Goal: Task Accomplishment & Management: Use online tool/utility

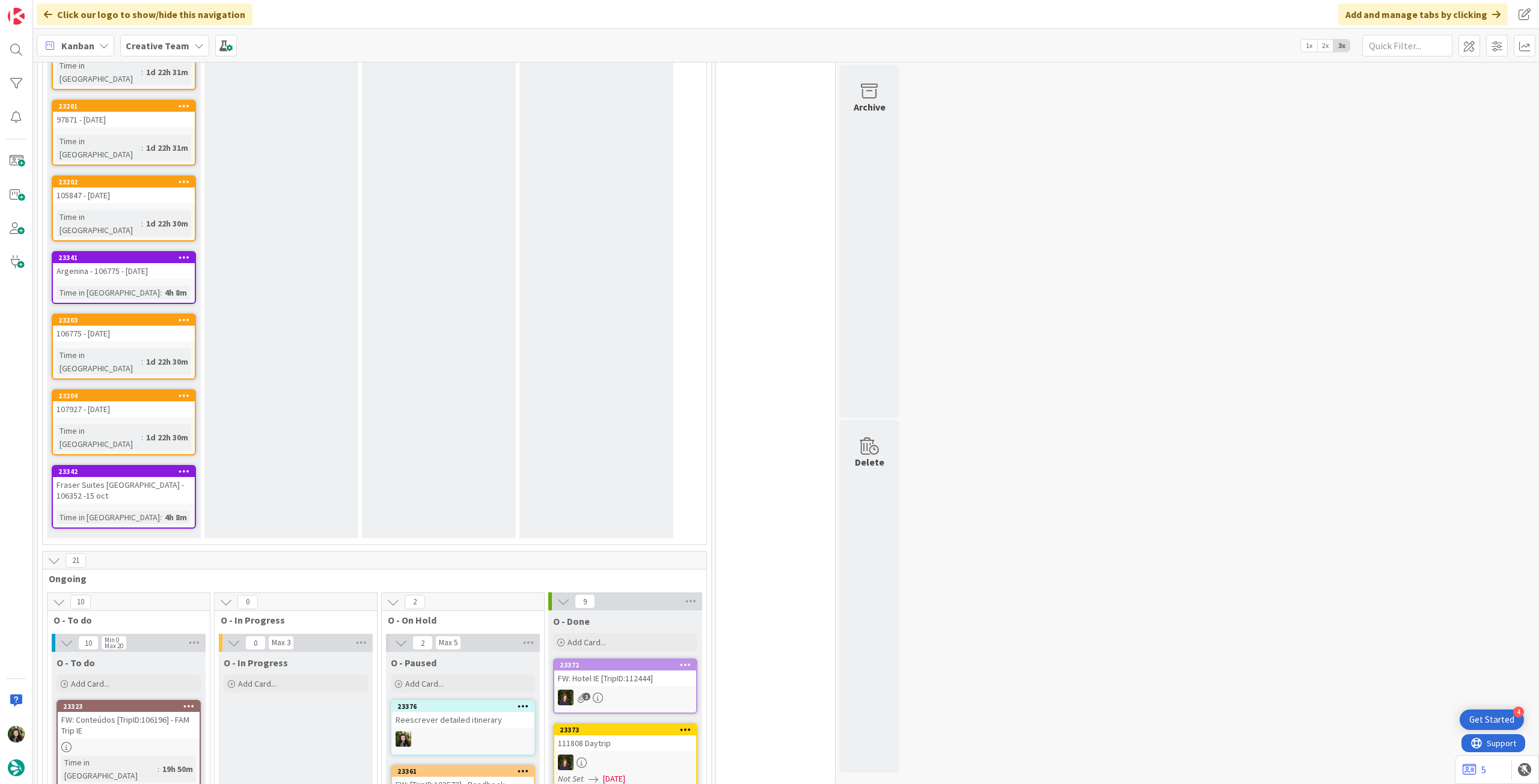
scroll to position [1770, 0]
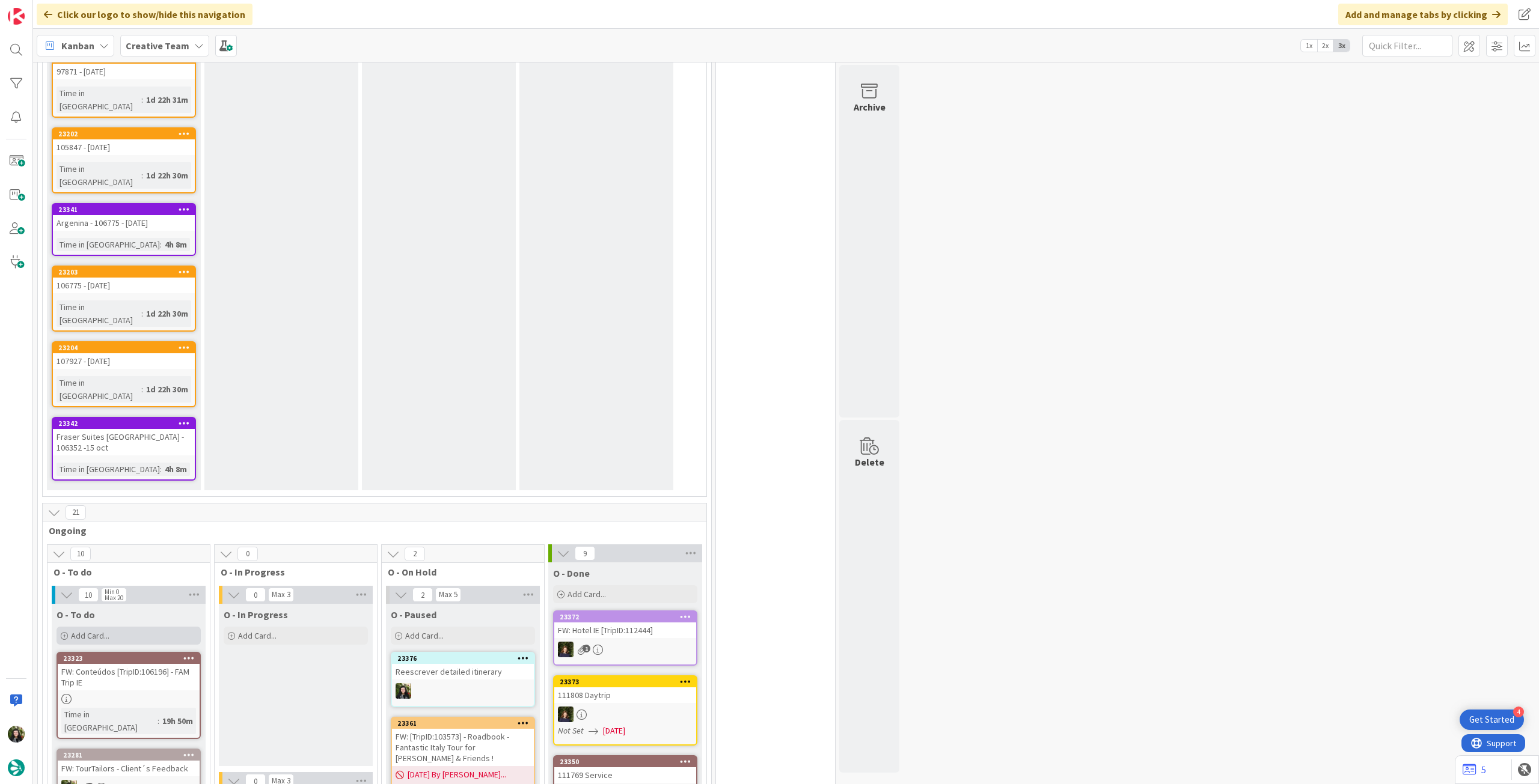
drag, startPoint x: 163, startPoint y: 361, endPoint x: 171, endPoint y: 369, distance: 11.3
click at [163, 627] on div "Add Card..." at bounding box center [128, 635] width 144 height 18
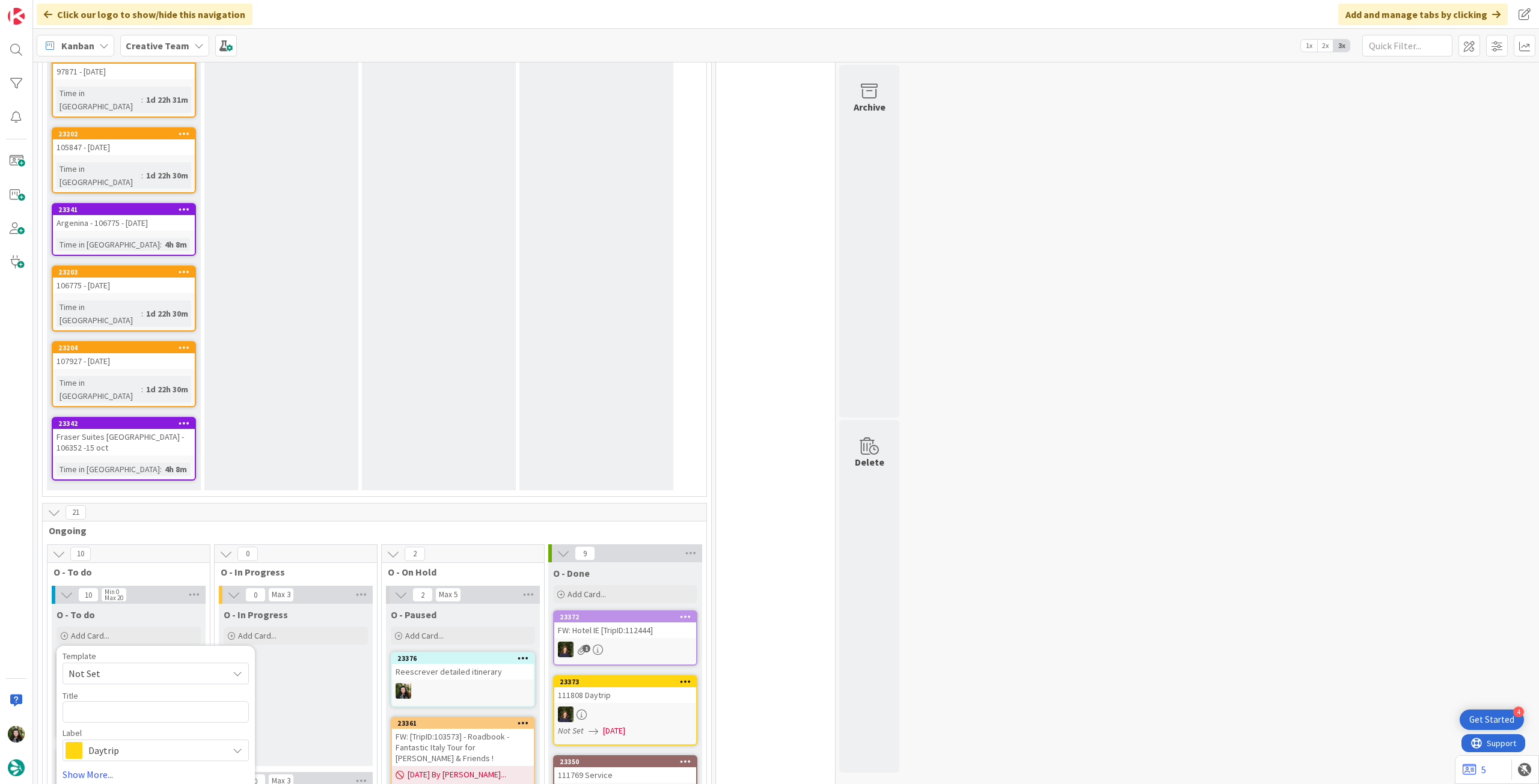
drag, startPoint x: 160, startPoint y: 482, endPoint x: 166, endPoint y: 487, distance: 7.8
click at [159, 742] on span "Daytrip" at bounding box center [155, 750] width 133 height 17
drag, startPoint x: 158, startPoint y: 446, endPoint x: 167, endPoint y: 445, distance: 9.1
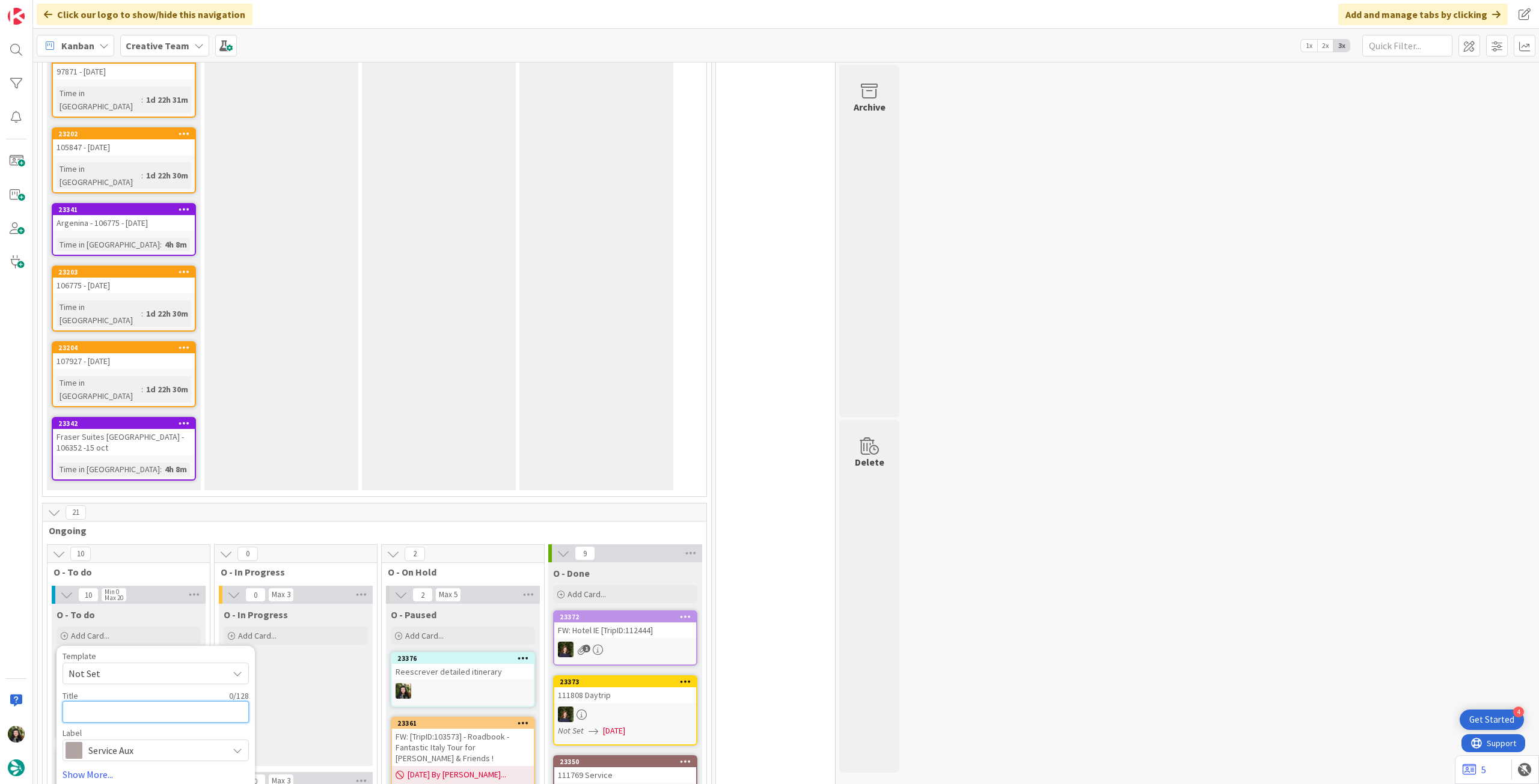
click at [161, 701] on textarea at bounding box center [156, 712] width 187 height 21
type textarea "x"
type textarea "R"
type textarea "x"
type textarea "Re"
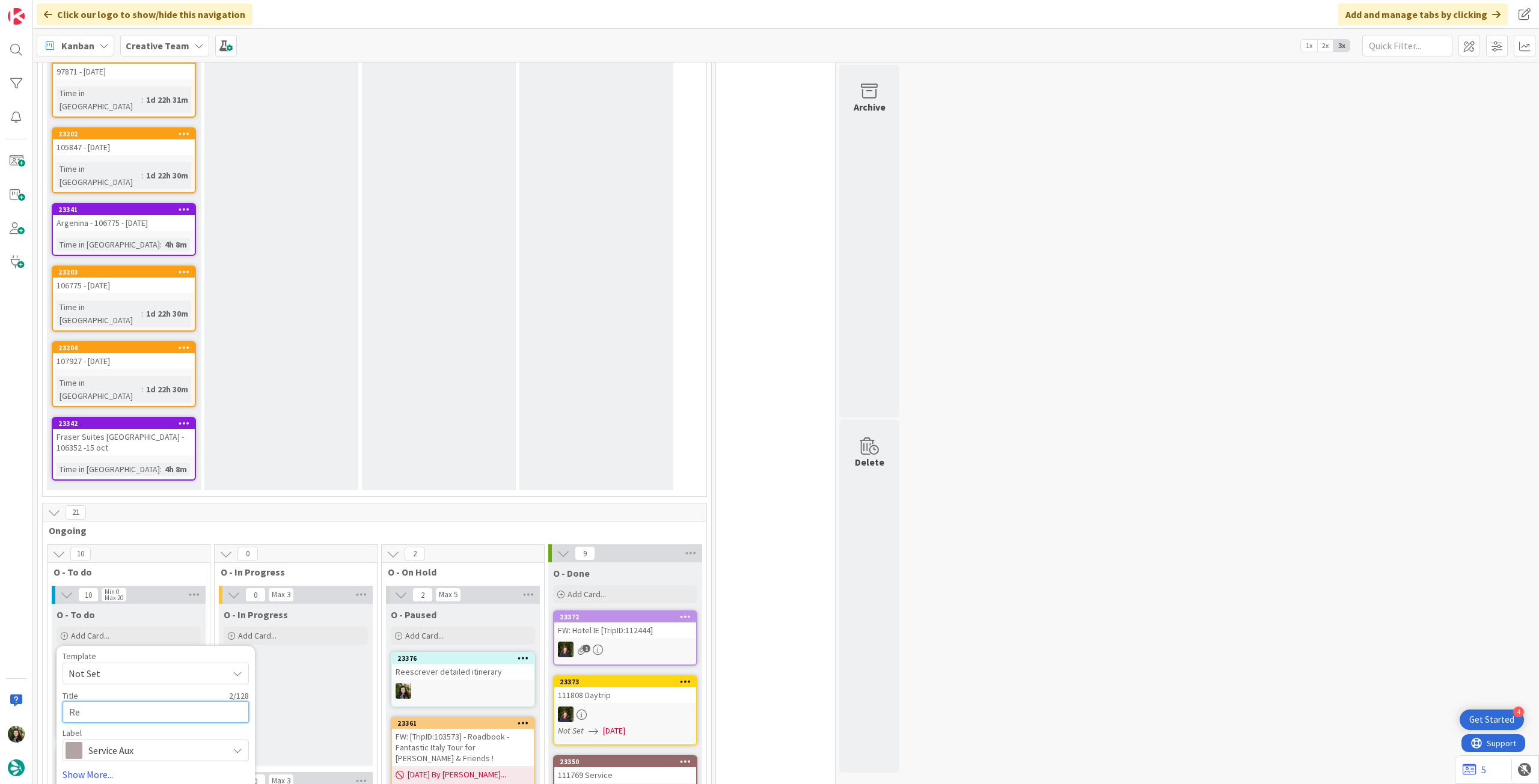
type textarea "x"
type textarea "Rev"
type textarea "x"
type textarea "Revi"
type textarea "x"
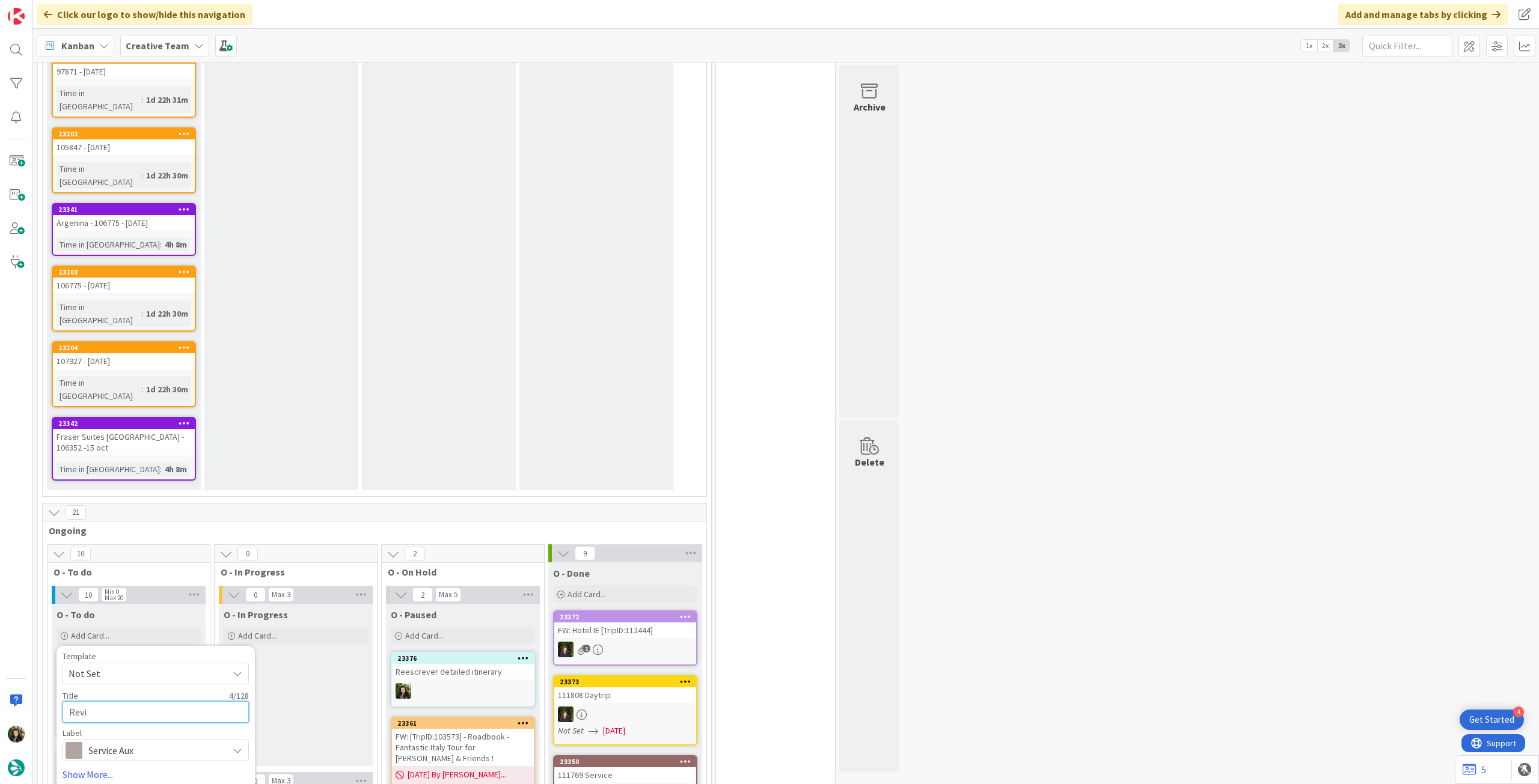
type textarea "Revie"
type textarea "x"
type textarea "Review"
type textarea "x"
type textarea "Reviews"
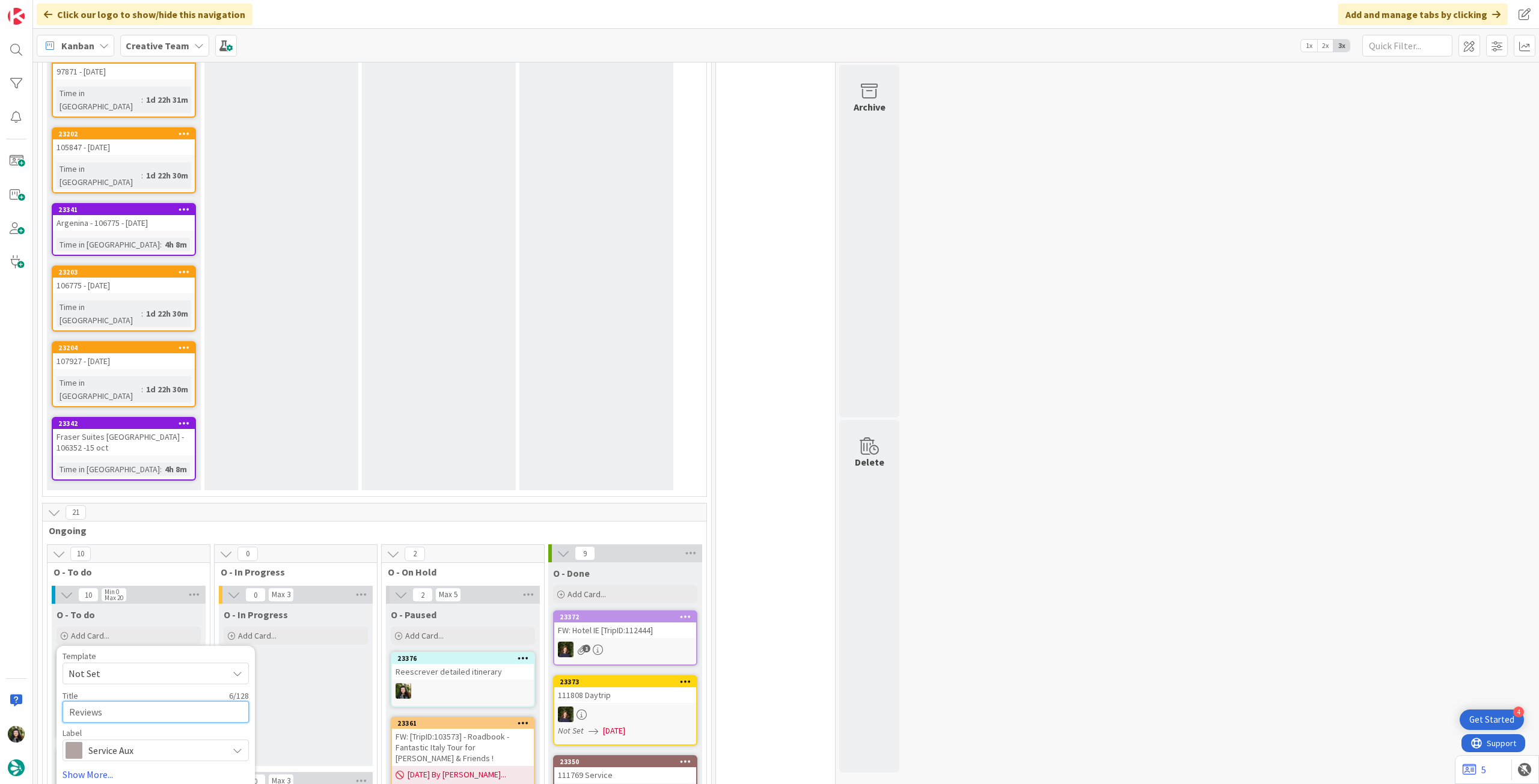
type textarea "x"
type textarea "Reviews"
type textarea "x"
type textarea "Reviews s"
type textarea "x"
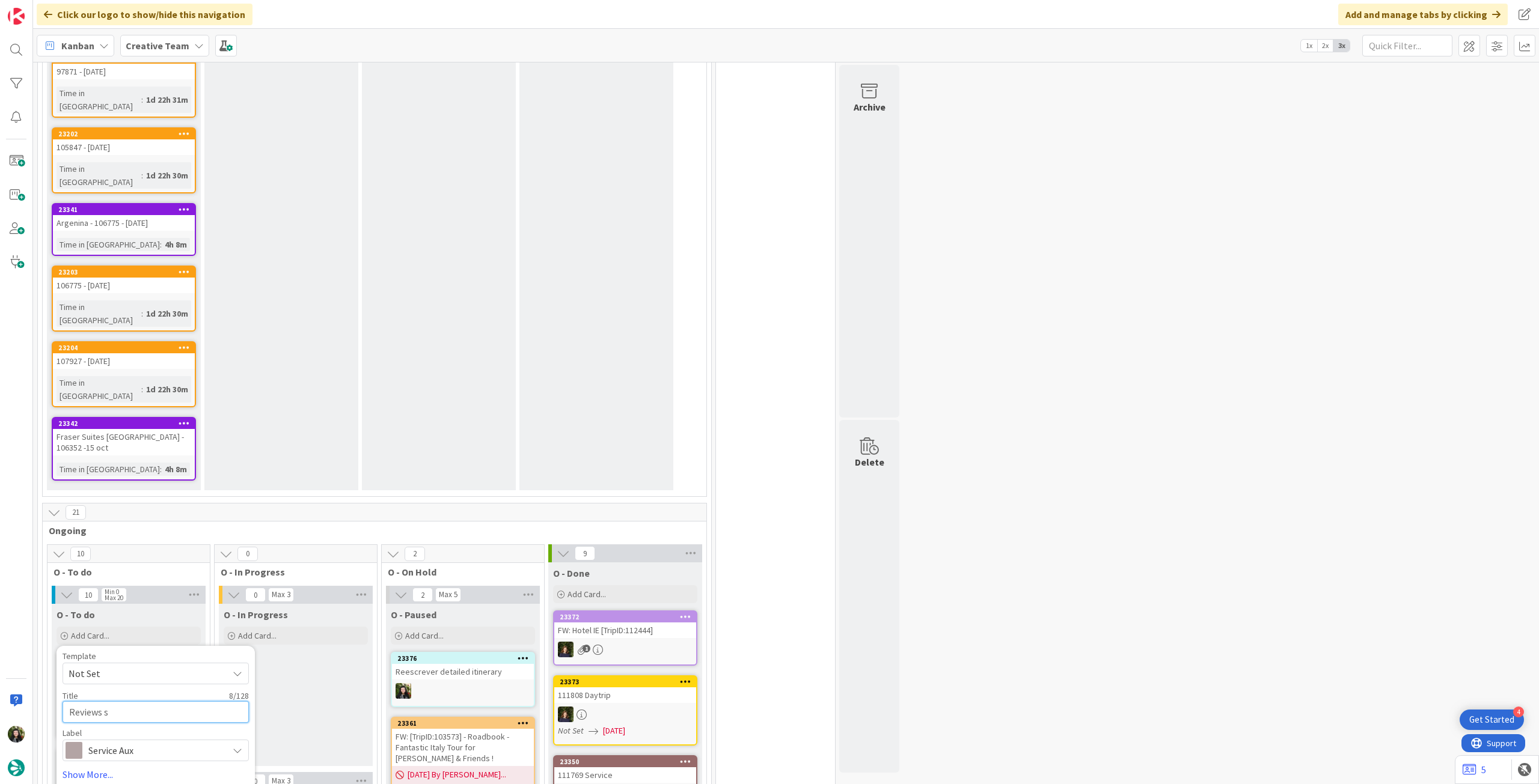
type textarea "Reviews se"
type textarea "x"
type textarea "Reviews sem"
type textarea "x"
type textarea "Reviews sema"
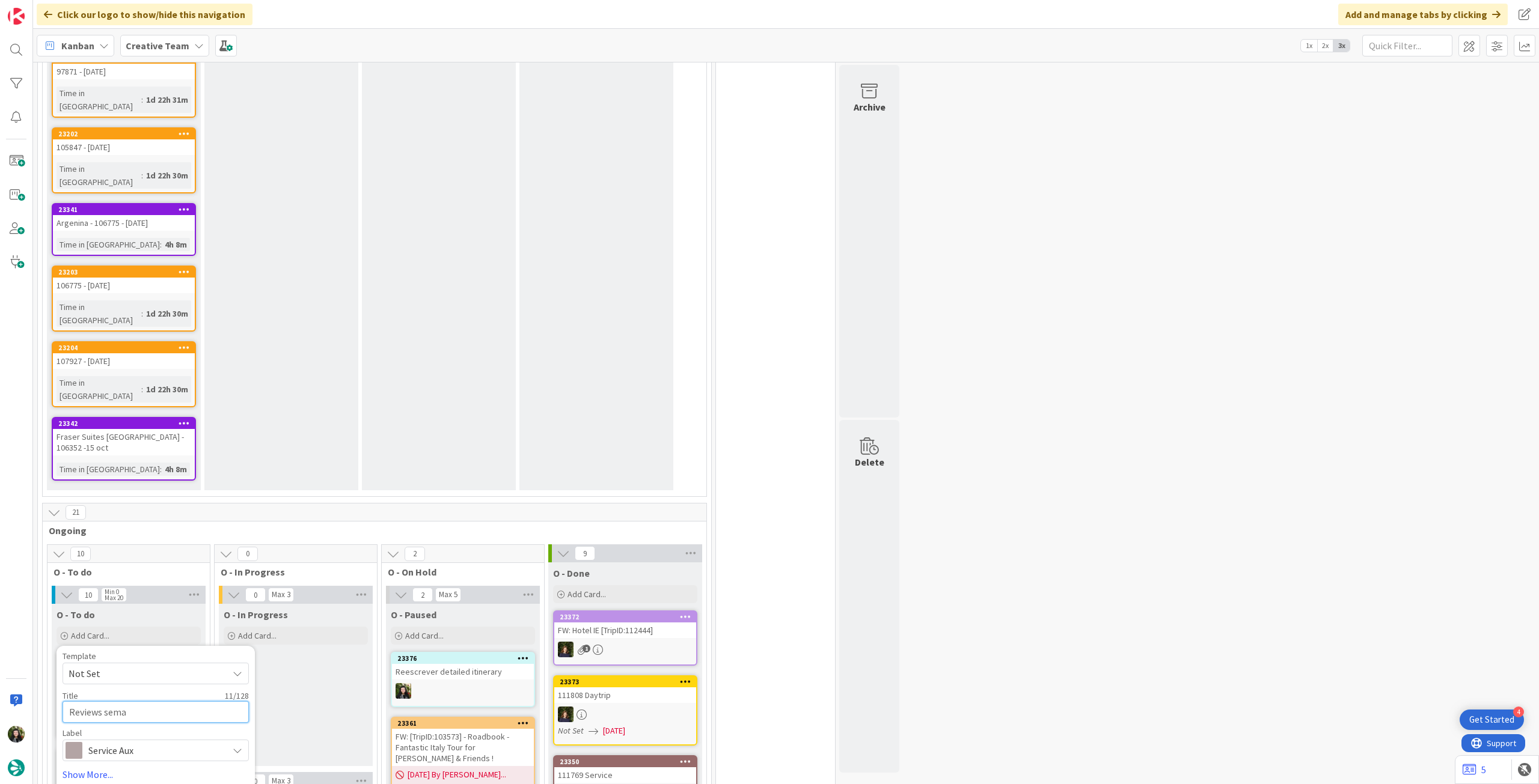
type textarea "x"
type textarea "Reviews seman"
type textarea "x"
type textarea "Reviews semana"
type textarea "x"
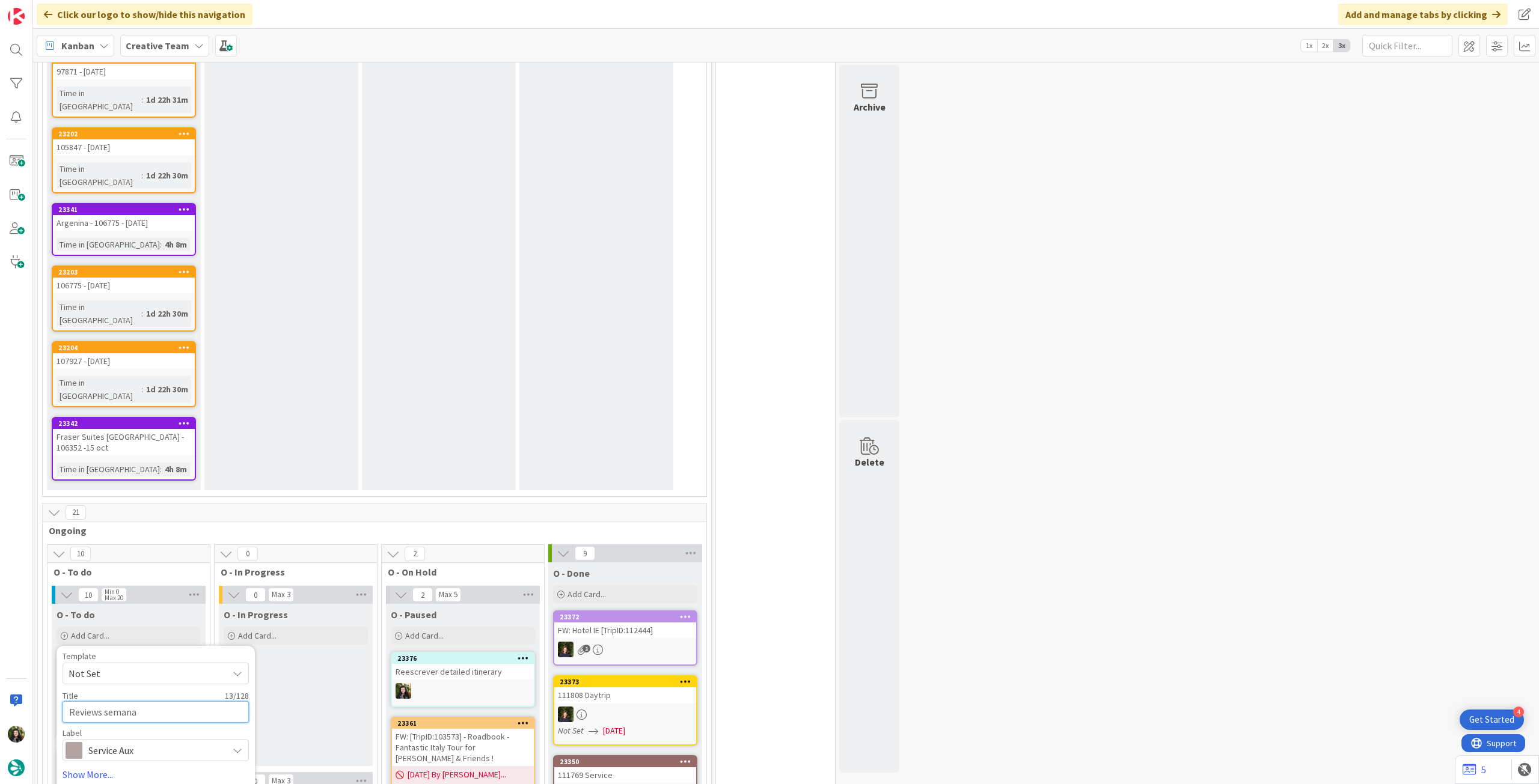
type textarea "Reviews semanai"
type textarea "x"
type textarea "Reviews semanais"
click at [85, 652] on div "Template Not Set Title 16 / 128 Reviews semanais Label Service Aux Accommodatio…" at bounding box center [156, 730] width 187 height 157
click at [83, 783] on button "Add" at bounding box center [78, 799] width 32 height 21
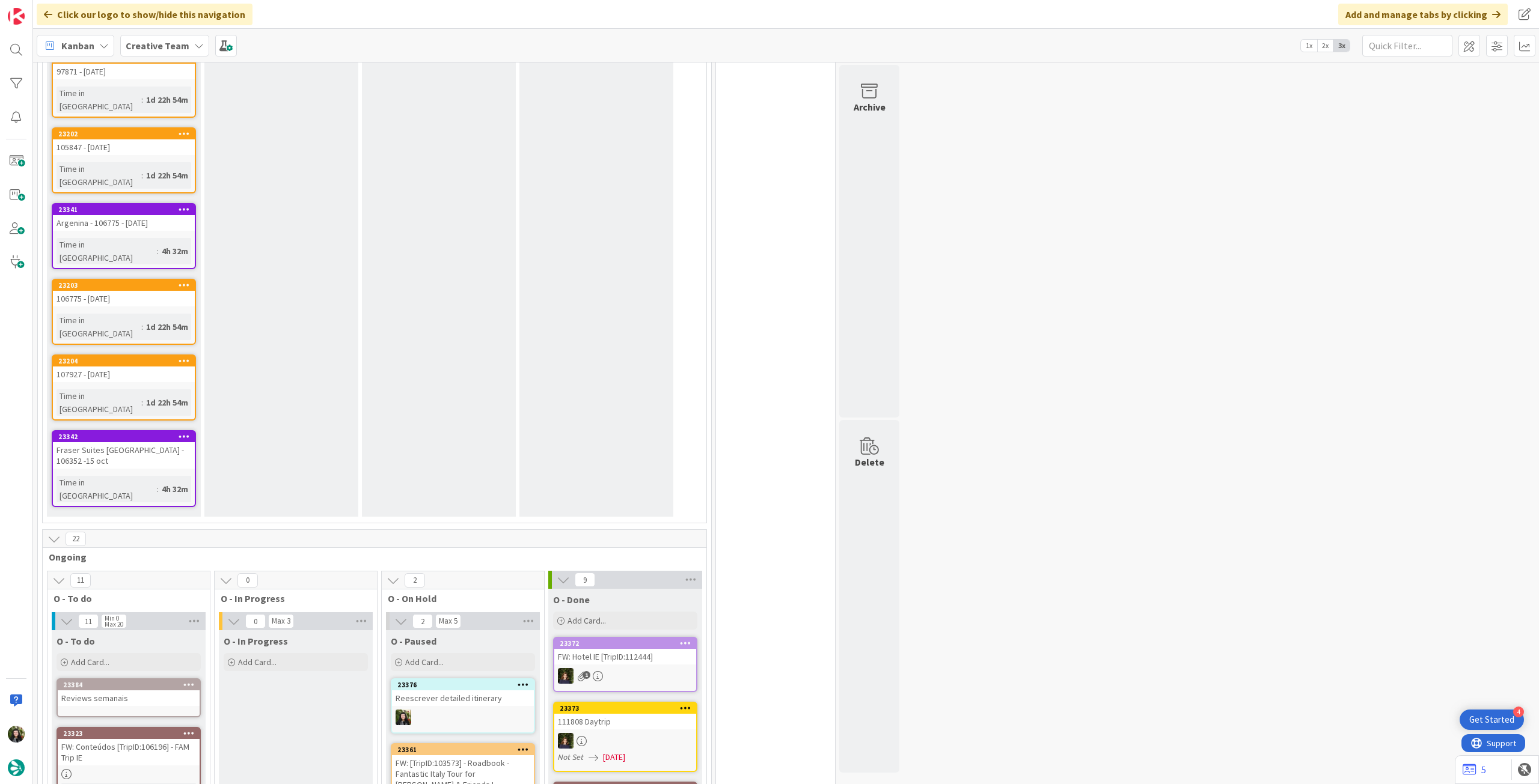
click at [126, 690] on div "Reviews semanais" at bounding box center [128, 698] width 142 height 16
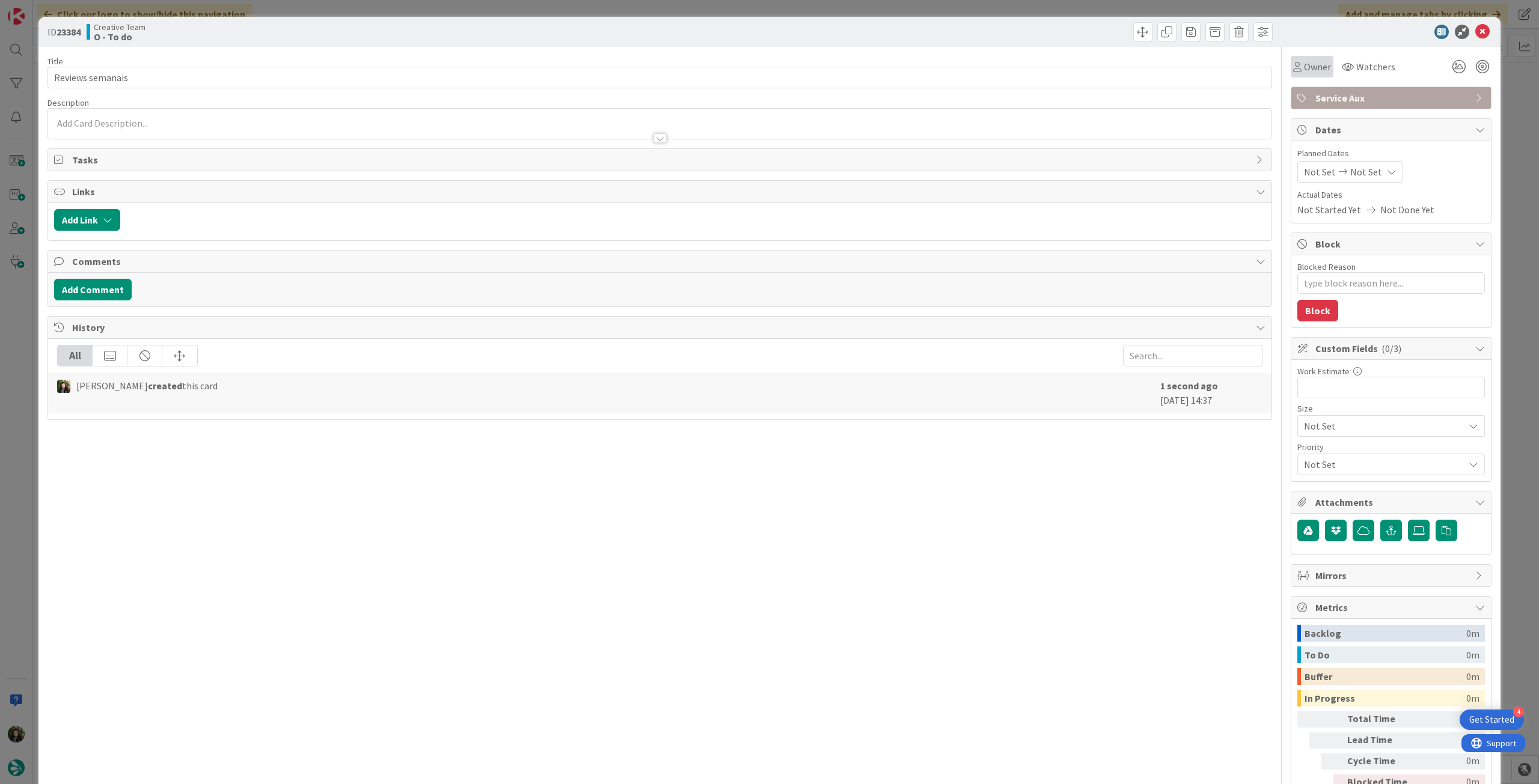
click at [1314, 68] on span "Owner" at bounding box center [1317, 66] width 27 height 15
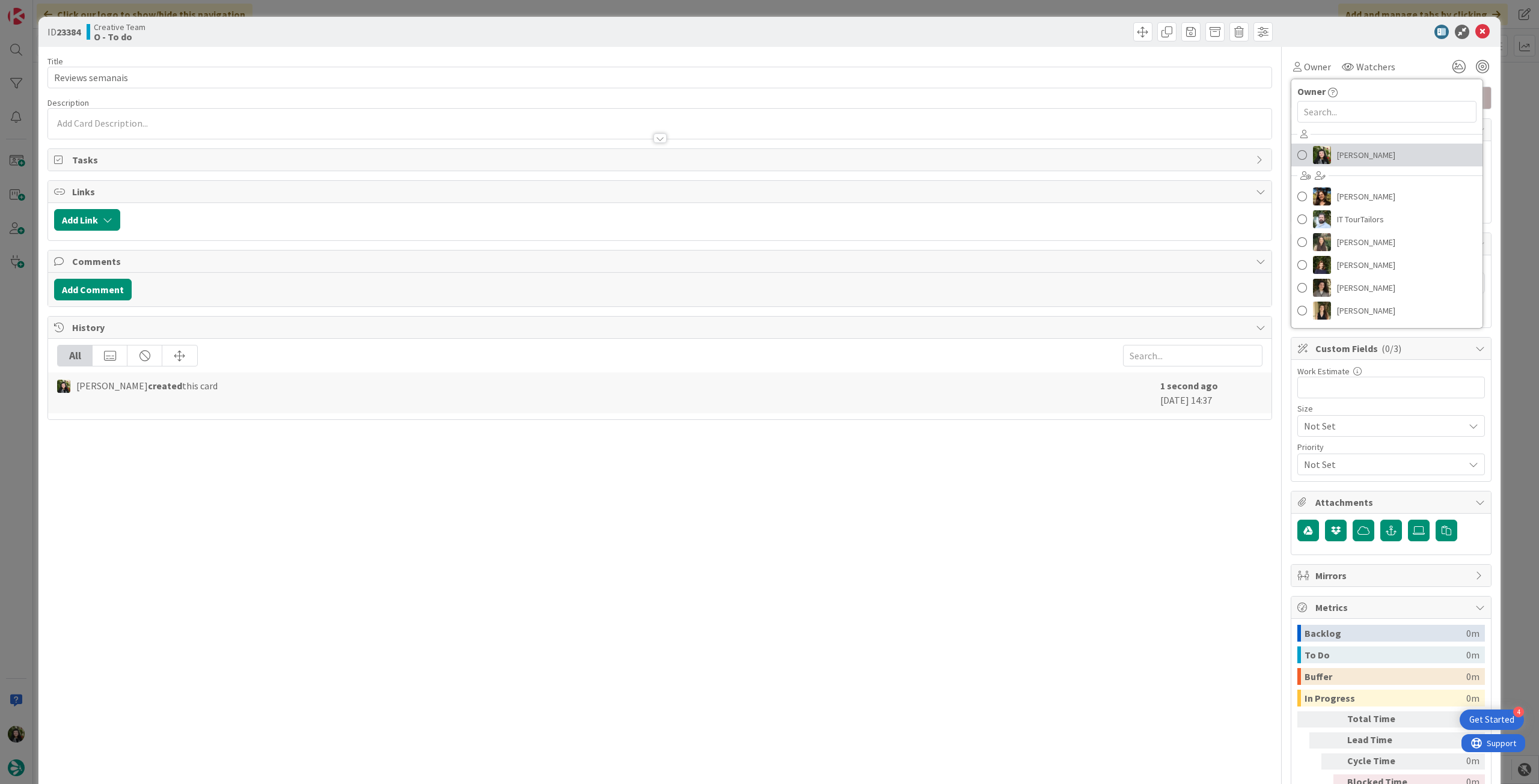
click at [1361, 161] on span "[PERSON_NAME]" at bounding box center [1366, 155] width 58 height 18
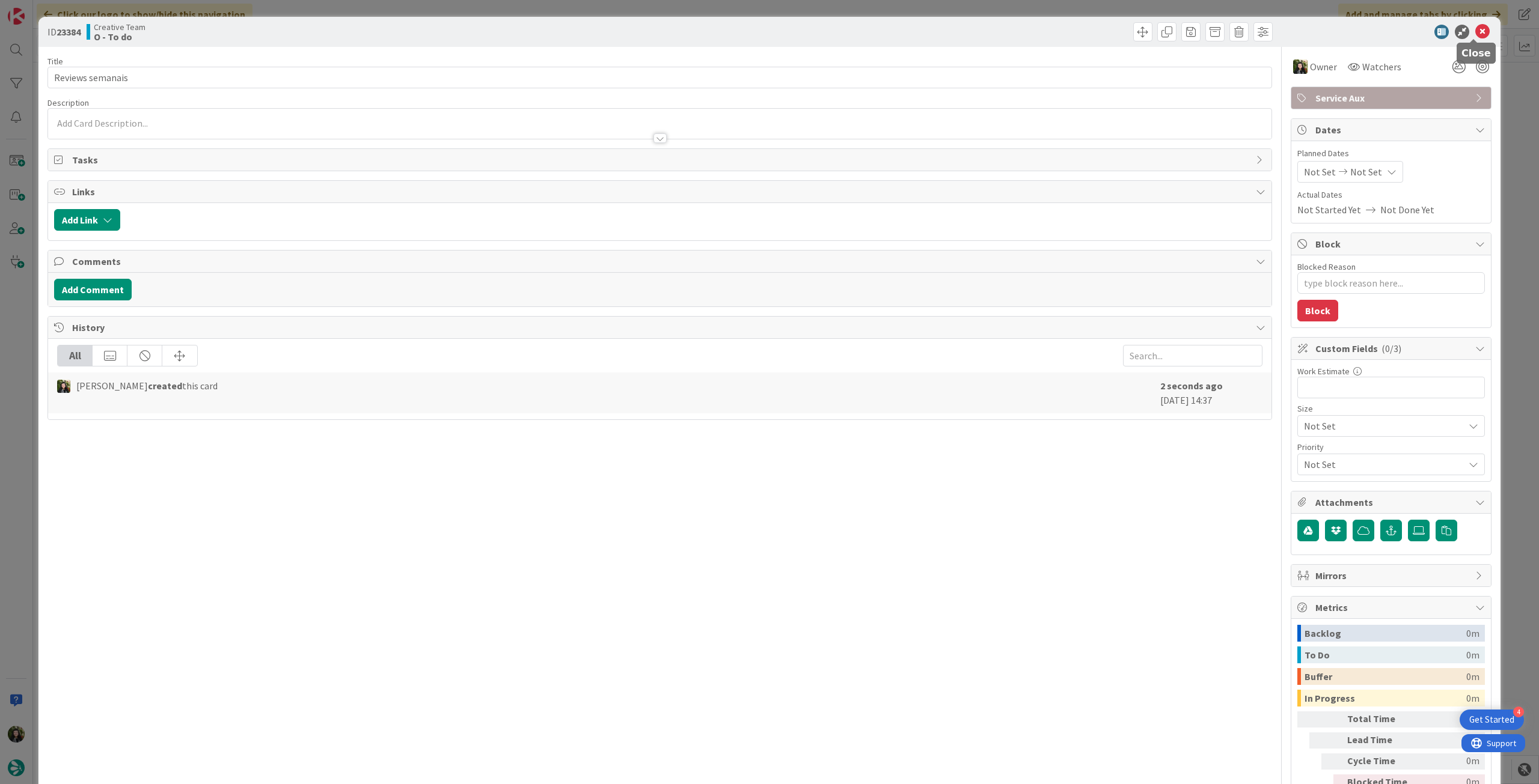
drag, startPoint x: 1474, startPoint y: 34, endPoint x: 249, endPoint y: 371, distance: 1270.5
click at [1475, 34] on icon at bounding box center [1482, 32] width 15 height 15
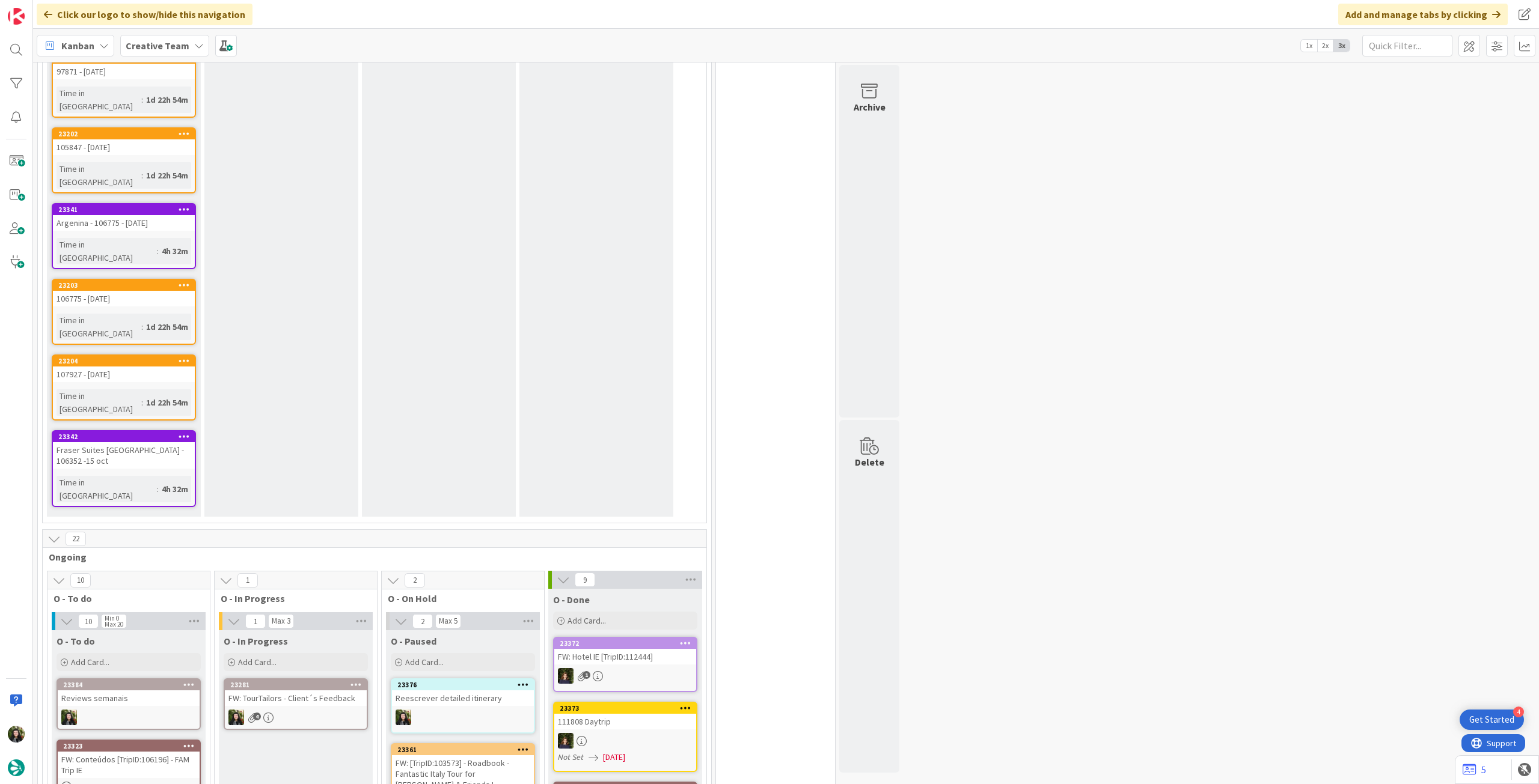
click at [321, 690] on div "FW: TourTailors - Client´s Feedback" at bounding box center [295, 698] width 142 height 16
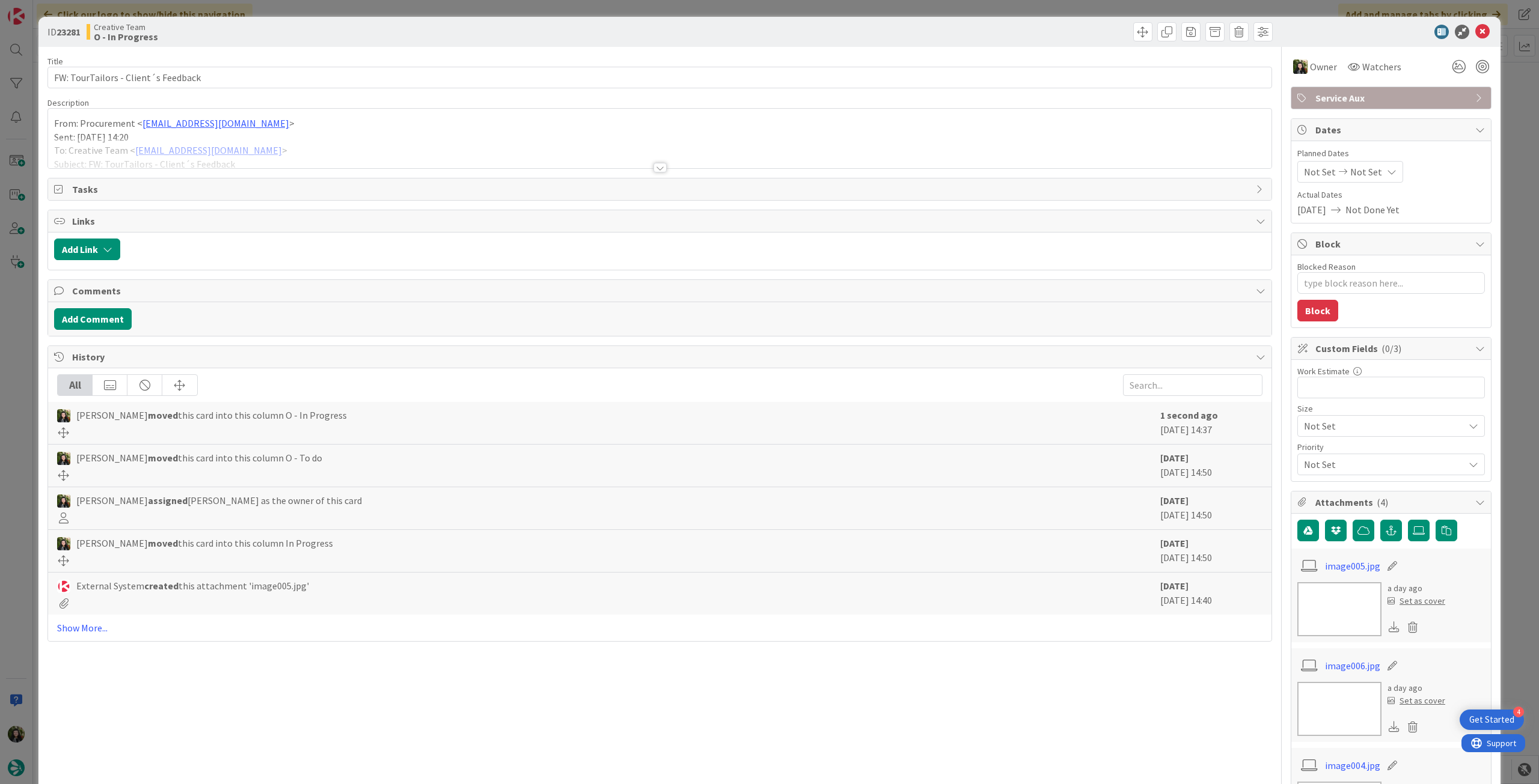
click at [321, 162] on div at bounding box center [660, 153] width 1223 height 30
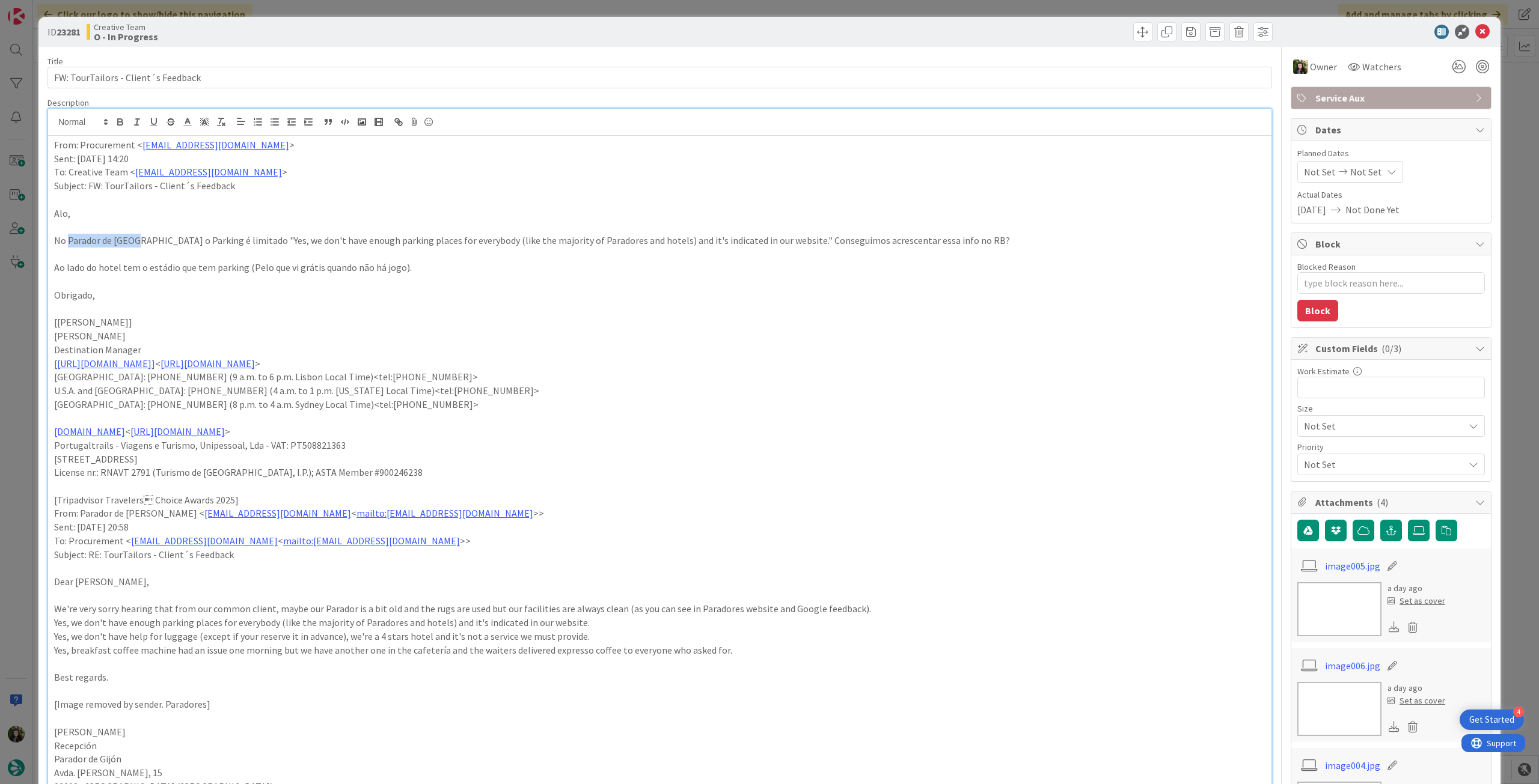
drag, startPoint x: 70, startPoint y: 239, endPoint x: 133, endPoint y: 239, distance: 63.0
click at [133, 239] on p "No Parador de [GEOGRAPHIC_DATA] o Parking é limitado "Yes, we don't have enough…" at bounding box center [660, 241] width 1211 height 14
copy p "Parador de Gijón"
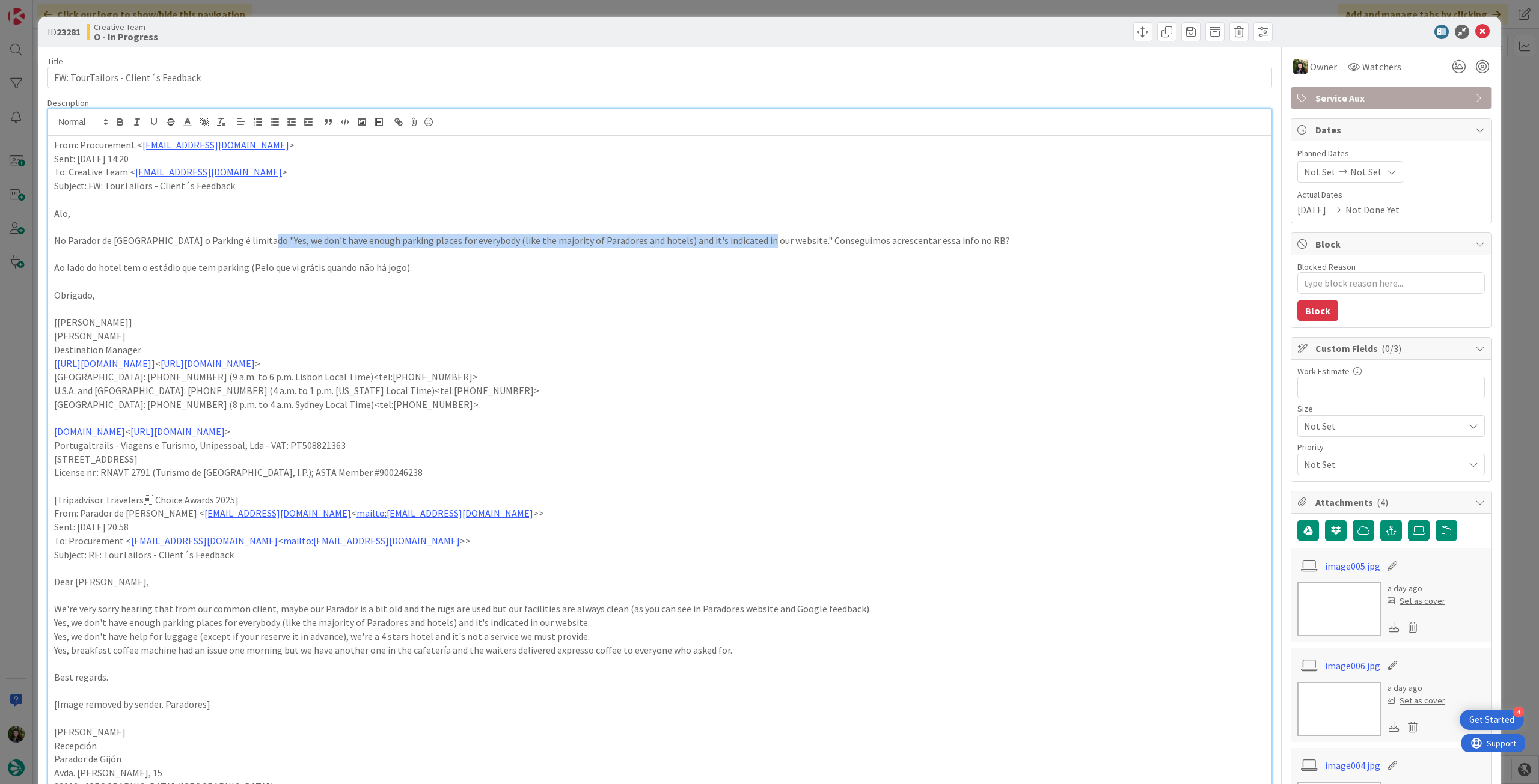
drag, startPoint x: 252, startPoint y: 240, endPoint x: 721, endPoint y: 226, distance: 469.2
click at [743, 243] on p "No Parador de [GEOGRAPHIC_DATA] o Parking é limitado "Yes, we don't have enough…" at bounding box center [660, 241] width 1211 height 14
copy p "don't have enough parking places for everybody (like the majority of Paradores …"
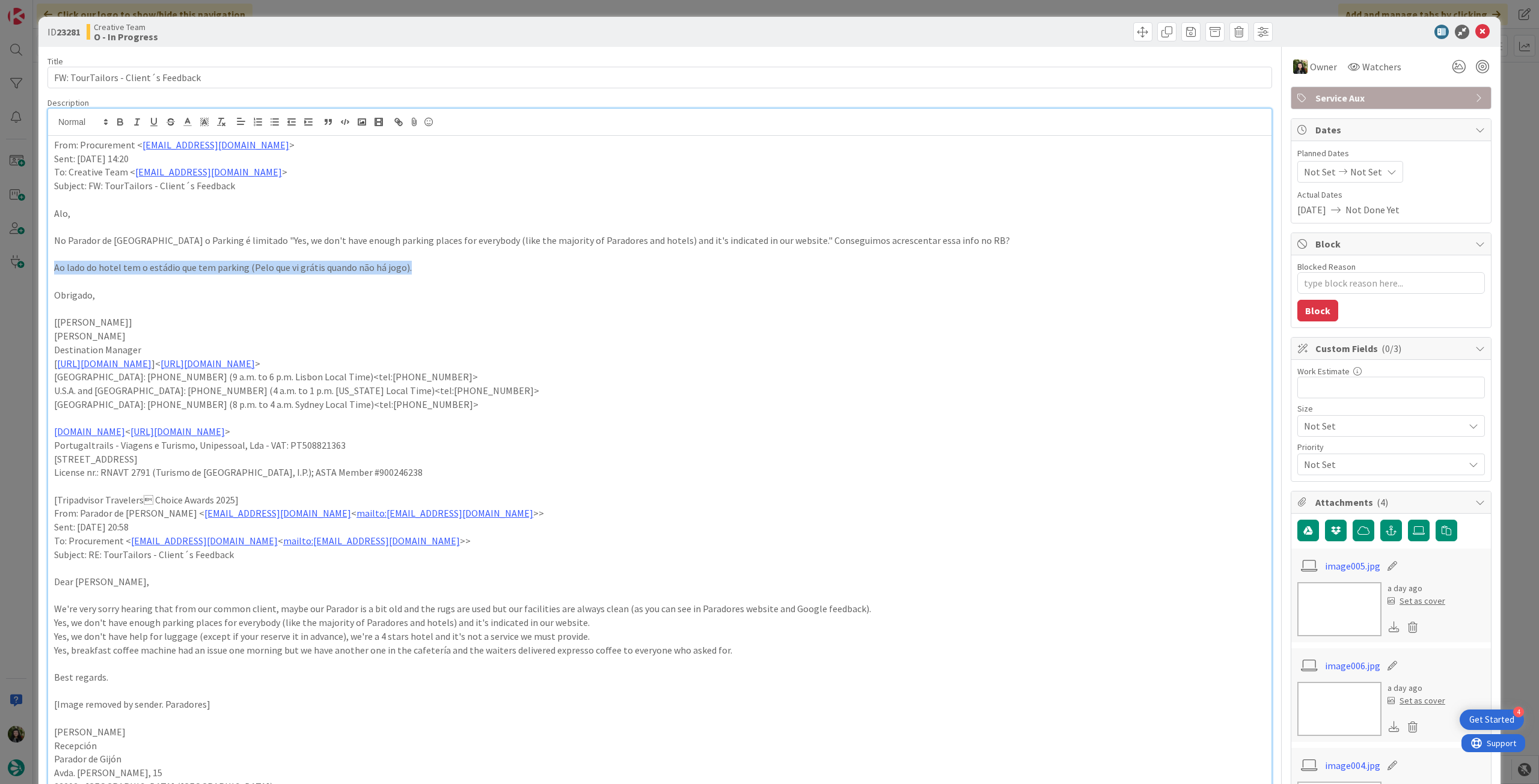
drag, startPoint x: 53, startPoint y: 272, endPoint x: 425, endPoint y: 271, distance: 372.0
click at [423, 272] on div "From: Procurement < [EMAIL_ADDRESS][DOMAIN_NAME] > Sent: [DATE] 14:20 To: Creat…" at bounding box center [660, 771] width 1223 height 1270
copy p "Ao lado do hotel tem o estádio que tem parking (Pelo que vi grátis quando não h…"
drag, startPoint x: 1473, startPoint y: 32, endPoint x: 1296, endPoint y: 97, distance: 188.6
click at [1475, 32] on icon at bounding box center [1482, 32] width 15 height 15
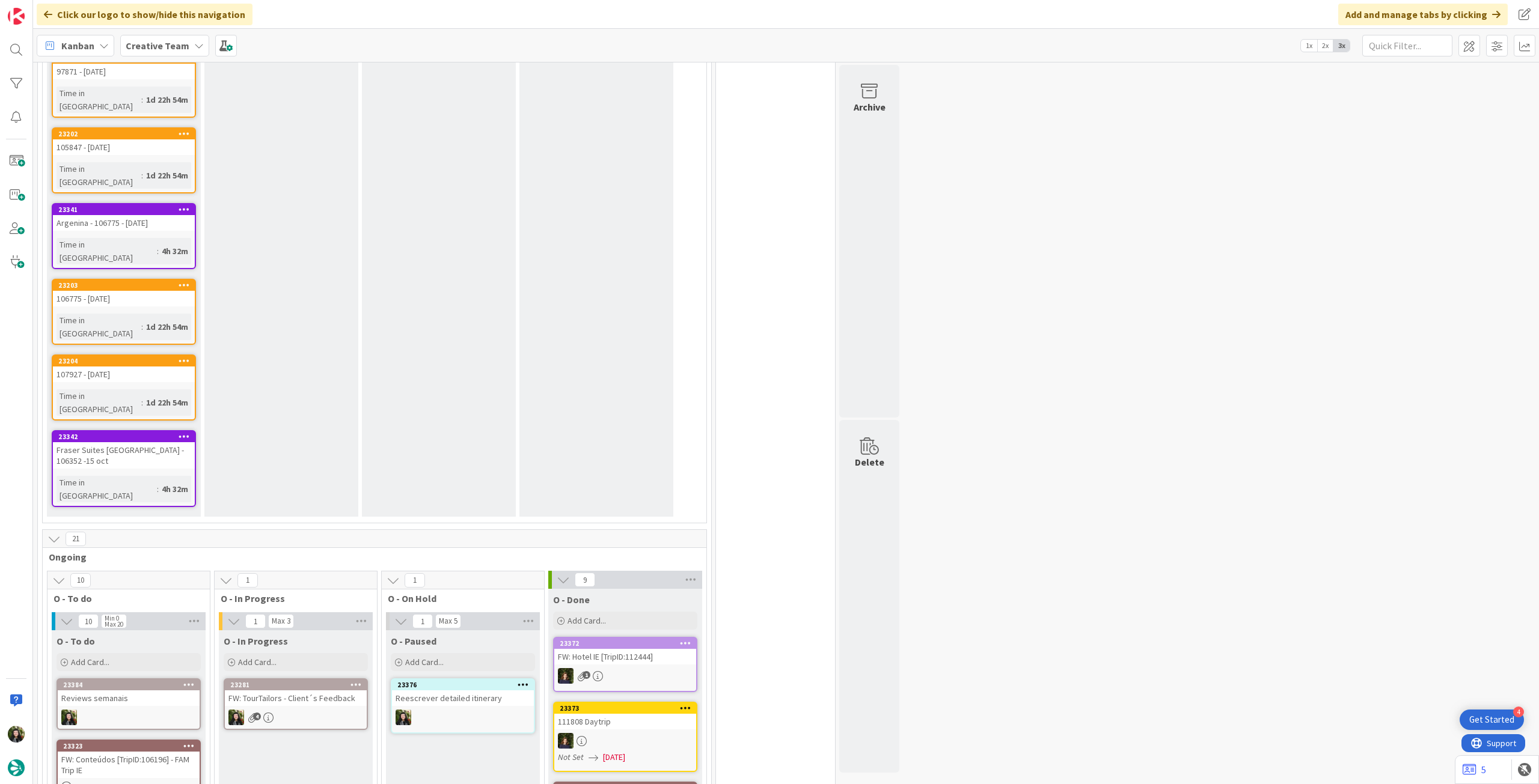
click at [323, 690] on div "FW: TourTailors - Client´s Feedback" at bounding box center [295, 698] width 142 height 16
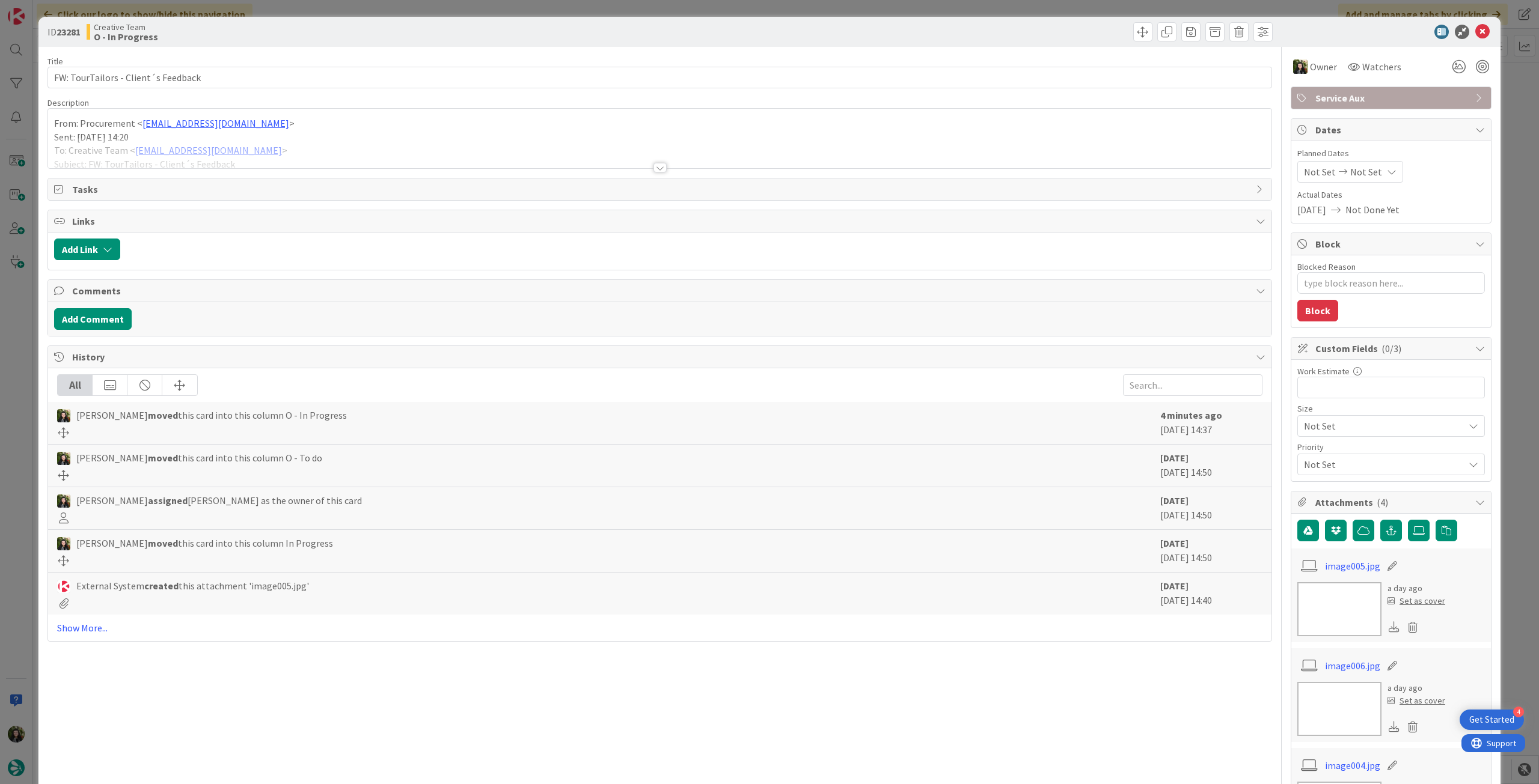
click at [269, 138] on div at bounding box center [660, 153] width 1223 height 30
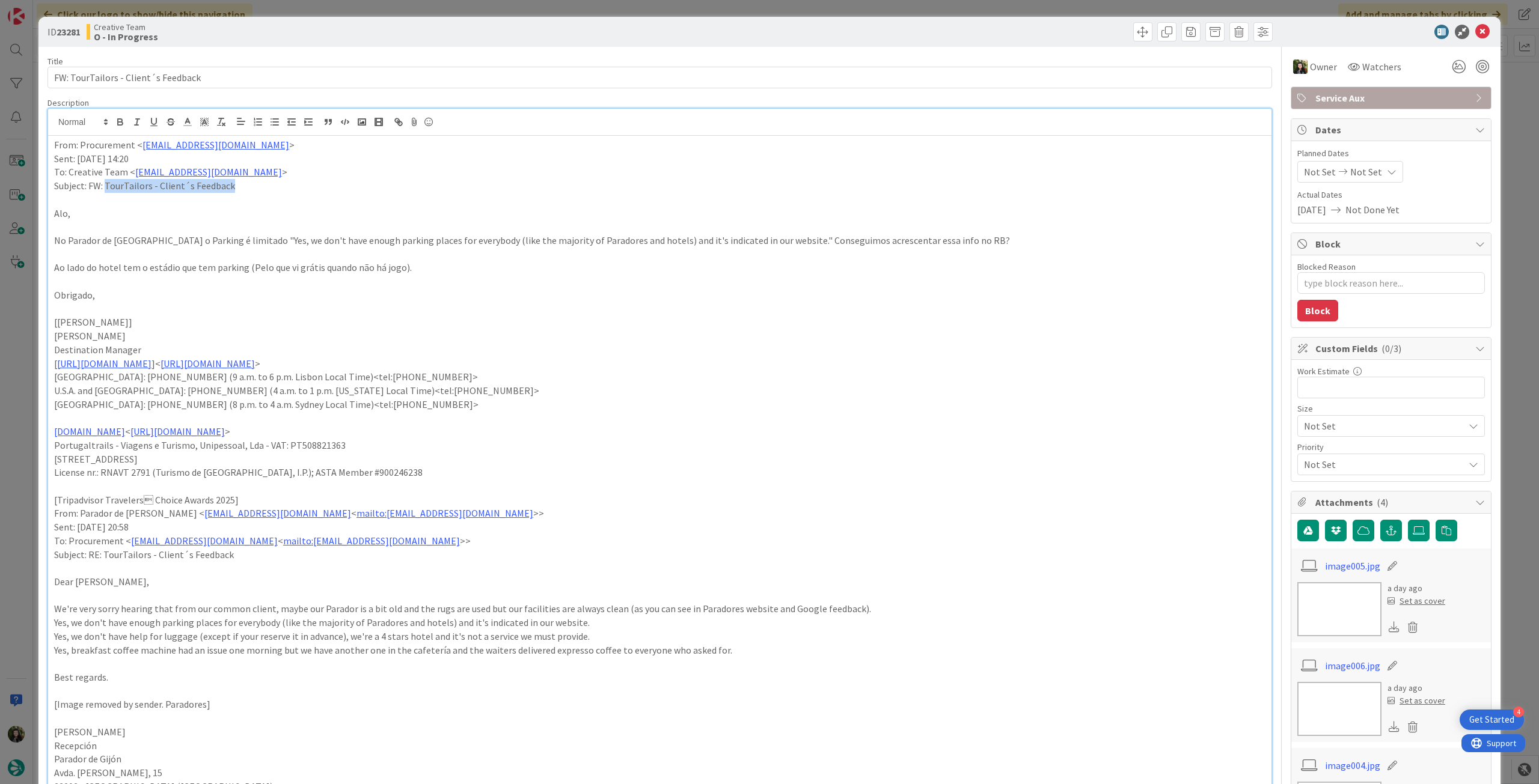
drag, startPoint x: 214, startPoint y: 187, endPoint x: 485, endPoint y: 345, distance: 313.7
click at [107, 183] on p "Subject: FW: TourTailors - Client´s Feedback" at bounding box center [660, 186] width 1211 height 14
copy p "TourTailors - Client´s Feedback"
click at [1475, 29] on icon at bounding box center [1482, 32] width 15 height 15
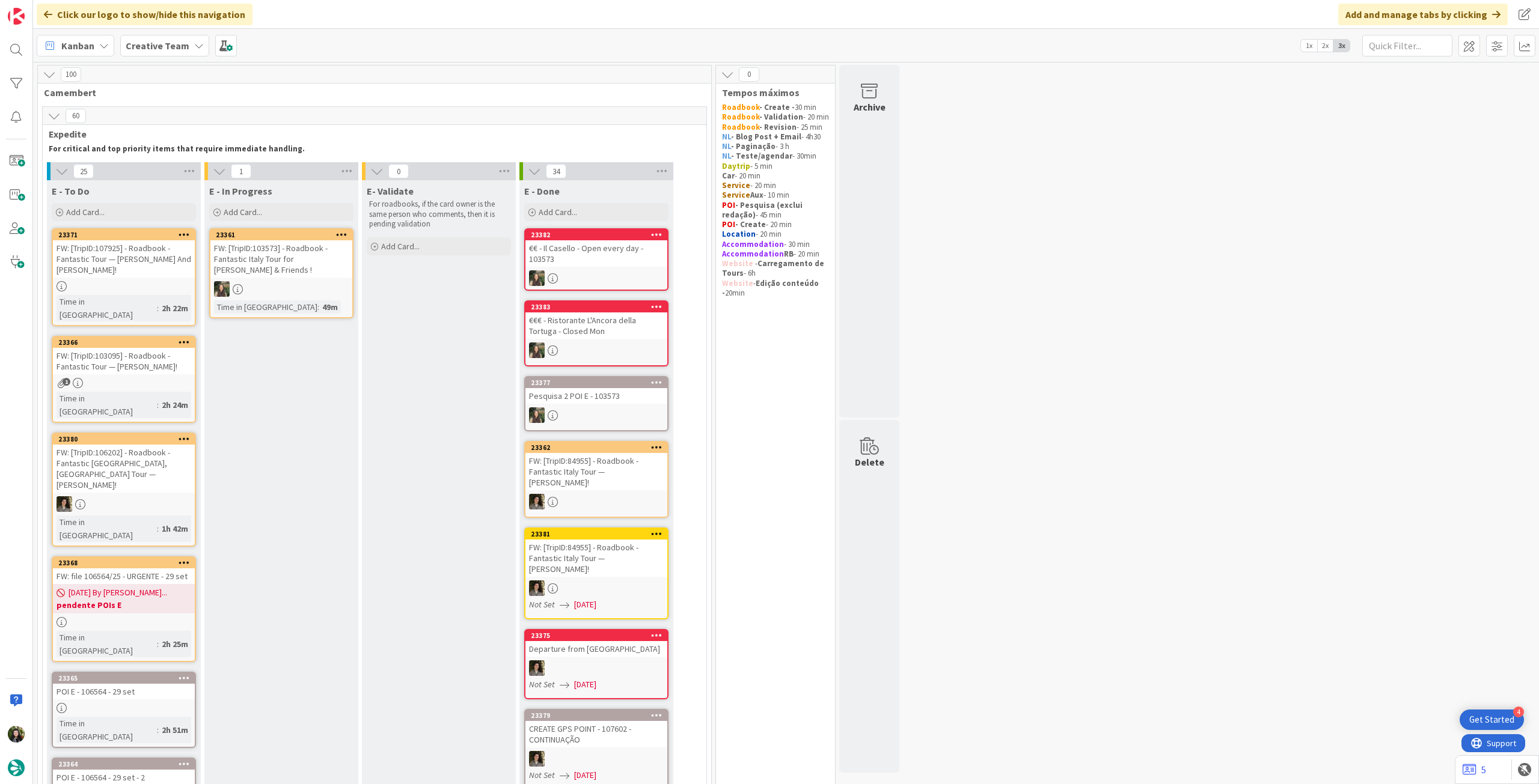
click at [178, 599] on b "pendente POIs E" at bounding box center [123, 605] width 135 height 12
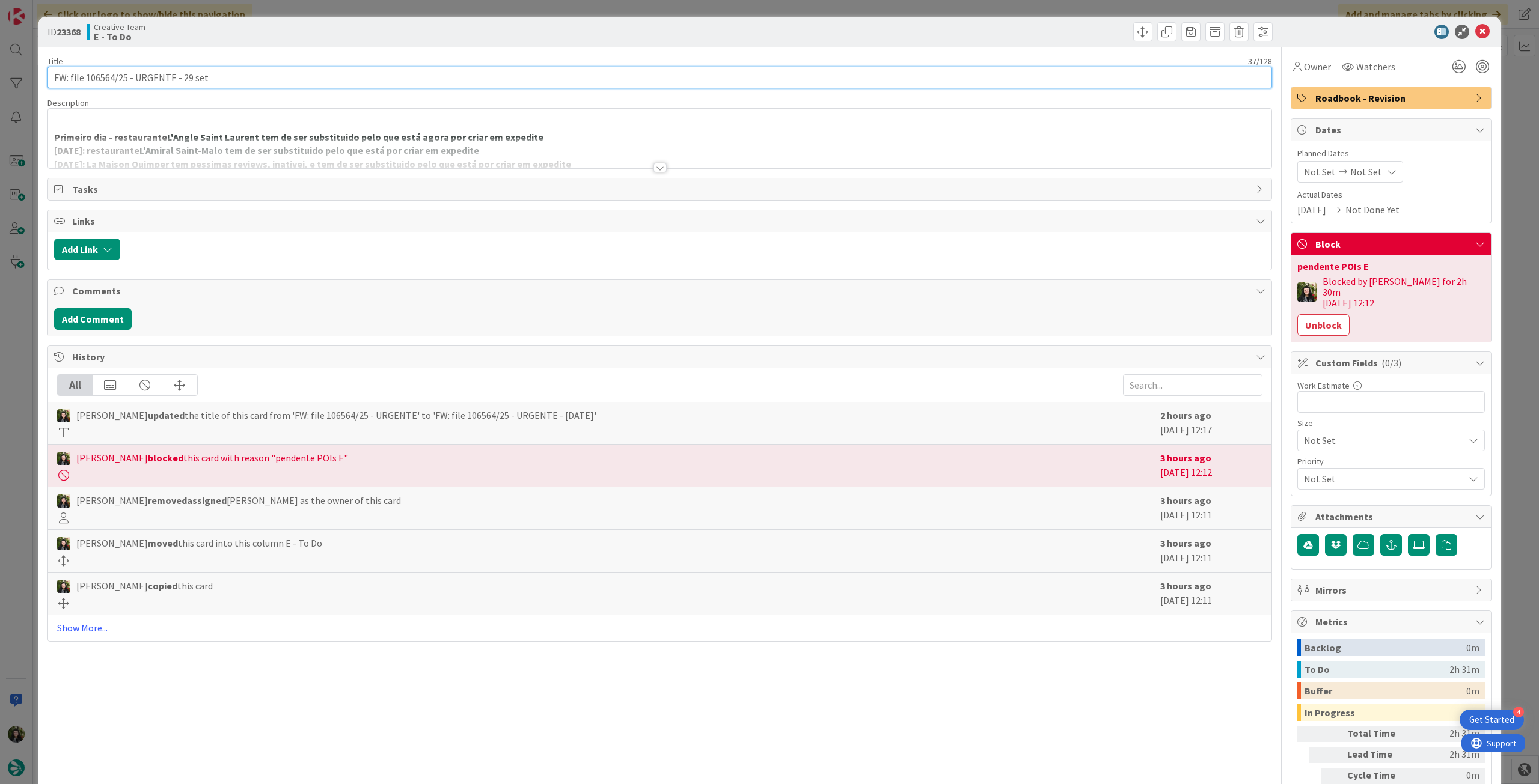
drag, startPoint x: 85, startPoint y: 79, endPoint x: 113, endPoint y: 77, distance: 28.1
click at [113, 77] on input "FW: file 106564/25 - URGENTE - 29 set" at bounding box center [660, 77] width 1225 height 21
click at [562, 139] on div at bounding box center [660, 153] width 1223 height 30
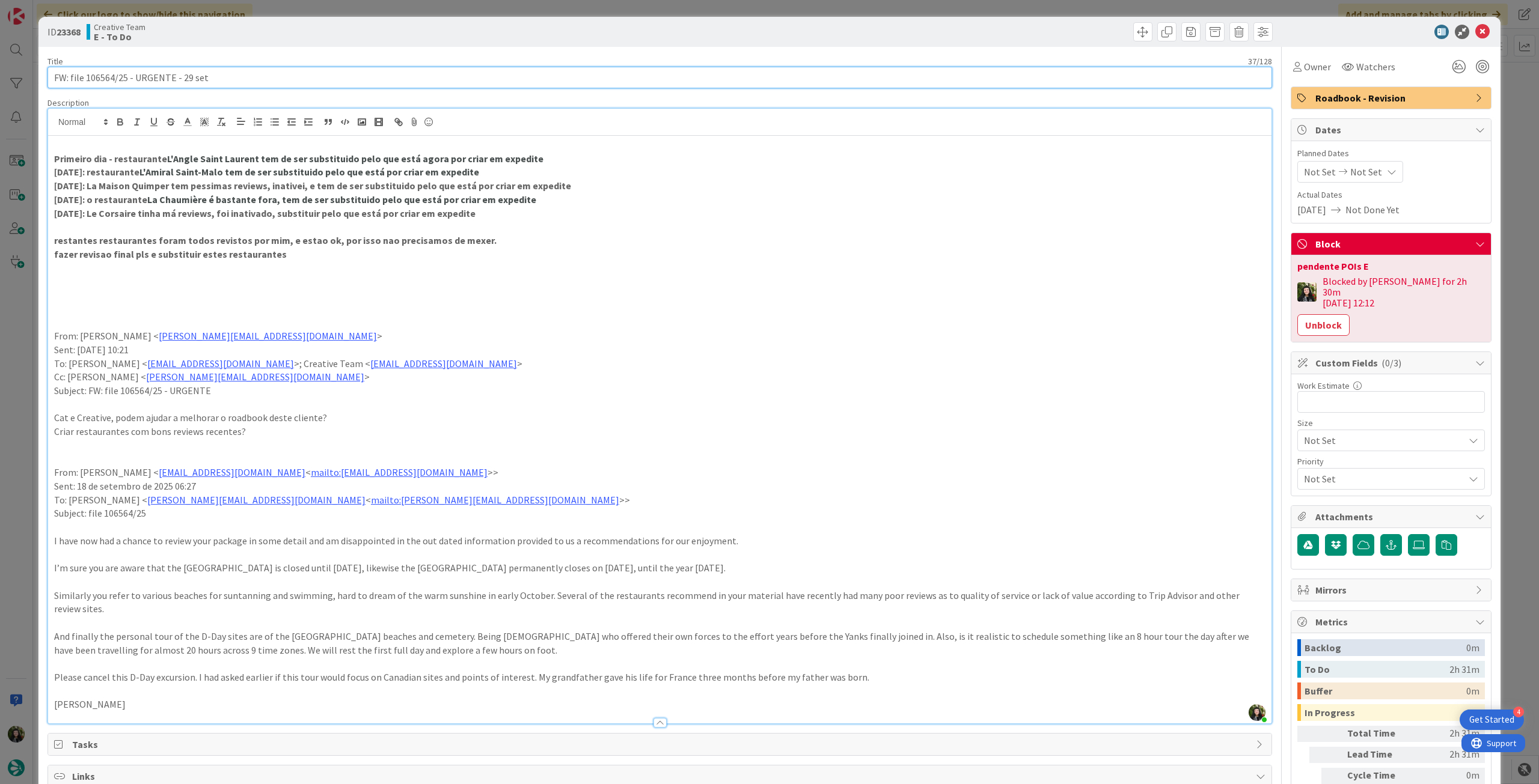
drag, startPoint x: 85, startPoint y: 81, endPoint x: 116, endPoint y: 82, distance: 31.0
click at [113, 80] on input "FW: file 106564/25 - URGENTE - 29 set" at bounding box center [660, 77] width 1225 height 21
drag, startPoint x: 1470, startPoint y: 30, endPoint x: 1097, endPoint y: 333, distance: 480.6
click at [1475, 30] on icon at bounding box center [1482, 32] width 15 height 15
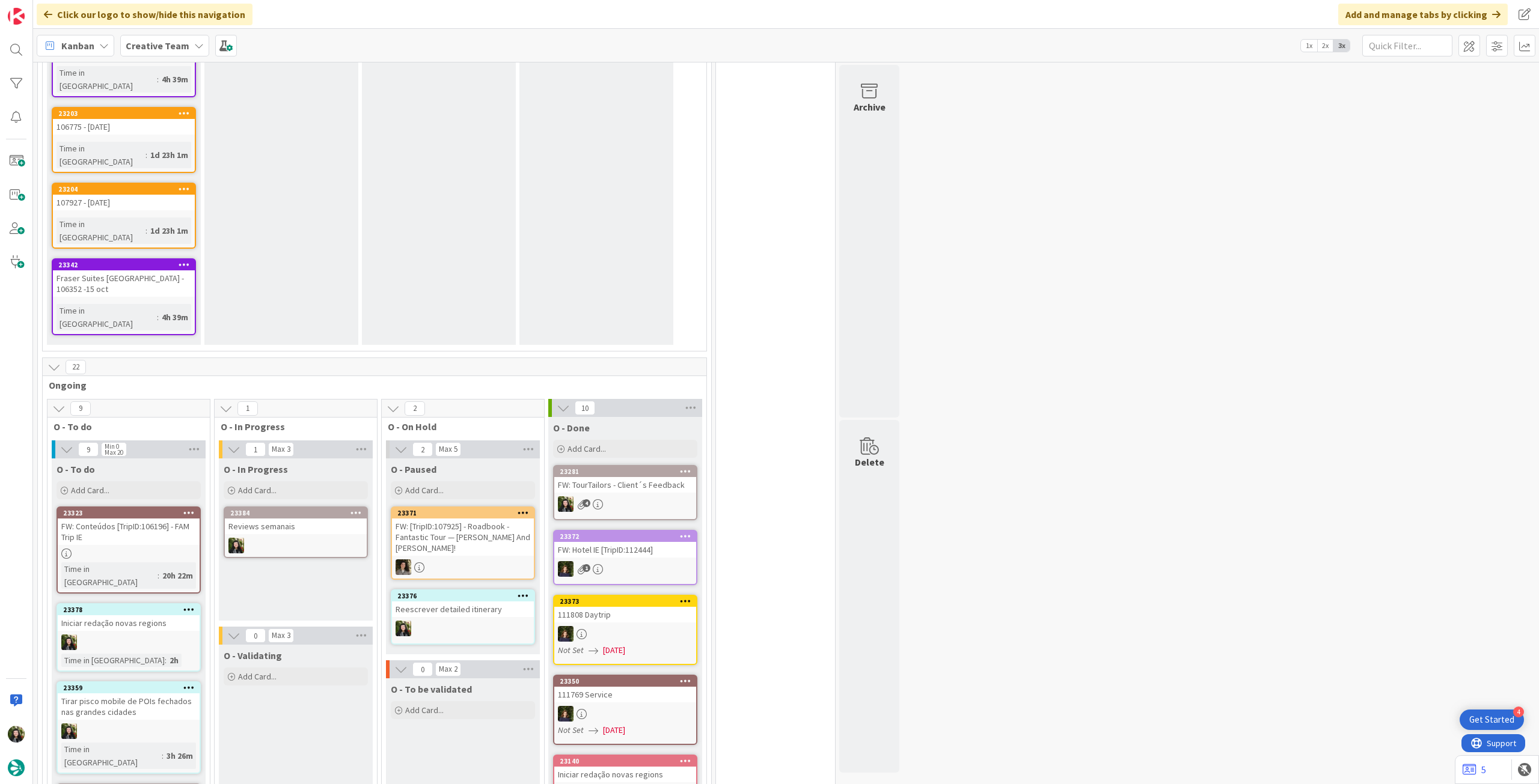
scroll to position [1603, 0]
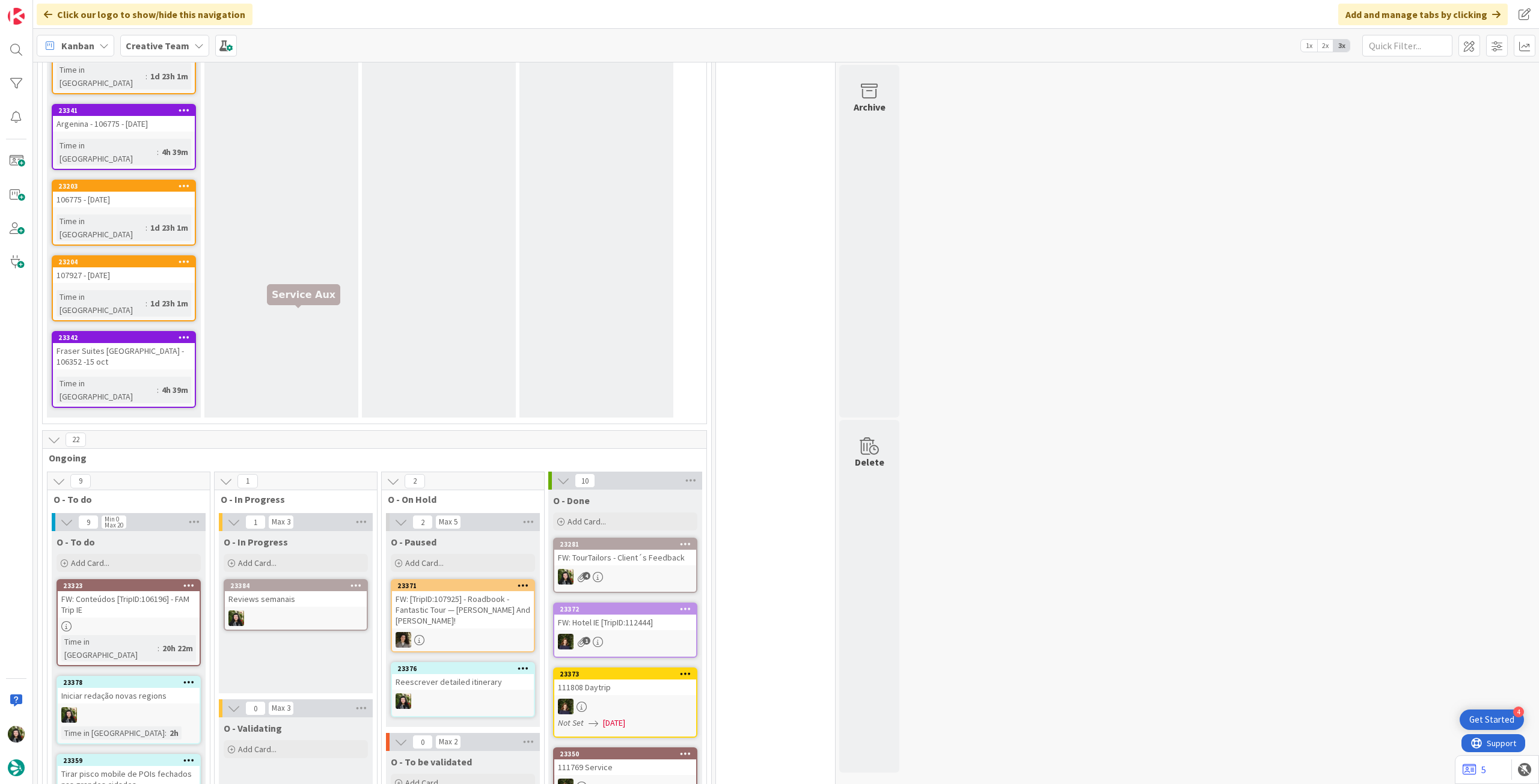
click at [250, 579] on link "23384 Reviews semanais" at bounding box center [296, 605] width 144 height 52
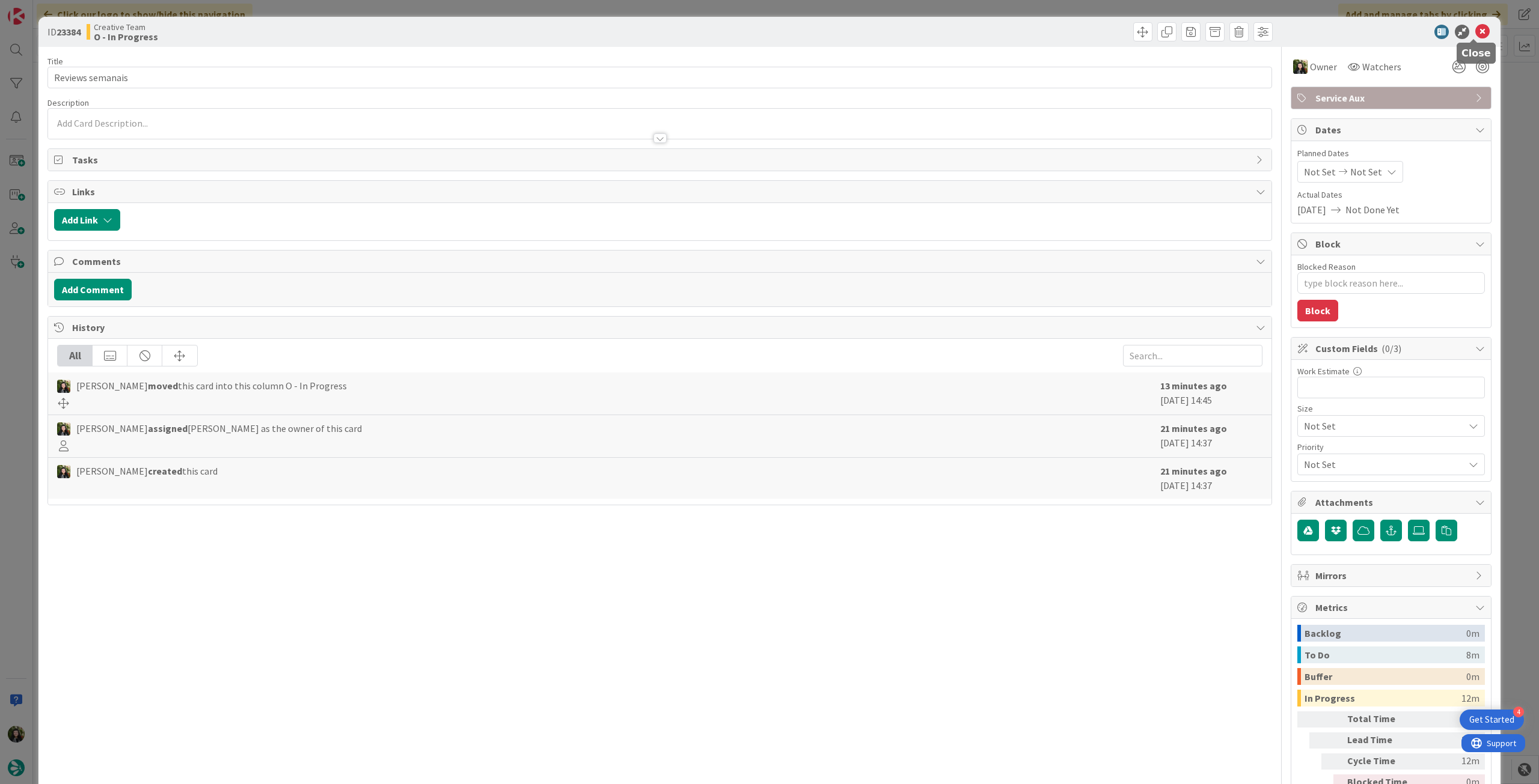
click at [1475, 34] on icon at bounding box center [1482, 32] width 15 height 15
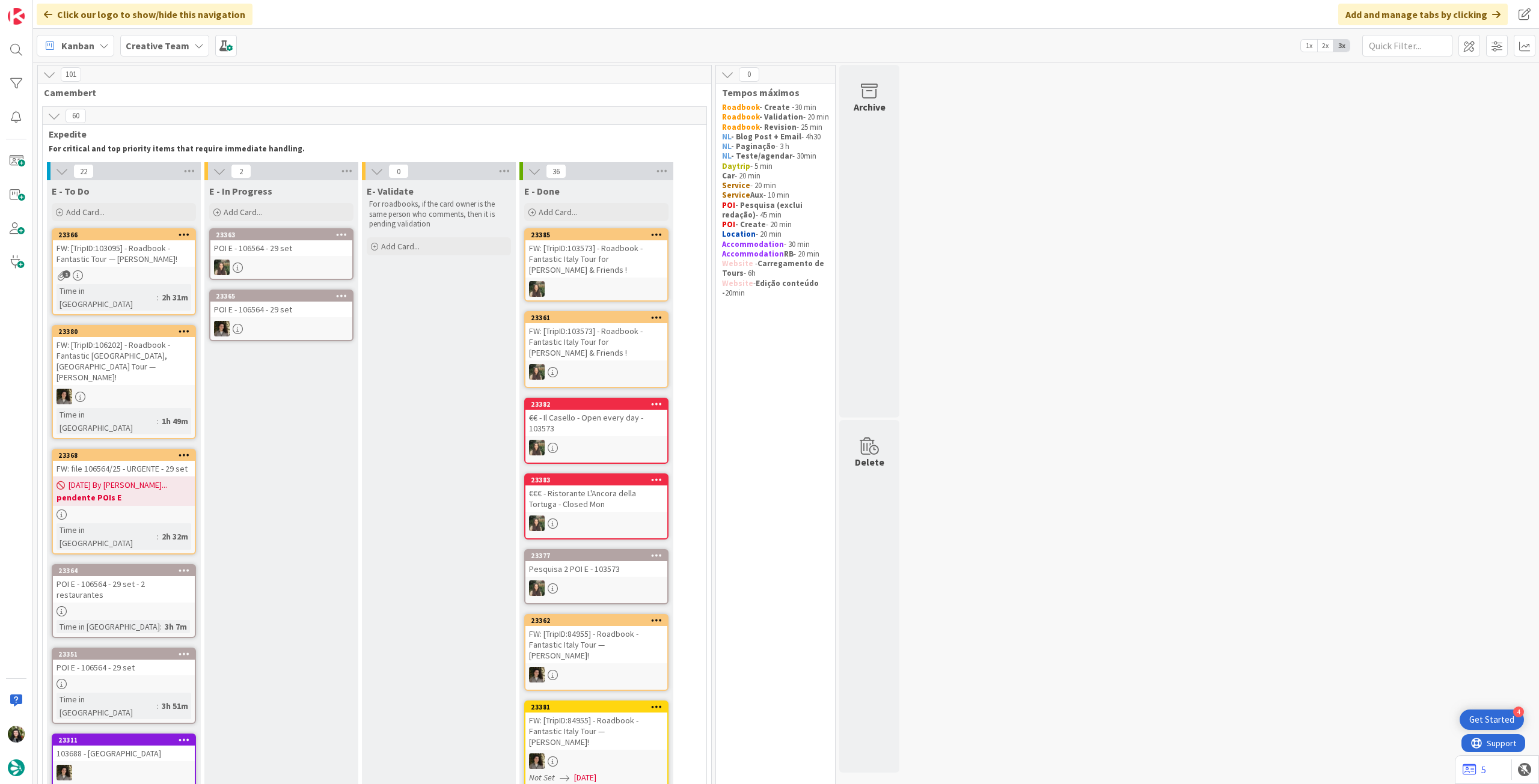
click at [180, 647] on link "23351 POI E - 106564 - [DATE] Time in [GEOGRAPHIC_DATA] : 3h 51m" at bounding box center [124, 685] width 144 height 77
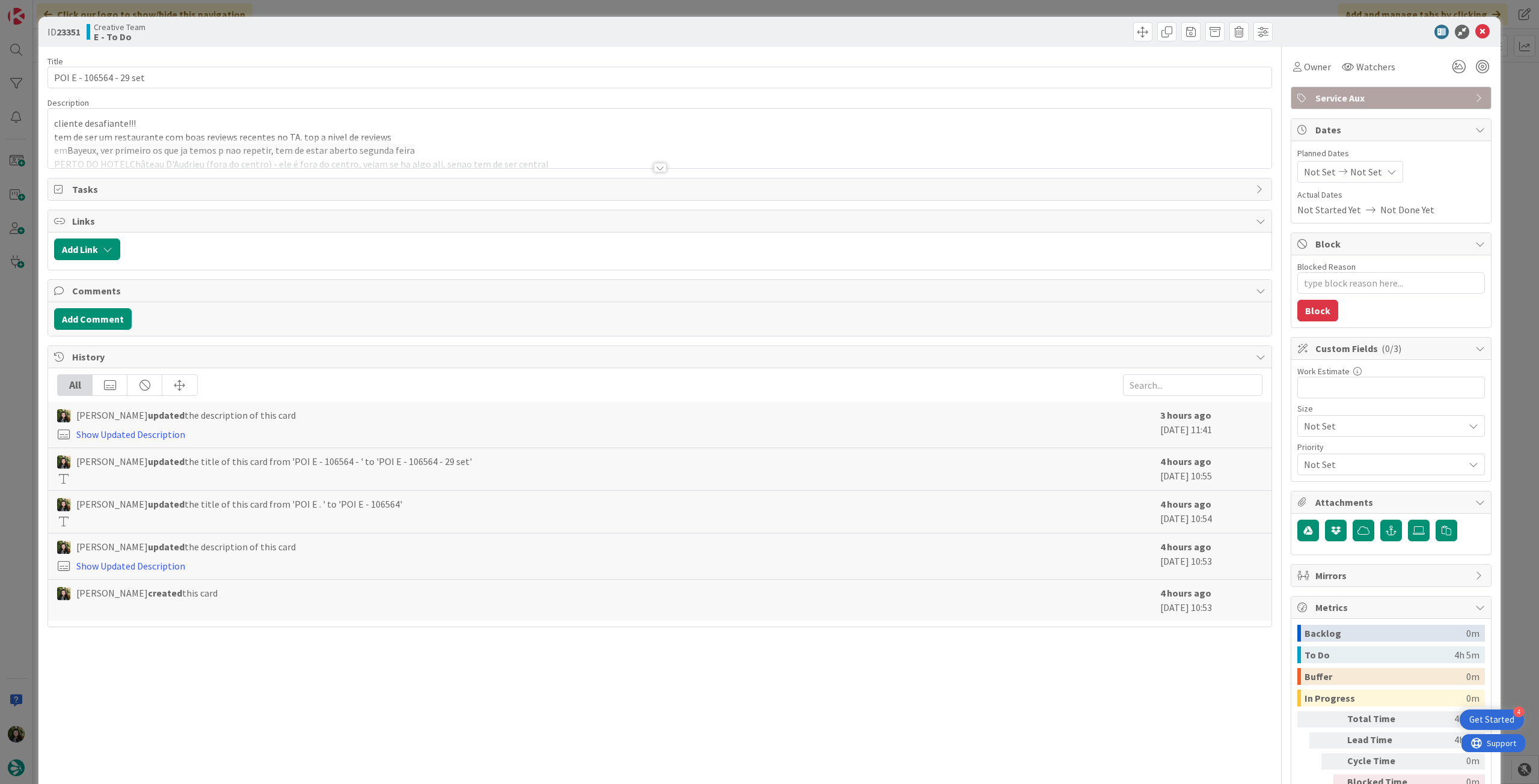
click at [384, 139] on div at bounding box center [660, 153] width 1223 height 30
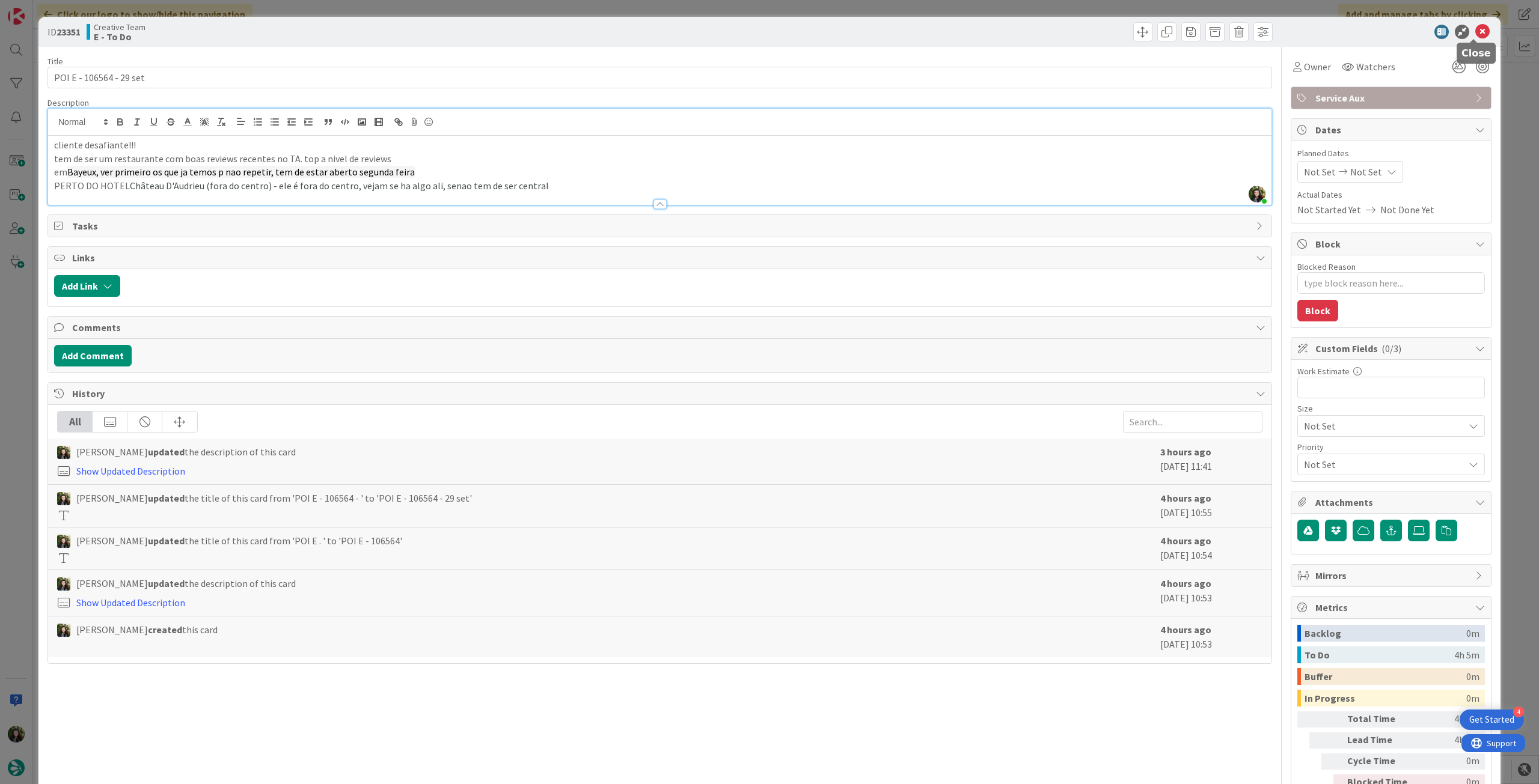
click at [1475, 28] on icon at bounding box center [1482, 32] width 15 height 15
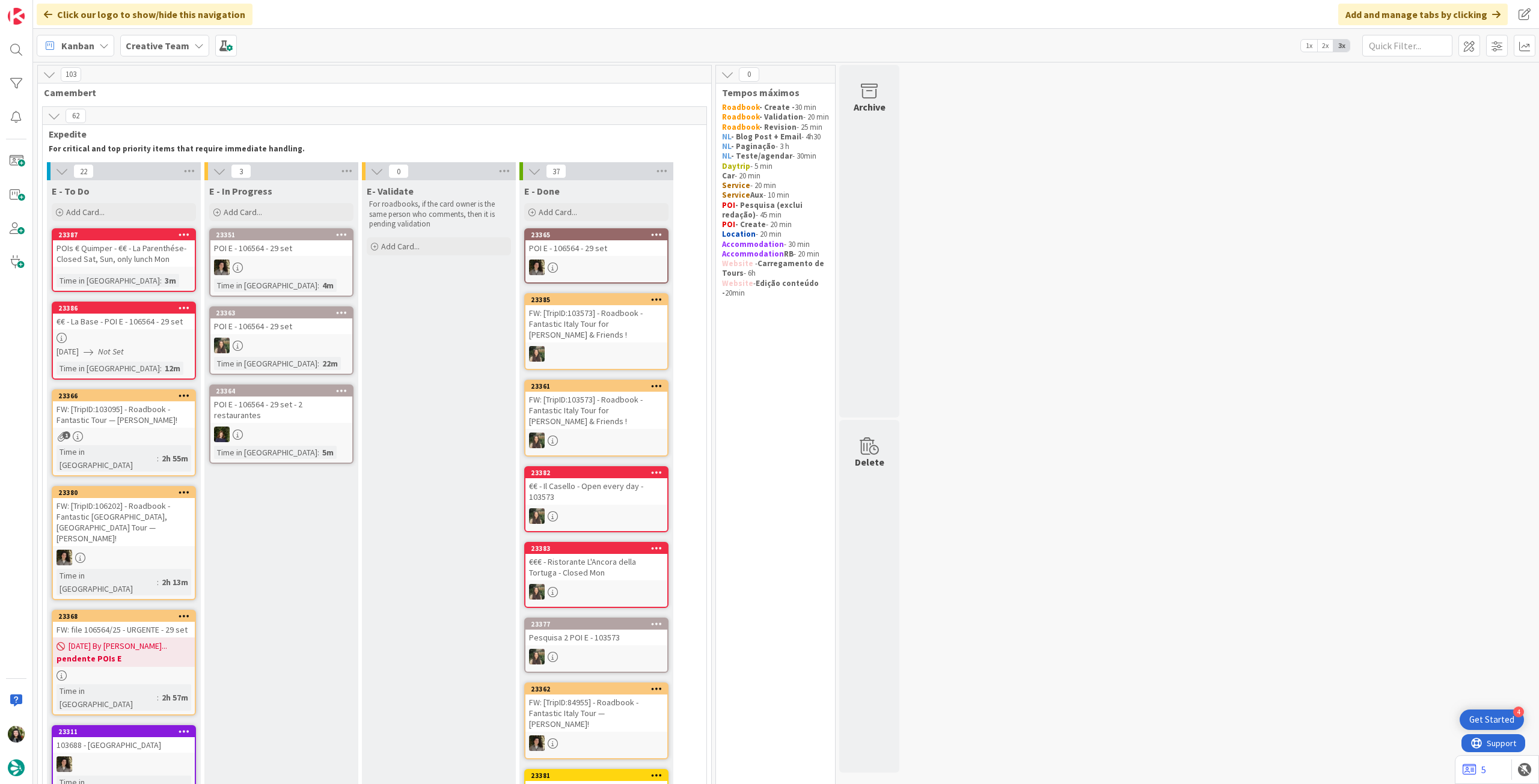
click at [340, 278] on link "23351 POI E - 106564 - [DATE] Time in [GEOGRAPHIC_DATA] : 4m" at bounding box center [281, 262] width 144 height 68
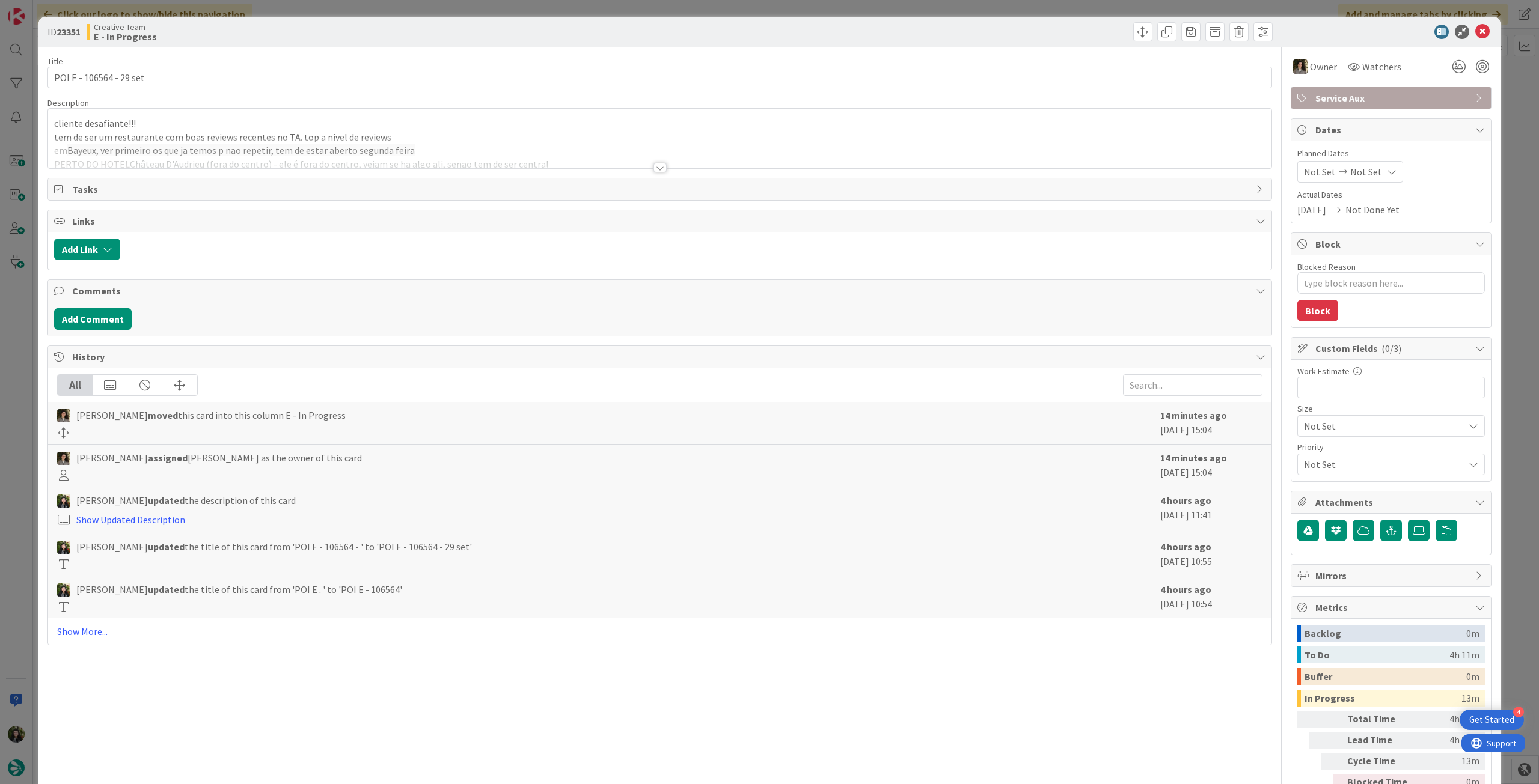
click at [457, 146] on div at bounding box center [660, 153] width 1223 height 30
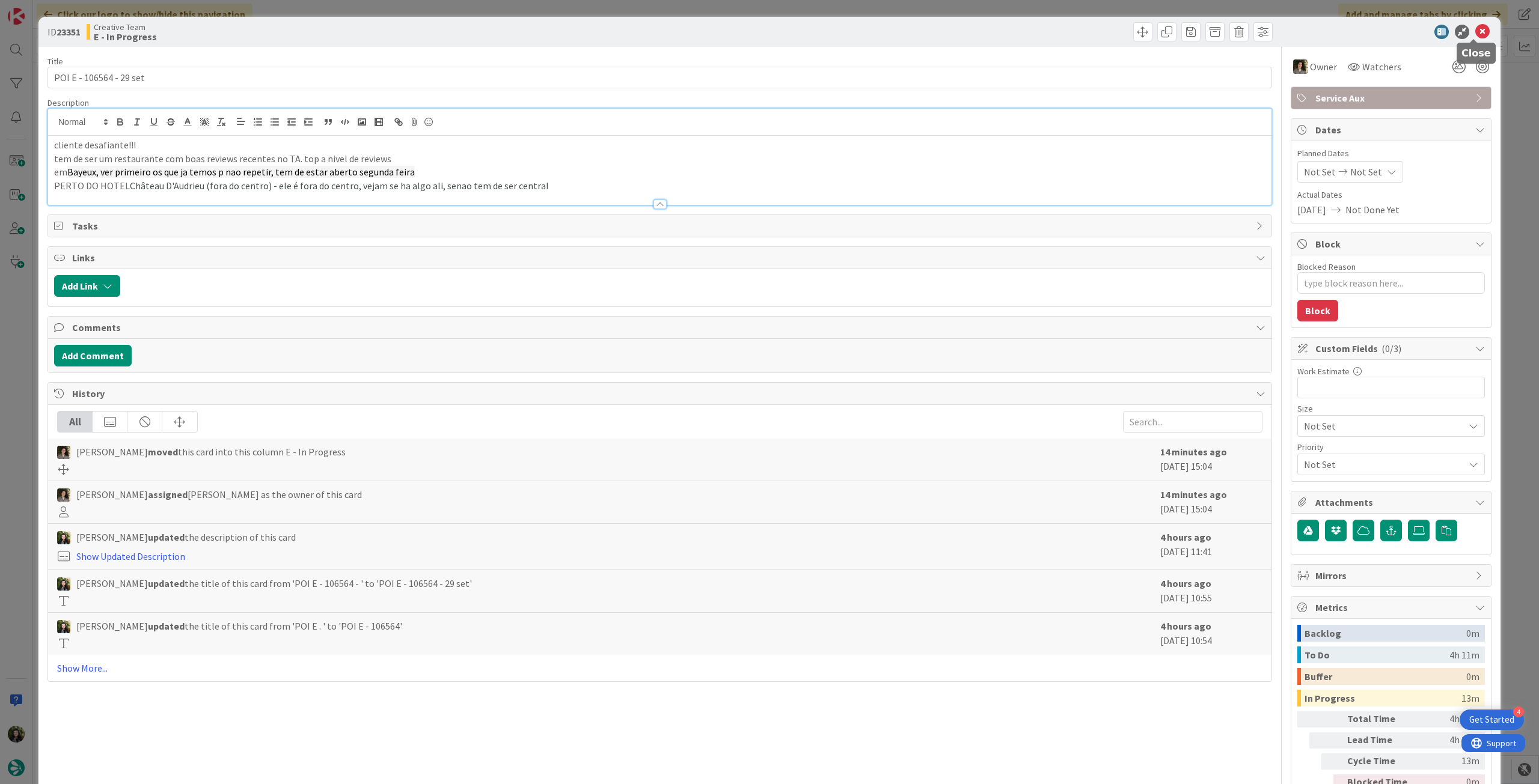
click at [1475, 32] on icon at bounding box center [1482, 32] width 15 height 15
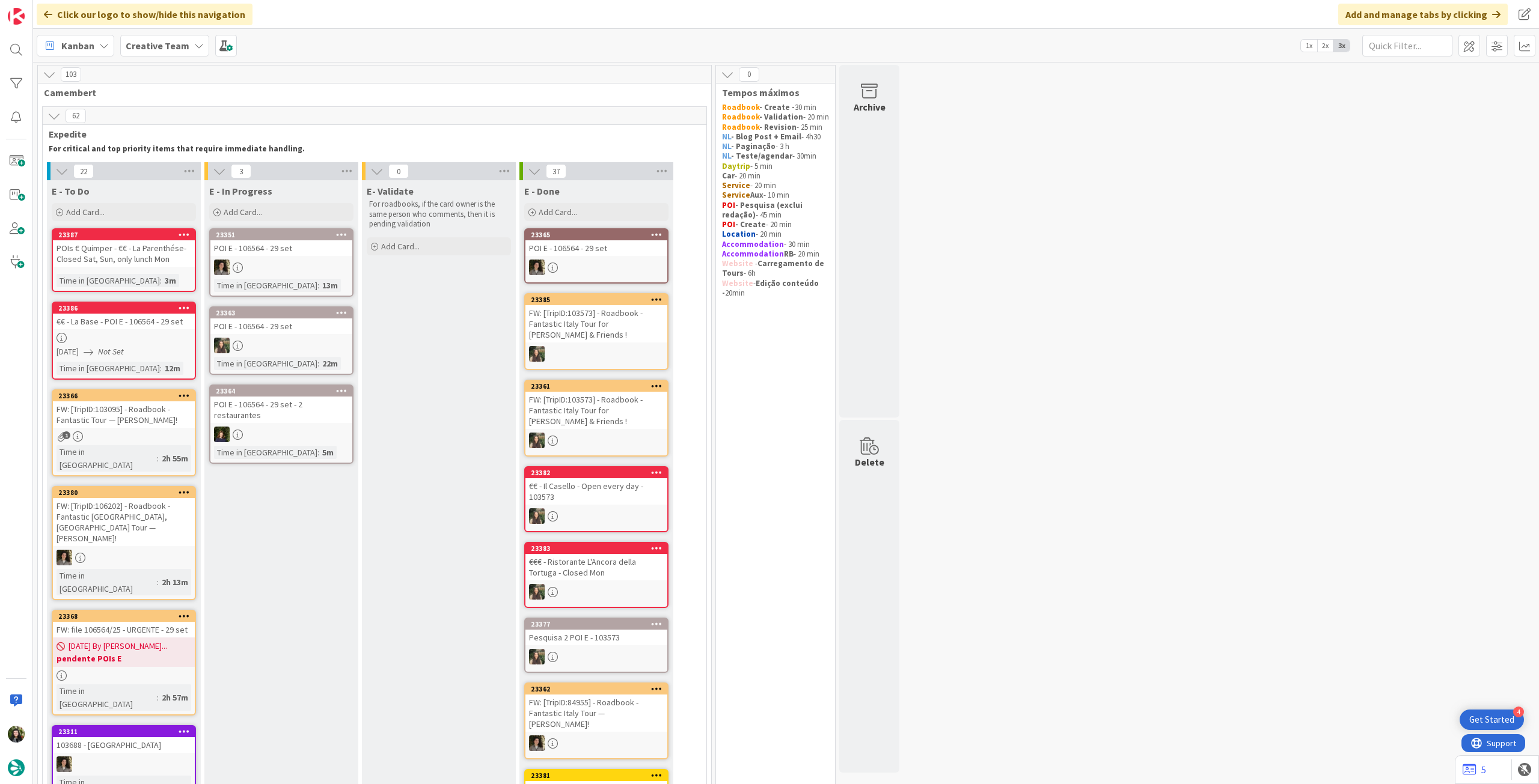
click at [567, 261] on div at bounding box center [596, 267] width 142 height 16
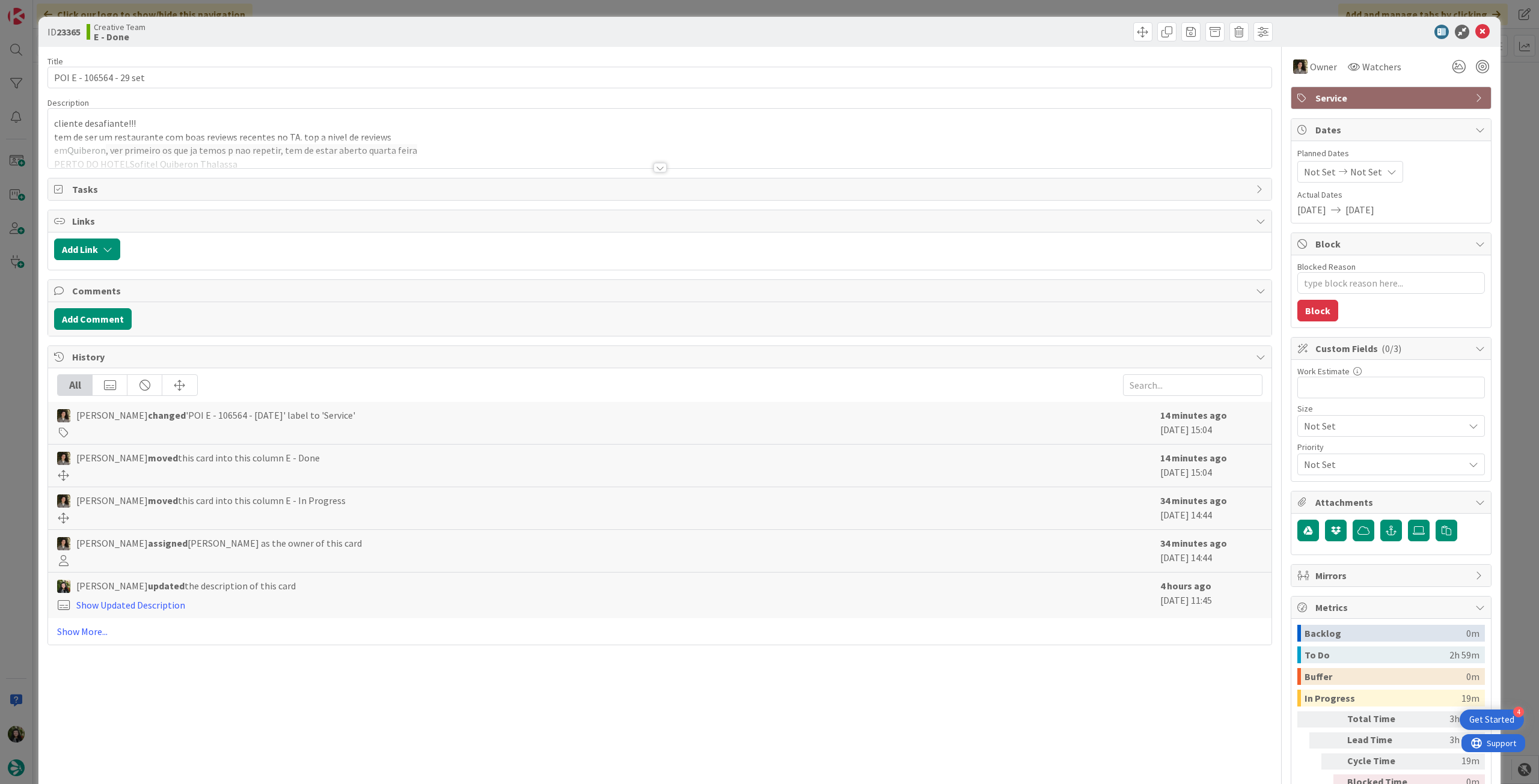
click at [567, 142] on div at bounding box center [660, 153] width 1223 height 30
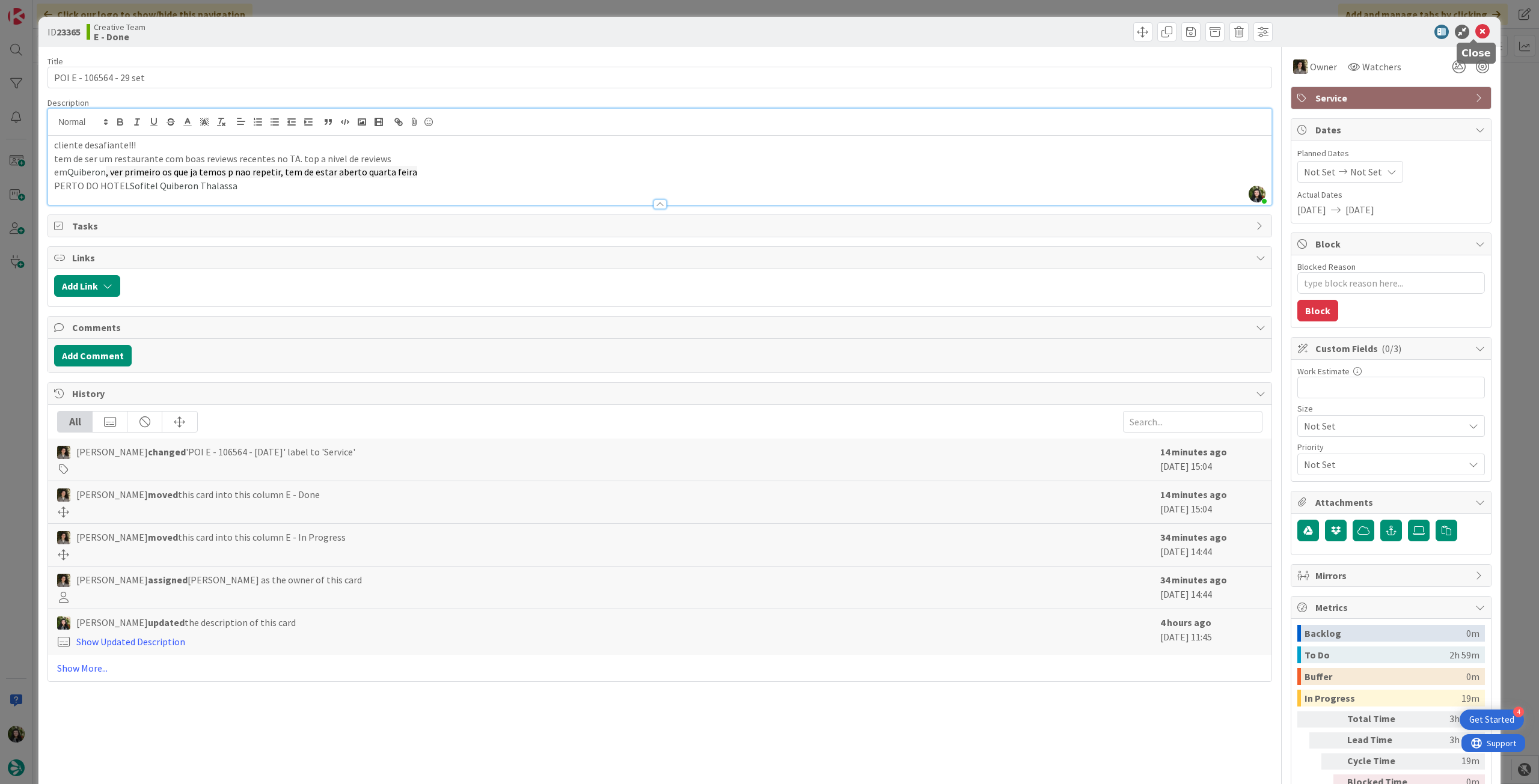
click at [1481, 30] on icon at bounding box center [1482, 32] width 15 height 15
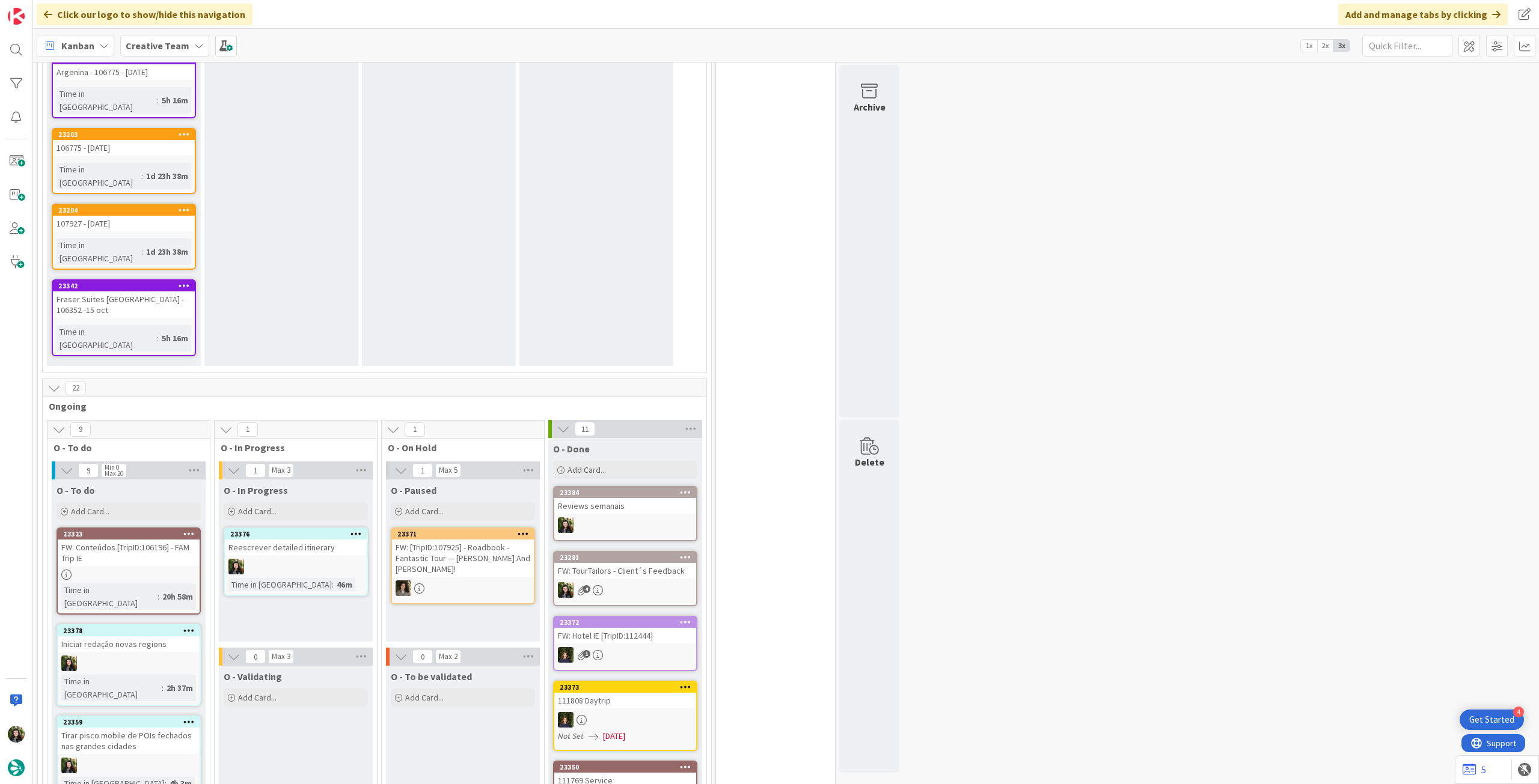
scroll to position [1682, 0]
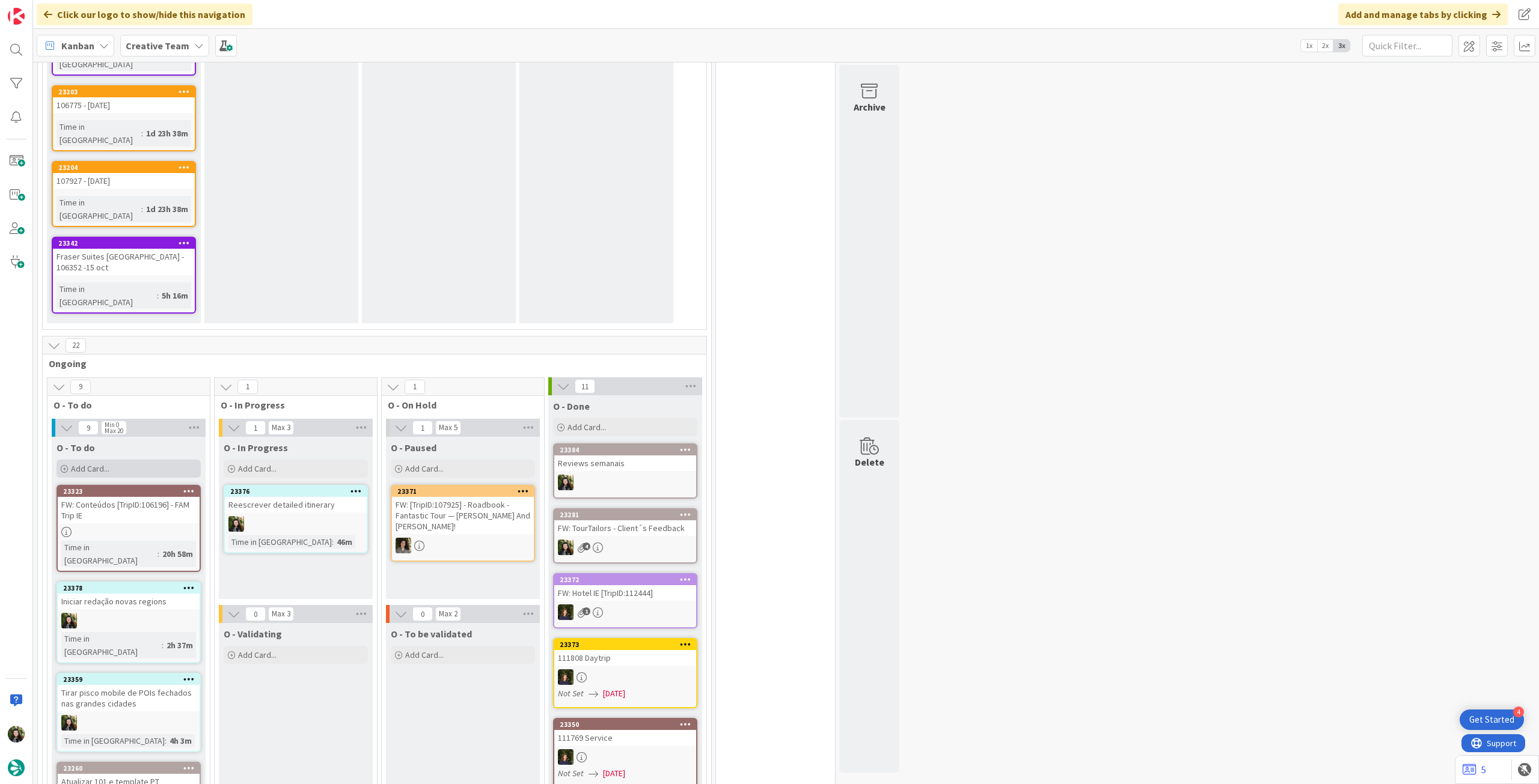
drag, startPoint x: 141, startPoint y: 219, endPoint x: 144, endPoint y: 227, distance: 8.5
click at [142, 460] on div "Add Card..." at bounding box center [128, 469] width 144 height 18
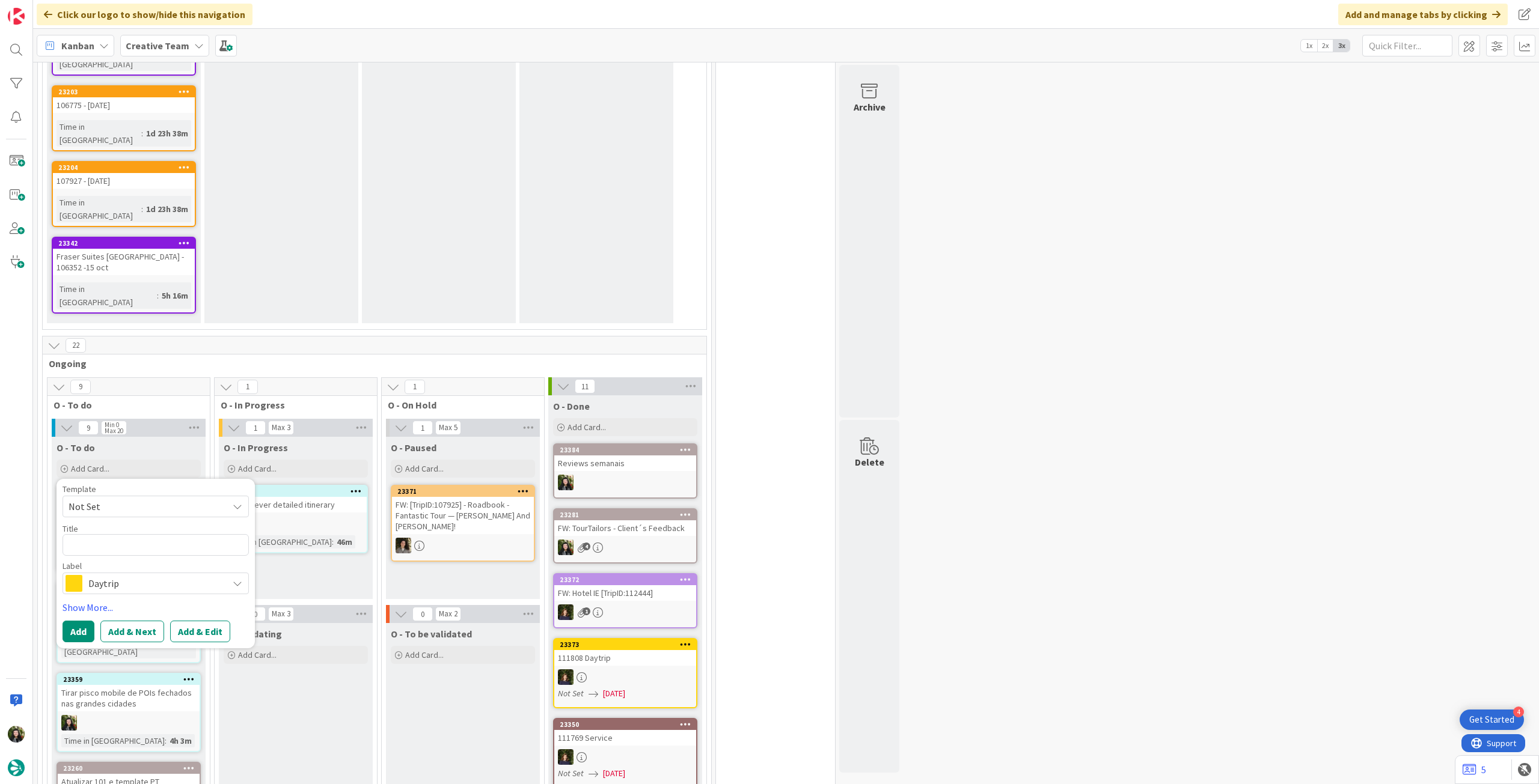
drag, startPoint x: 118, startPoint y: 334, endPoint x: 153, endPoint y: 367, distance: 48.1
click at [118, 575] on span "Daytrip" at bounding box center [155, 584] width 133 height 17
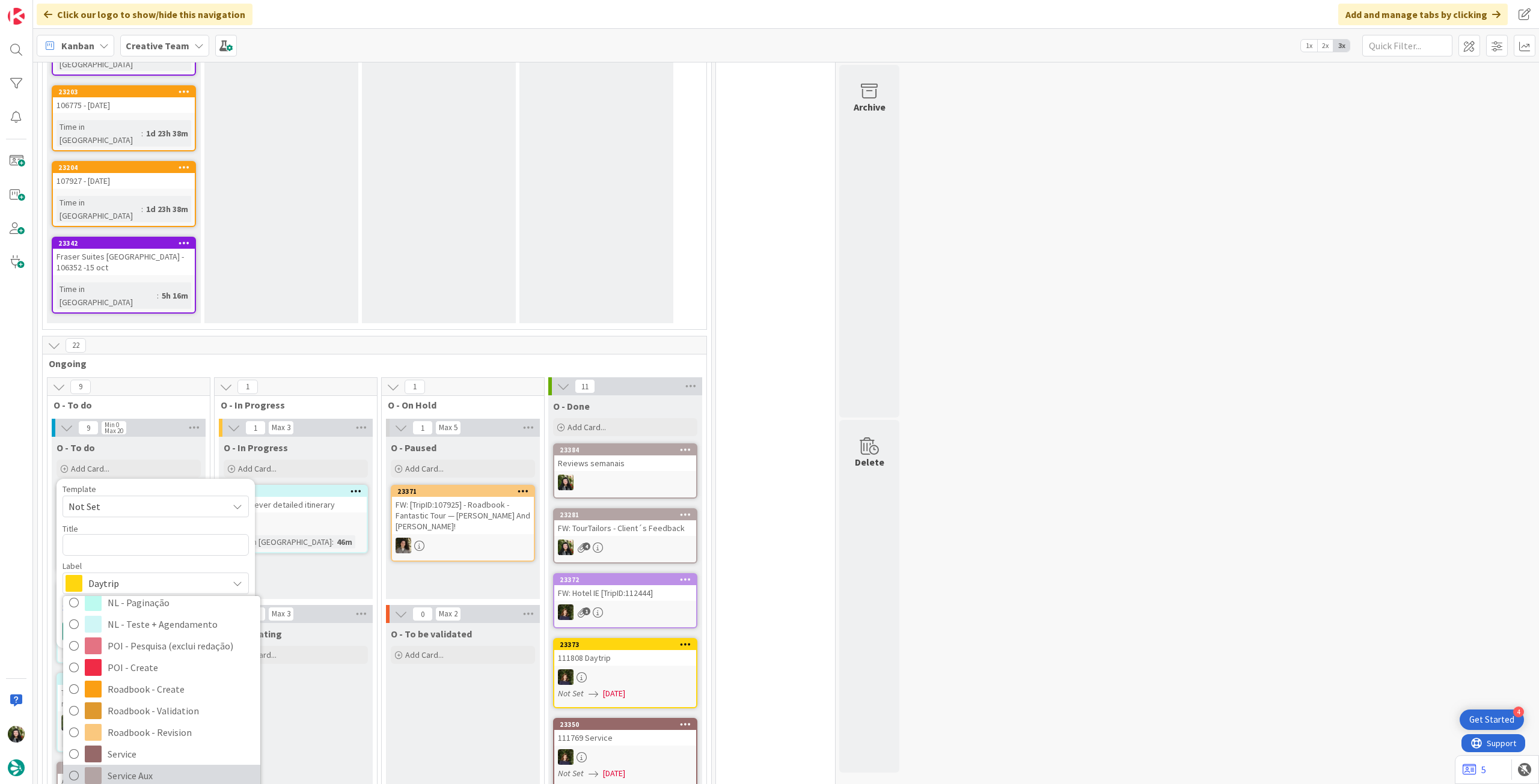
click at [139, 767] on span "Service Aux" at bounding box center [181, 776] width 147 height 18
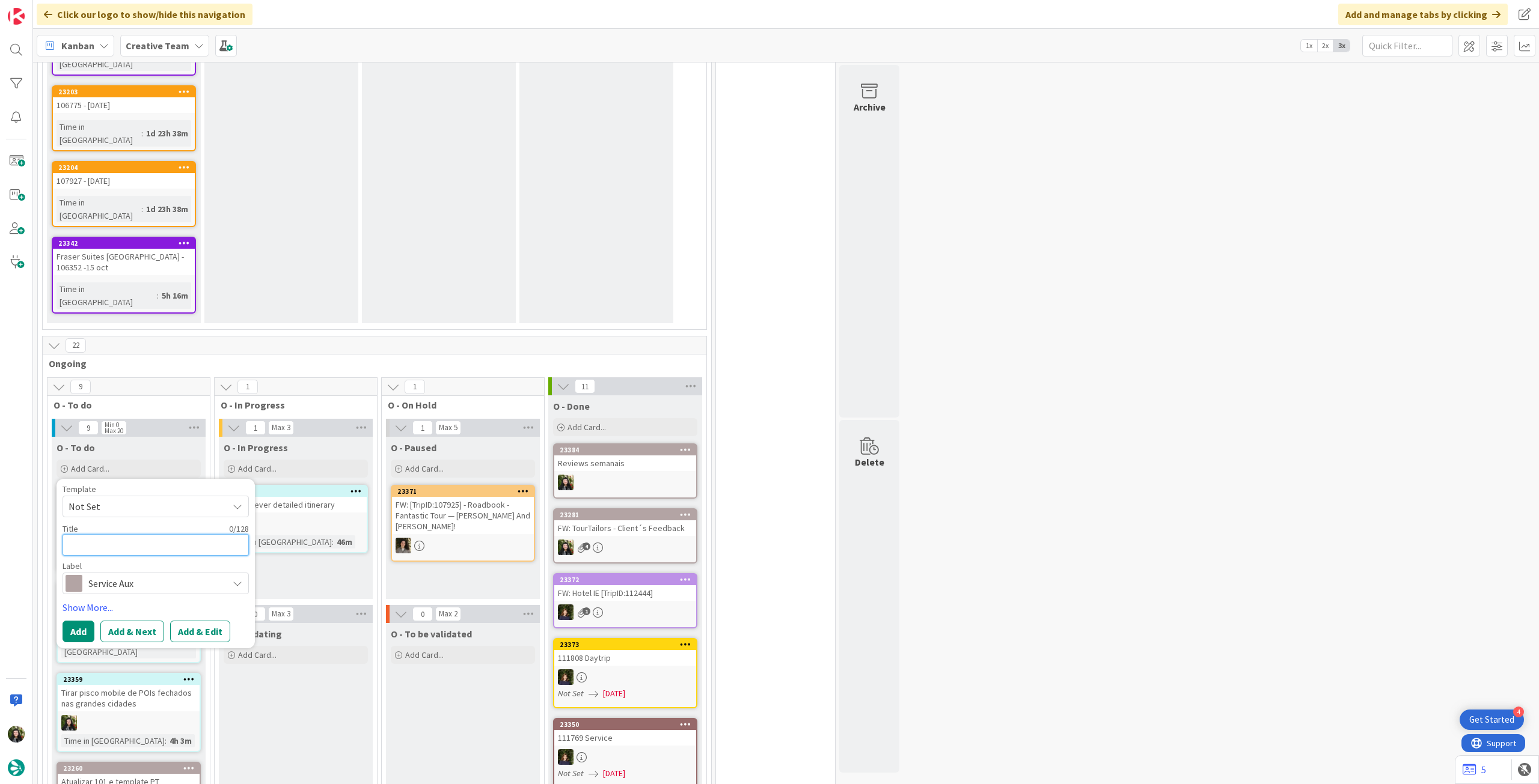
click at [155, 534] on textarea at bounding box center [156, 545] width 187 height 21
type textarea "x"
type textarea "S"
type textarea "x"
type textarea "Se"
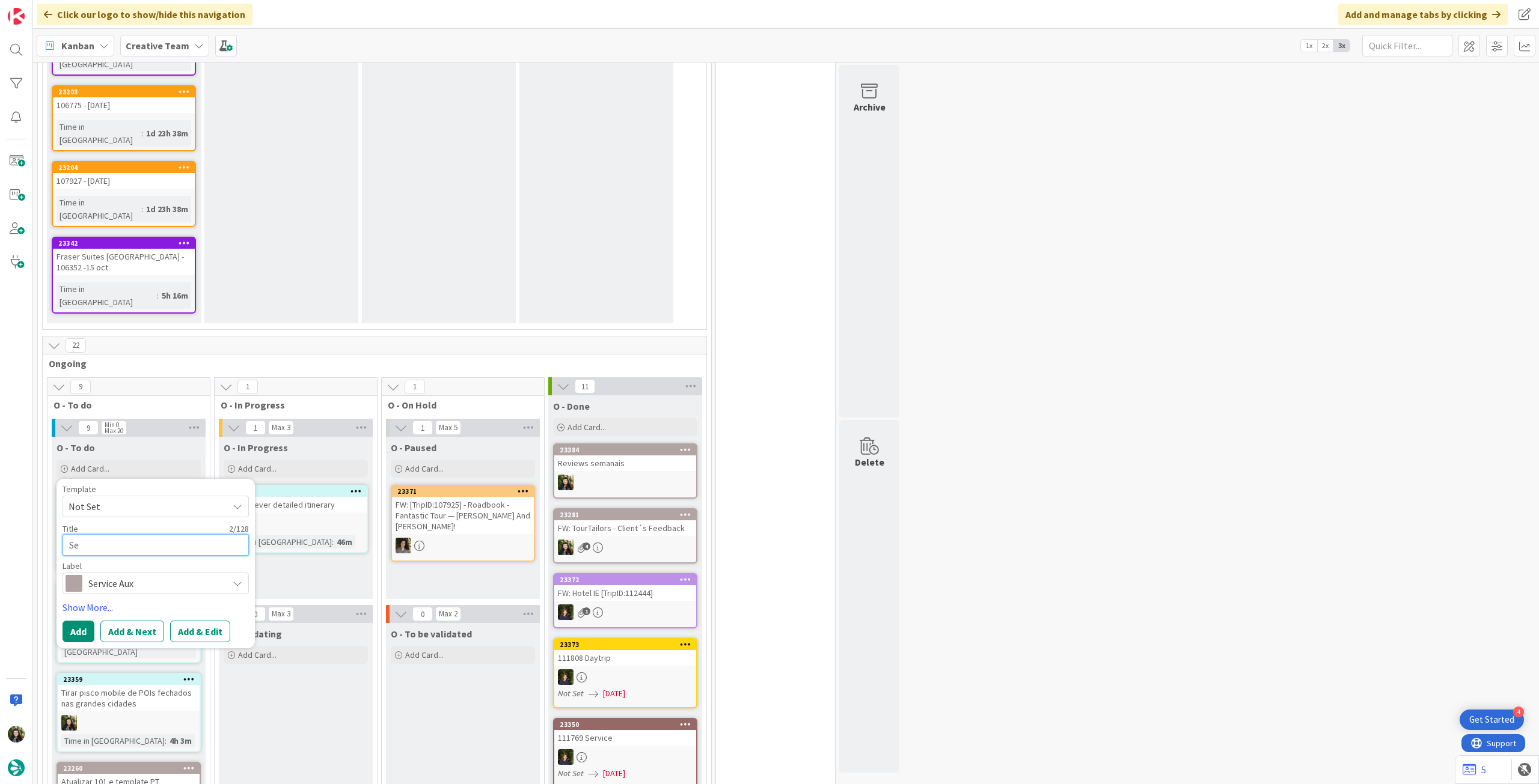
type textarea "x"
type textarea "Ser"
type textarea "x"
type textarea "Serv"
type textarea "x"
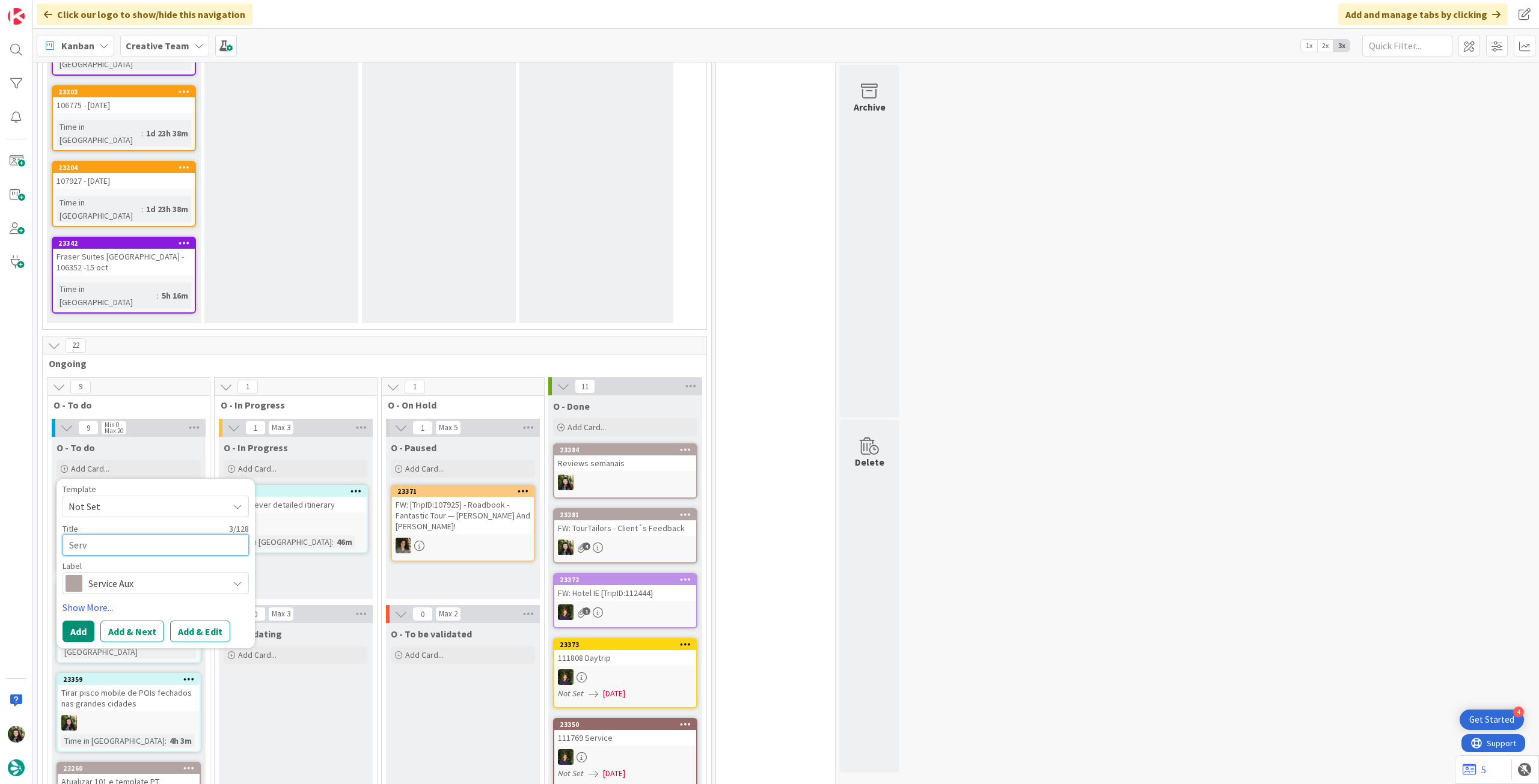
type textarea "Servi"
type textarea "x"
type textarea "Serviç"
type textarea "x"
type textarea "Serviço"
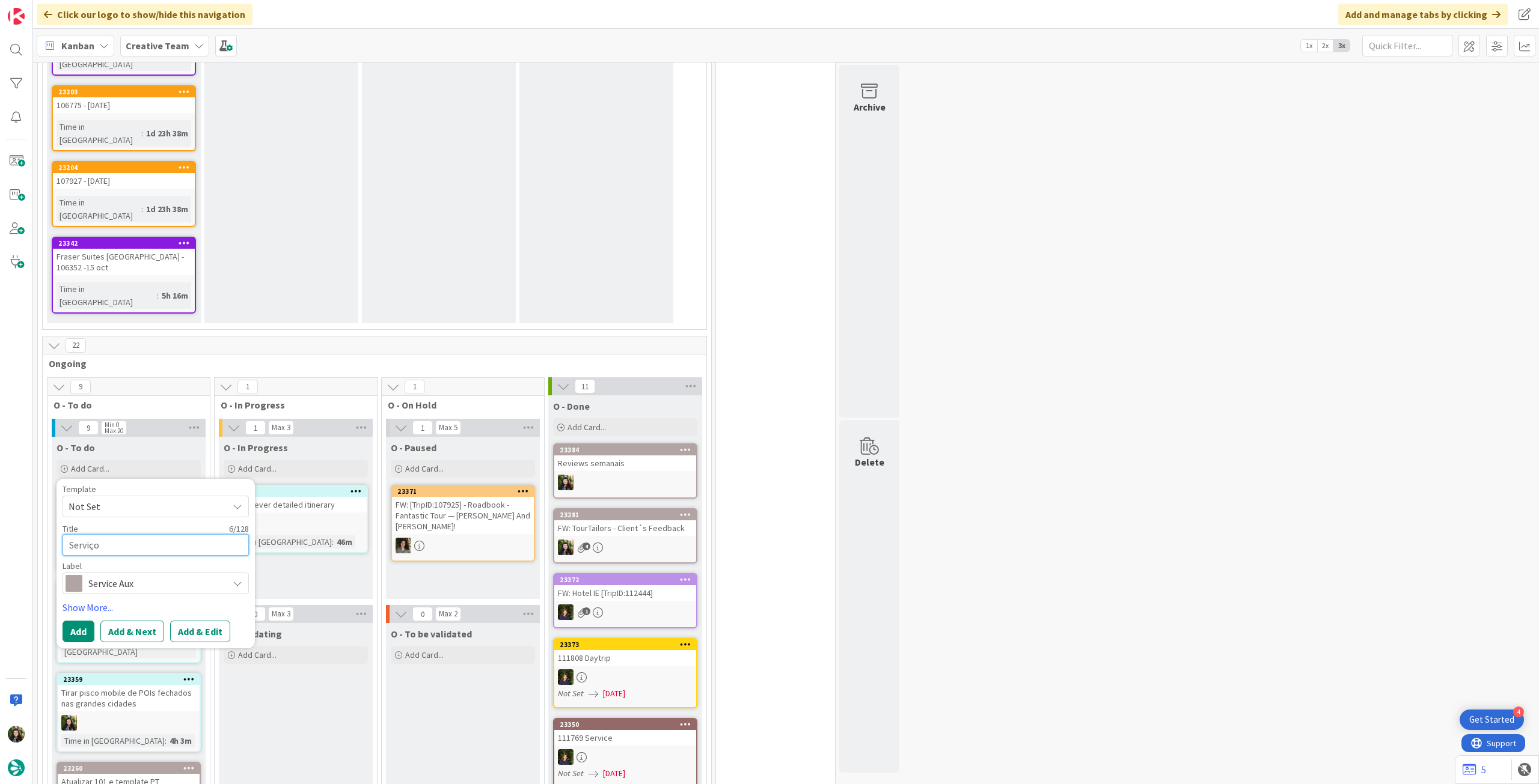
type textarea "x"
type textarea "Serviços"
type textarea "x"
type textarea "Serviços"
type textarea "x"
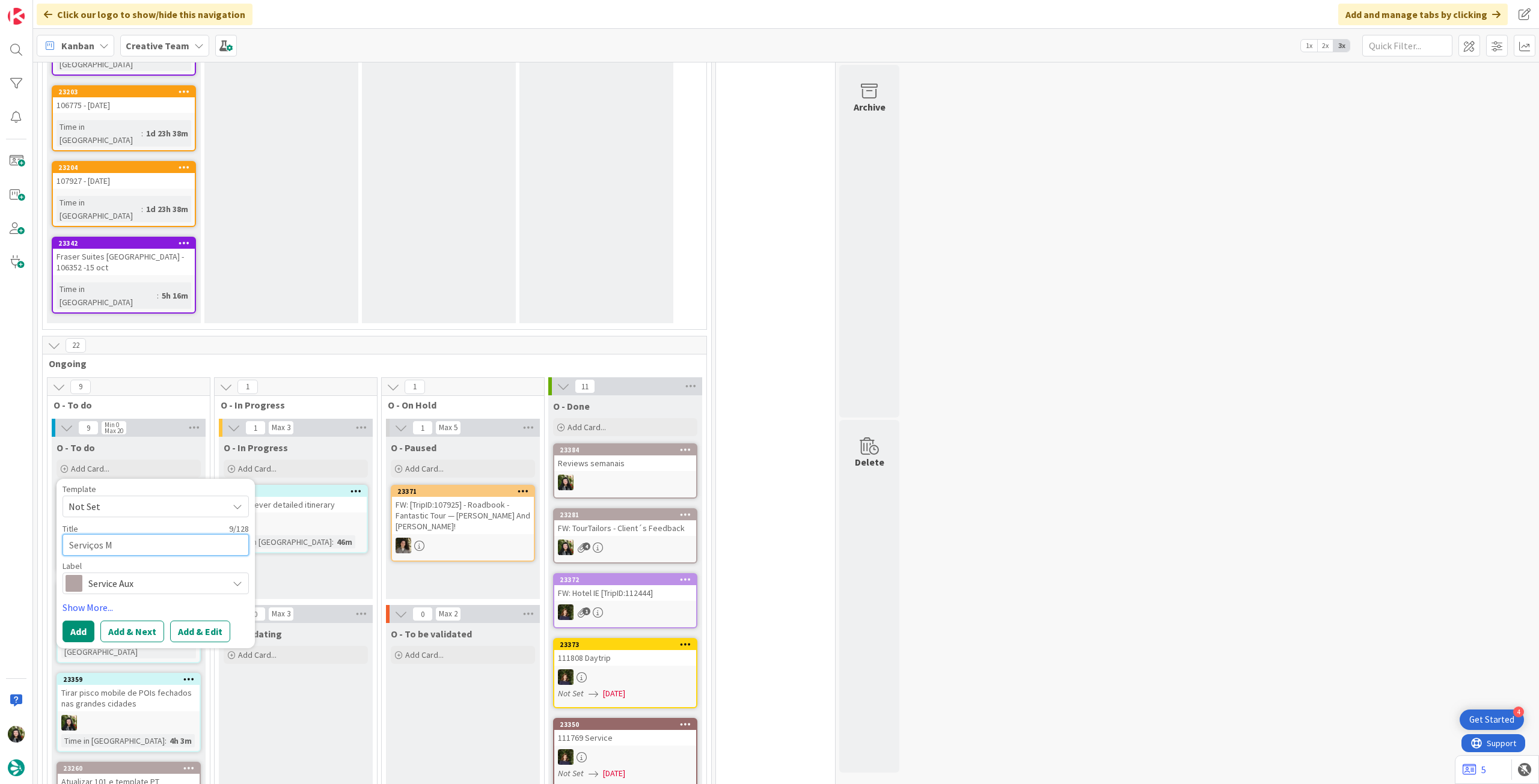
type textarea "Serviços ME"
type textarea "x"
type textarea "Serviços MEs"
type textarea "x"
type textarea "Serviços MEsa"
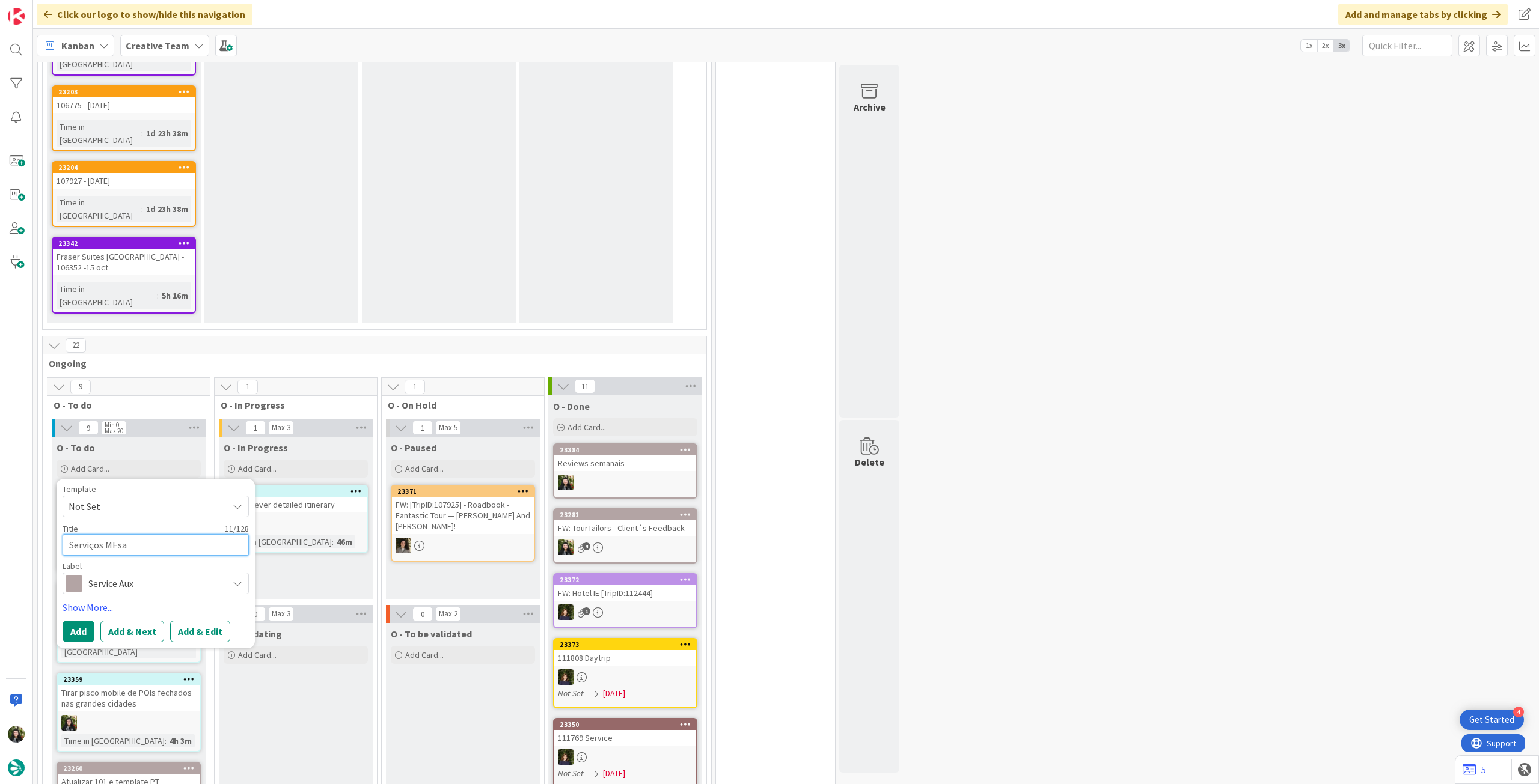
type textarea "x"
type textarea "Serviços MEsa"
type textarea "x"
type textarea "Serviços MEsa"
type textarea "x"
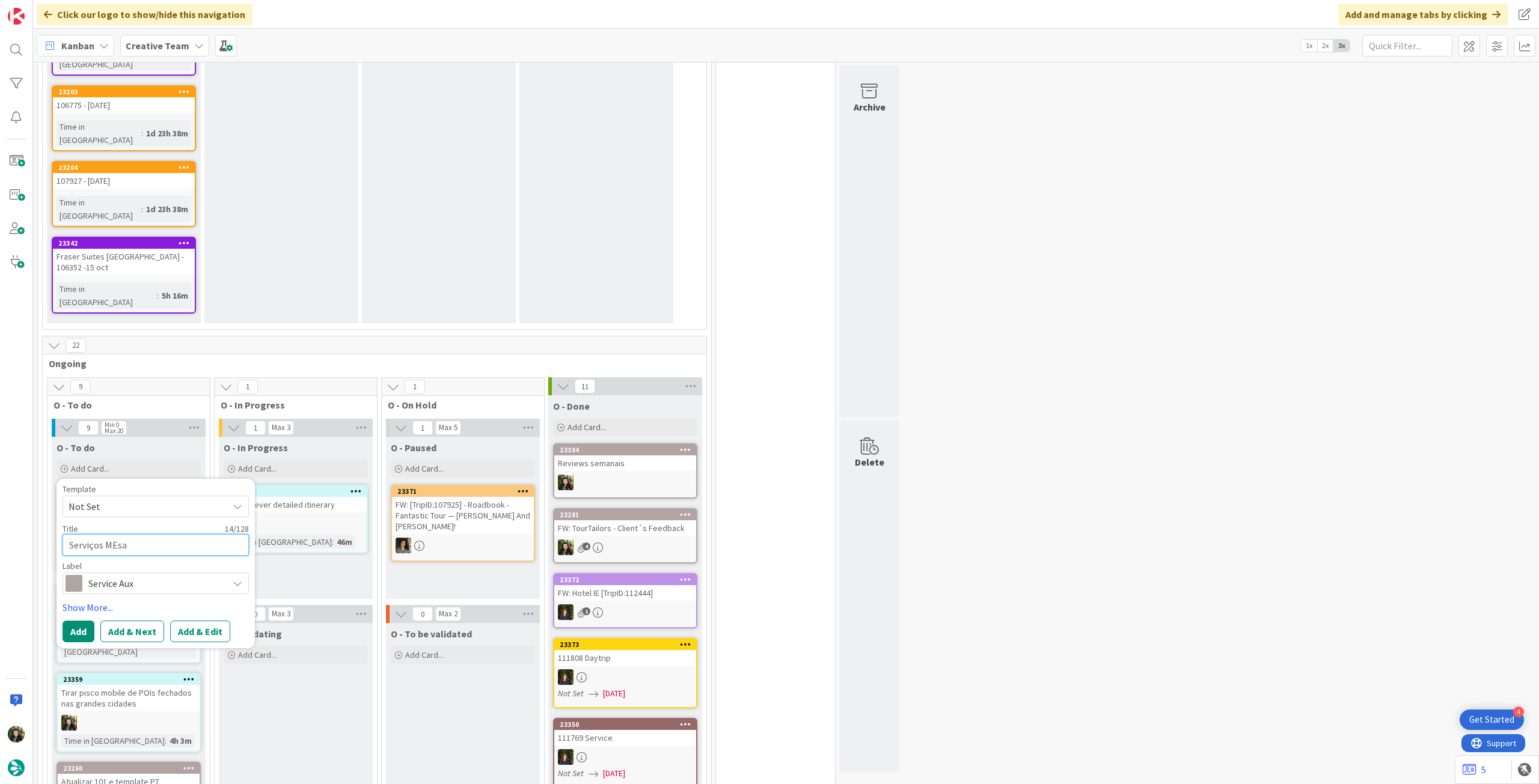
type textarea "Serviços MEs"
type textarea "x"
type textarea "Serviços ME"
type textarea "x"
type textarea "Serviços M"
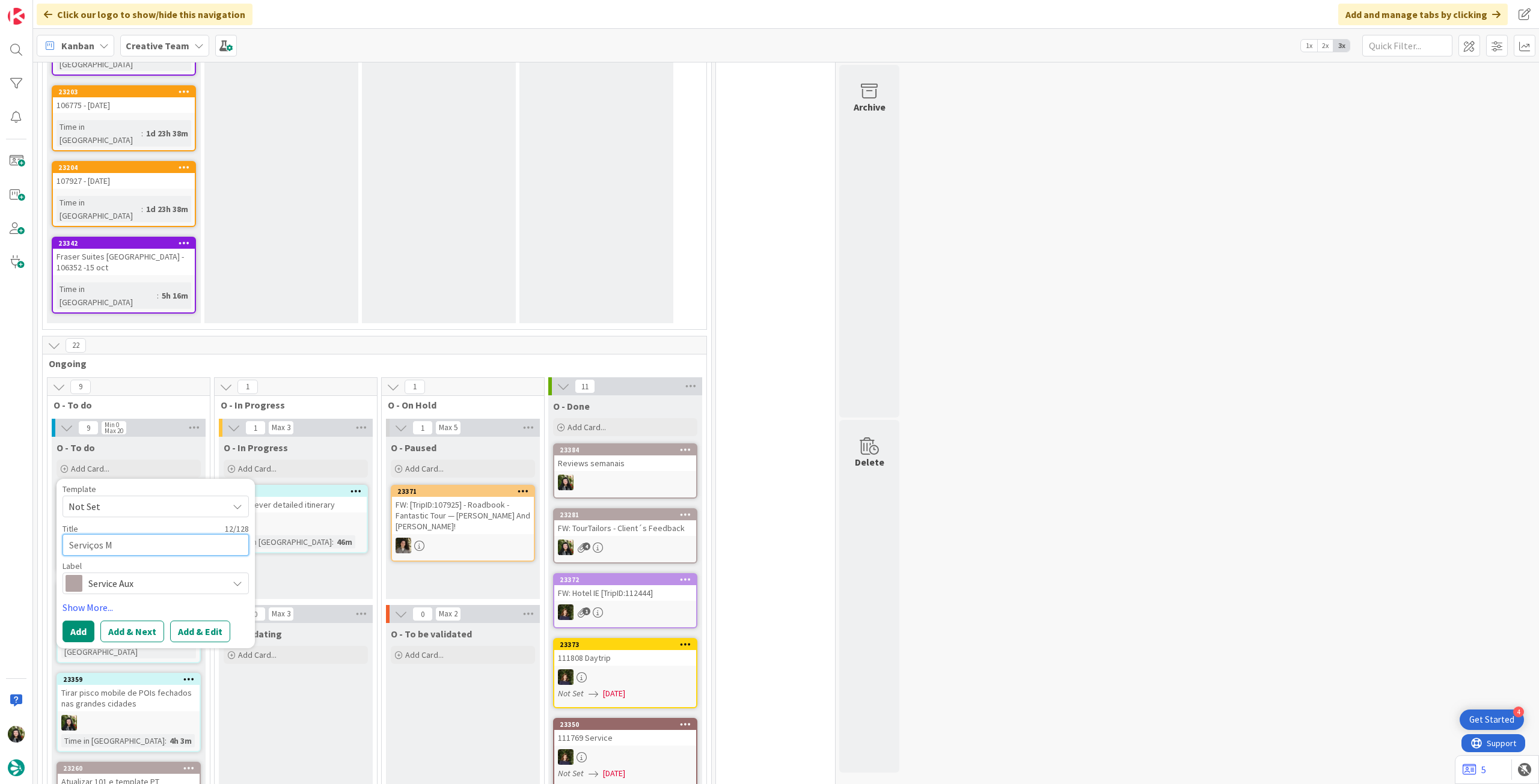
type textarea "x"
type textarea "Serviços Me"
type textarea "x"
type textarea "Serviços Mes"
type textarea "x"
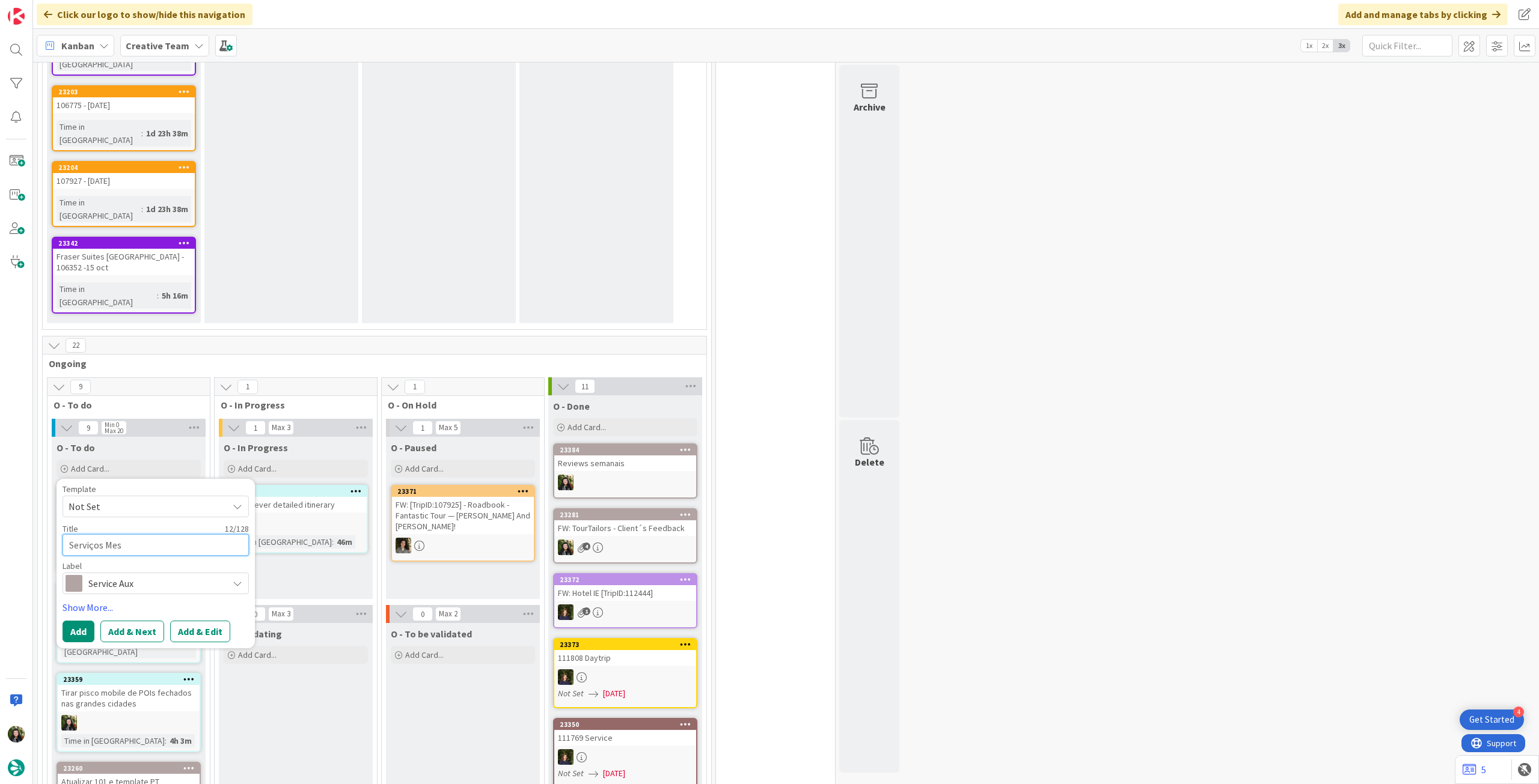
type textarea "Serviços Mesa"
type textarea "x"
type textarea "Serviços Mesa"
type textarea "x"
type textarea "Serviços Mesa d"
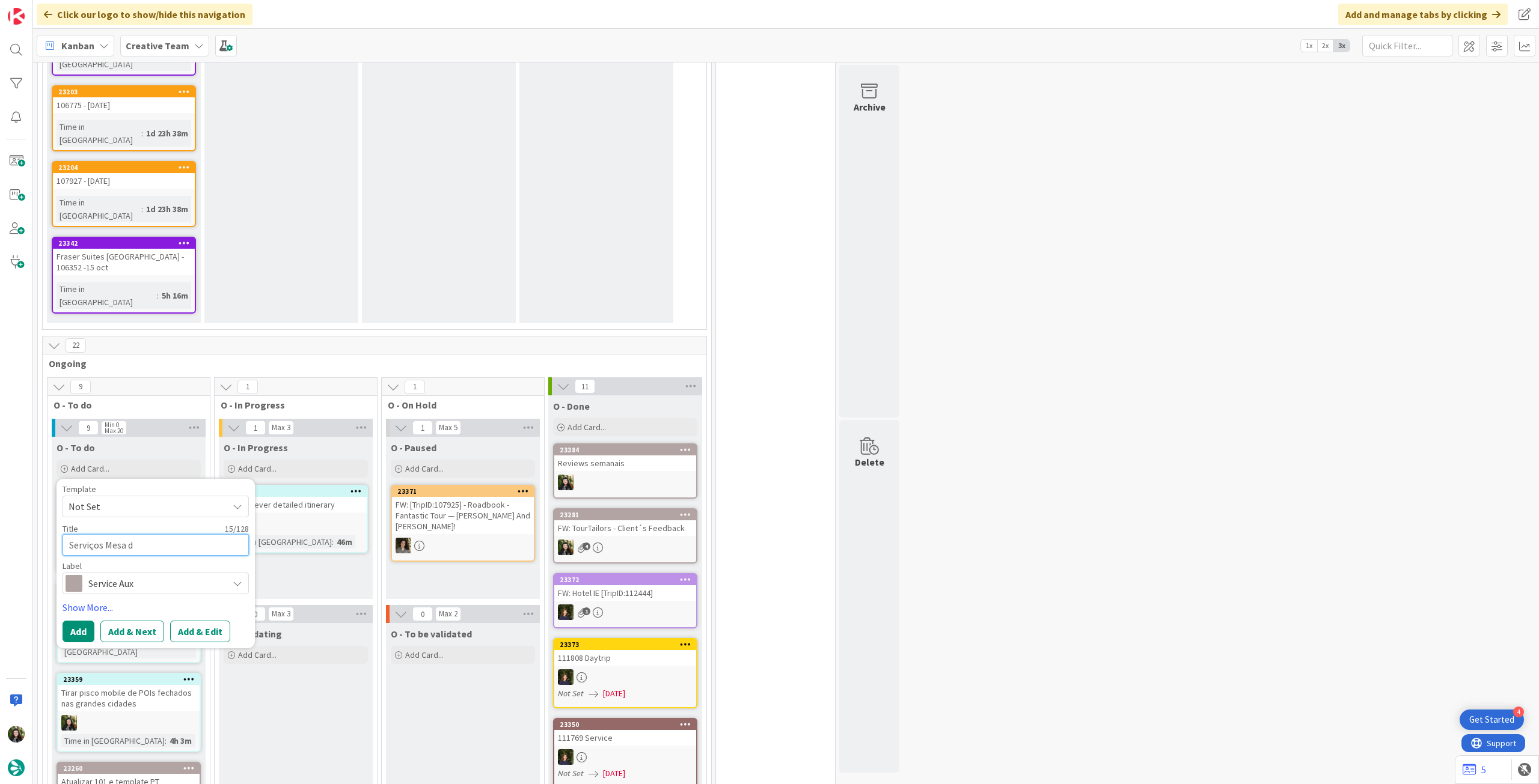
type textarea "x"
type textarea "Serviços Mesa de"
type textarea "x"
type textarea "Serviços Mesa de"
type textarea "x"
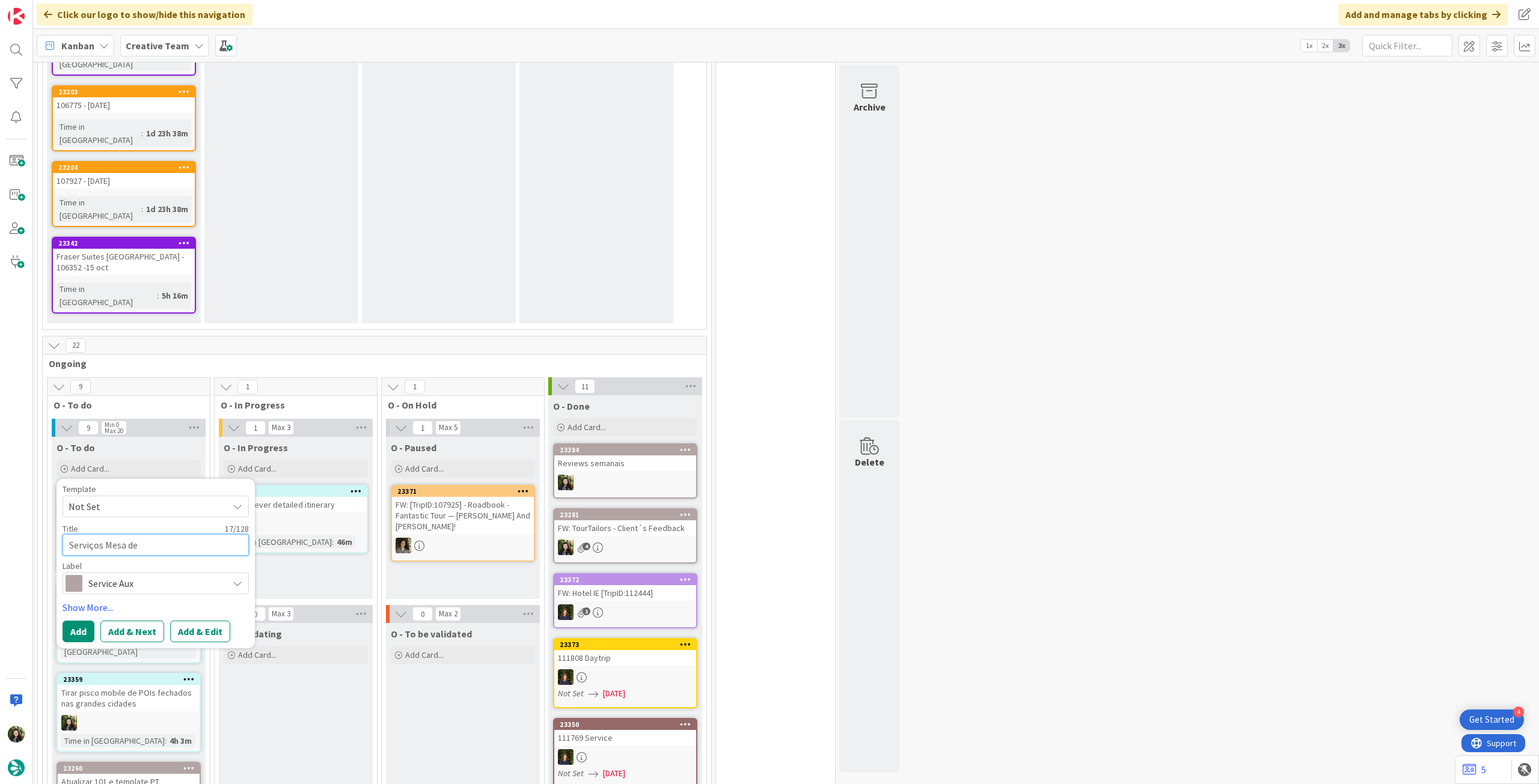
type textarea "Serviços Mesa de f"
type textarea "x"
type textarea "Serviços Mesa de fr"
type textarea "x"
type textarea "Serviços Mesa de fra"
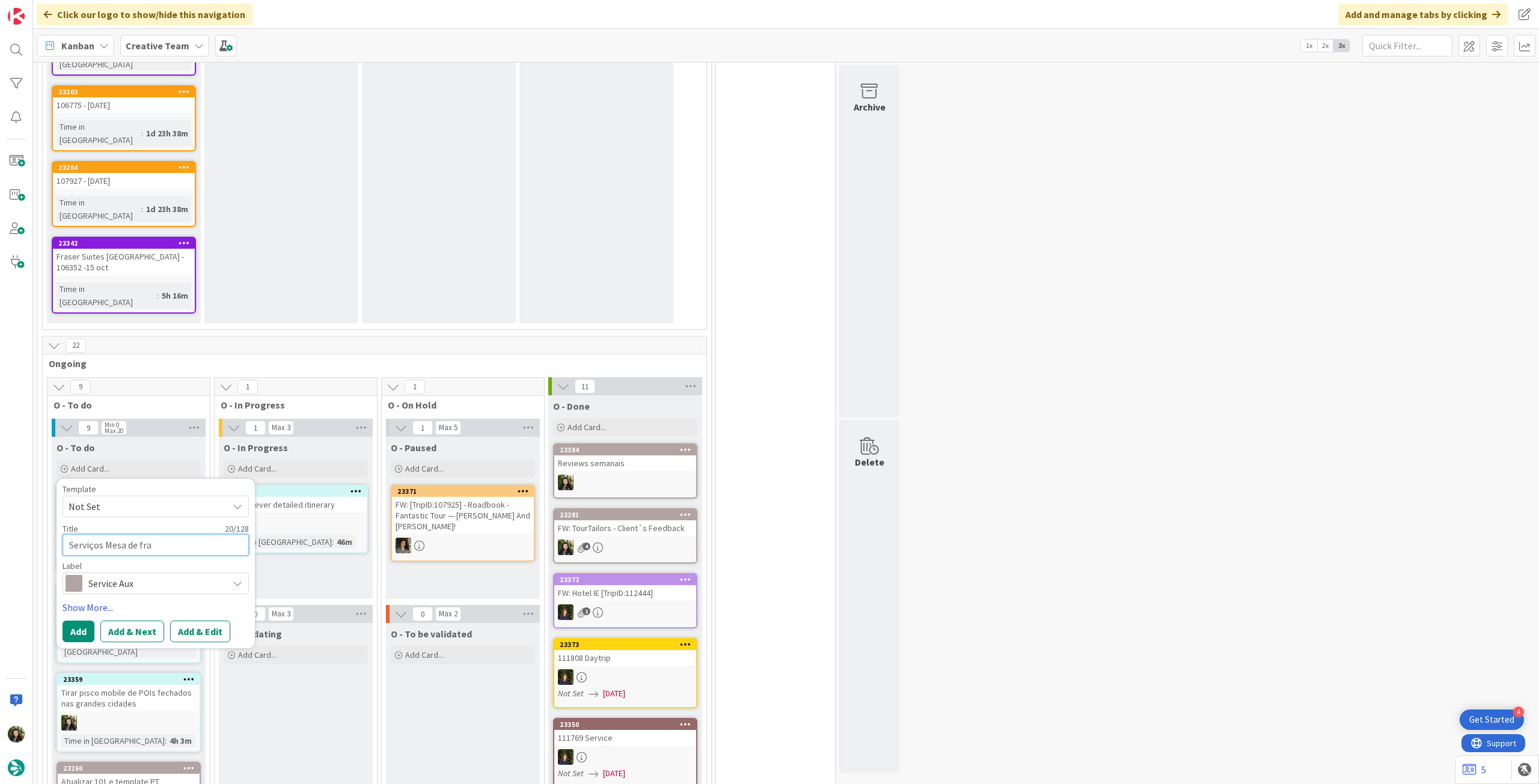
type textarea "x"
type textarea "Serviços Mesa de frad"
type textarea "x"
type textarea "Serviços Mesa de frade"
type textarea "x"
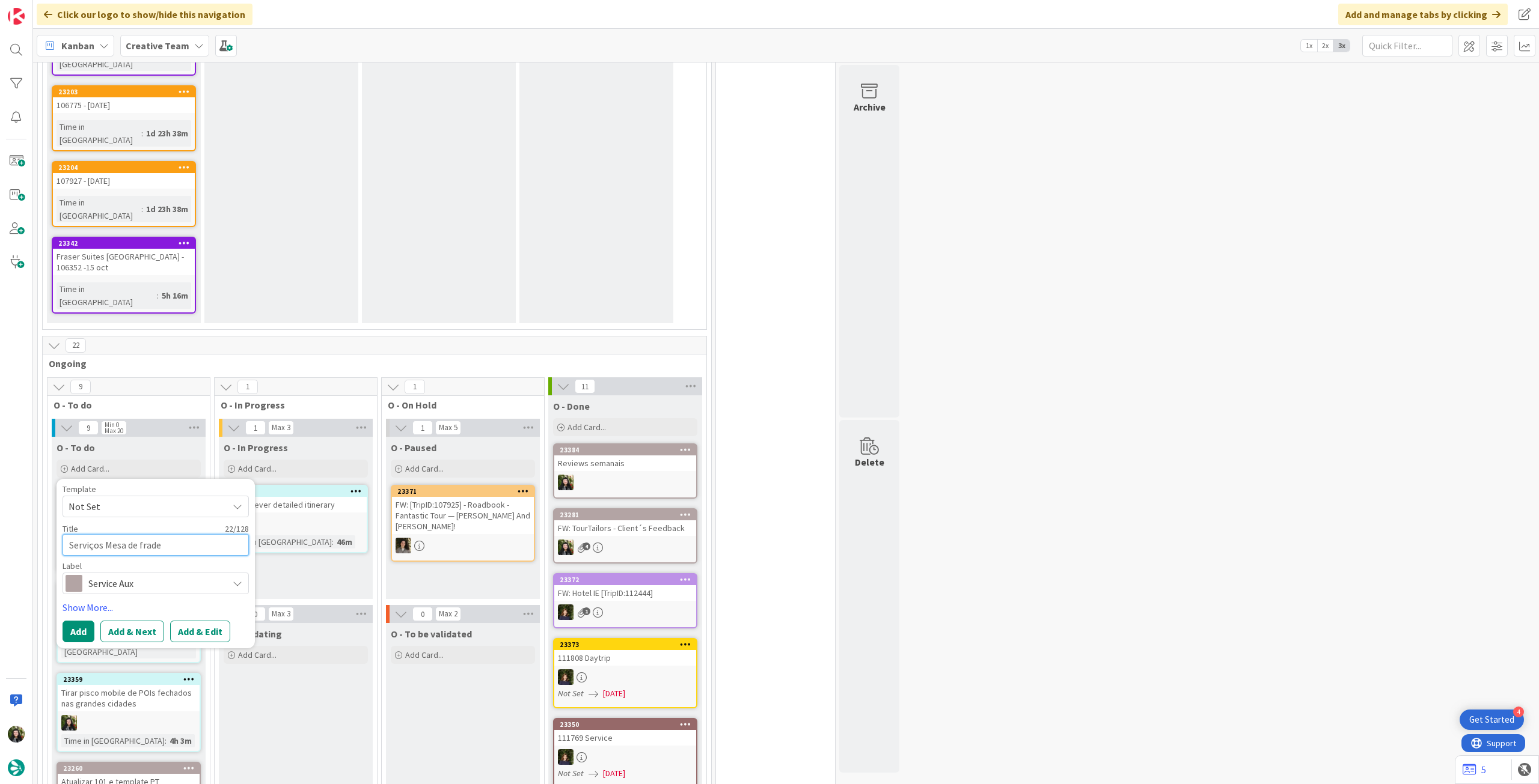
type textarea "Serviços Mesa de frades"
type textarea "x"
type textarea "Serviços Mesa de frades"
type textarea "x"
type textarea "Serviços Mesa de frades -"
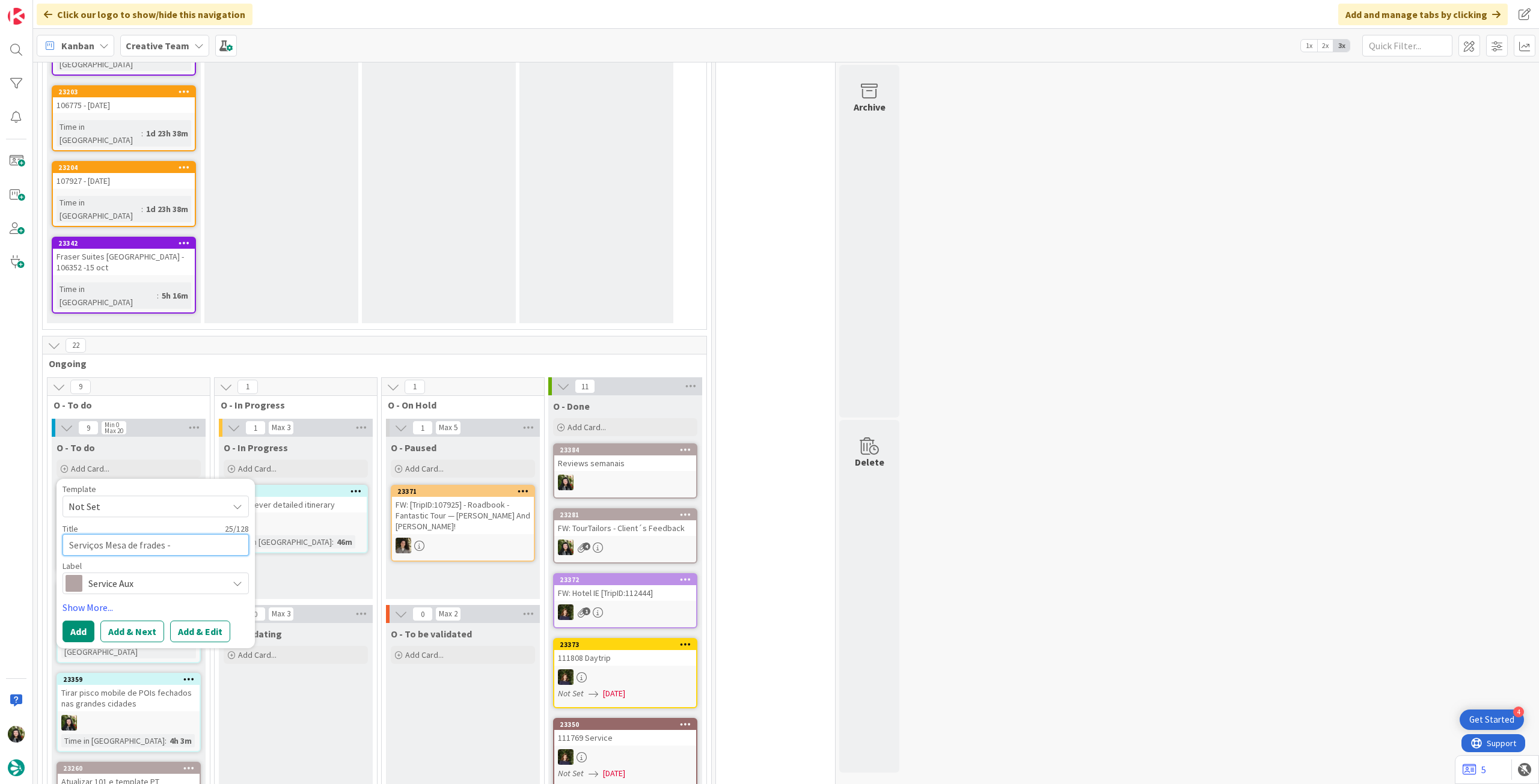
type textarea "x"
type textarea "Serviços Mesa de frades -"
type textarea "x"
type textarea "Serviços Mesa de frades - i"
type textarea "x"
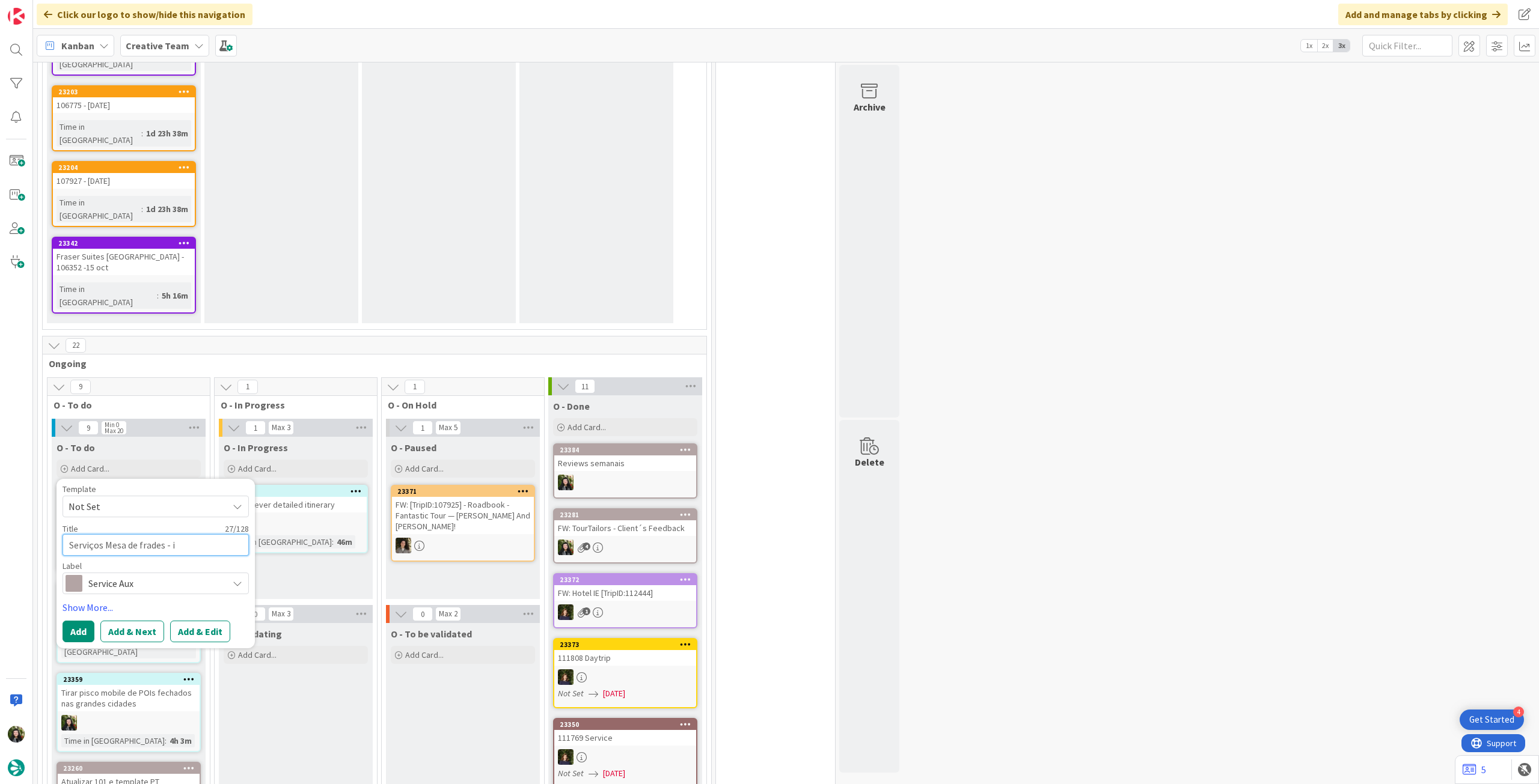
type textarea "Serviços Mesa de frades - im"
type textarea "x"
type textarea "Serviços Mesa de frades - ima"
type textarea "x"
type textarea "Serviços Mesa de frades - imag"
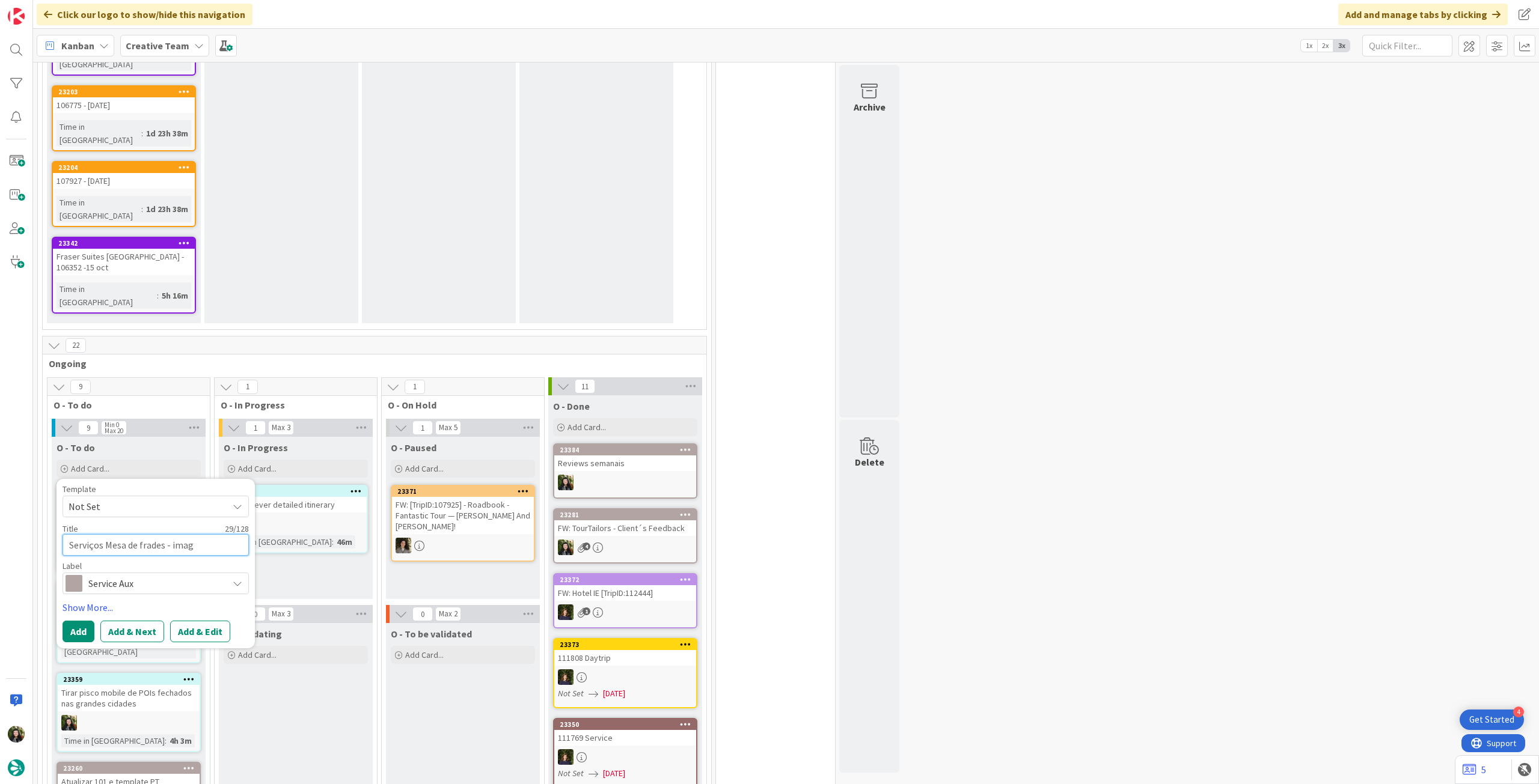
type textarea "x"
type textarea "Serviços Mesa de frades - image"
type textarea "x"
type textarea "Serviços Mesa de frades - imagem"
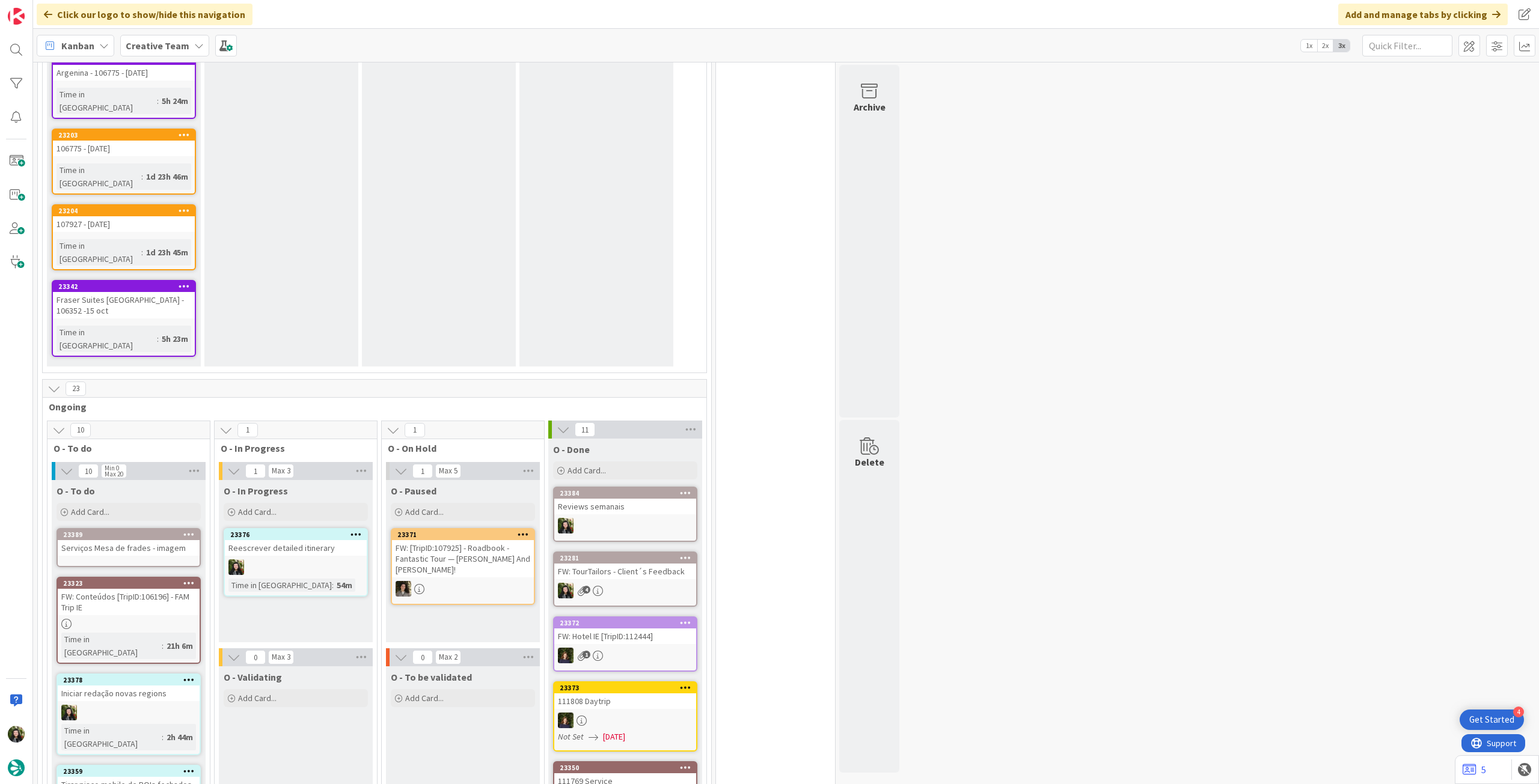
scroll to position [1700, 0]
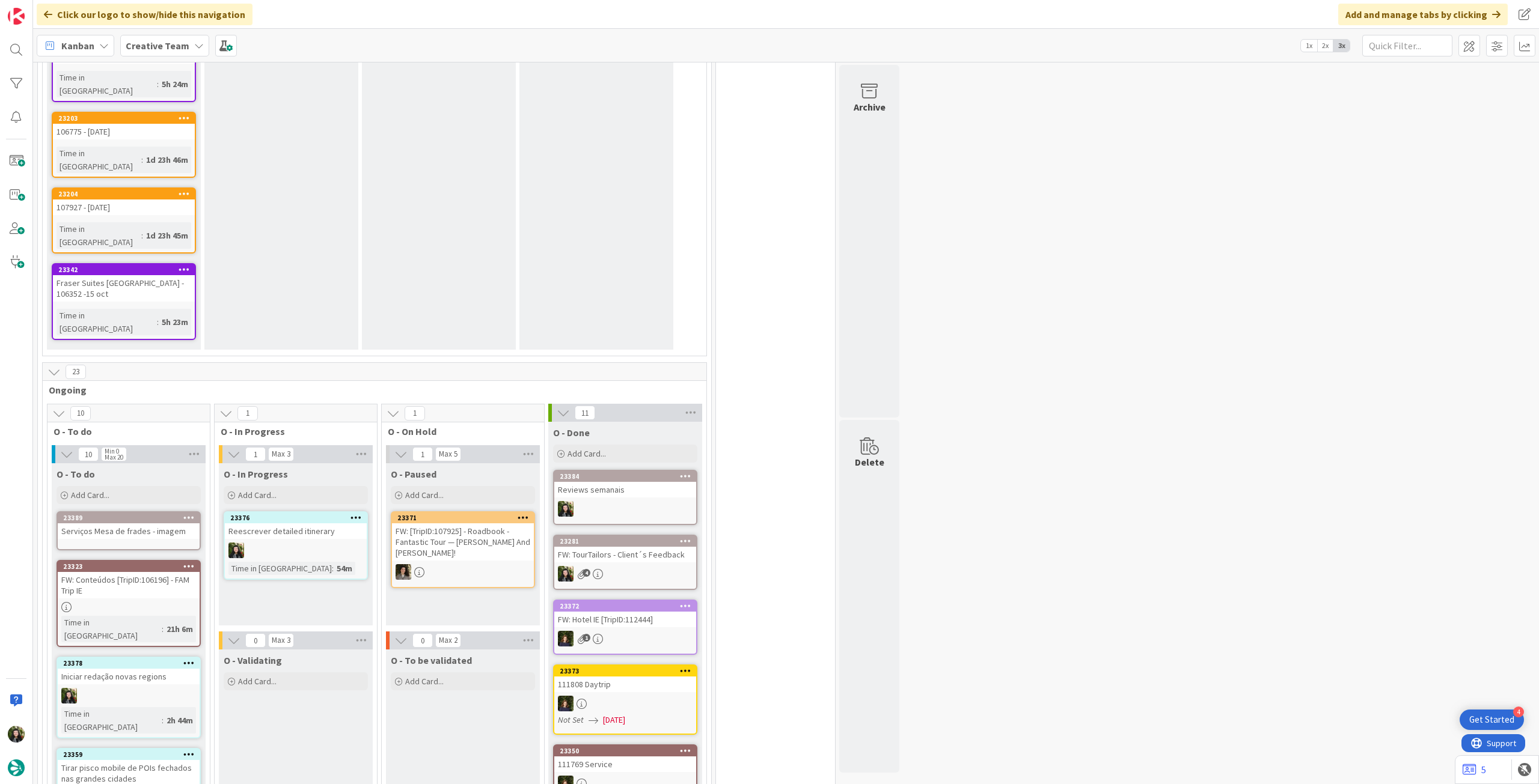
click at [173, 524] on div "Serviços Mesa de frades - imagem" at bounding box center [128, 531] width 142 height 16
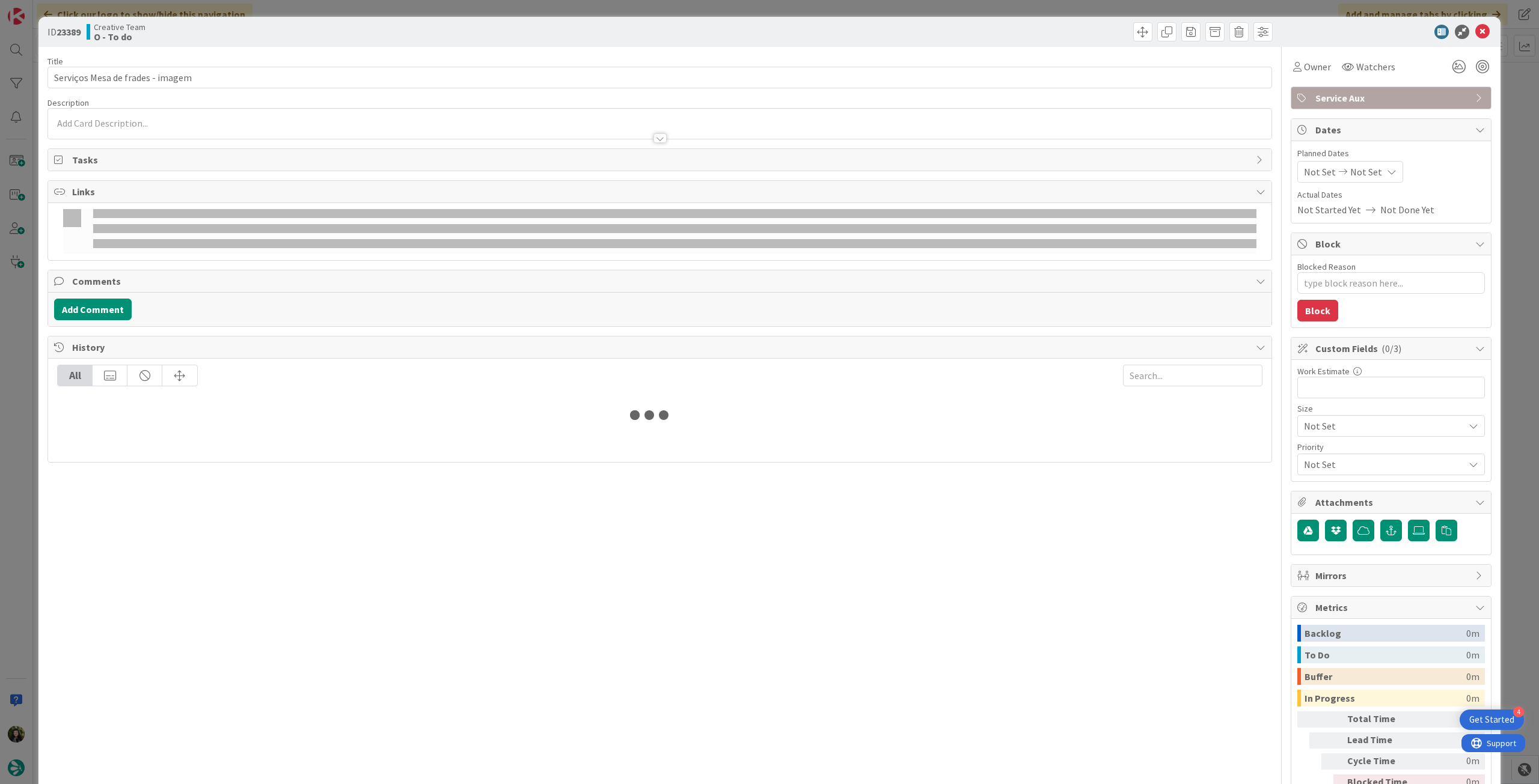
type textarea "x"
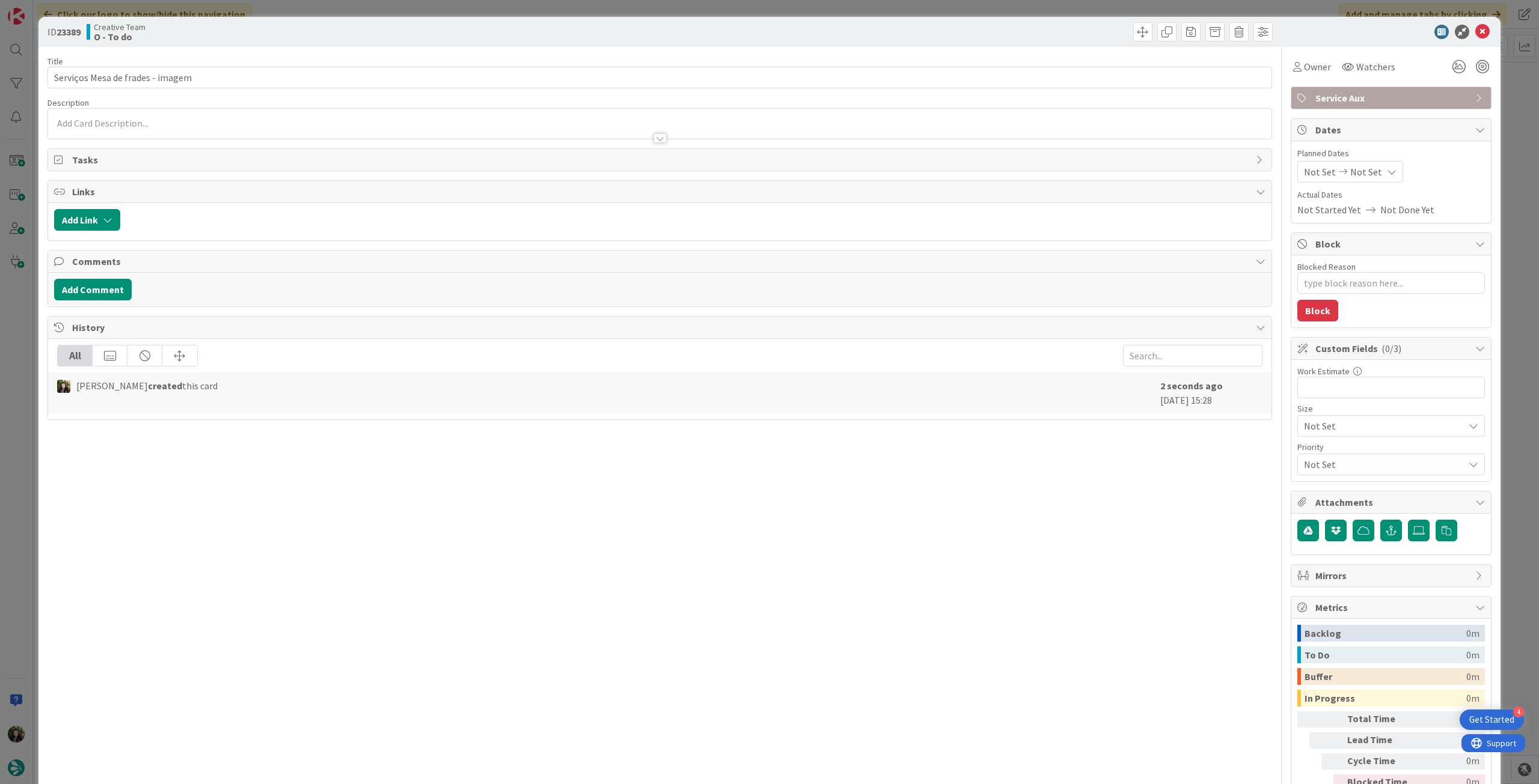
drag, startPoint x: 182, startPoint y: 131, endPoint x: 184, endPoint y: 138, distance: 7.3
click at [184, 131] on div at bounding box center [660, 133] width 1223 height 13
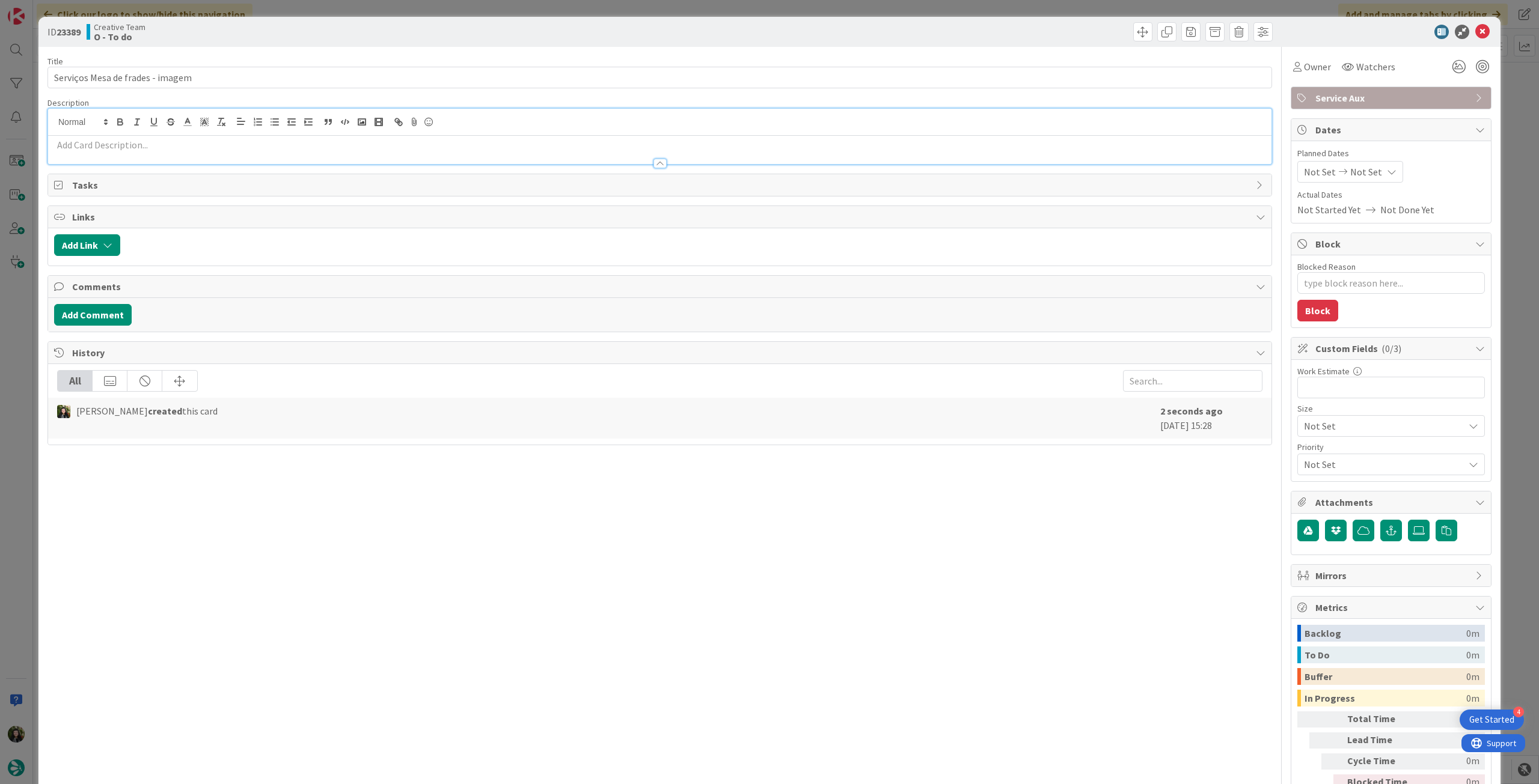
click at [183, 144] on p at bounding box center [660, 145] width 1211 height 14
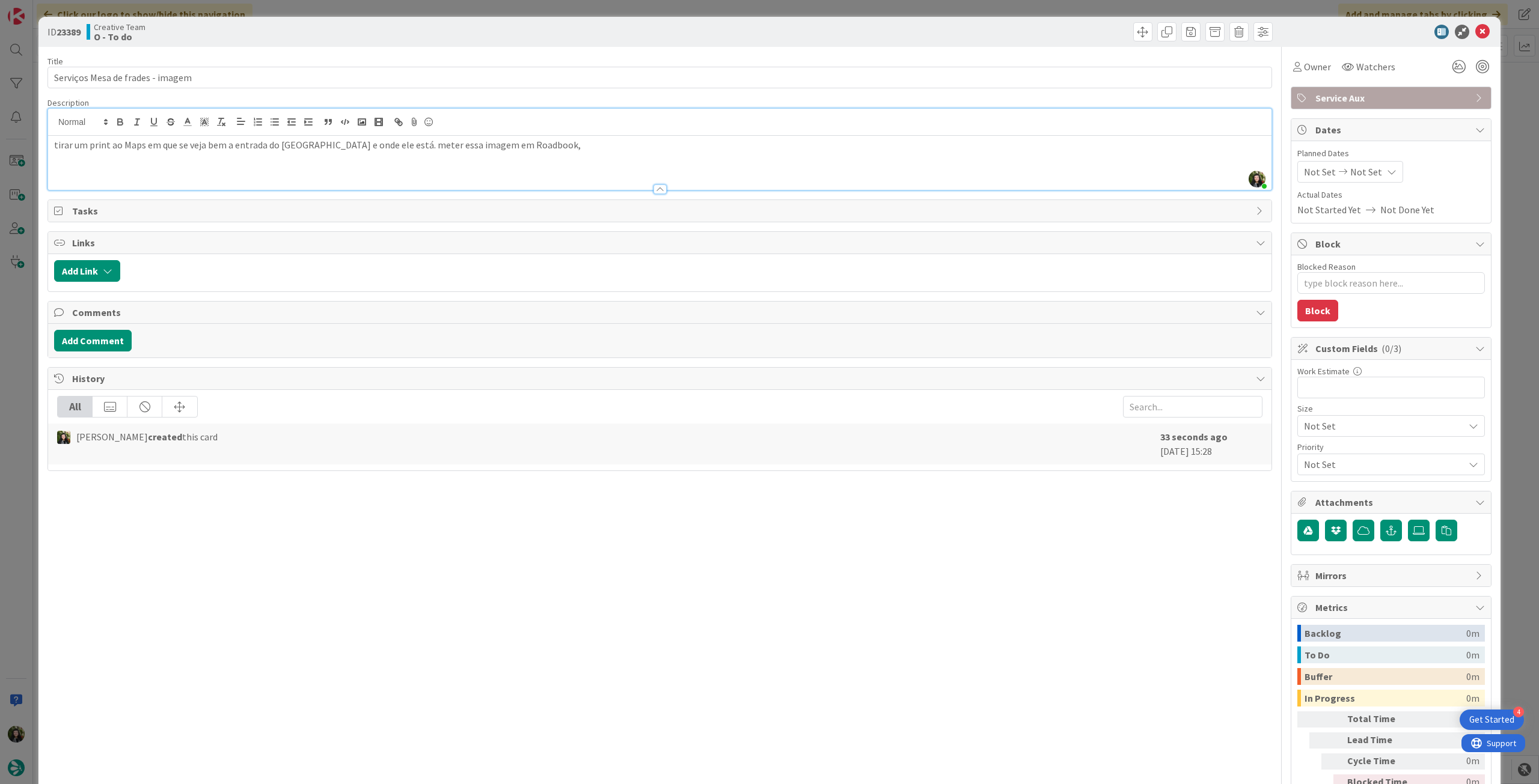
scroll to position [1748, 0]
click at [1475, 34] on icon at bounding box center [1482, 32] width 15 height 15
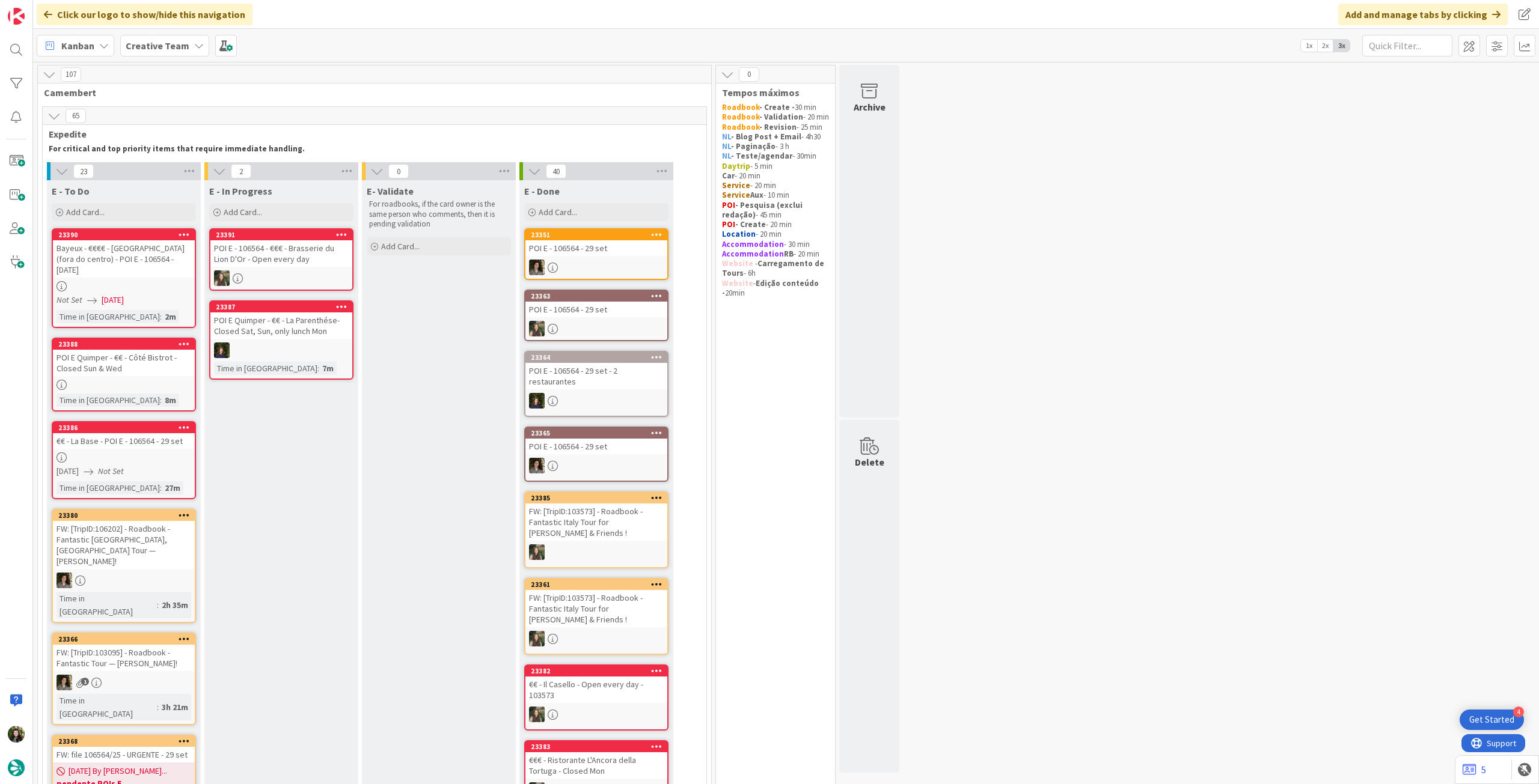
click at [333, 282] on div at bounding box center [281, 278] width 142 height 16
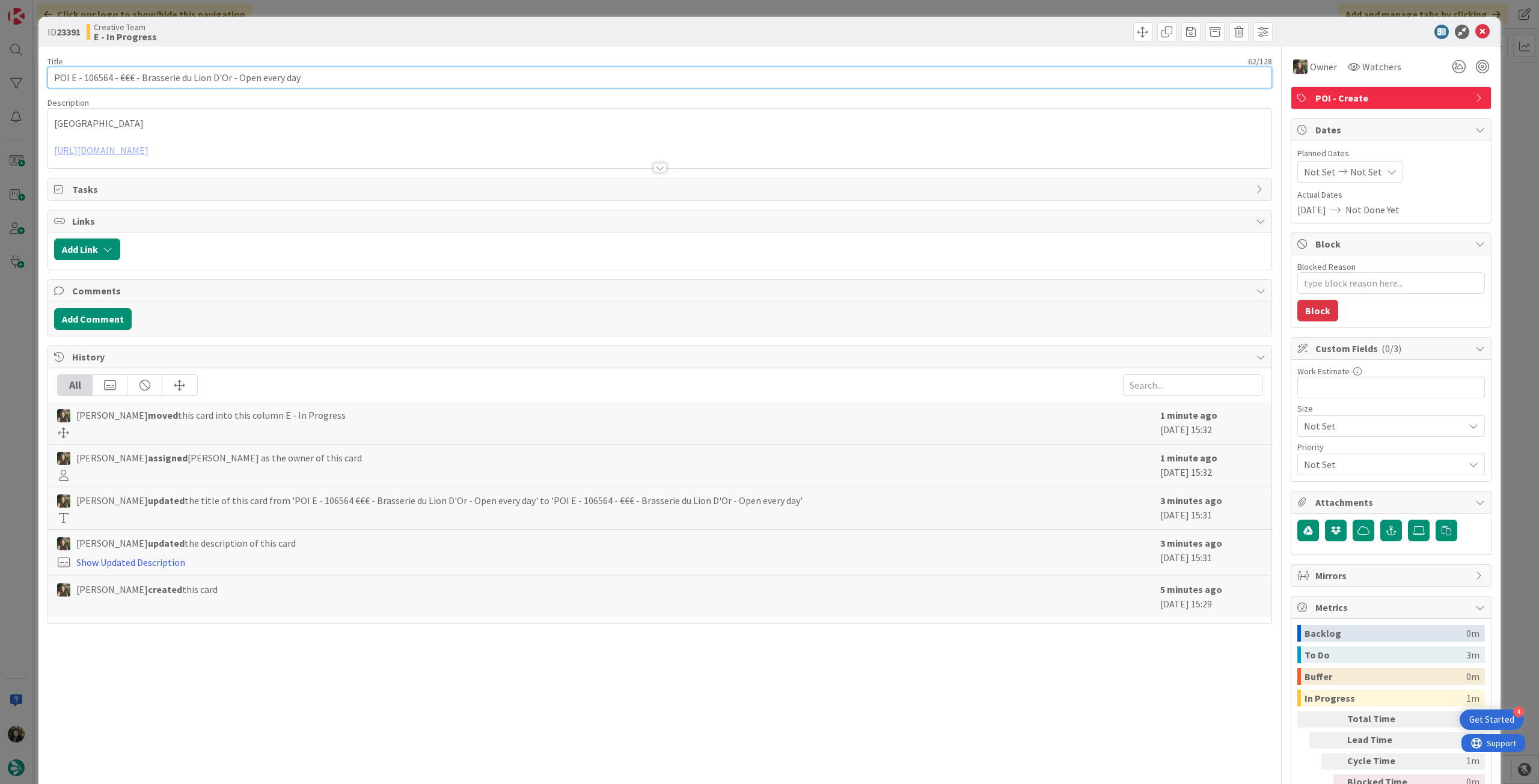
drag, startPoint x: 139, startPoint y: 80, endPoint x: 228, endPoint y: 77, distance: 89.1
click at [228, 77] on input "POI E - 106564 - €€€ - Brasserie du Lion D'Or - Open every day" at bounding box center [660, 77] width 1225 height 21
click at [1475, 34] on icon at bounding box center [1482, 32] width 15 height 15
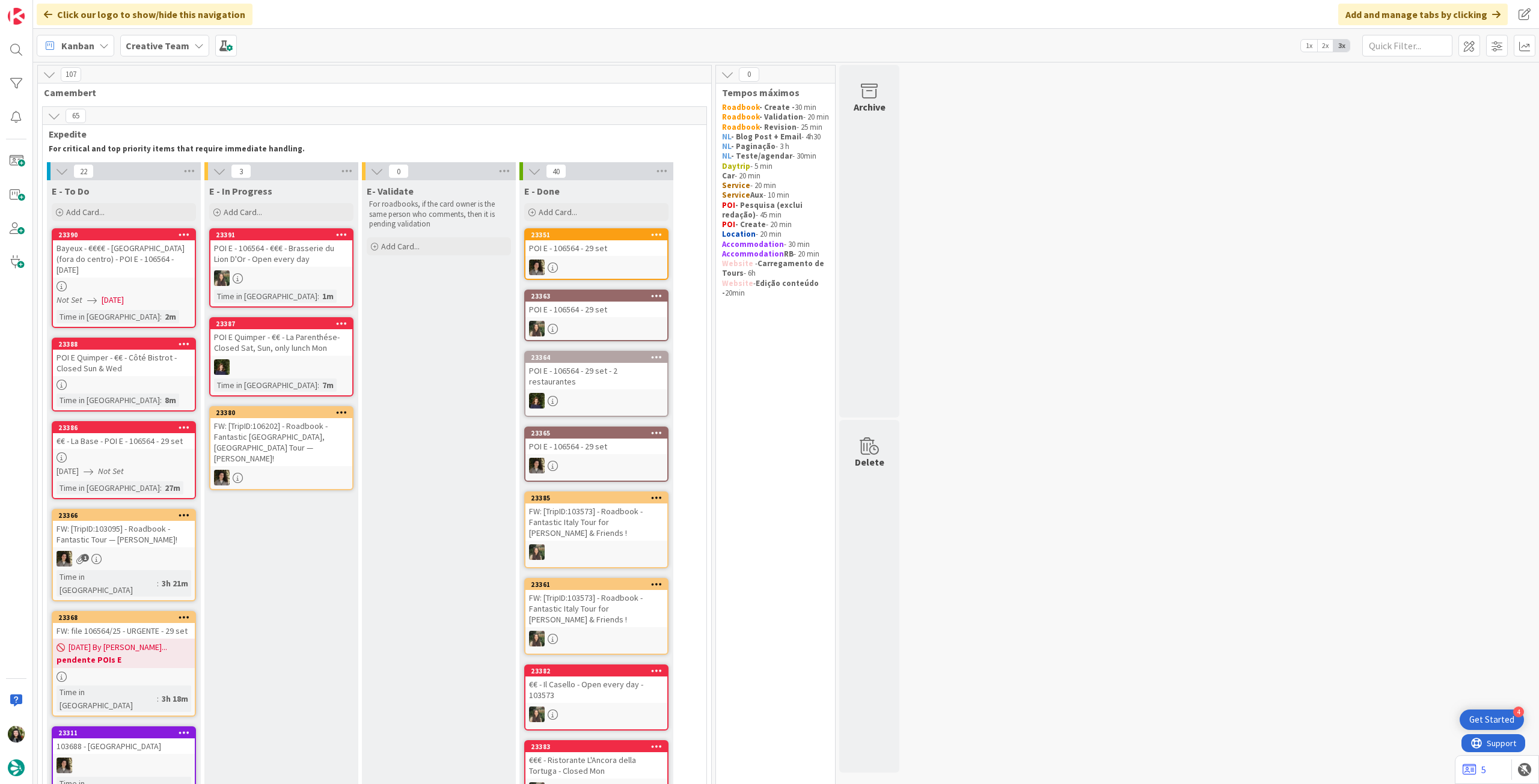
click at [266, 355] on div "POI E Quimper - €€ - La Parenthése- Closed Sat, Sun, only lunch Mon" at bounding box center [281, 343] width 142 height 27
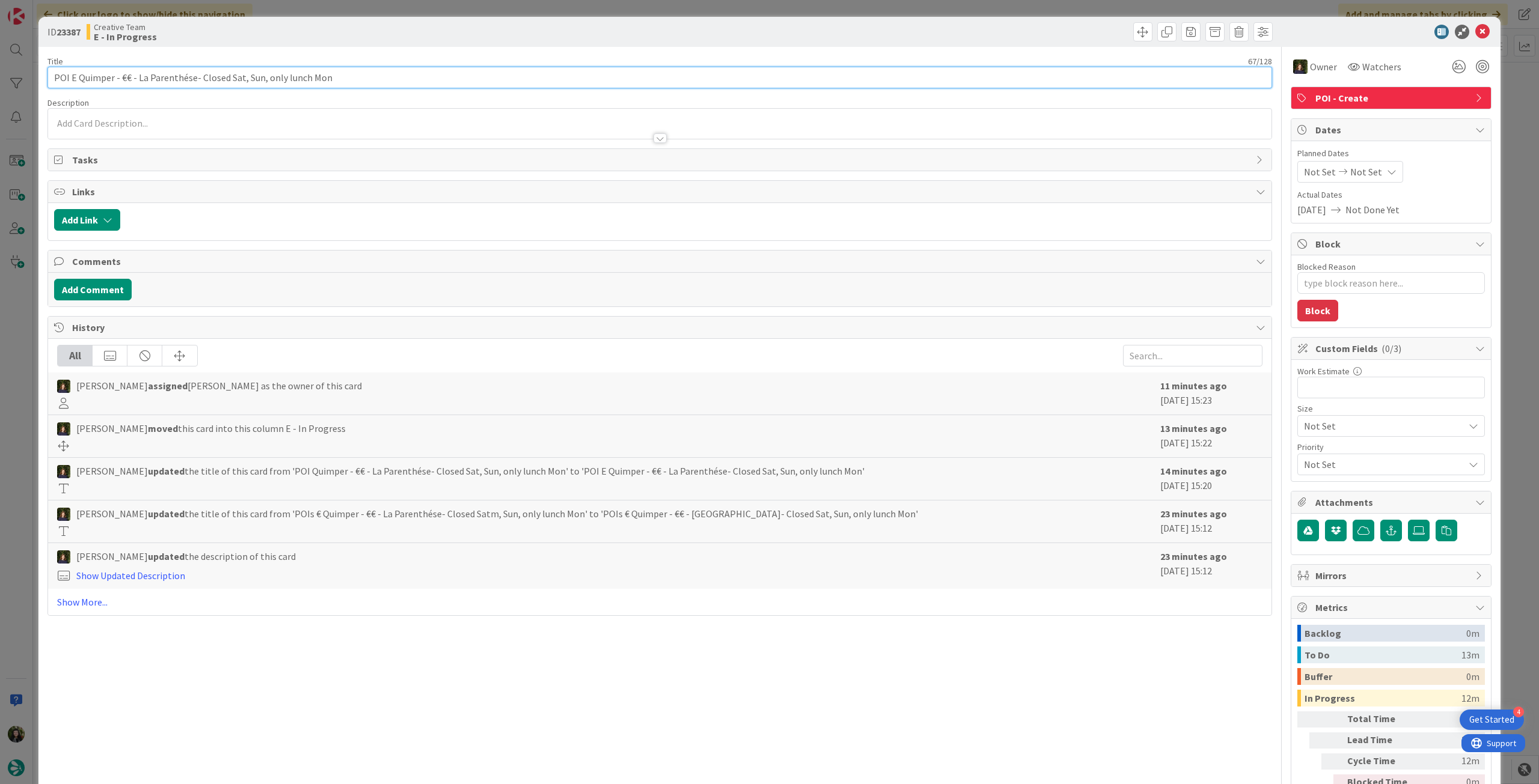
drag, startPoint x: 137, startPoint y: 77, endPoint x: 192, endPoint y: 76, distance: 55.0
click at [192, 76] on input "POI E Quimper - €€ - La Parenthése- Closed Sat, Sun, only lunch Mon" at bounding box center [660, 77] width 1225 height 21
click at [1475, 31] on icon at bounding box center [1482, 32] width 15 height 15
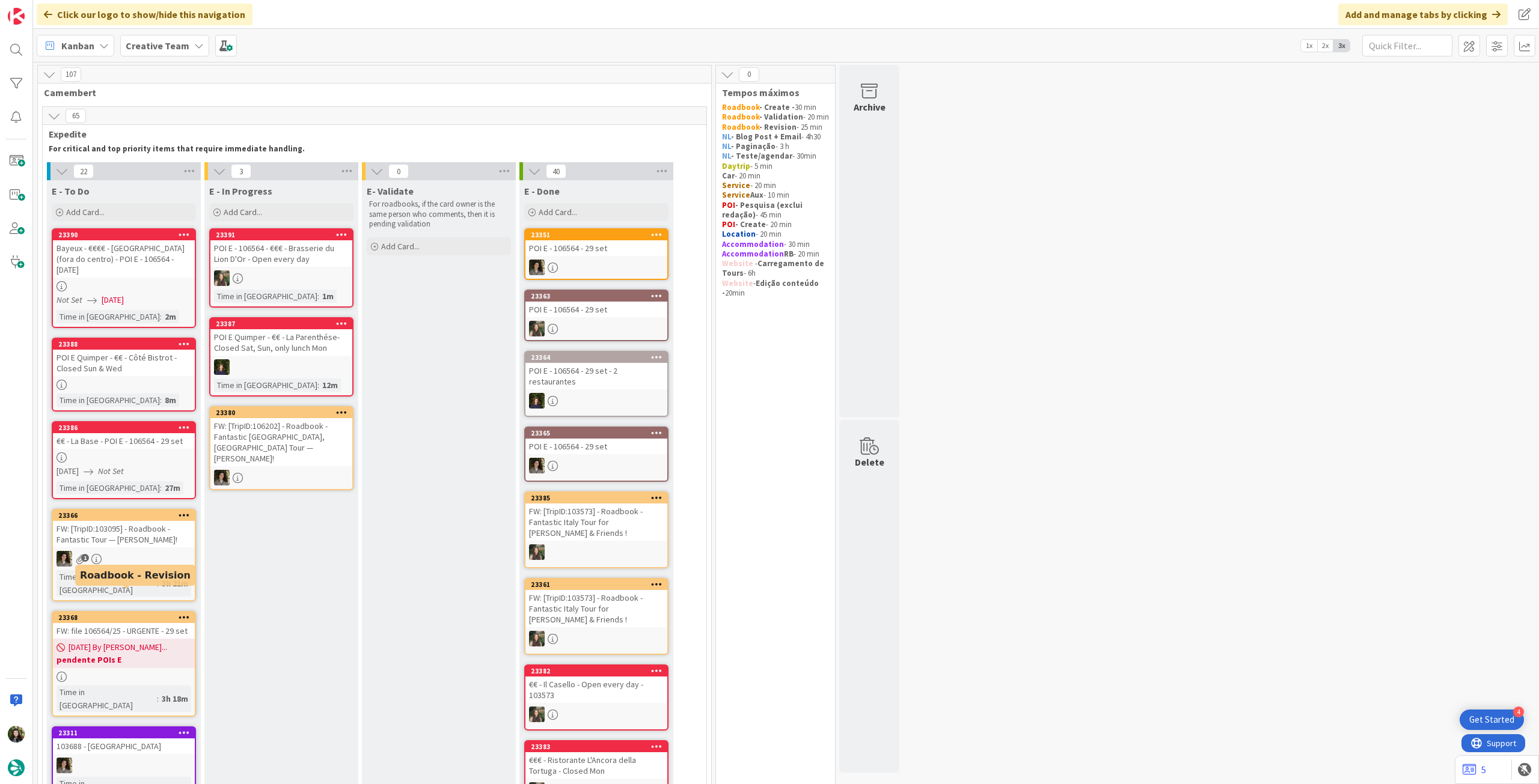
click at [127, 641] on span "[DATE] By [PERSON_NAME]..." at bounding box center [118, 647] width 99 height 13
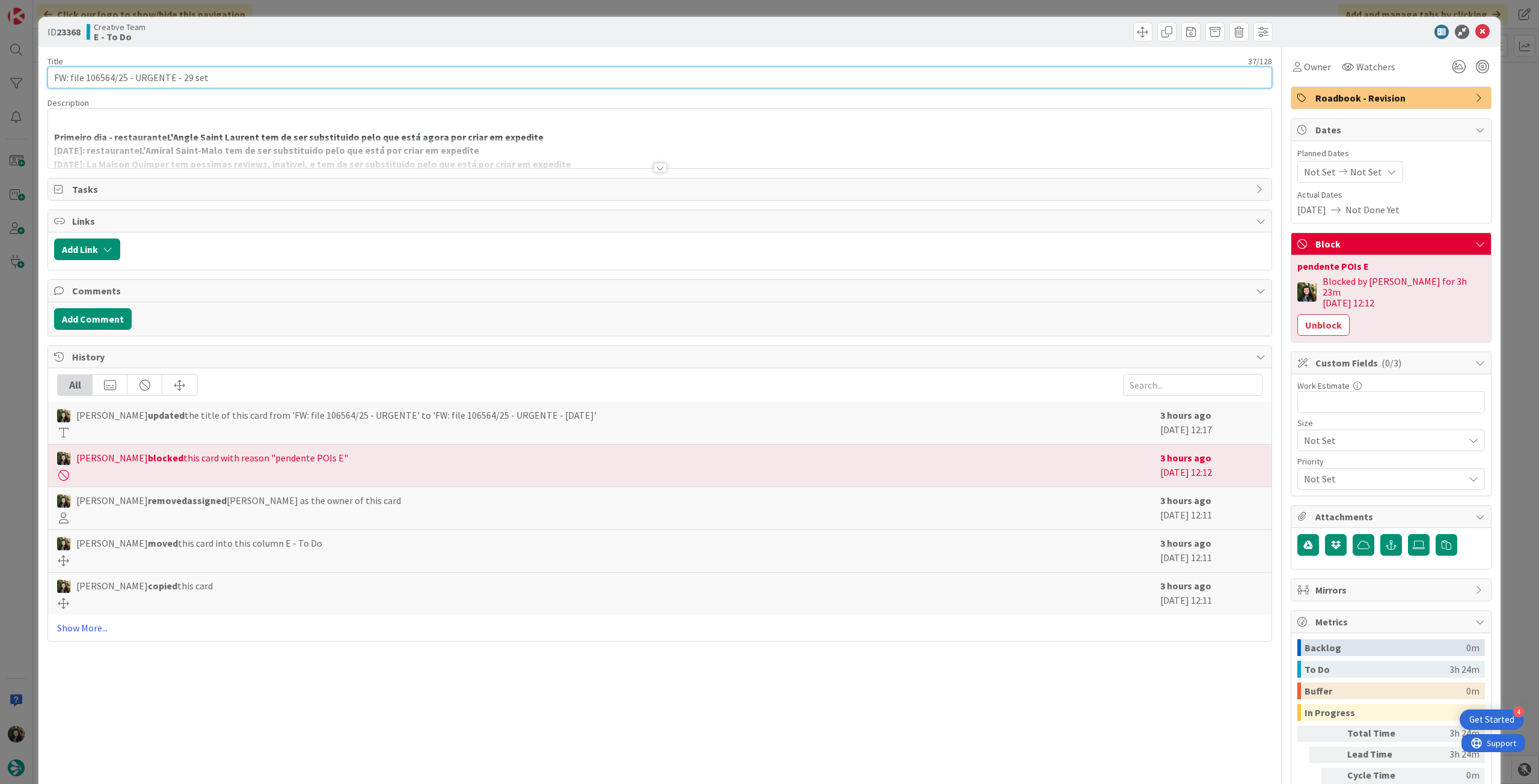
drag, startPoint x: 86, startPoint y: 75, endPoint x: 113, endPoint y: 75, distance: 27.0
click at [113, 75] on input "FW: file 106564/25 - URGENTE - 29 set" at bounding box center [660, 77] width 1225 height 21
click at [376, 147] on div at bounding box center [660, 153] width 1223 height 30
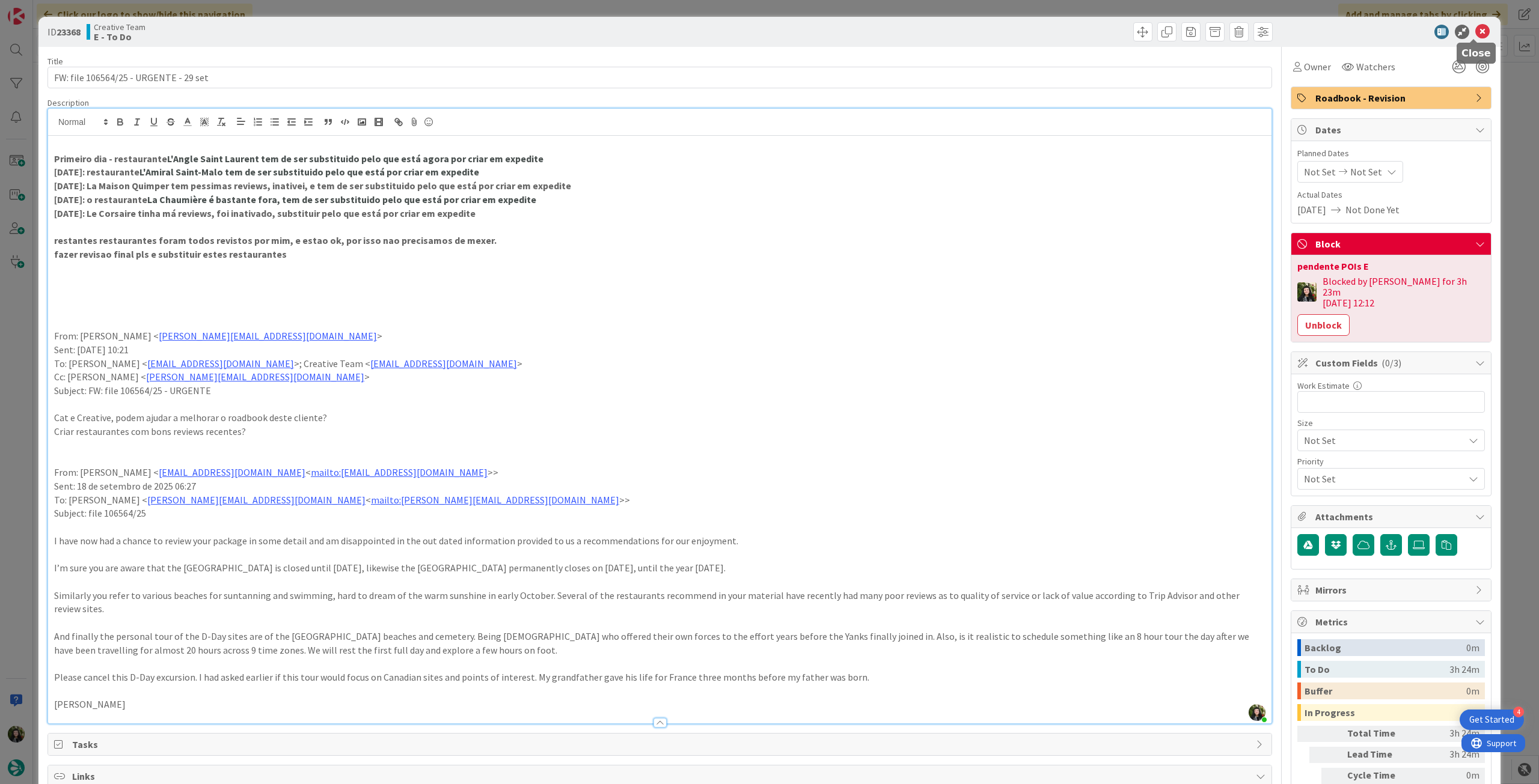
click at [1475, 31] on icon at bounding box center [1482, 32] width 15 height 15
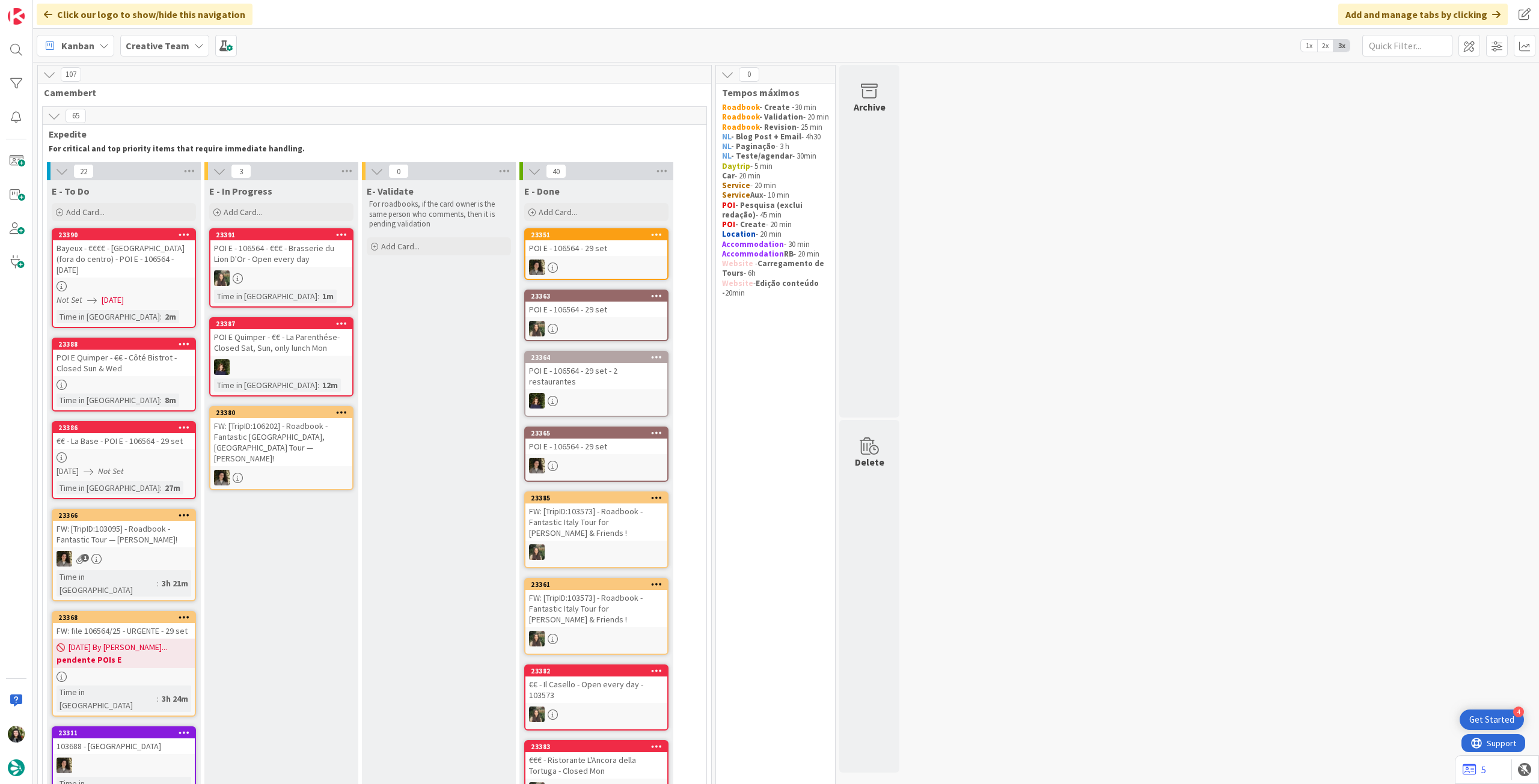
click at [151, 281] on div at bounding box center [124, 286] width 142 height 10
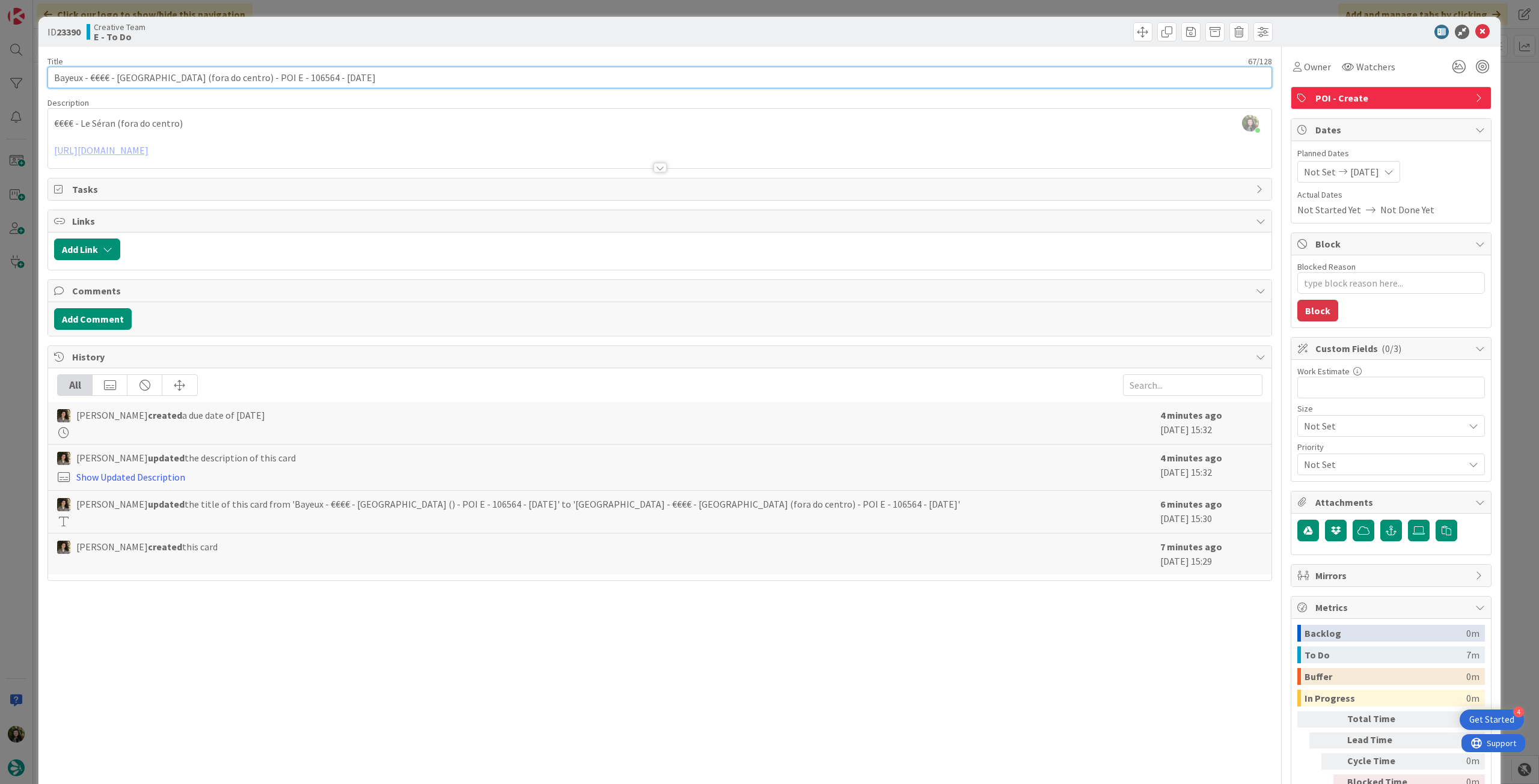
drag, startPoint x: 118, startPoint y: 77, endPoint x: 148, endPoint y: 78, distance: 30.0
click at [148, 78] on input "Bayeux - €€€€ - [GEOGRAPHIC_DATA] (fora do centro) - POI E - 106564 - [DATE]" at bounding box center [660, 77] width 1225 height 21
click at [1475, 28] on icon at bounding box center [1482, 32] width 15 height 15
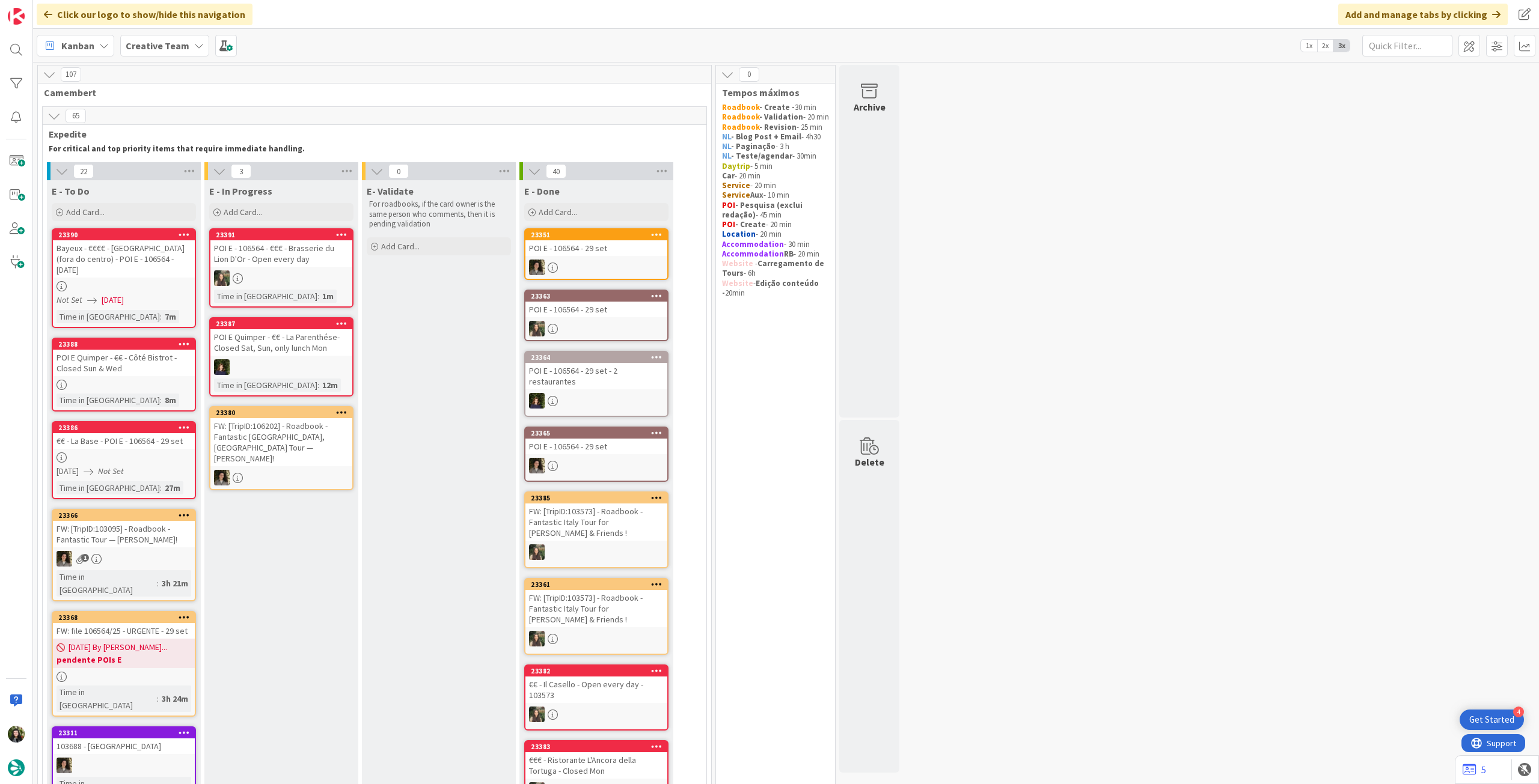
click at [161, 380] on div at bounding box center [124, 385] width 142 height 10
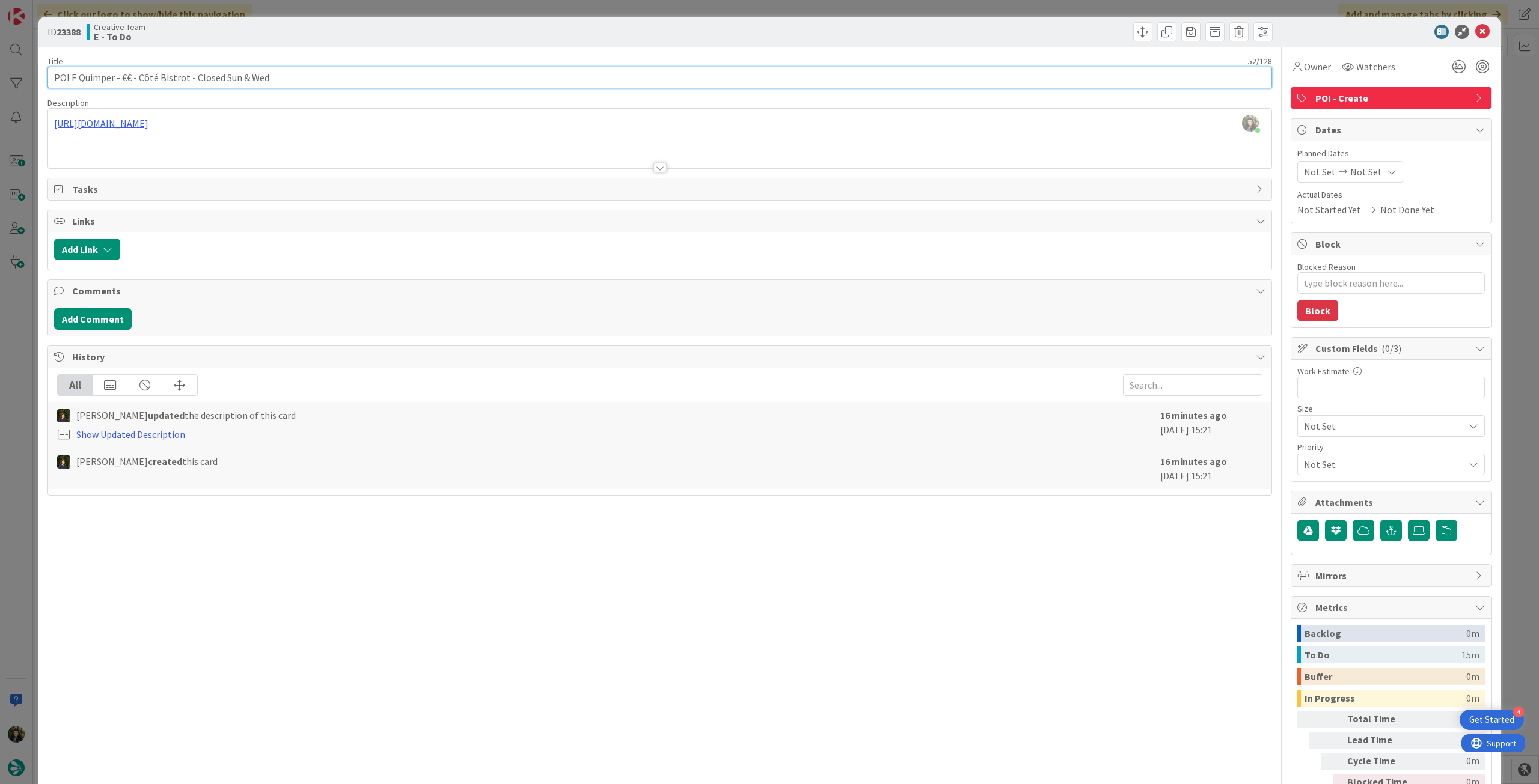
drag, startPoint x: 138, startPoint y: 77, endPoint x: 184, endPoint y: 77, distance: 46.0
click at [184, 77] on input "POI E Quimper - €€ - Côté Bistrot - Closed Sun & Wed" at bounding box center [660, 77] width 1225 height 21
click at [1475, 34] on icon at bounding box center [1482, 32] width 15 height 15
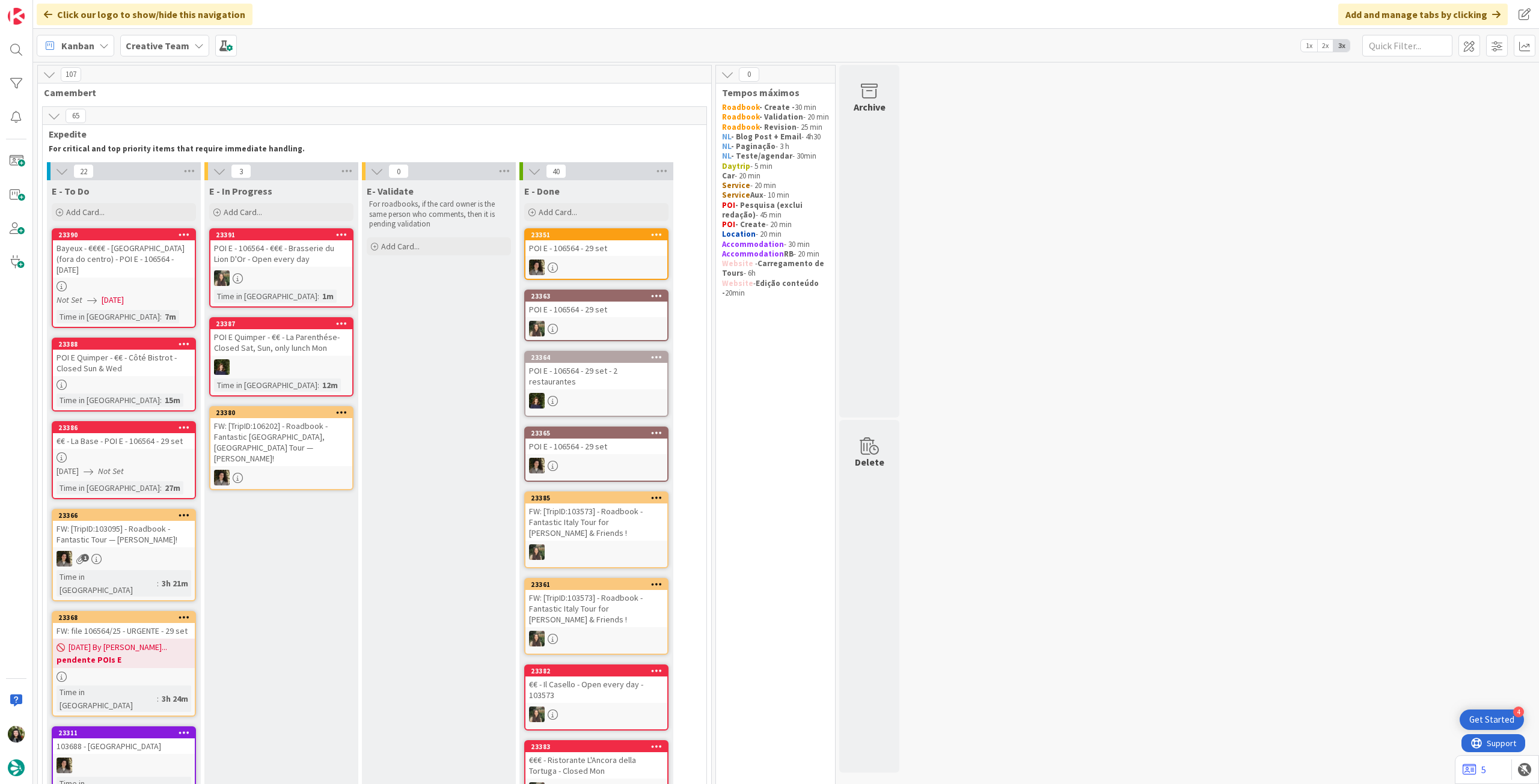
click at [131, 453] on div at bounding box center [124, 458] width 142 height 10
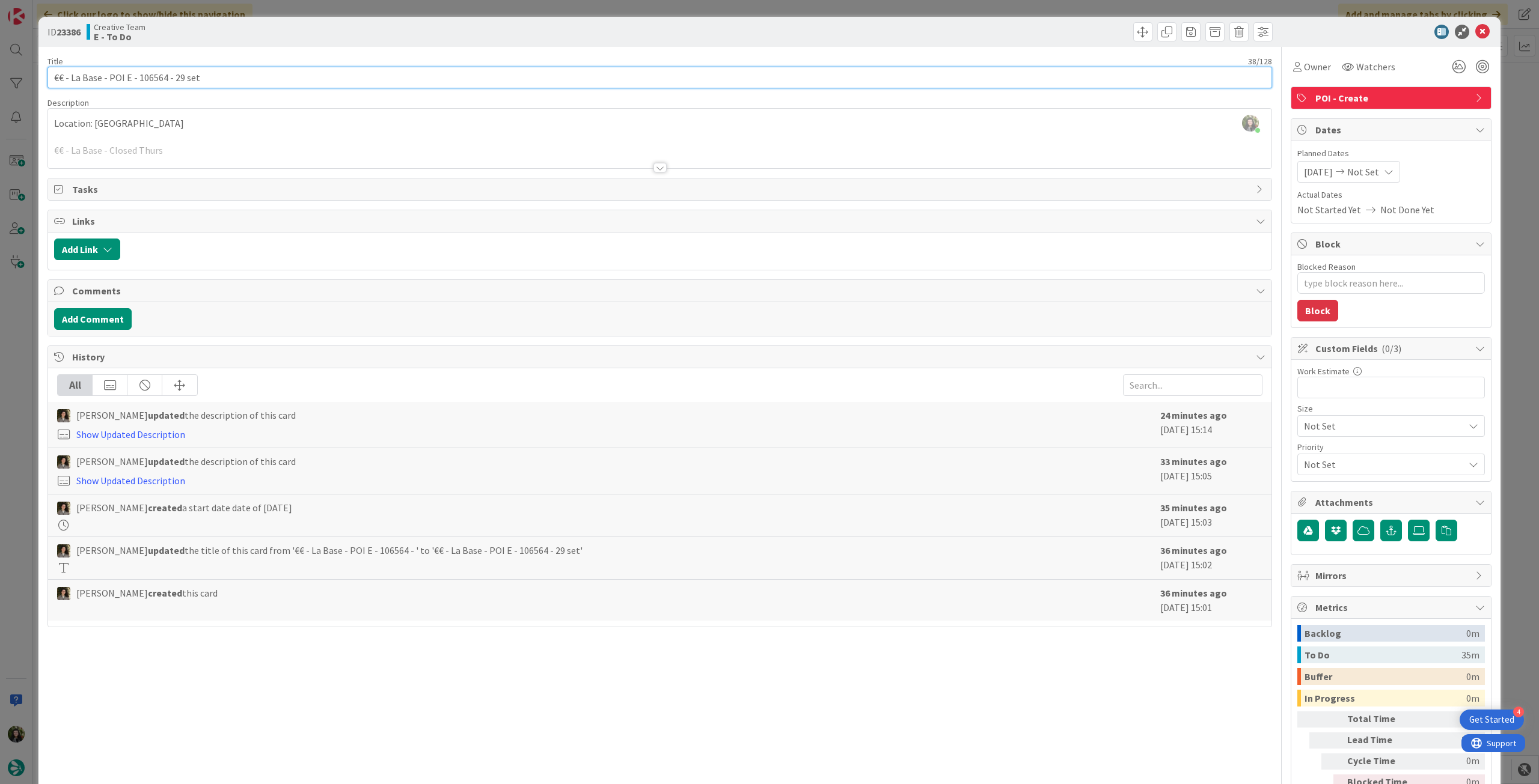
drag, startPoint x: 72, startPoint y: 78, endPoint x: 99, endPoint y: 77, distance: 27.0
click at [99, 77] on input "€€ - La Base - POI E - 106564 - 29 set" at bounding box center [660, 77] width 1225 height 21
click at [1478, 31] on icon at bounding box center [1482, 32] width 15 height 15
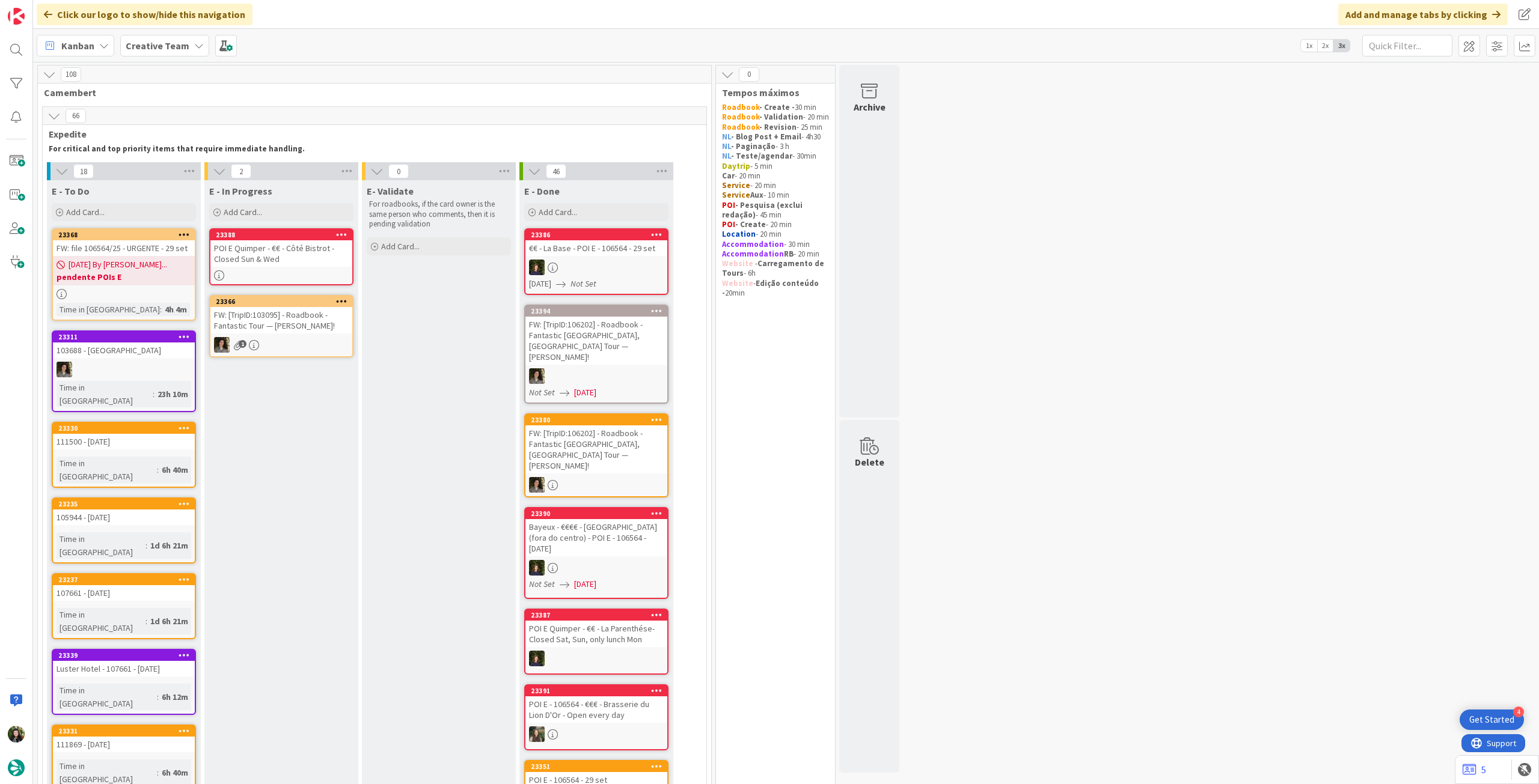
click at [158, 41] on b "Creative Team" at bounding box center [158, 46] width 64 height 12
click at [171, 174] on h4 "Creative Team - Análise" at bounding box center [216, 171] width 163 height 12
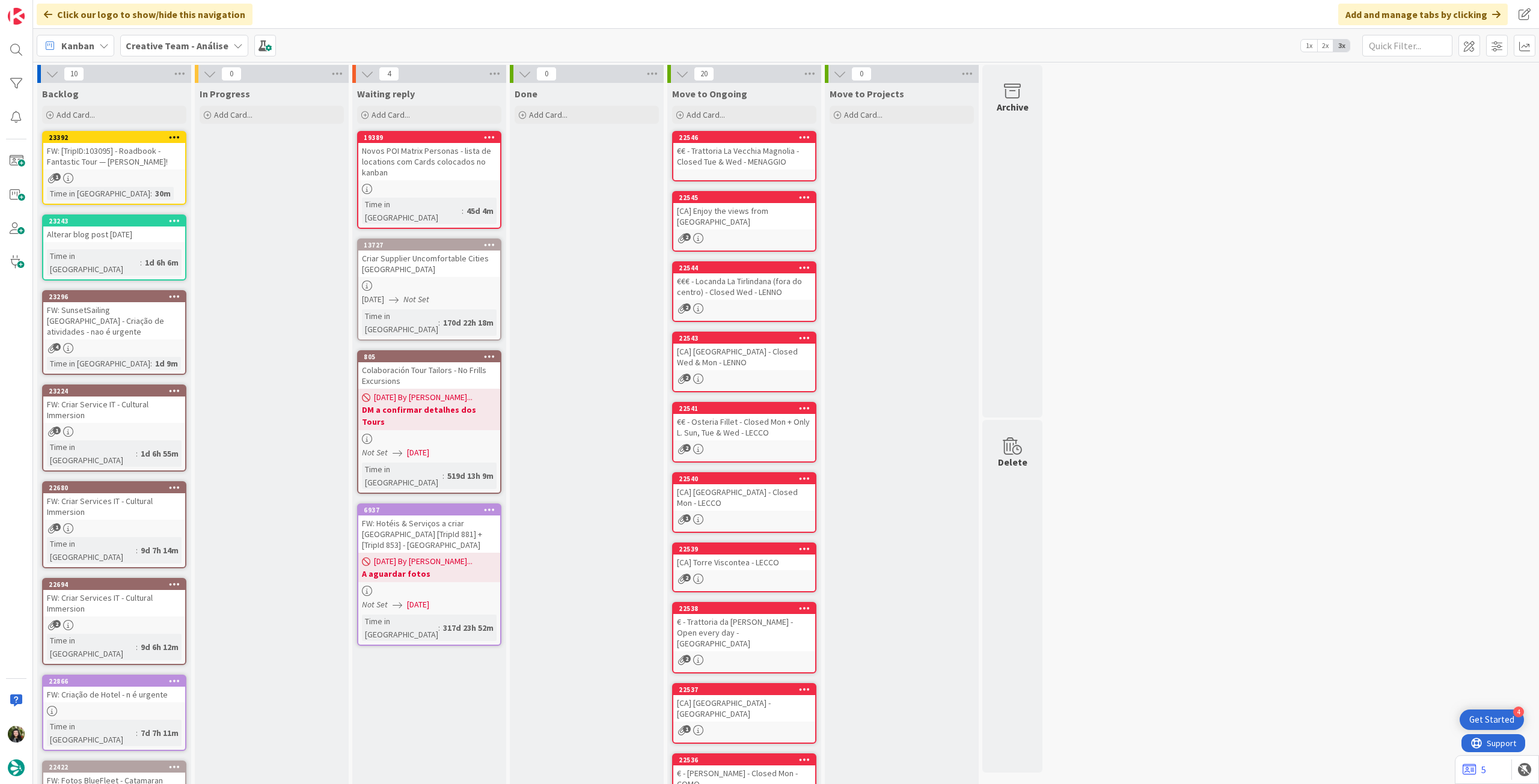
click at [149, 183] on link "23392 FW: [TripID:103095] - Roadbook - Fantastic Tour — [PERSON_NAME]! 1 Time i…" at bounding box center [114, 168] width 144 height 74
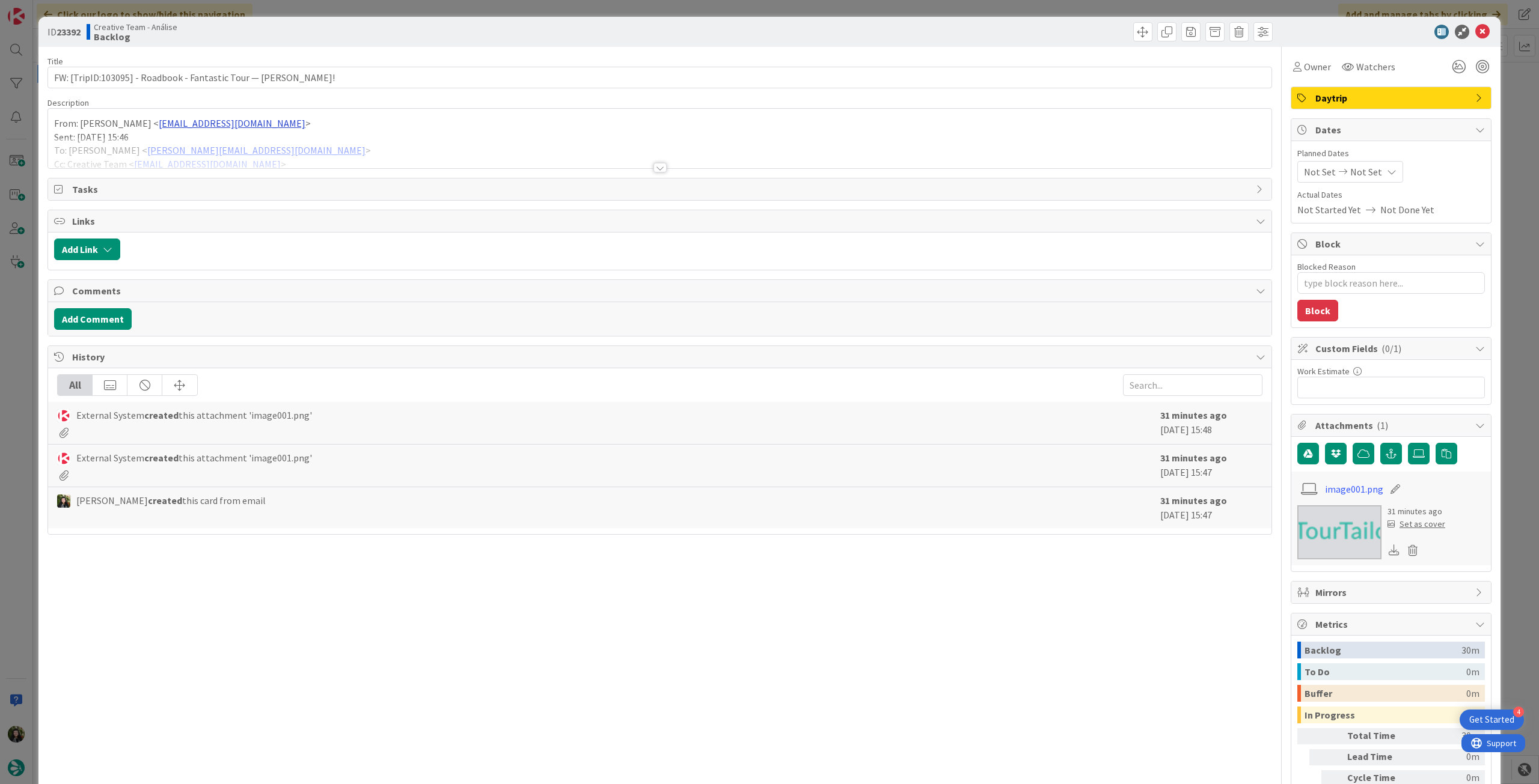
drag, startPoint x: 259, startPoint y: 132, endPoint x: 280, endPoint y: 145, distance: 24.7
click at [261, 132] on p "Sent: [DATE] 15:46" at bounding box center [660, 137] width 1211 height 14
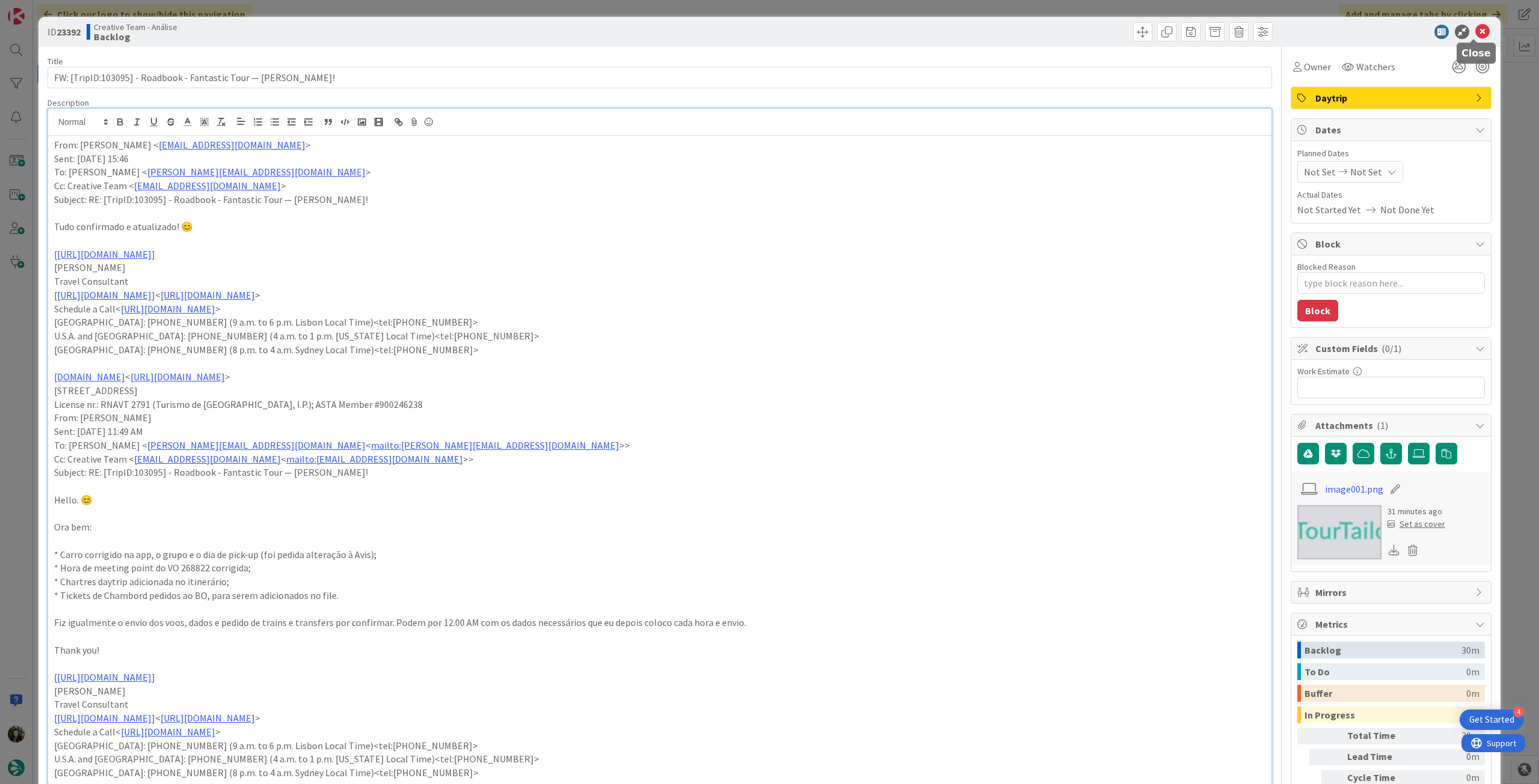
click at [1475, 28] on icon at bounding box center [1482, 32] width 15 height 15
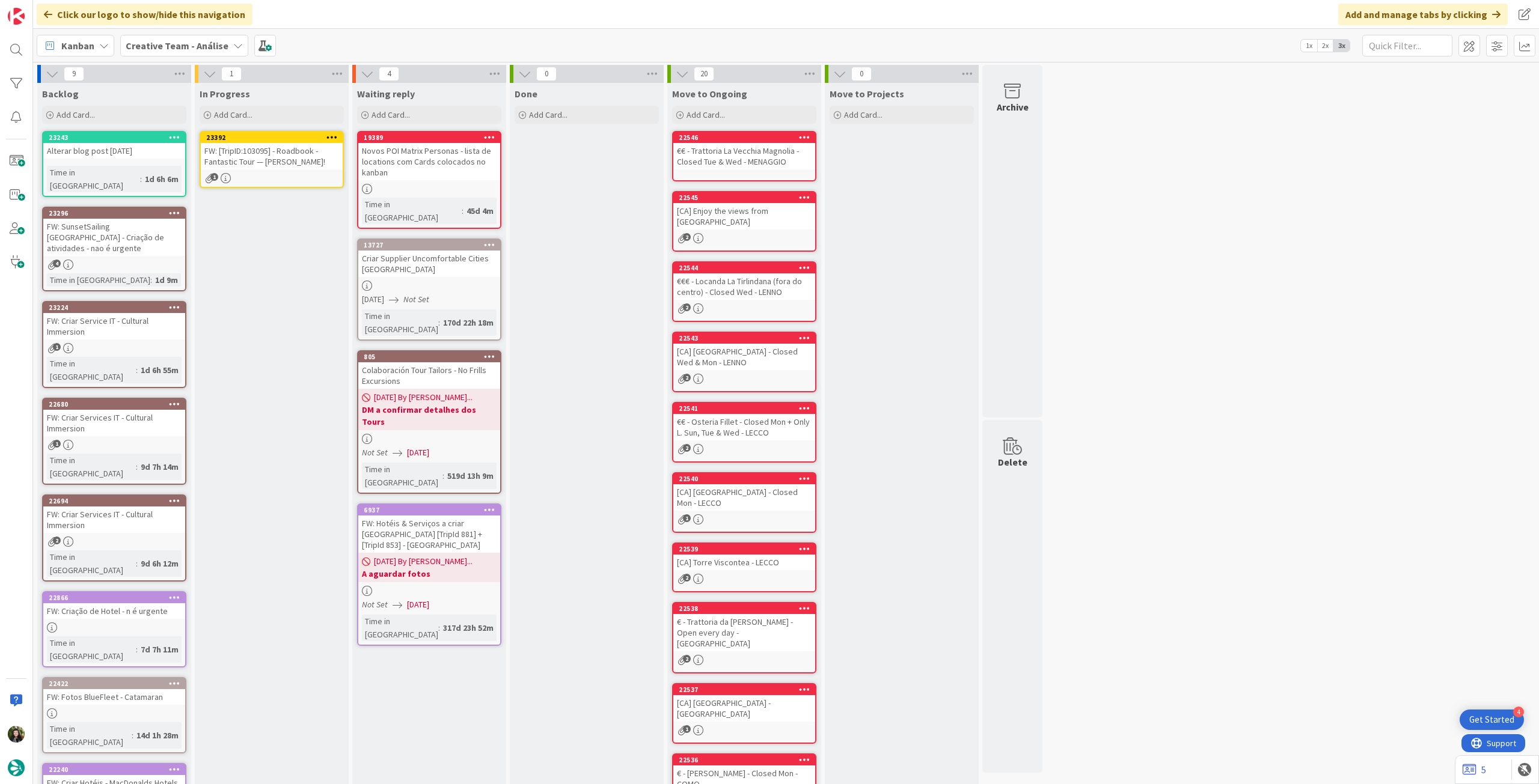
drag, startPoint x: 333, startPoint y: 134, endPoint x: 330, endPoint y: 141, distance: 7.6
click at [333, 135] on icon at bounding box center [332, 137] width 11 height 8
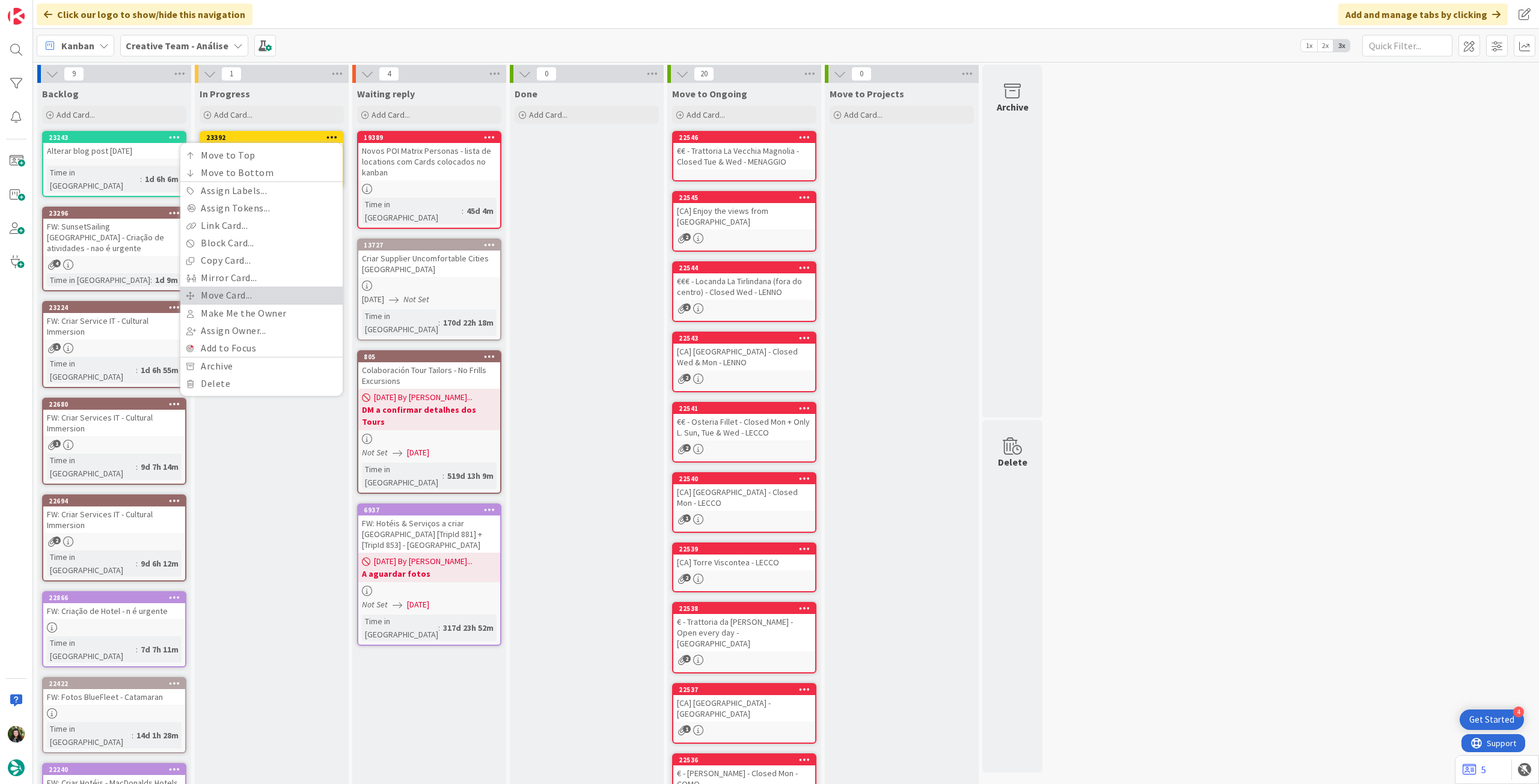
click at [276, 288] on link "Move Card..." at bounding box center [261, 295] width 163 height 18
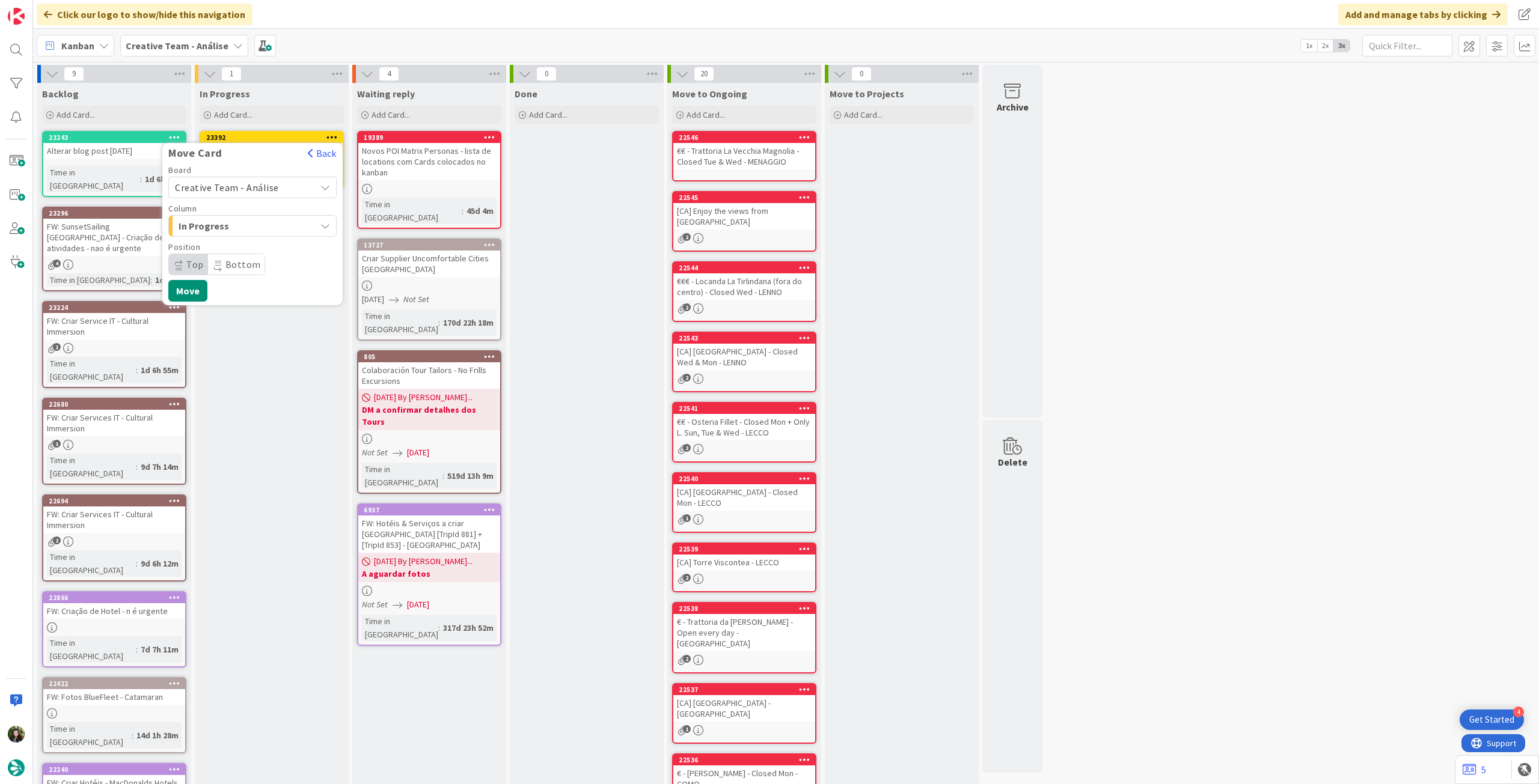
drag, startPoint x: 268, startPoint y: 191, endPoint x: 265, endPoint y: 198, distance: 7.6
click at [268, 192] on span "Creative Team - Análise" at bounding box center [227, 187] width 104 height 12
click at [244, 243] on span "Creative Team" at bounding box center [260, 244] width 139 height 18
click at [228, 262] on span "Daytrip" at bounding box center [252, 264] width 115 height 17
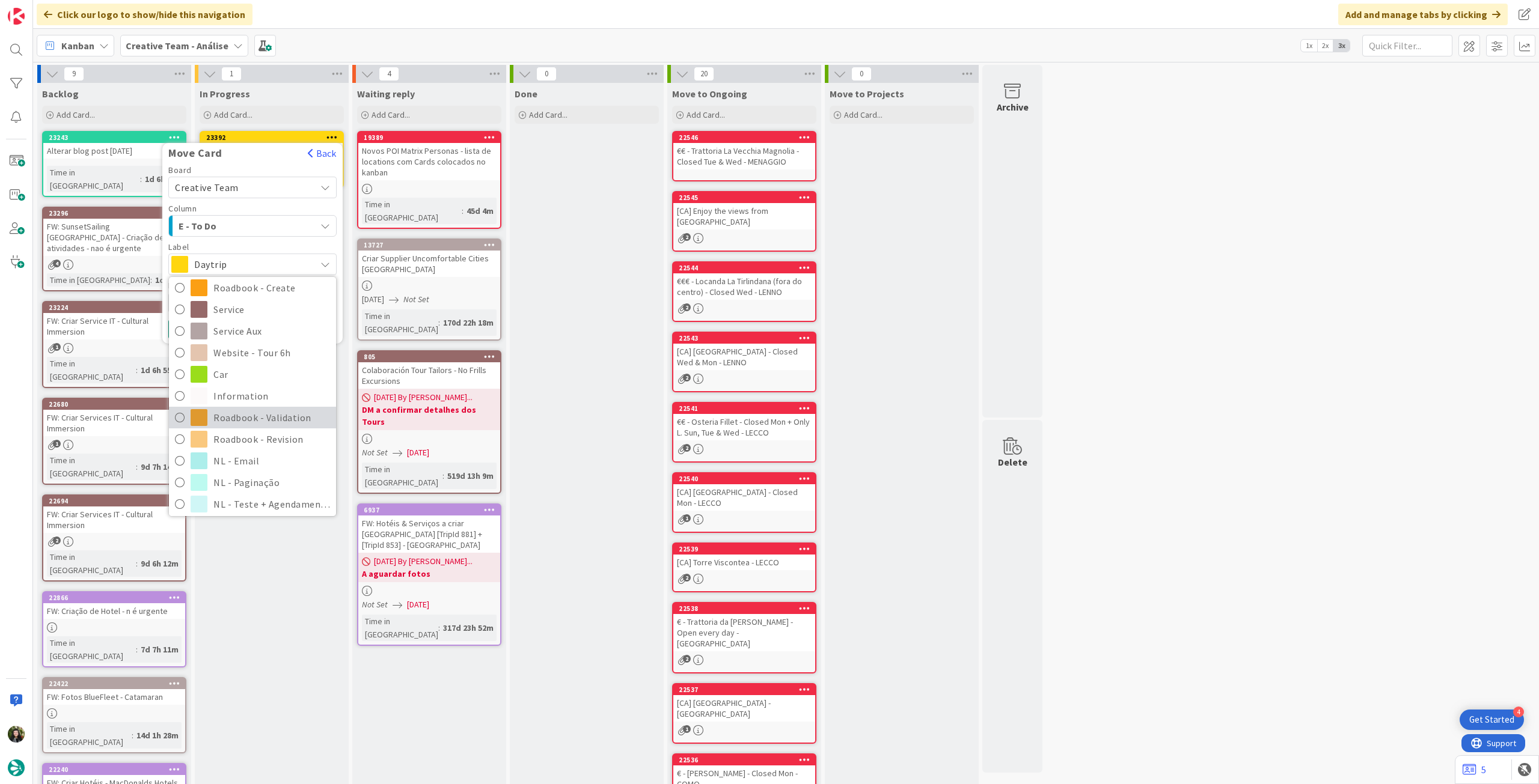
scroll to position [161, 0]
drag, startPoint x: 222, startPoint y: 430, endPoint x: 214, endPoint y: 391, distance: 39.8
click at [221, 430] on span "Roadbook - Revision" at bounding box center [271, 435] width 116 height 18
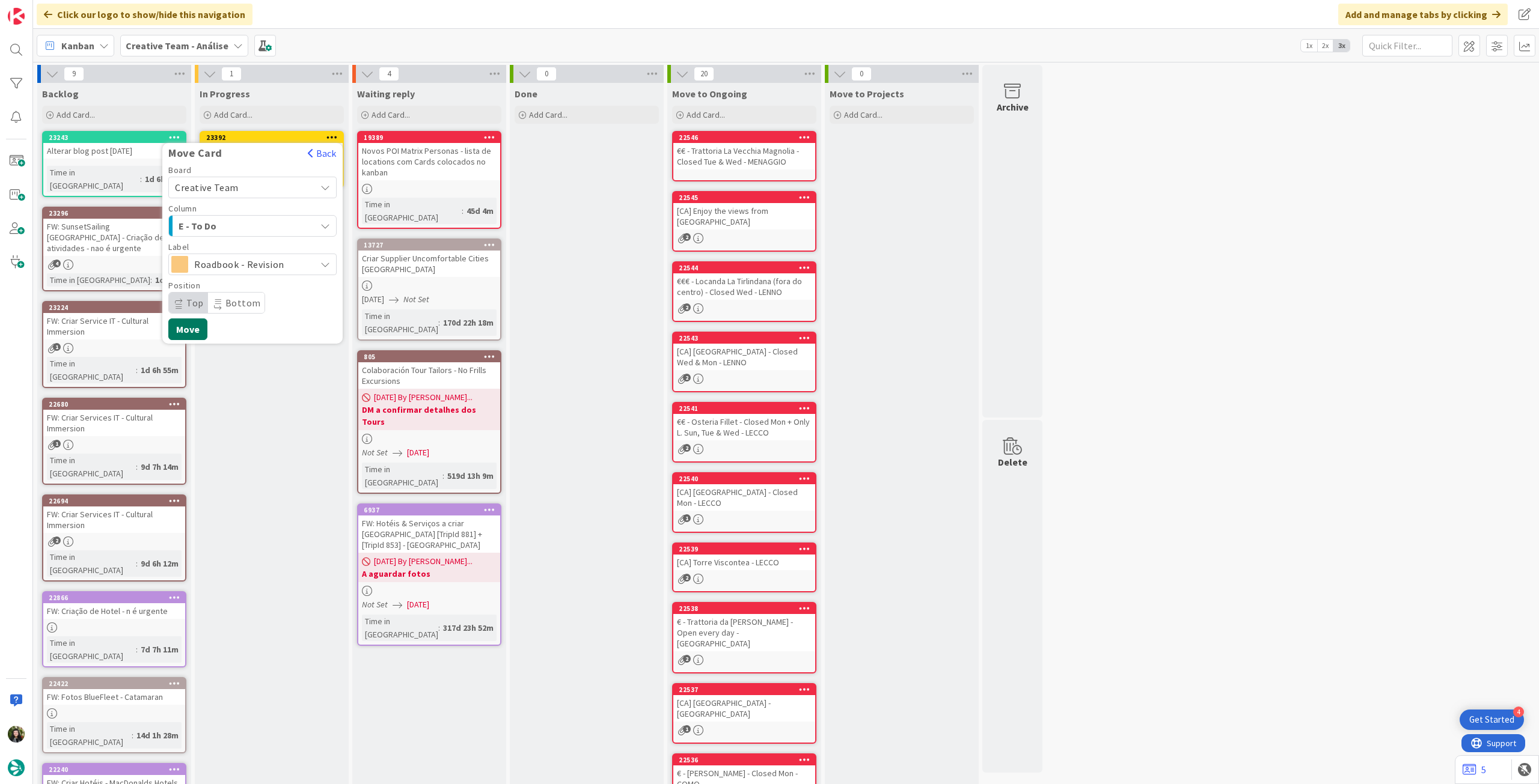
drag, startPoint x: 197, startPoint y: 327, endPoint x: 182, endPoint y: 364, distance: 39.9
click at [197, 326] on button "Move" at bounding box center [188, 329] width 39 height 21
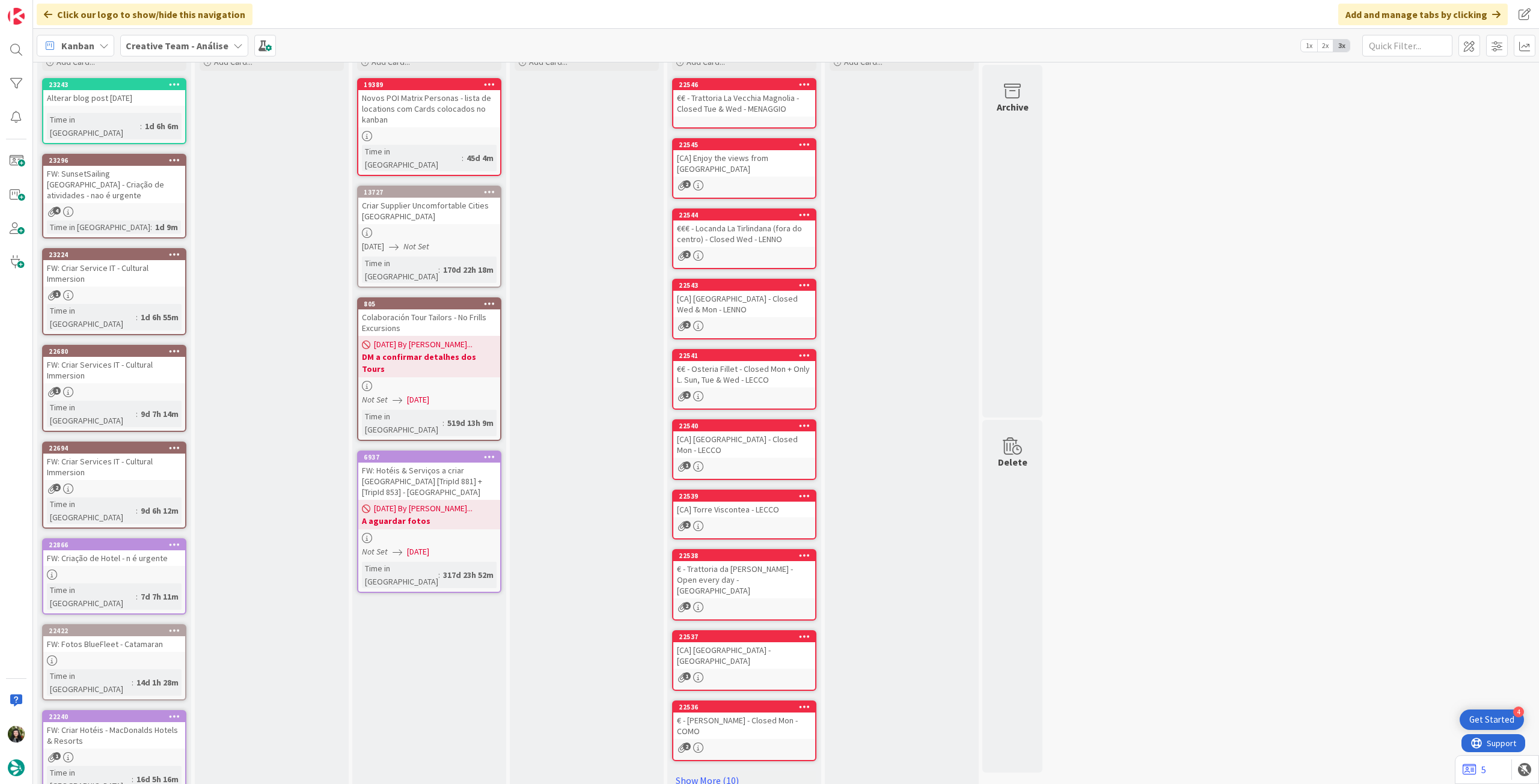
scroll to position [0, 0]
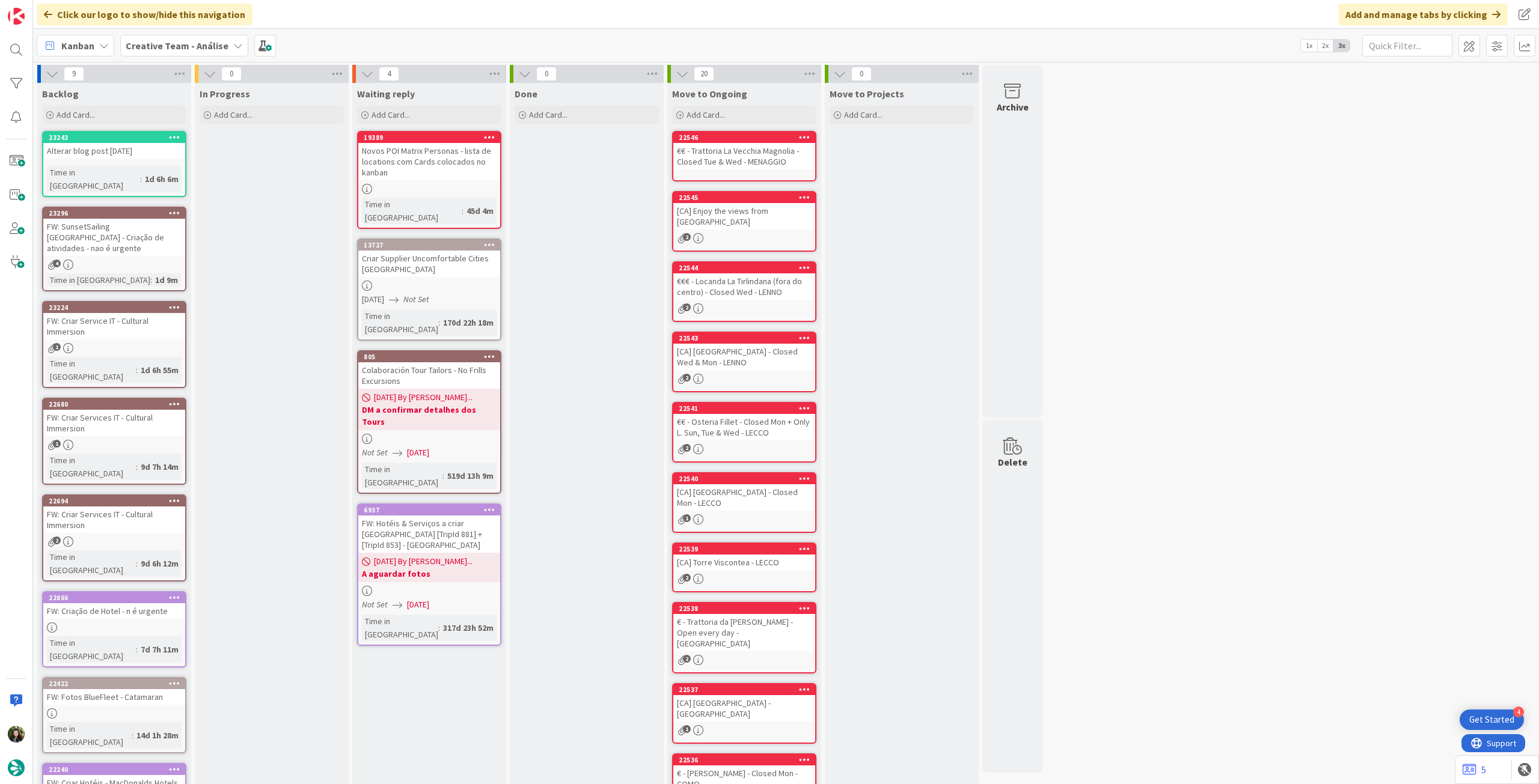
click at [202, 39] on span "Creative Team - Análise" at bounding box center [177, 46] width 103 height 15
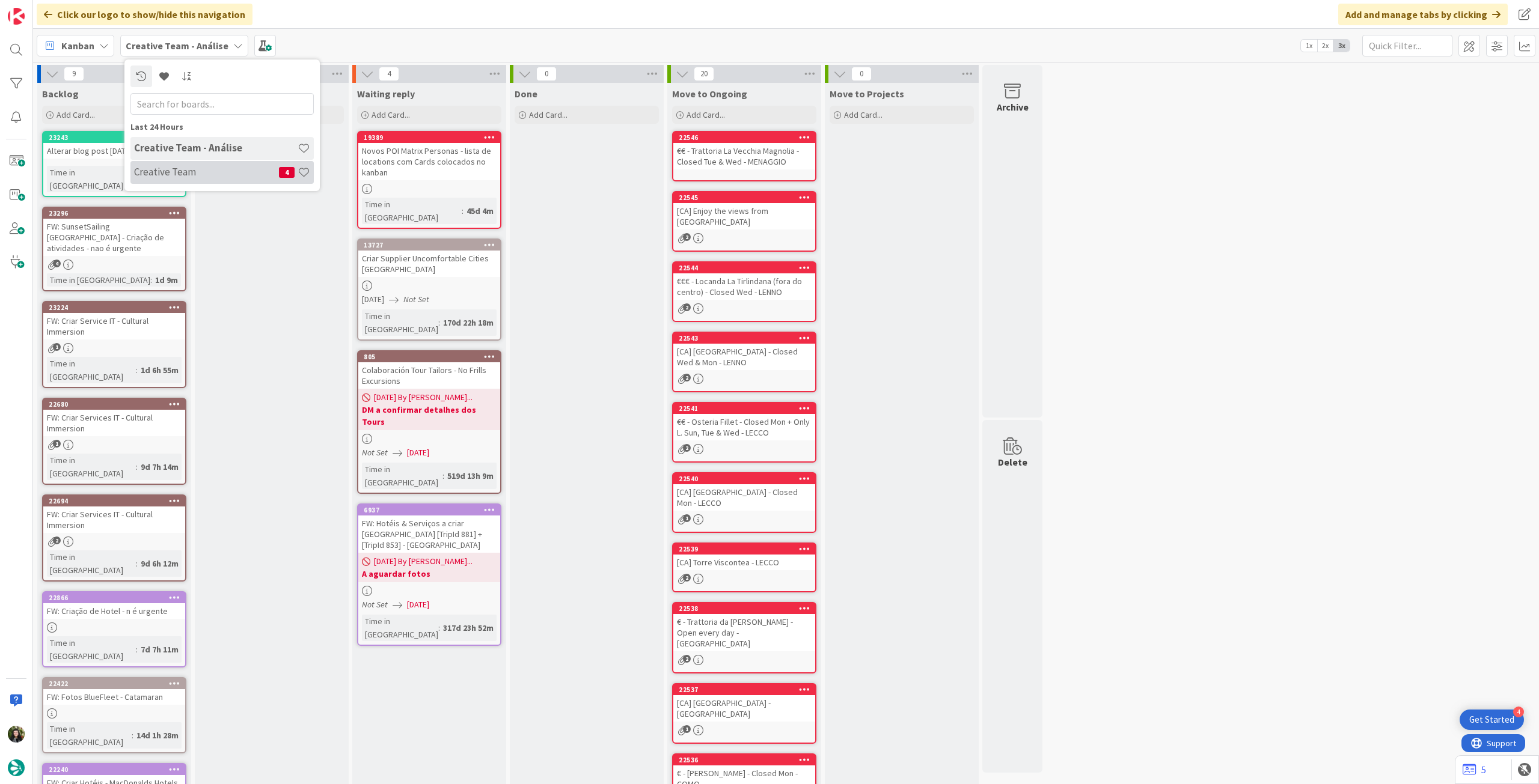
click at [187, 171] on h4 "Creative Team" at bounding box center [206, 171] width 145 height 12
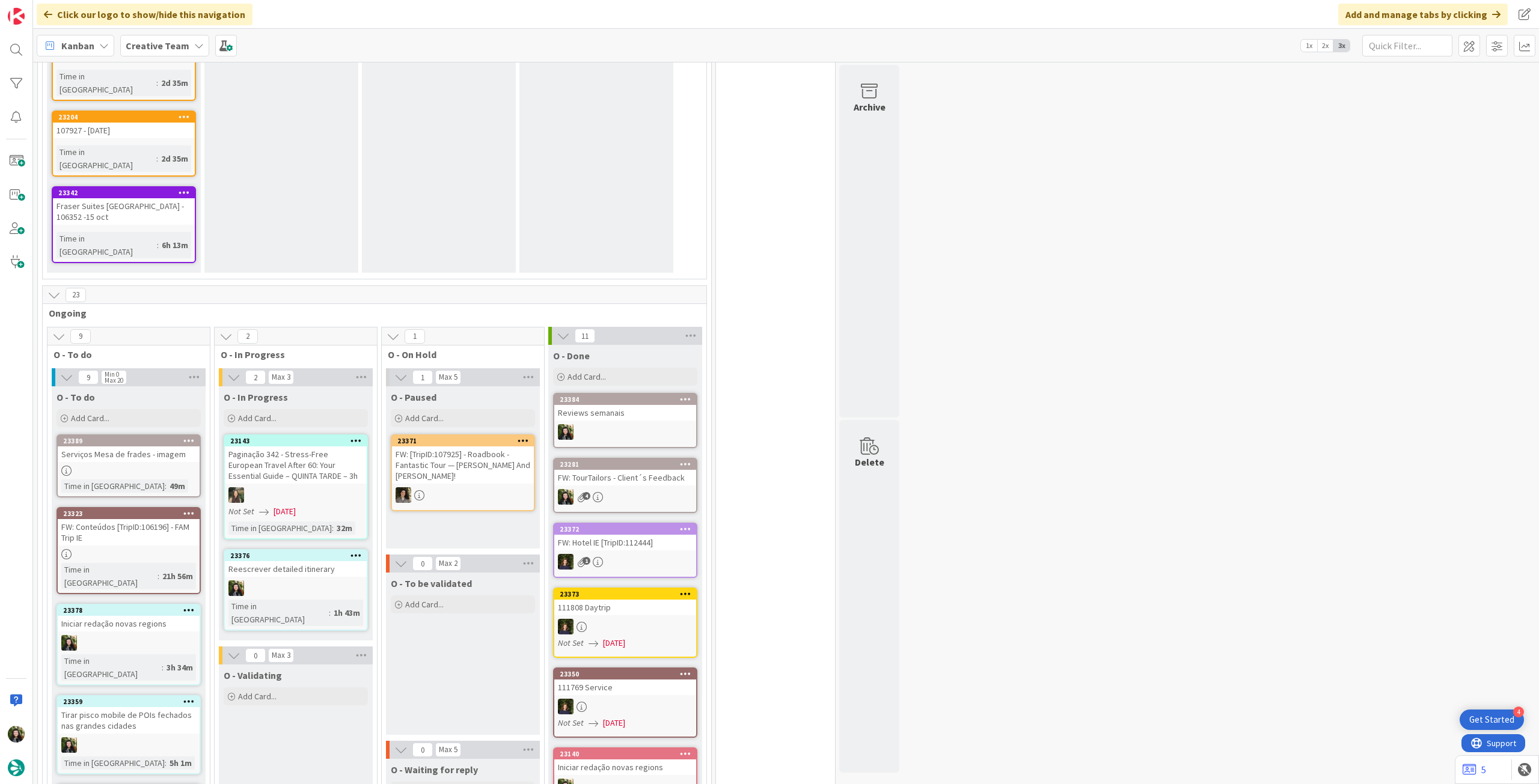
scroll to position [1442, 0]
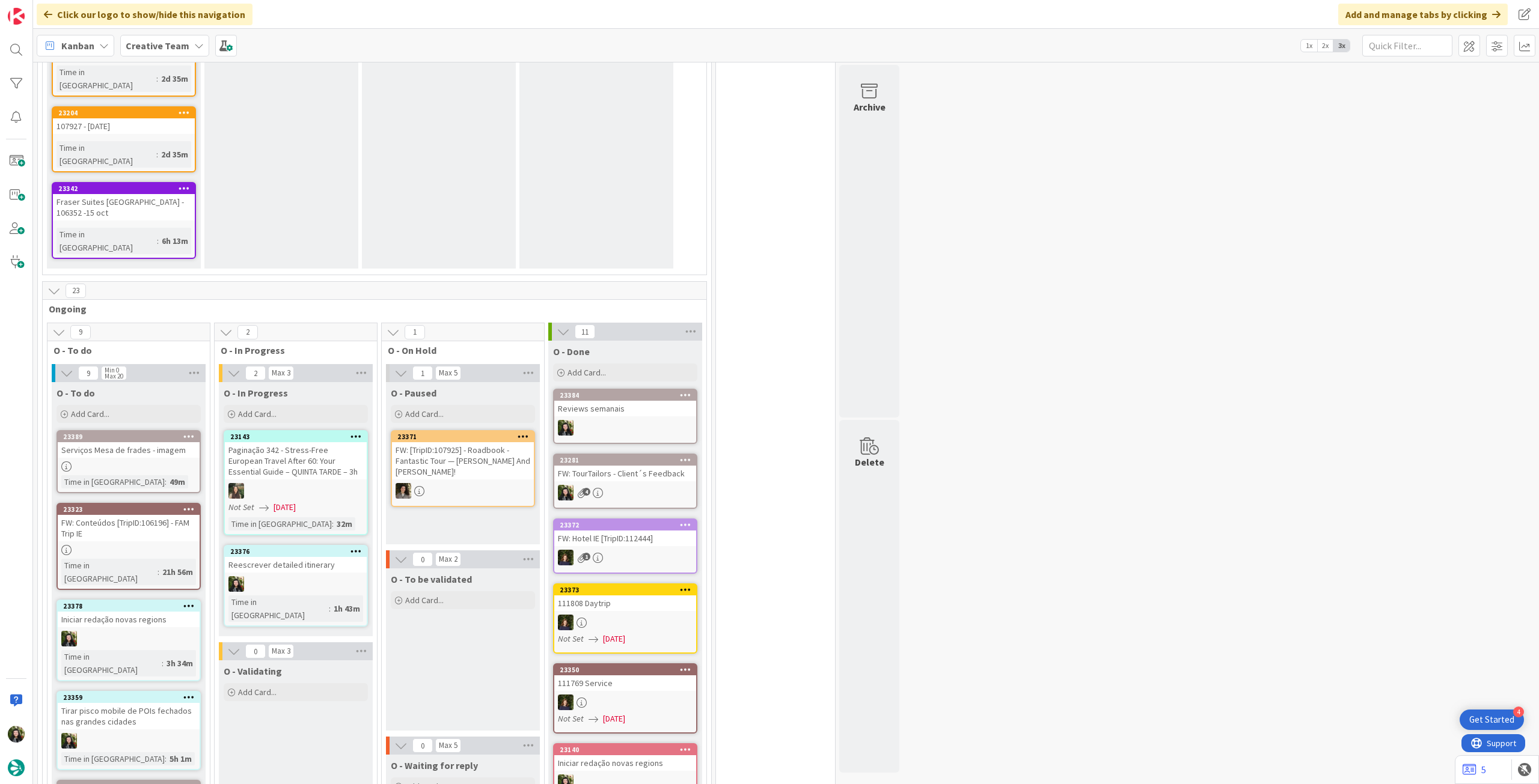
click at [321, 576] on div at bounding box center [295, 584] width 142 height 16
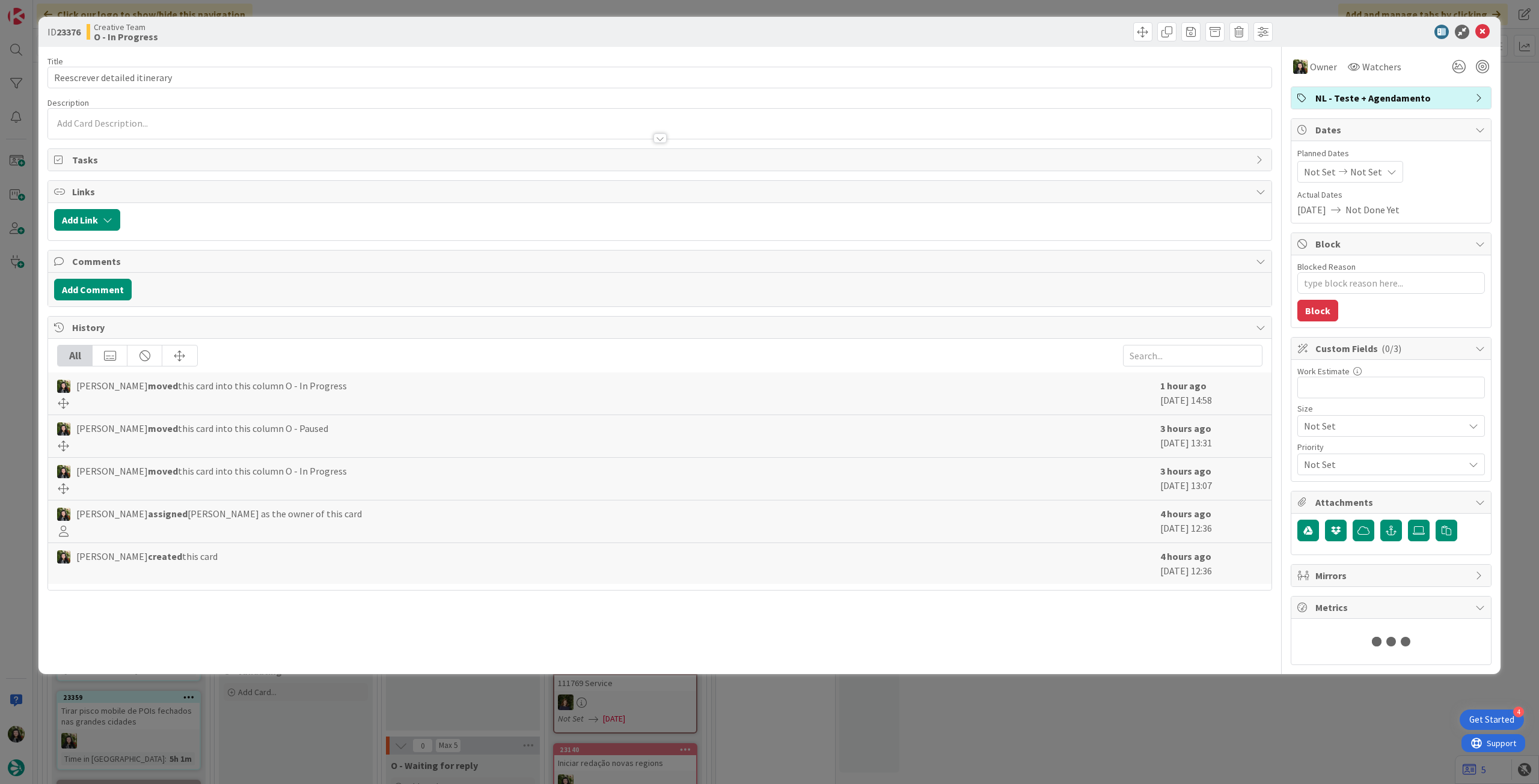
type textarea "x"
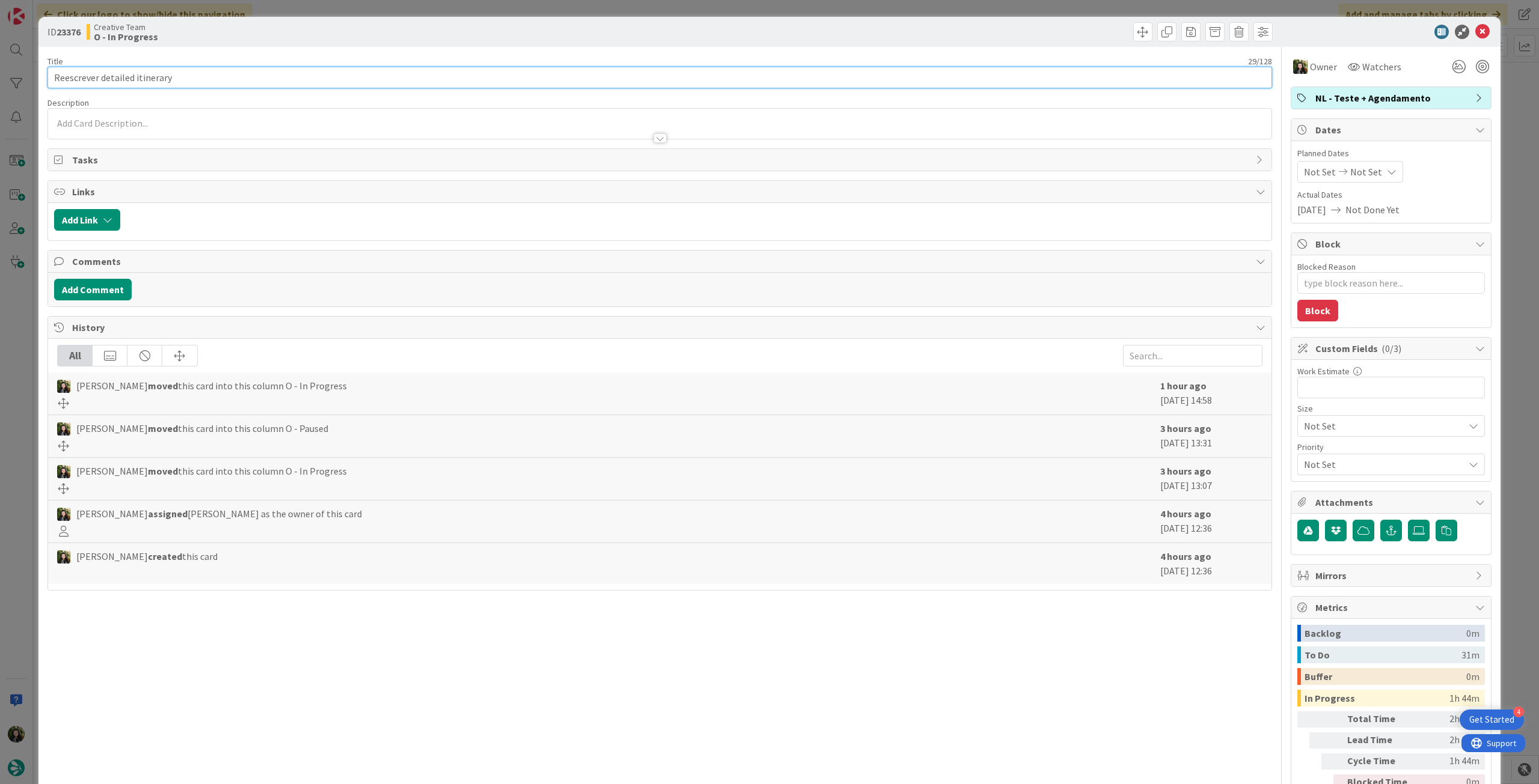
drag, startPoint x: 183, startPoint y: 73, endPoint x: 217, endPoint y: 72, distance: 34.0
click at [30, 72] on div "ID 23376 Creative Team O - In Progress Title 29 / 128 Reescrever detailed itine…" at bounding box center [769, 392] width 1539 height 784
click at [1475, 27] on icon at bounding box center [1482, 32] width 15 height 15
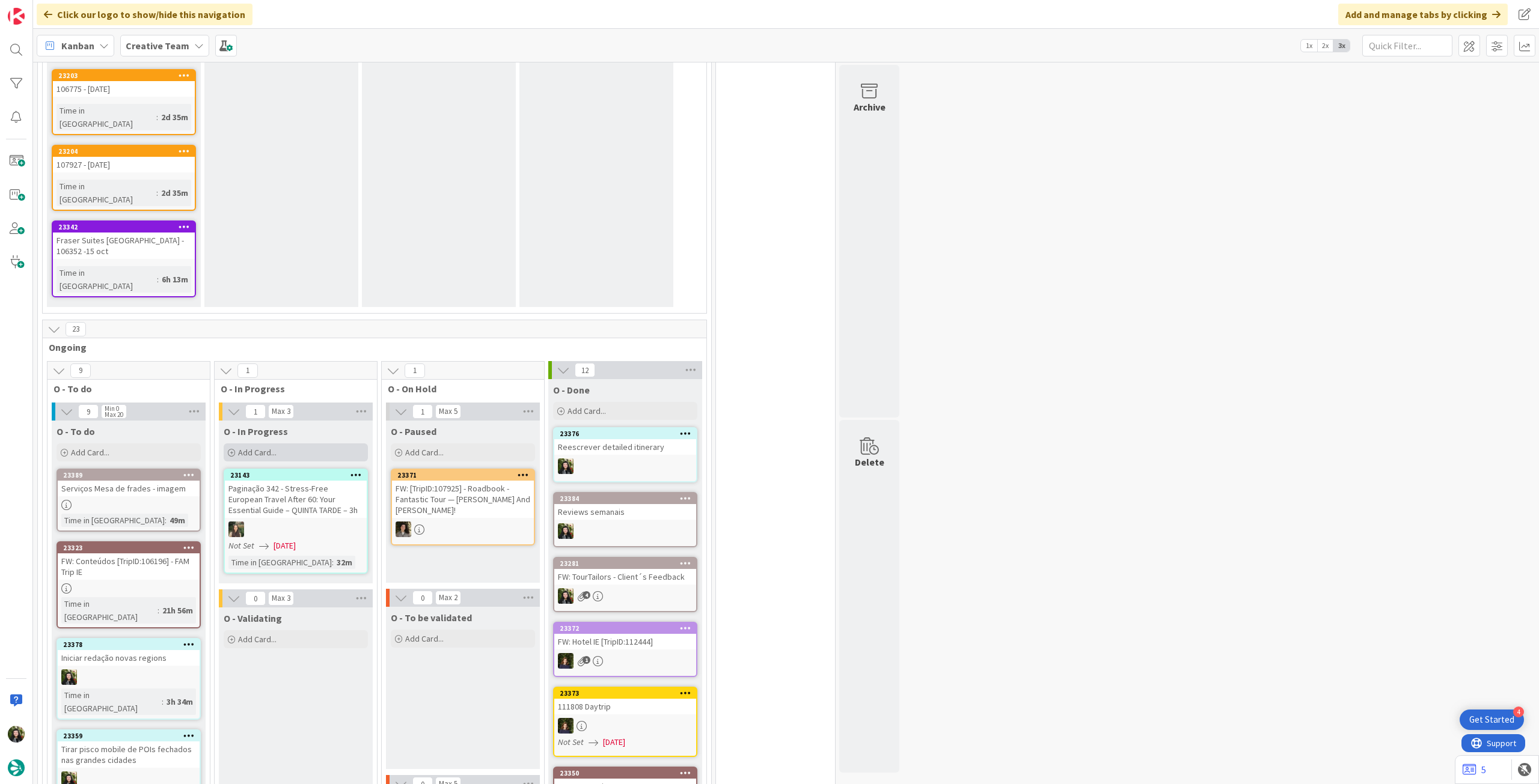
scroll to position [1402, 0]
click at [324, 445] on div "Add Card..." at bounding box center [296, 454] width 144 height 18
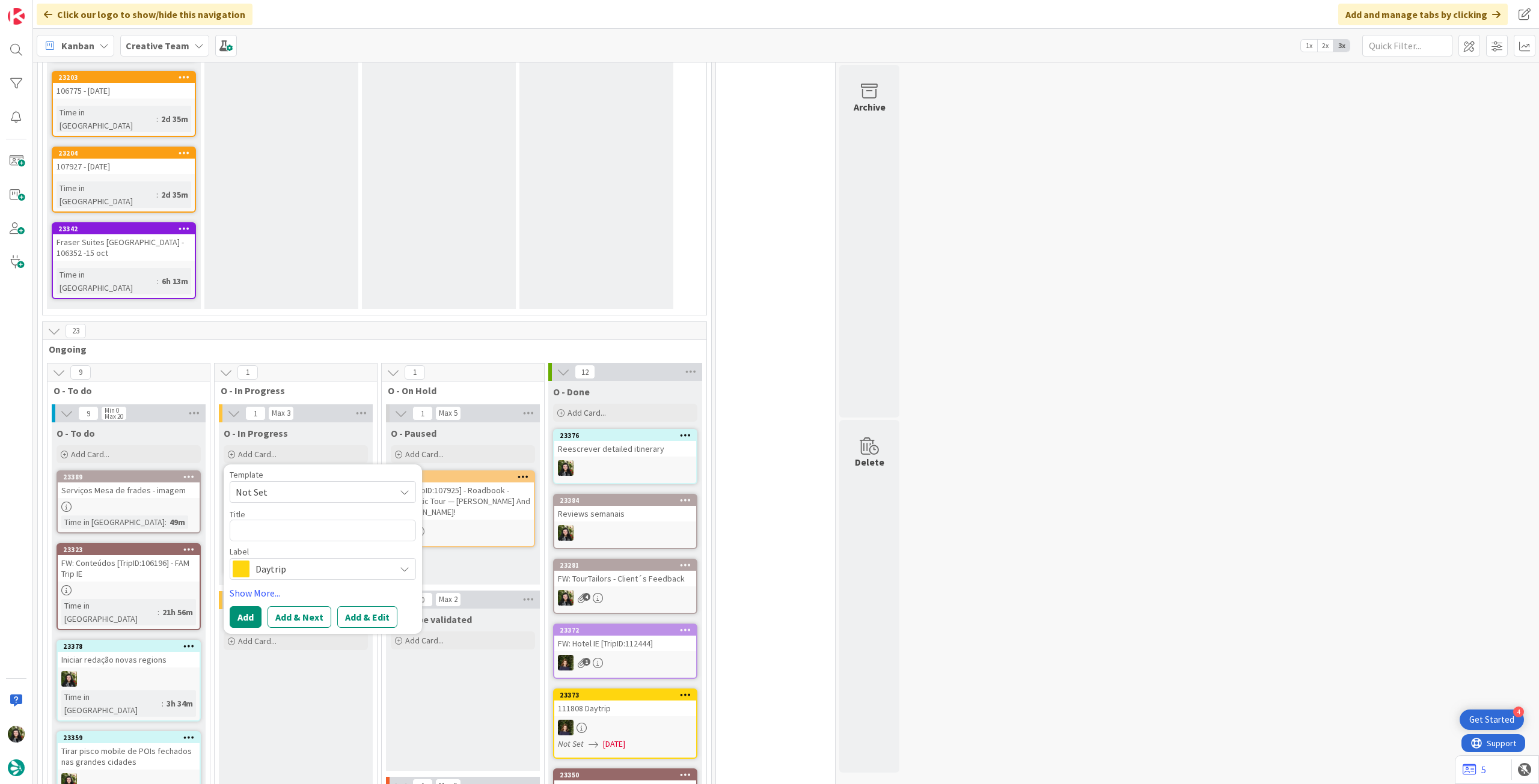
click at [311, 561] on span "Daytrip" at bounding box center [322, 569] width 133 height 17
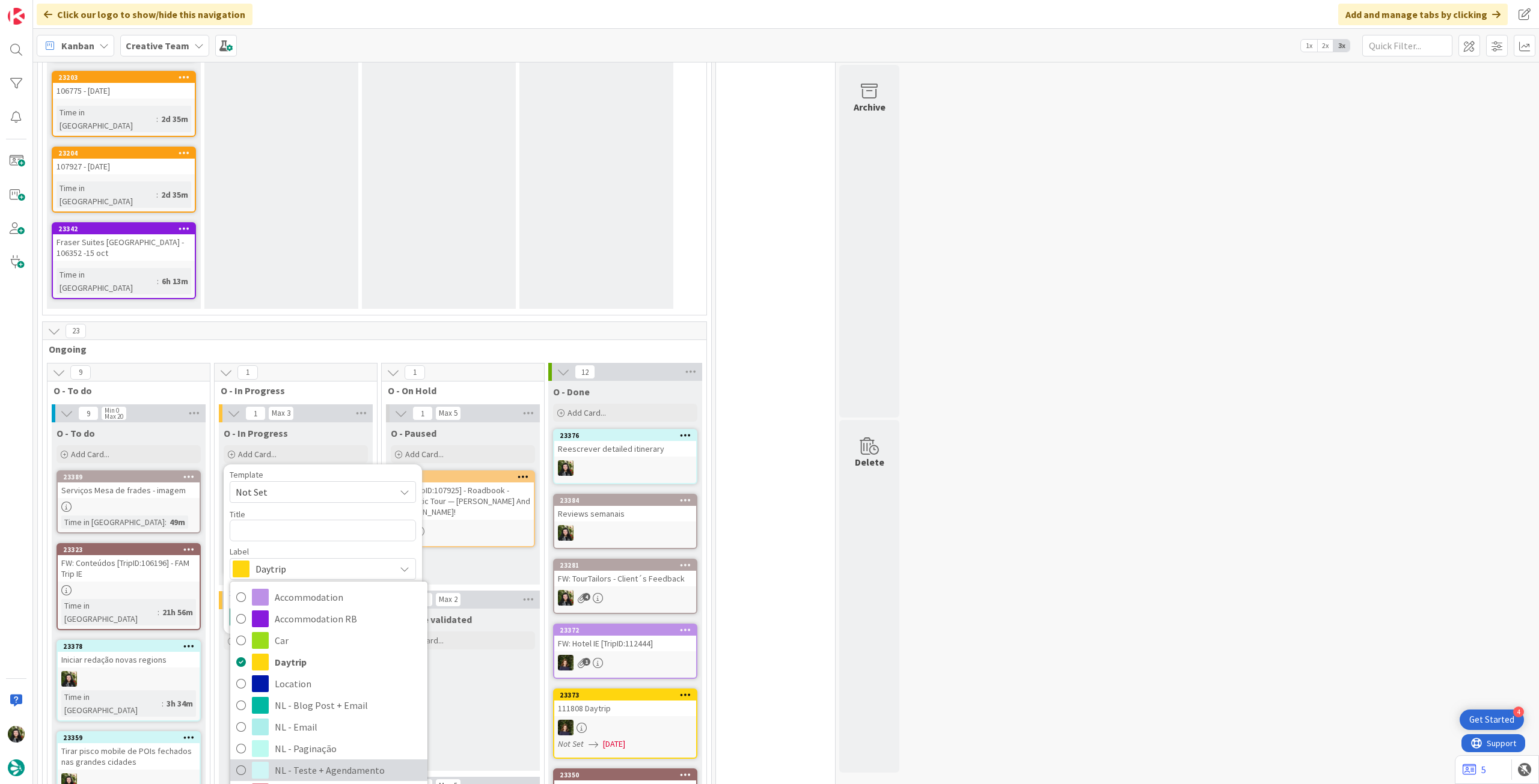
scroll to position [0, 0]
click at [319, 761] on span "NL - Teste + Agendamento" at bounding box center [348, 770] width 147 height 18
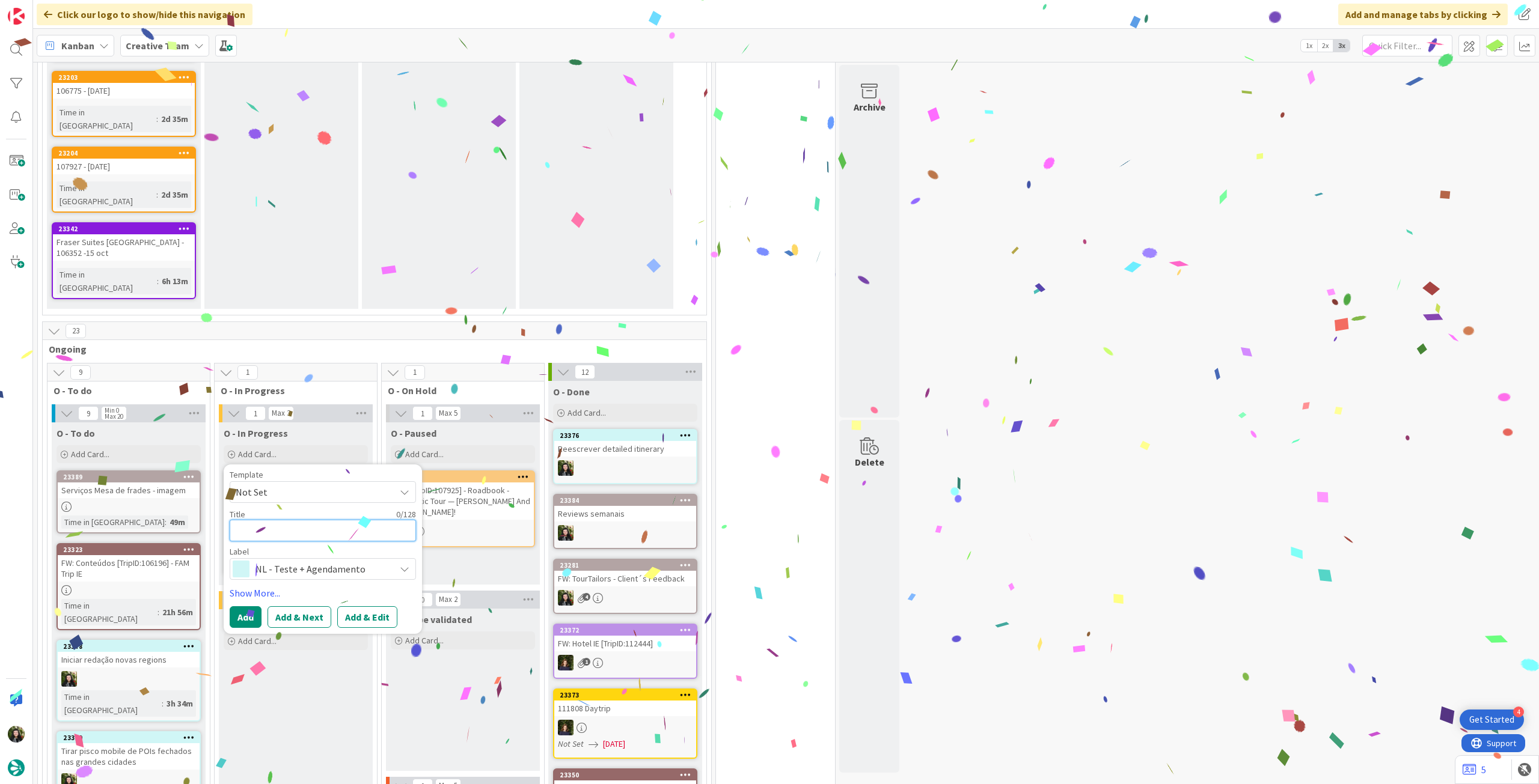
click at [305, 520] on textarea at bounding box center [323, 530] width 187 height 21
paste textarea "Reescrever detailed itinerary"
type textarea "Reescrever detailed itinerary"
type textarea "x"
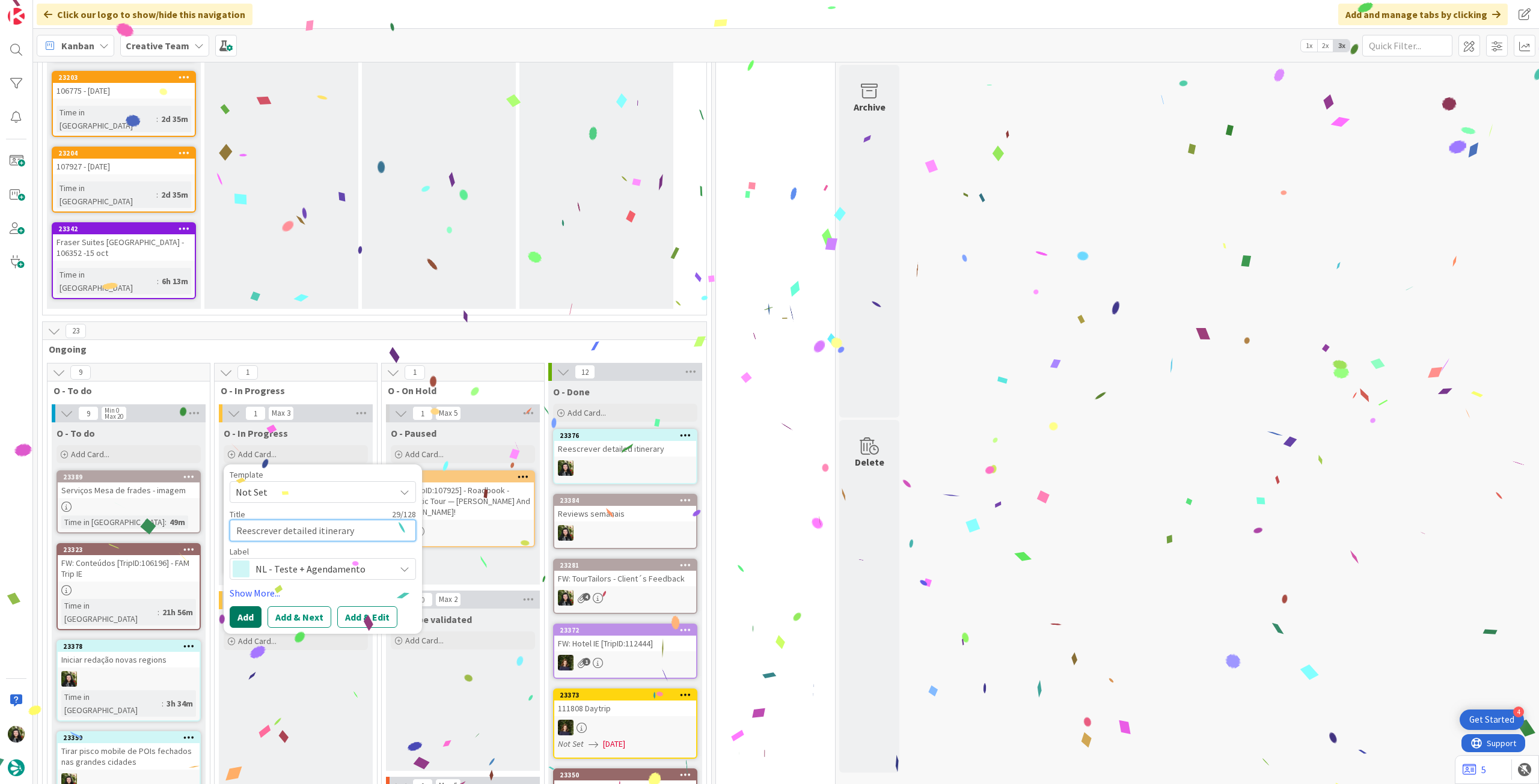
type textarea "Reescrever detailed itinerary"
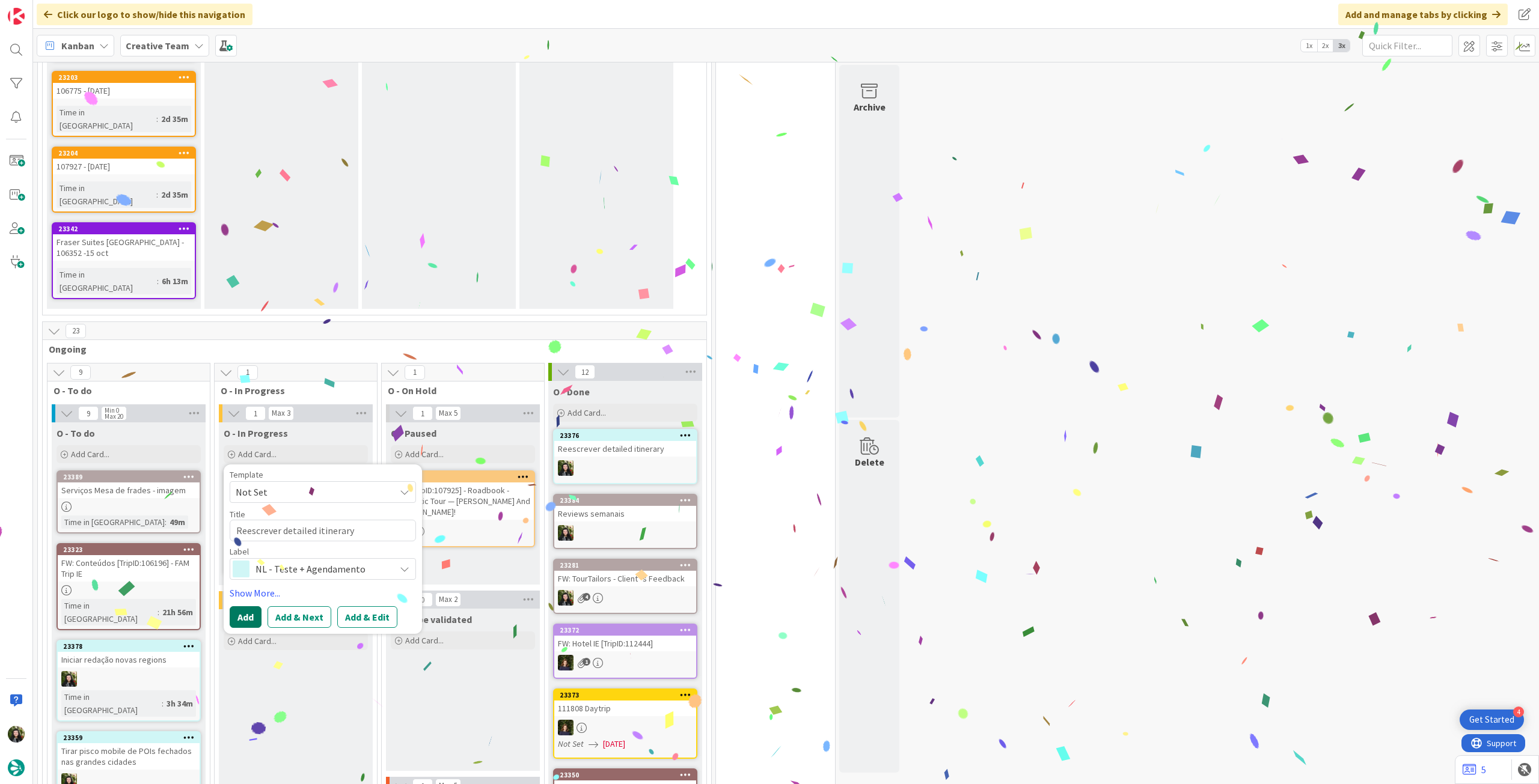
click at [244, 606] on button "Add" at bounding box center [245, 617] width 32 height 21
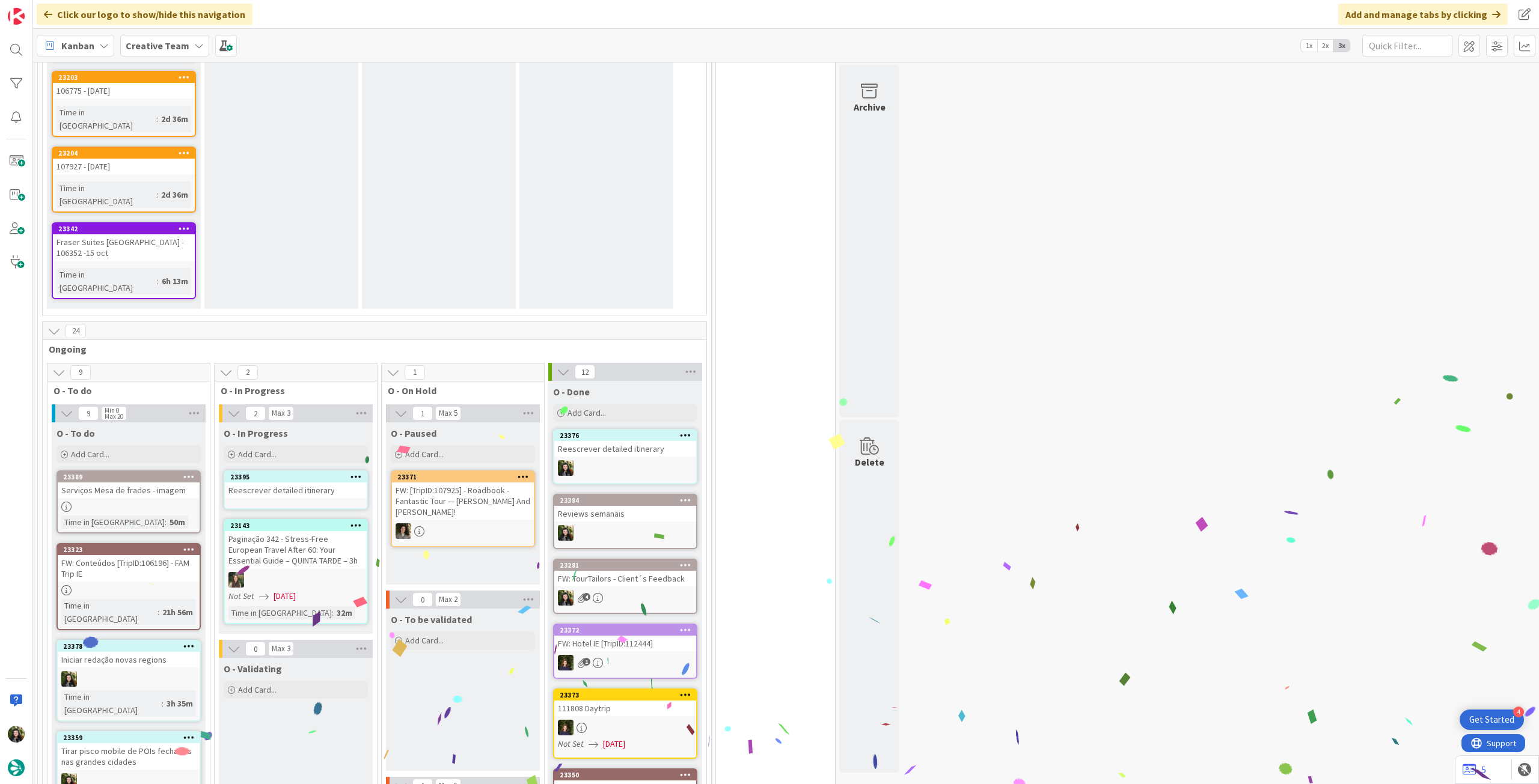
click at [307, 482] on div "Reescrever detailed itinerary" at bounding box center [295, 490] width 142 height 16
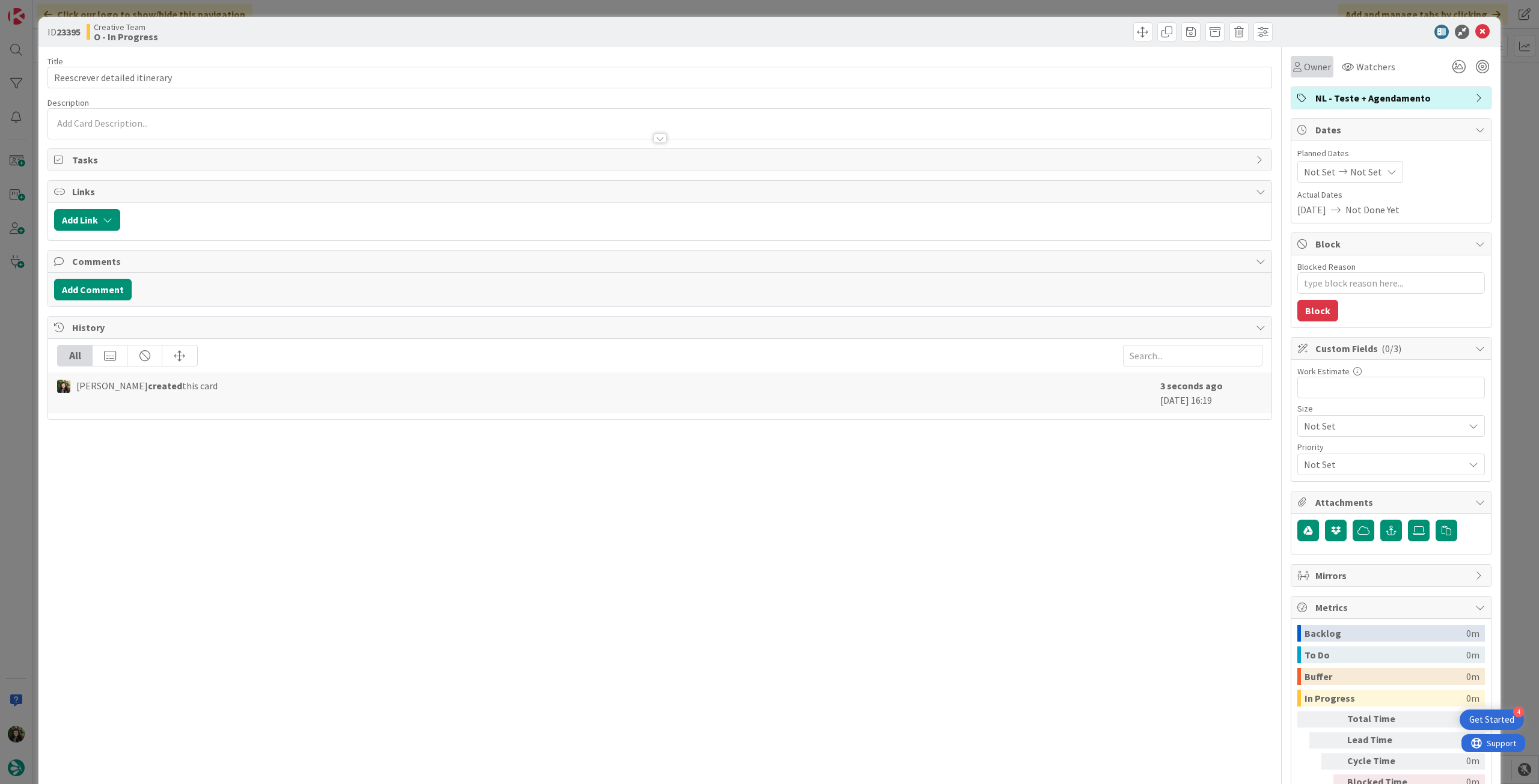
click at [1301, 75] on div "Owner" at bounding box center [1311, 66] width 42 height 21
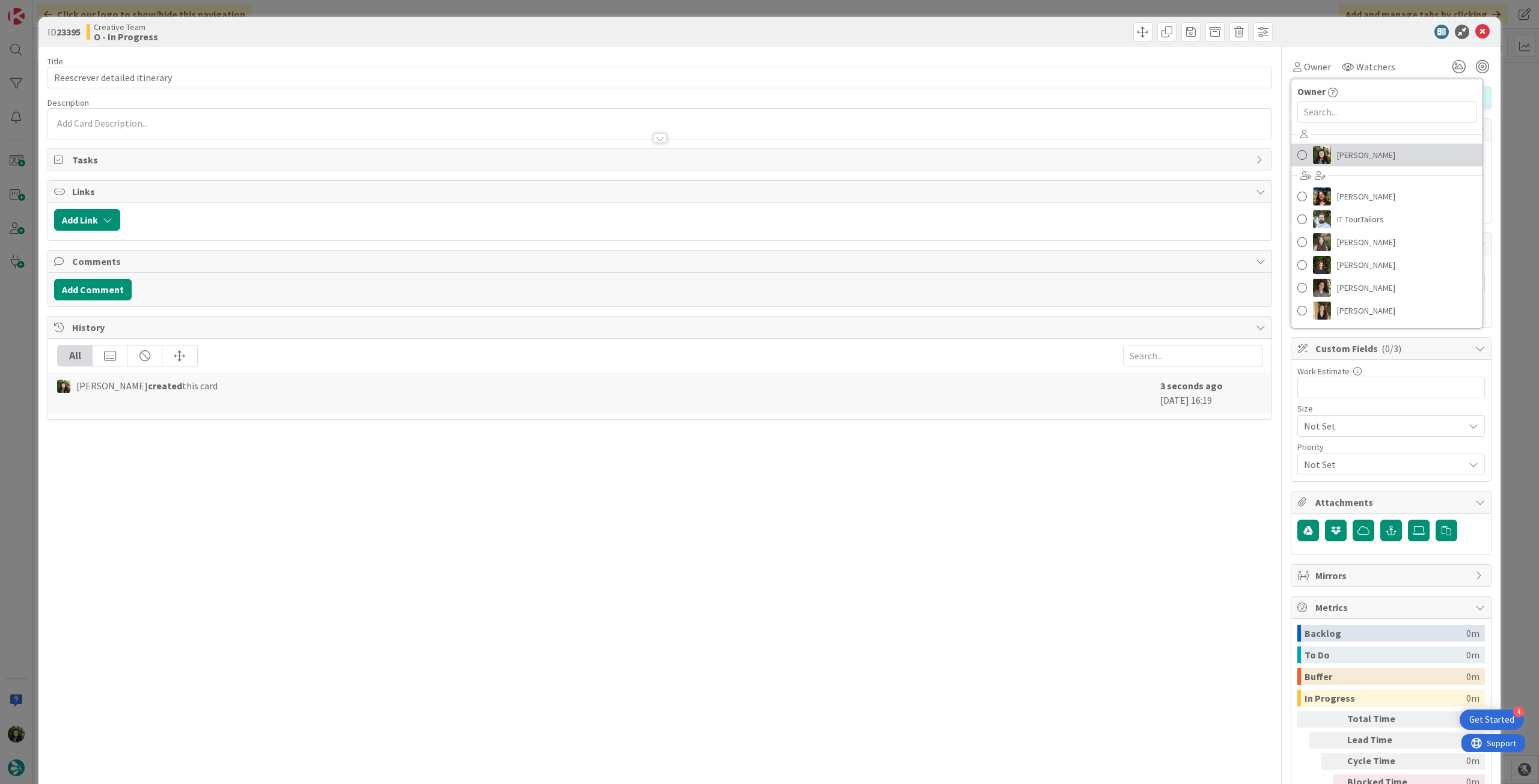
drag, startPoint x: 1342, startPoint y: 149, endPoint x: 1356, endPoint y: 131, distance: 22.8
click at [1342, 150] on span "[PERSON_NAME]" at bounding box center [1366, 155] width 58 height 18
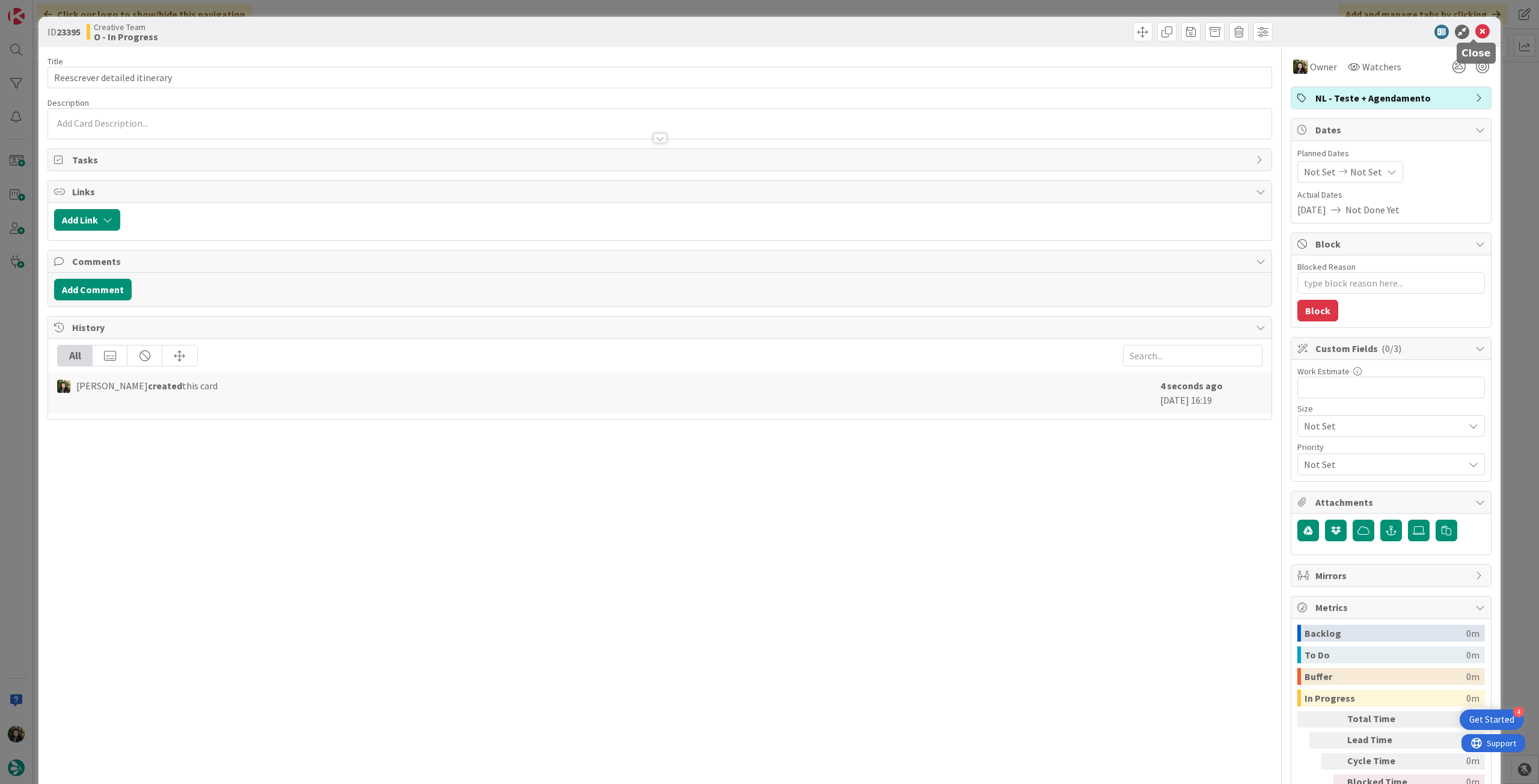
click at [1478, 31] on icon at bounding box center [1482, 32] width 15 height 15
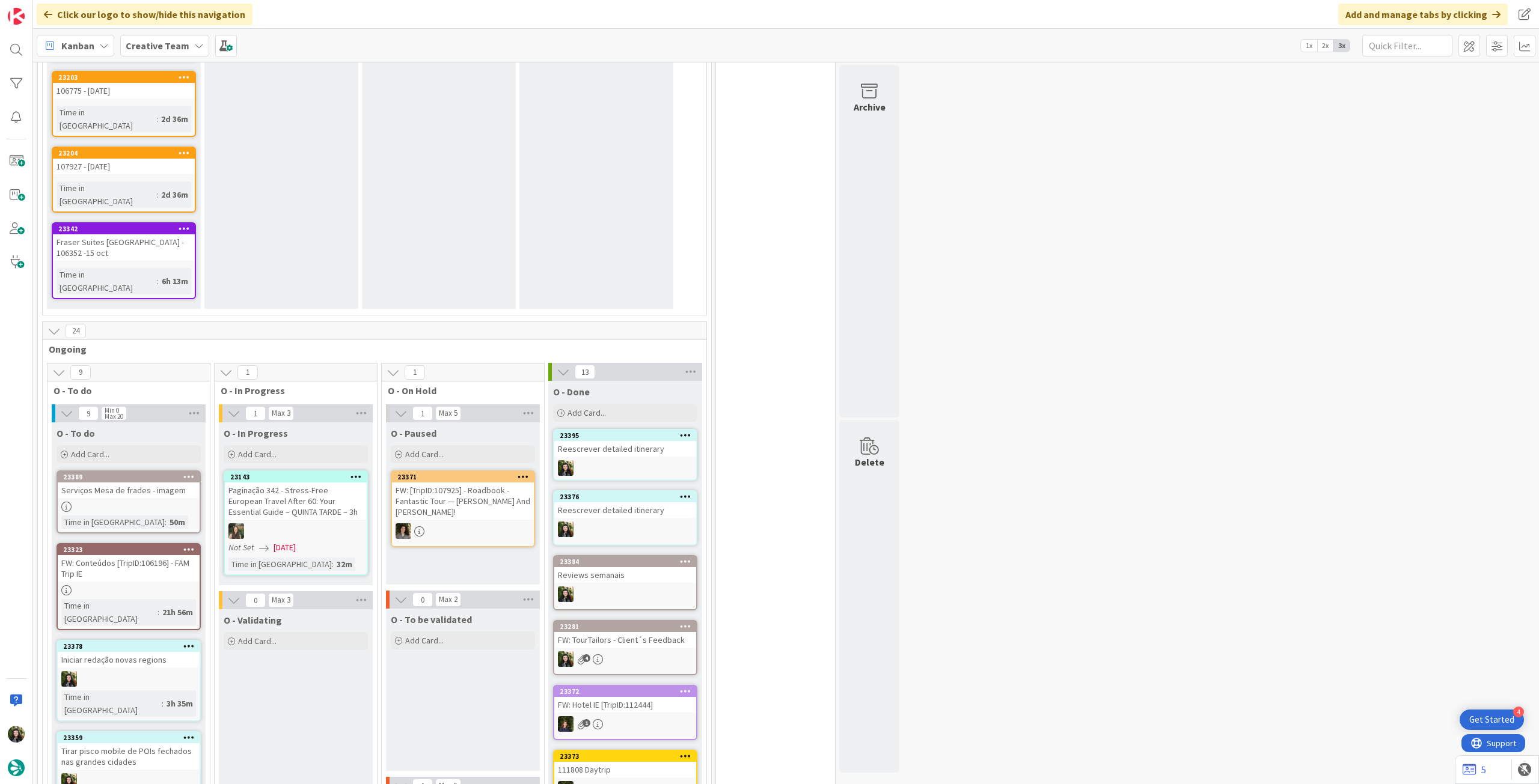
drag, startPoint x: 273, startPoint y: 225, endPoint x: 321, endPoint y: 259, distance: 58.8
click at [275, 449] on span "Add Card..." at bounding box center [257, 454] width 39 height 11
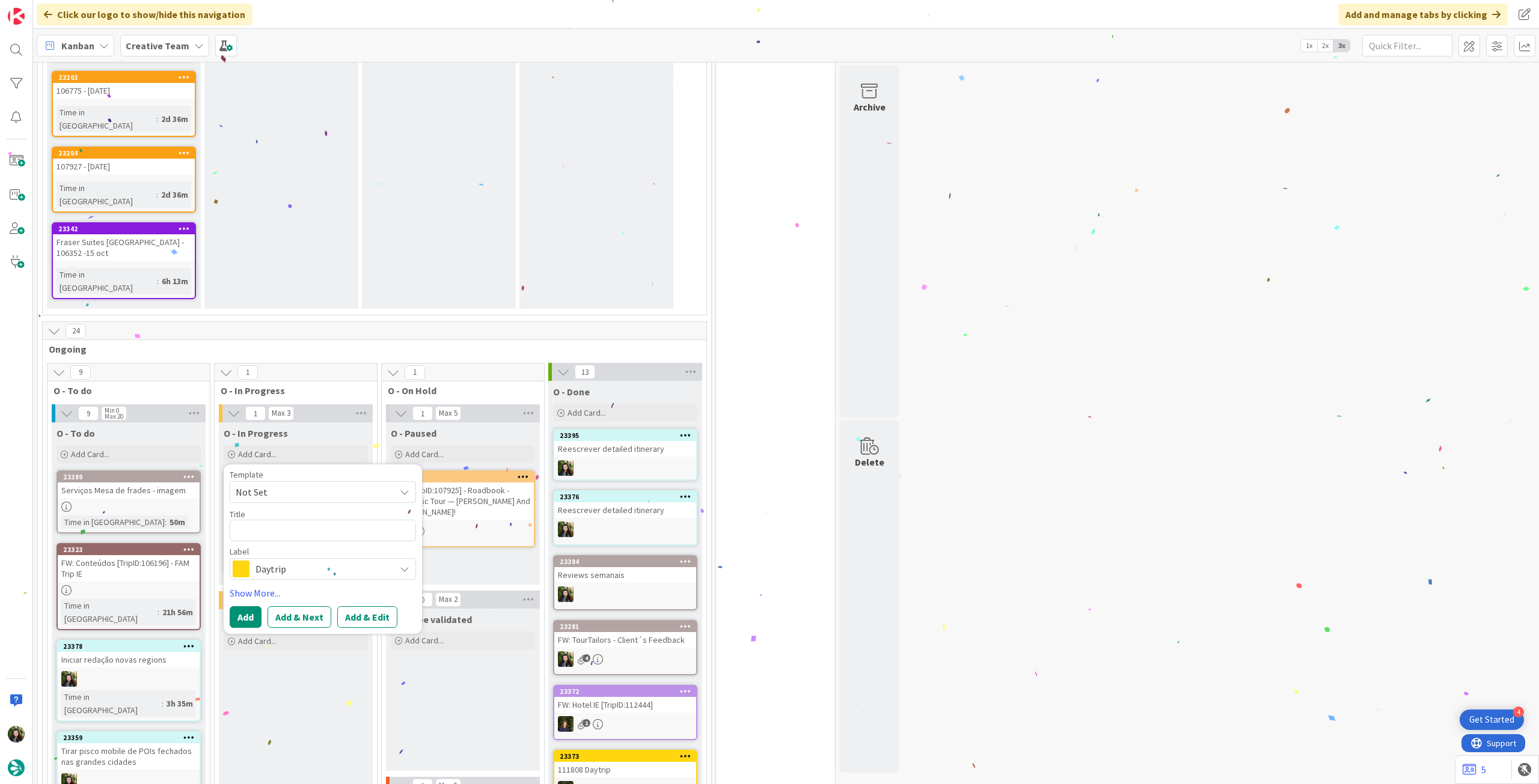
drag, startPoint x: 299, startPoint y: 343, endPoint x: 345, endPoint y: 369, distance: 52.8
click at [300, 561] on span "Daytrip" at bounding box center [322, 569] width 133 height 17
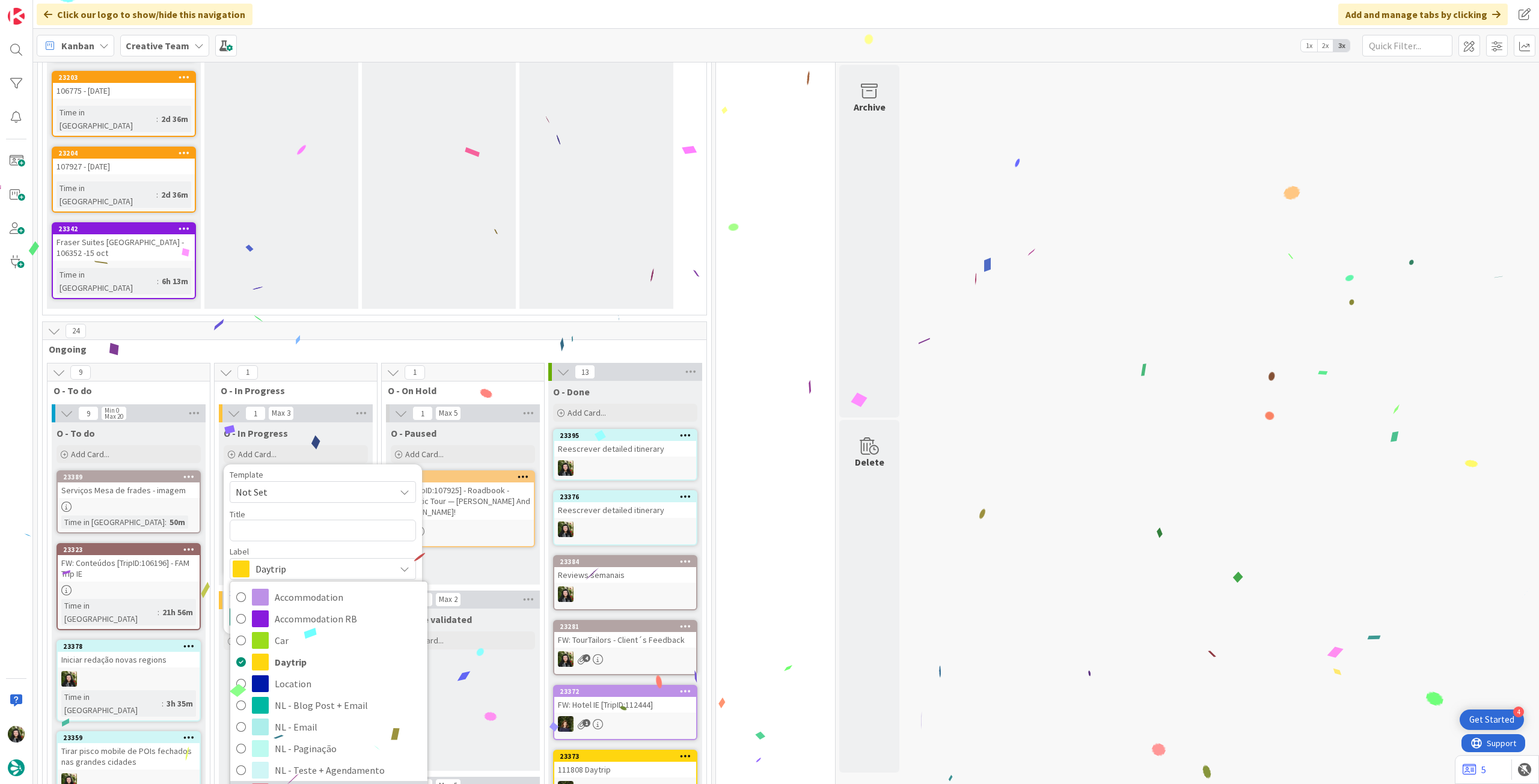
click at [300, 783] on span "POI - Pesquisa (exclui redação)" at bounding box center [348, 792] width 147 height 18
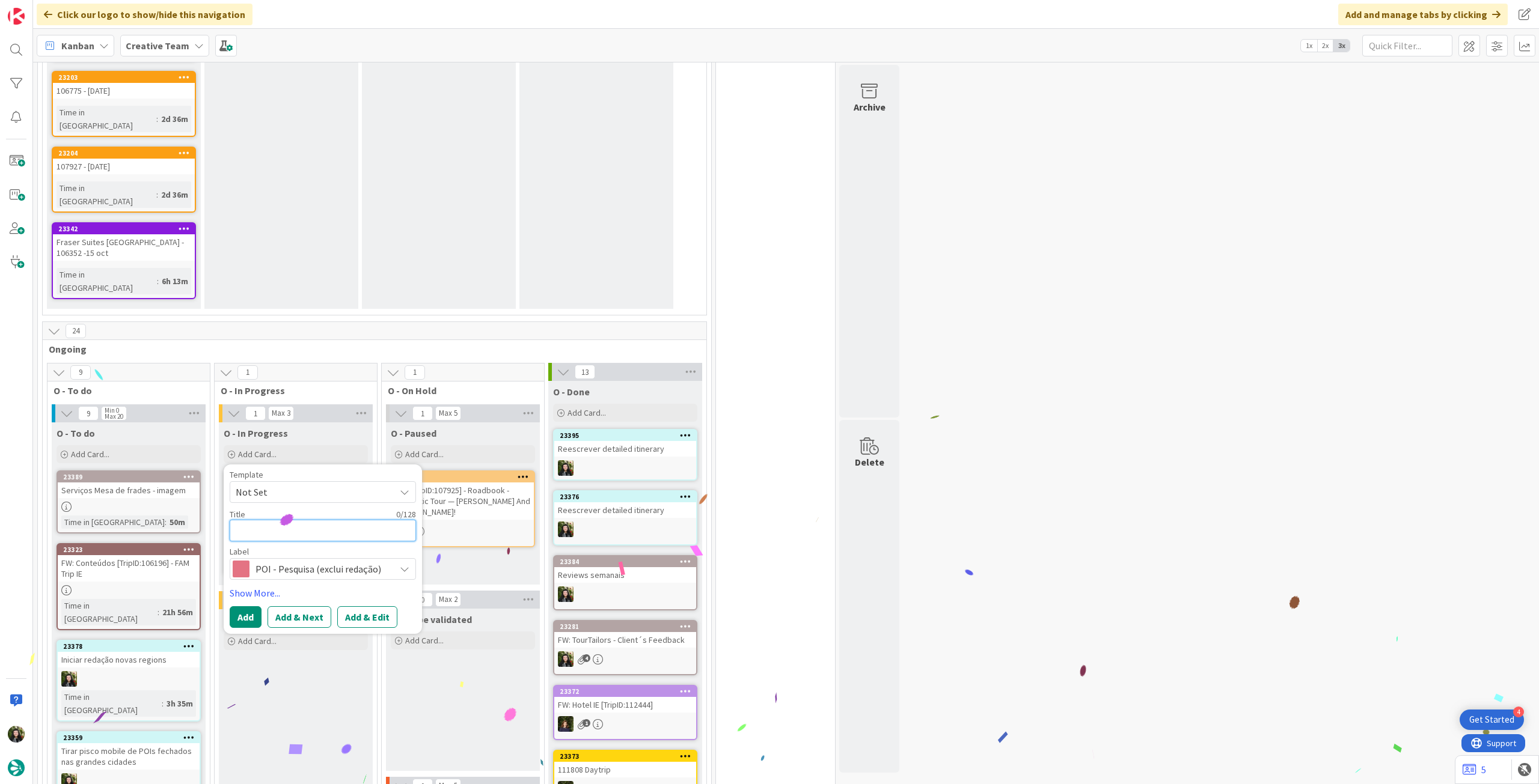
drag, startPoint x: 317, startPoint y: 304, endPoint x: 287, endPoint y: 337, distance: 44.6
click at [317, 520] on textarea at bounding box center [323, 530] width 187 height 21
paste textarea "Reescrever detailed itinerary"
type textarea "x"
type textarea "Reescrever detailed itinerary"
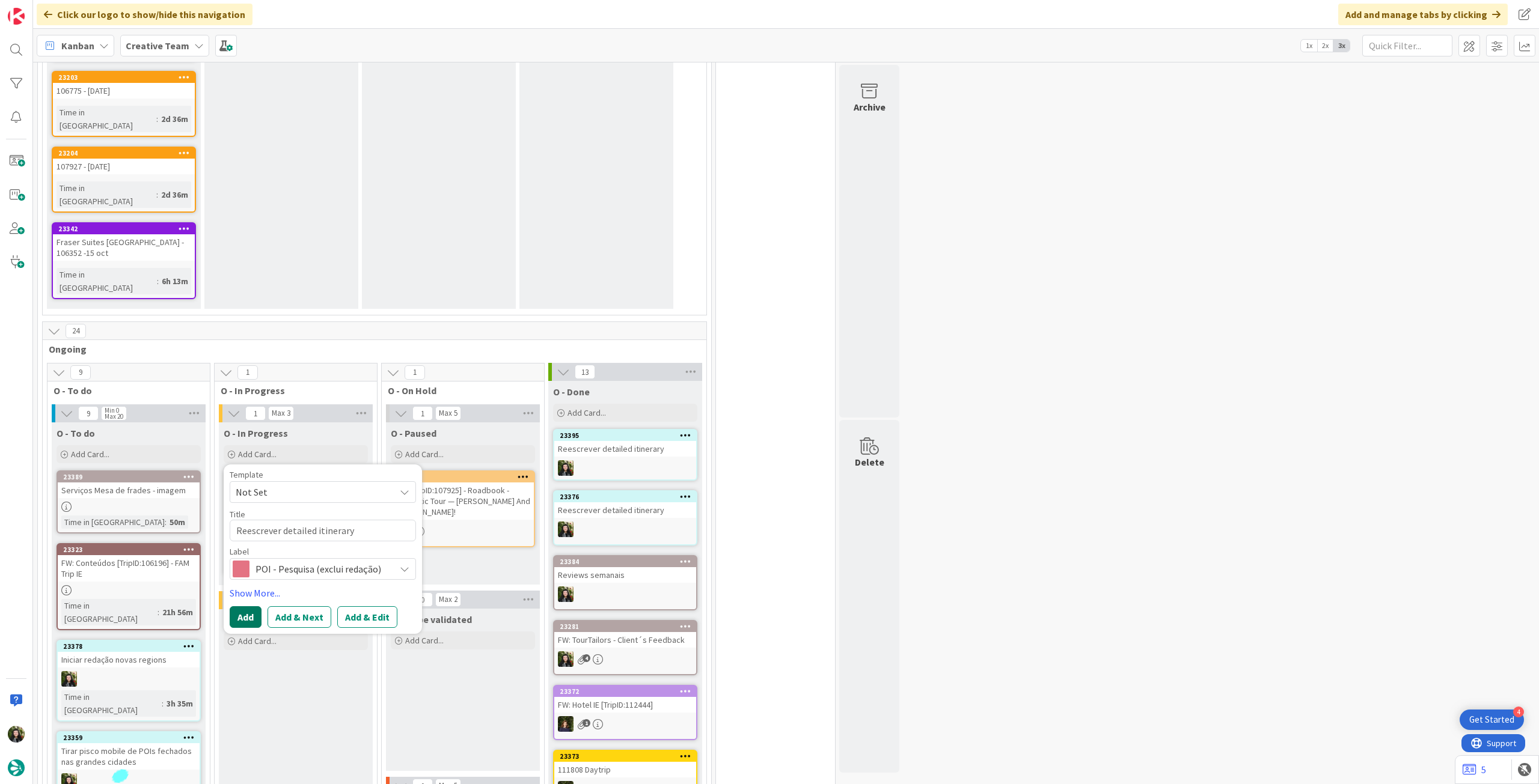
click at [255, 606] on button "Add" at bounding box center [245, 617] width 32 height 21
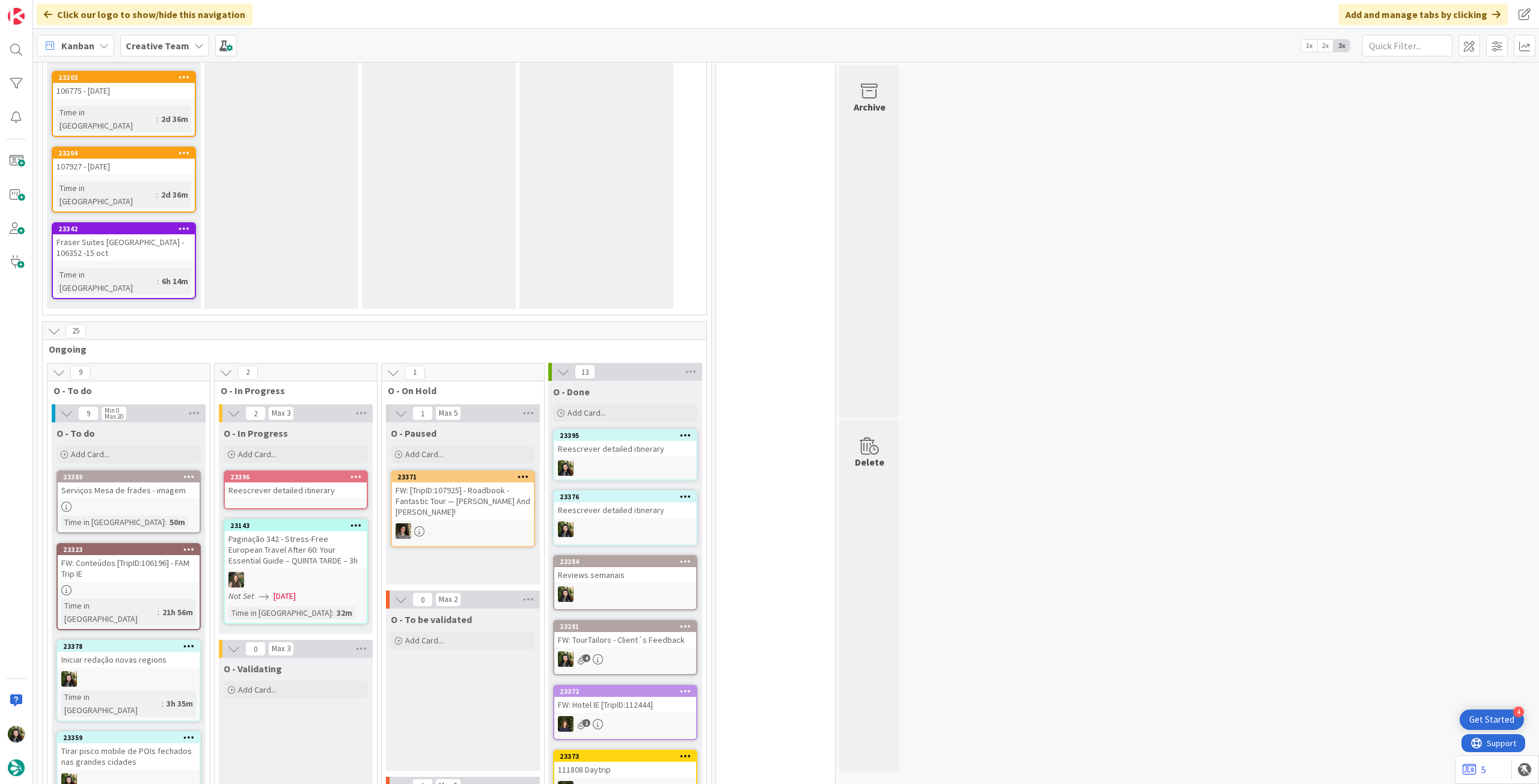
click at [299, 482] on div "Reescrever detailed itinerary" at bounding box center [295, 490] width 142 height 16
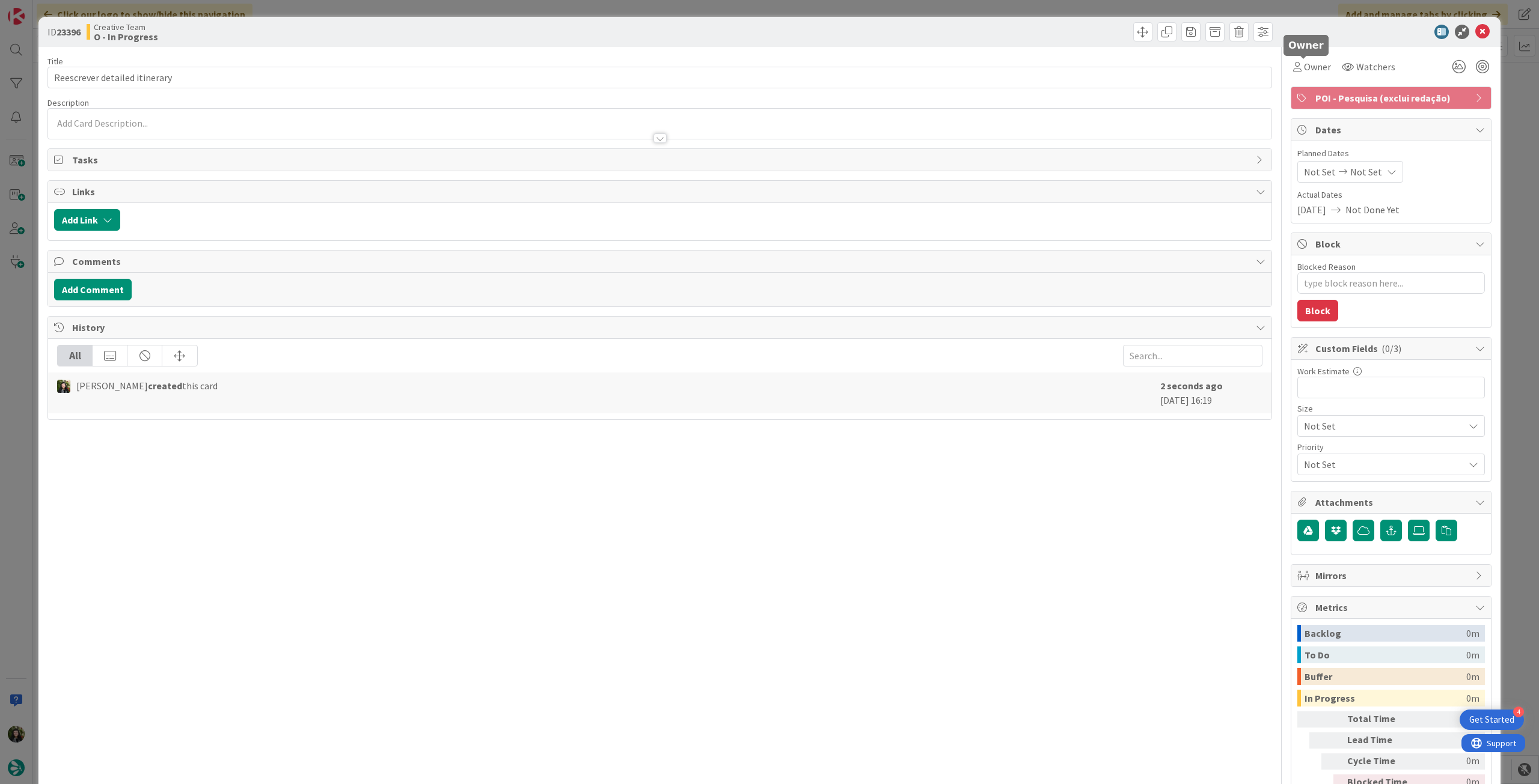
click at [1326, 71] on div "Owner Watchers" at bounding box center [1344, 66] width 108 height 21
click at [1303, 80] on div "Owner Watchers POI - Pesquisa (exclui redação) Dates Planned Dates Not Set Not …" at bounding box center [1390, 435] width 201 height 777
drag, startPoint x: 1307, startPoint y: 71, endPoint x: 1314, endPoint y: 78, distance: 9.9
click at [1309, 71] on span "Owner" at bounding box center [1317, 66] width 27 height 15
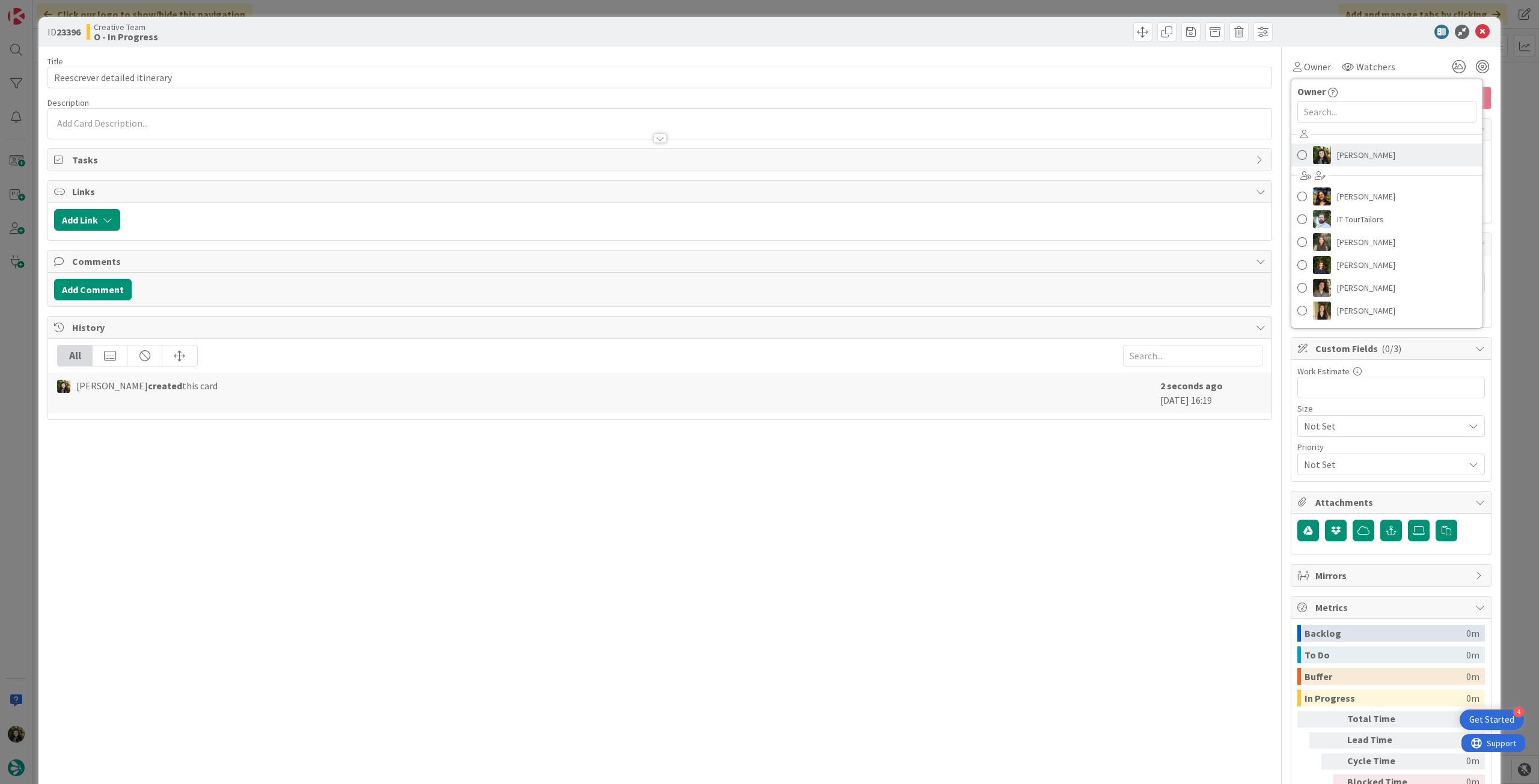
click at [1337, 154] on span "[PERSON_NAME]" at bounding box center [1366, 155] width 58 height 18
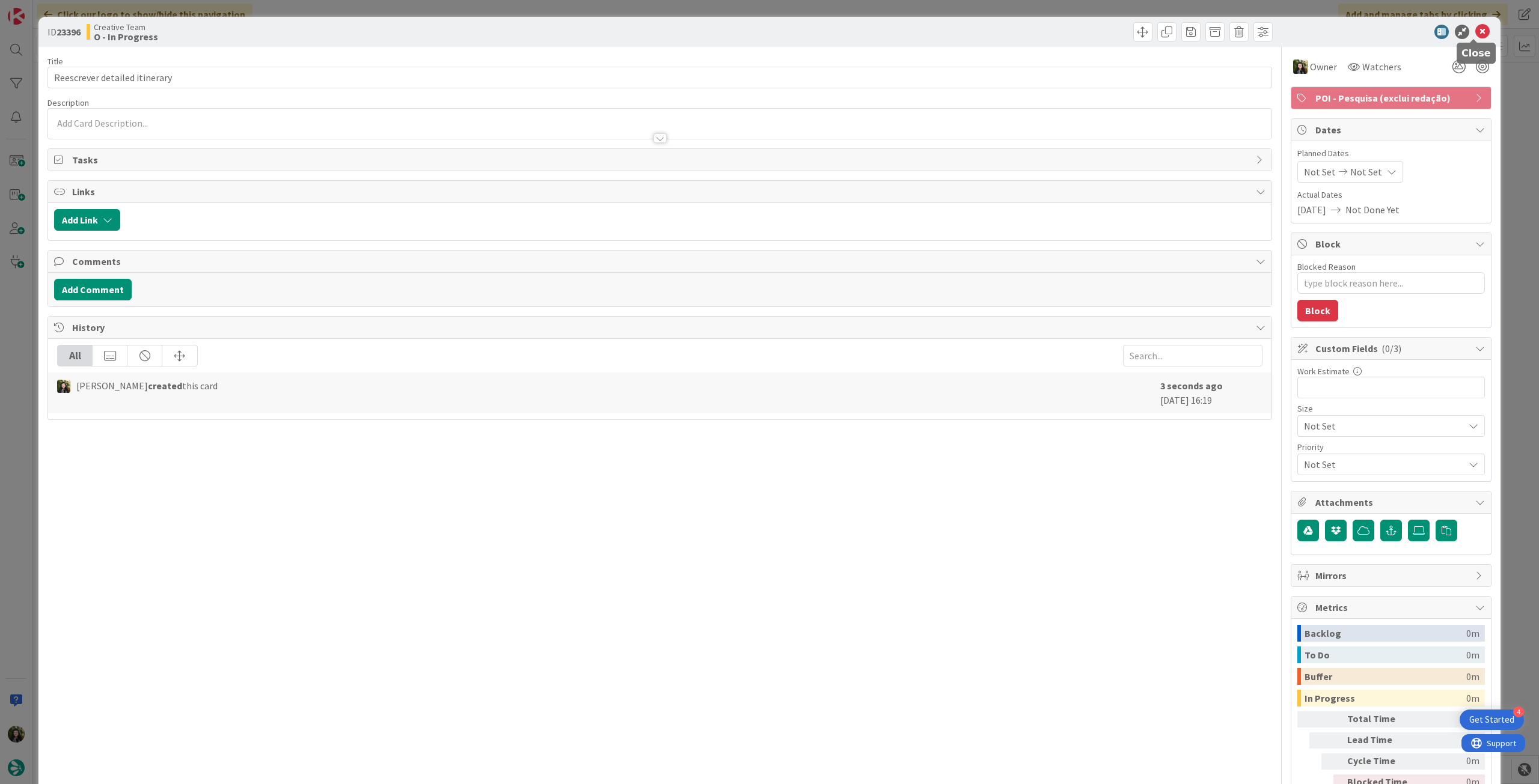
click at [1475, 30] on icon at bounding box center [1482, 32] width 15 height 15
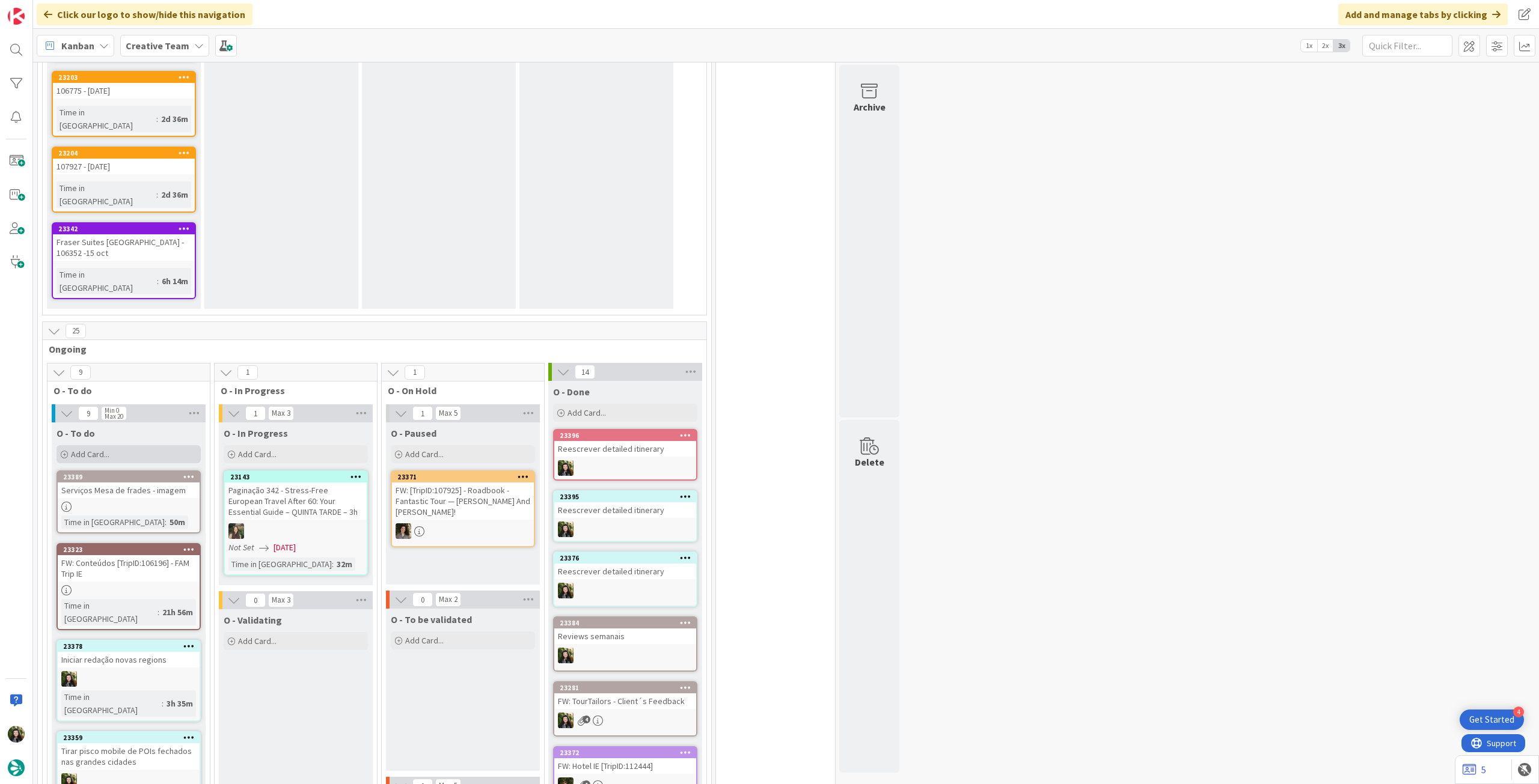
click at [134, 445] on div "Add Card..." at bounding box center [128, 454] width 144 height 18
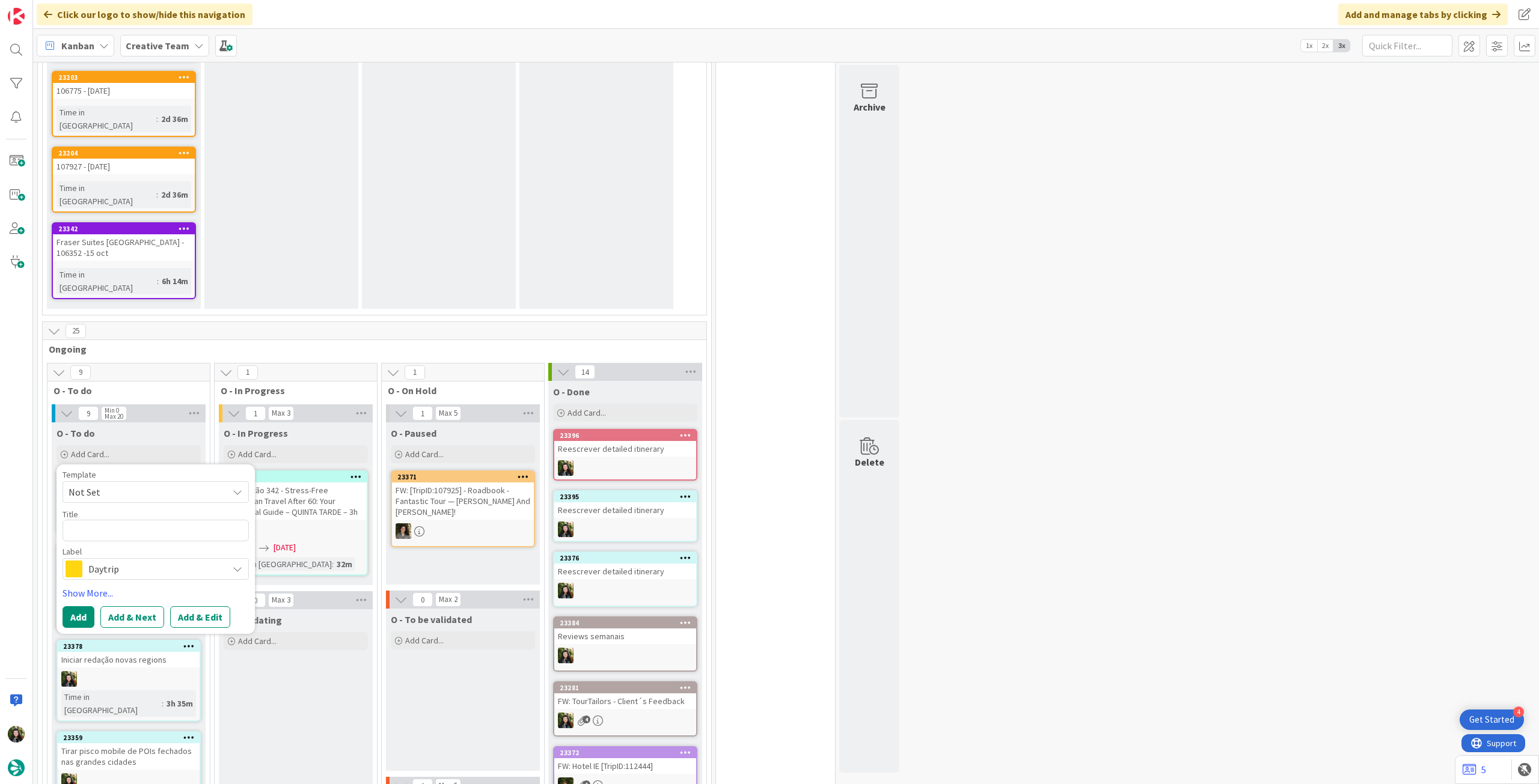
type textarea "x"
type textarea "Reescrever detailed itinerary"
click at [109, 561] on span "Daytrip" at bounding box center [155, 569] width 133 height 17
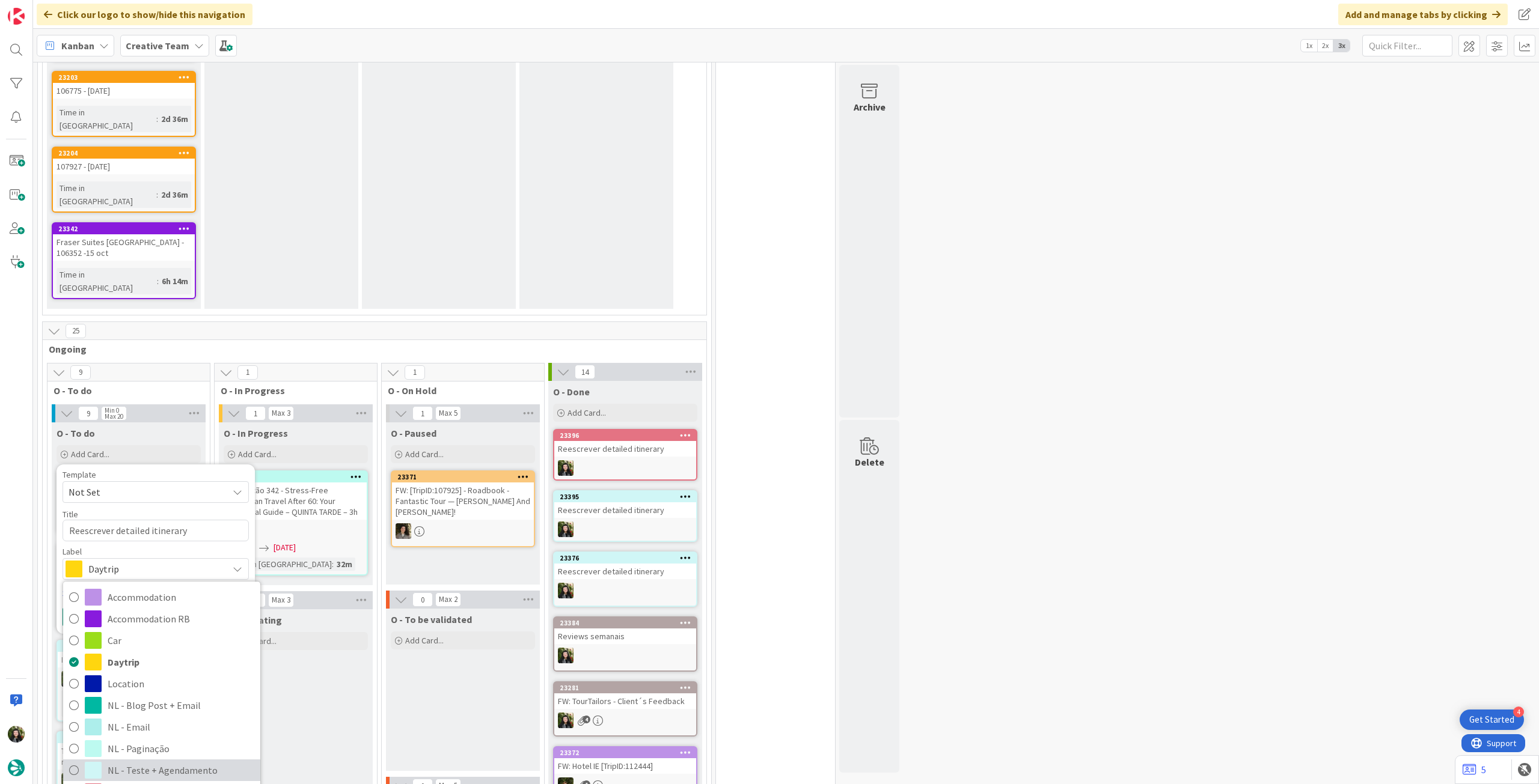
click at [152, 761] on span "NL - Teste + Agendamento" at bounding box center [181, 770] width 147 height 18
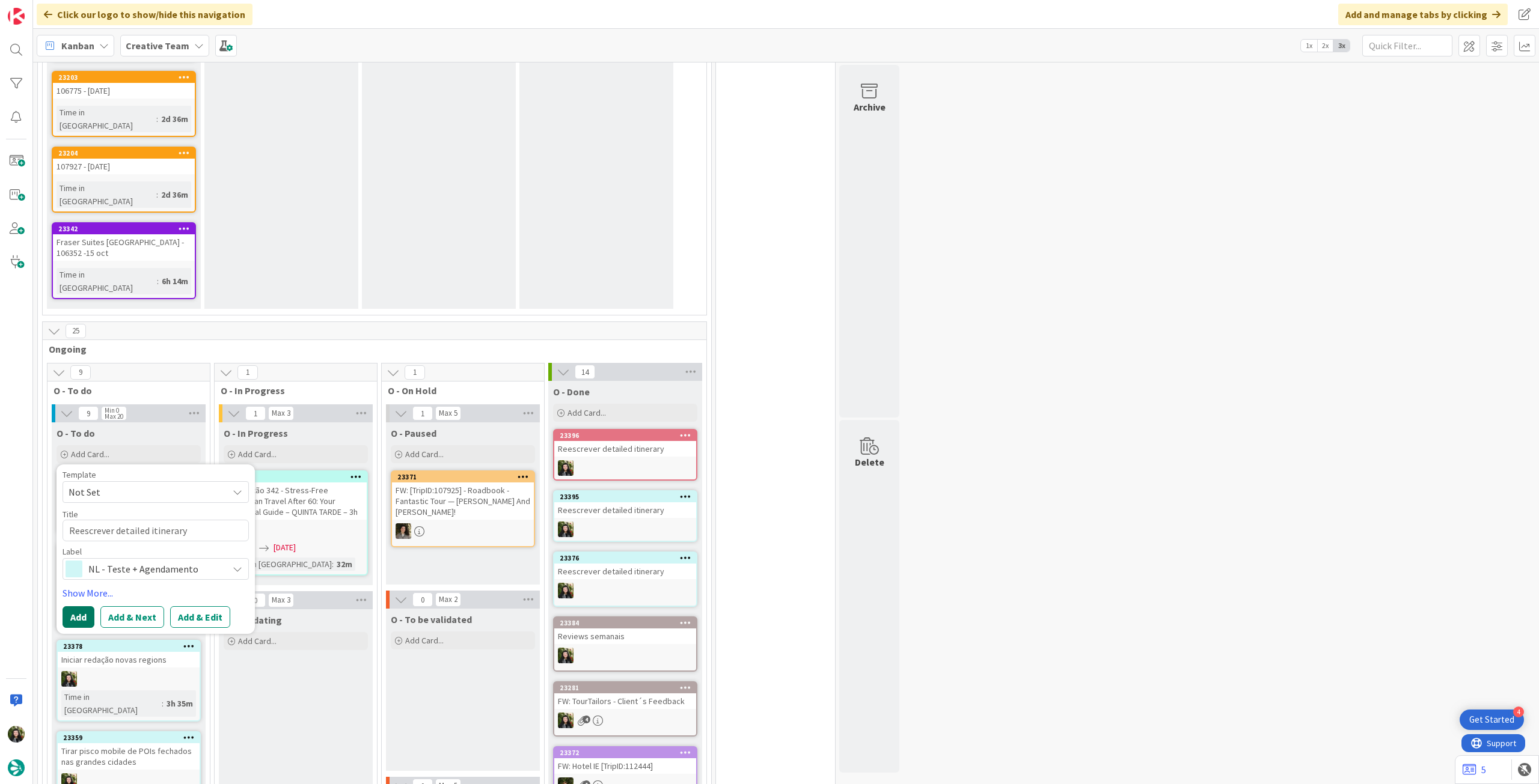
click at [80, 606] on button "Add" at bounding box center [78, 617] width 32 height 21
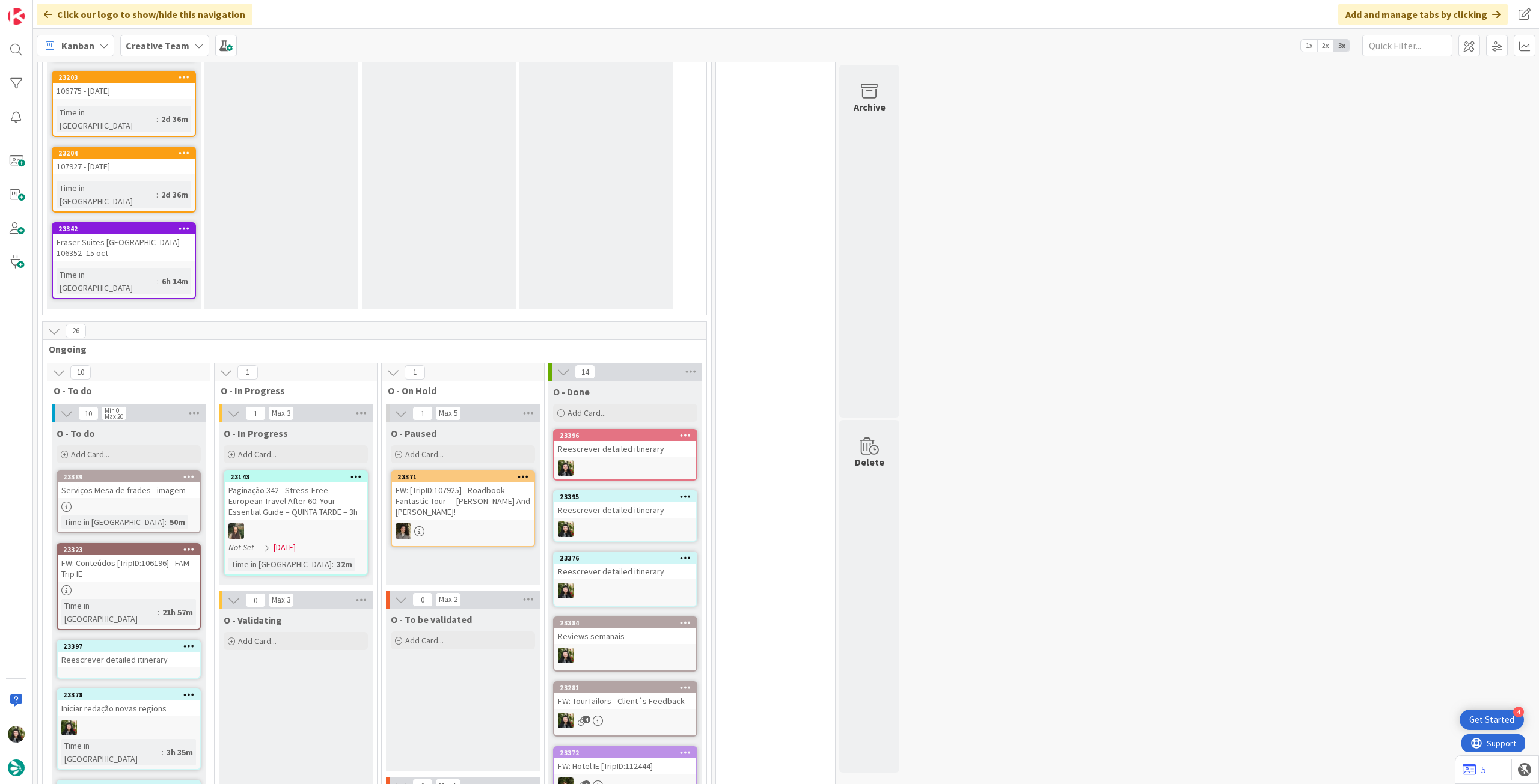
click at [137, 640] on link "23397 Reescrever detailed itinerary" at bounding box center [128, 659] width 144 height 39
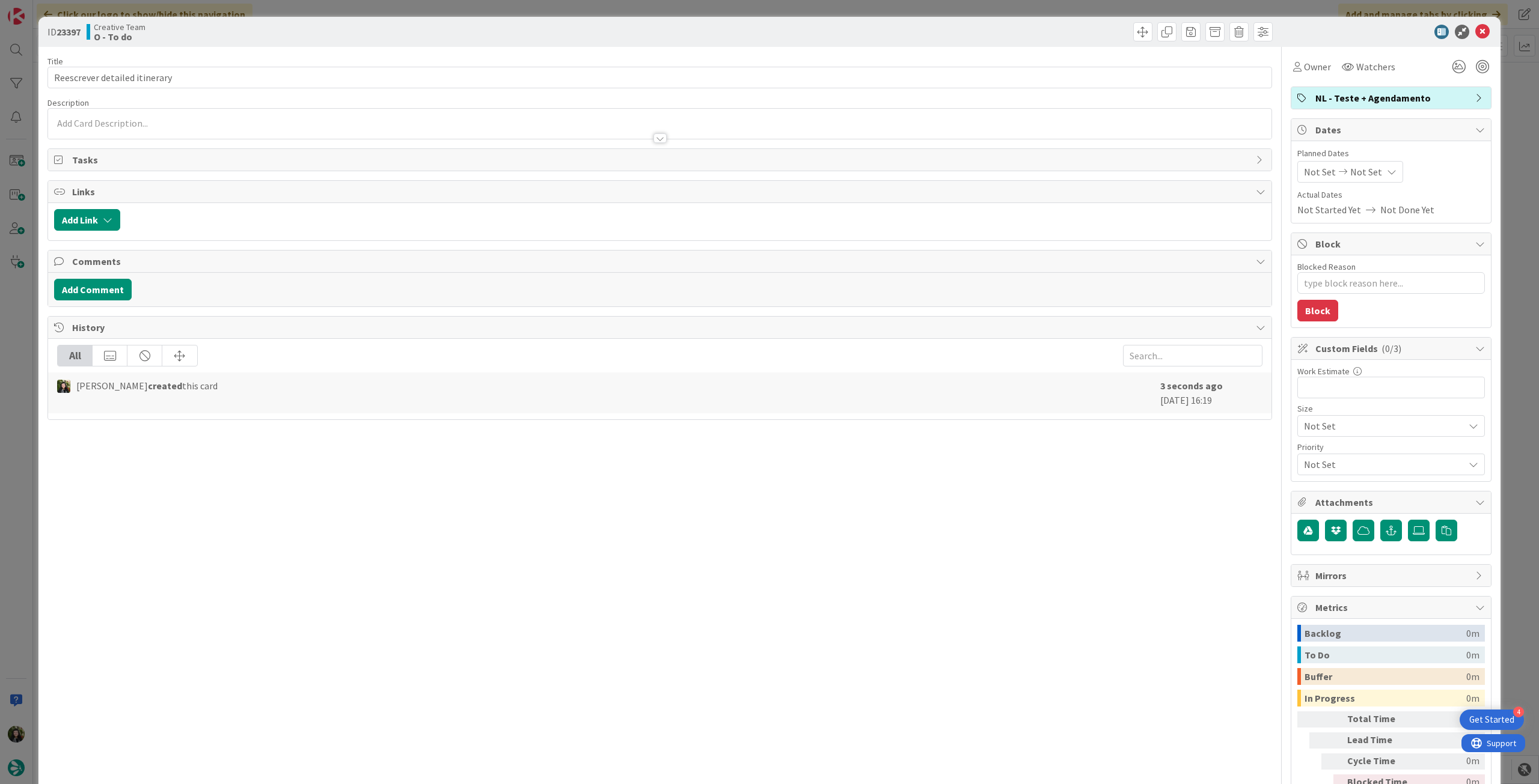
click at [1308, 78] on div "Owner Watchers NL - Teste + Agendamento Dates Planned Dates Not Set Not Set Act…" at bounding box center [1390, 435] width 201 height 777
drag, startPoint x: 1309, startPoint y: 70, endPoint x: 1316, endPoint y: 77, distance: 9.9
click at [1310, 70] on span "Owner" at bounding box center [1317, 66] width 27 height 15
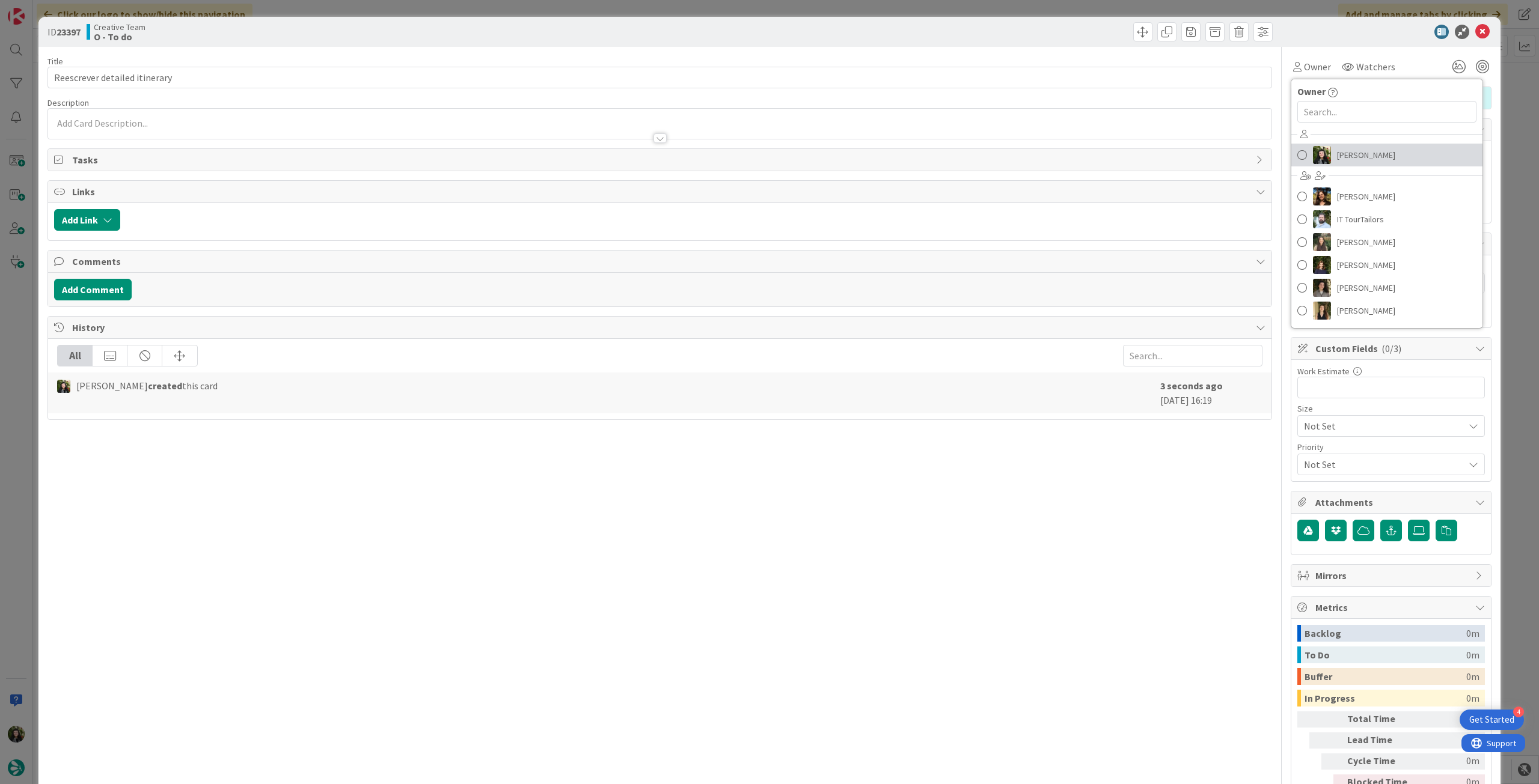
drag, startPoint x: 1337, startPoint y: 162, endPoint x: 1357, endPoint y: 139, distance: 30.5
click at [1338, 162] on span "[PERSON_NAME]" at bounding box center [1366, 155] width 58 height 18
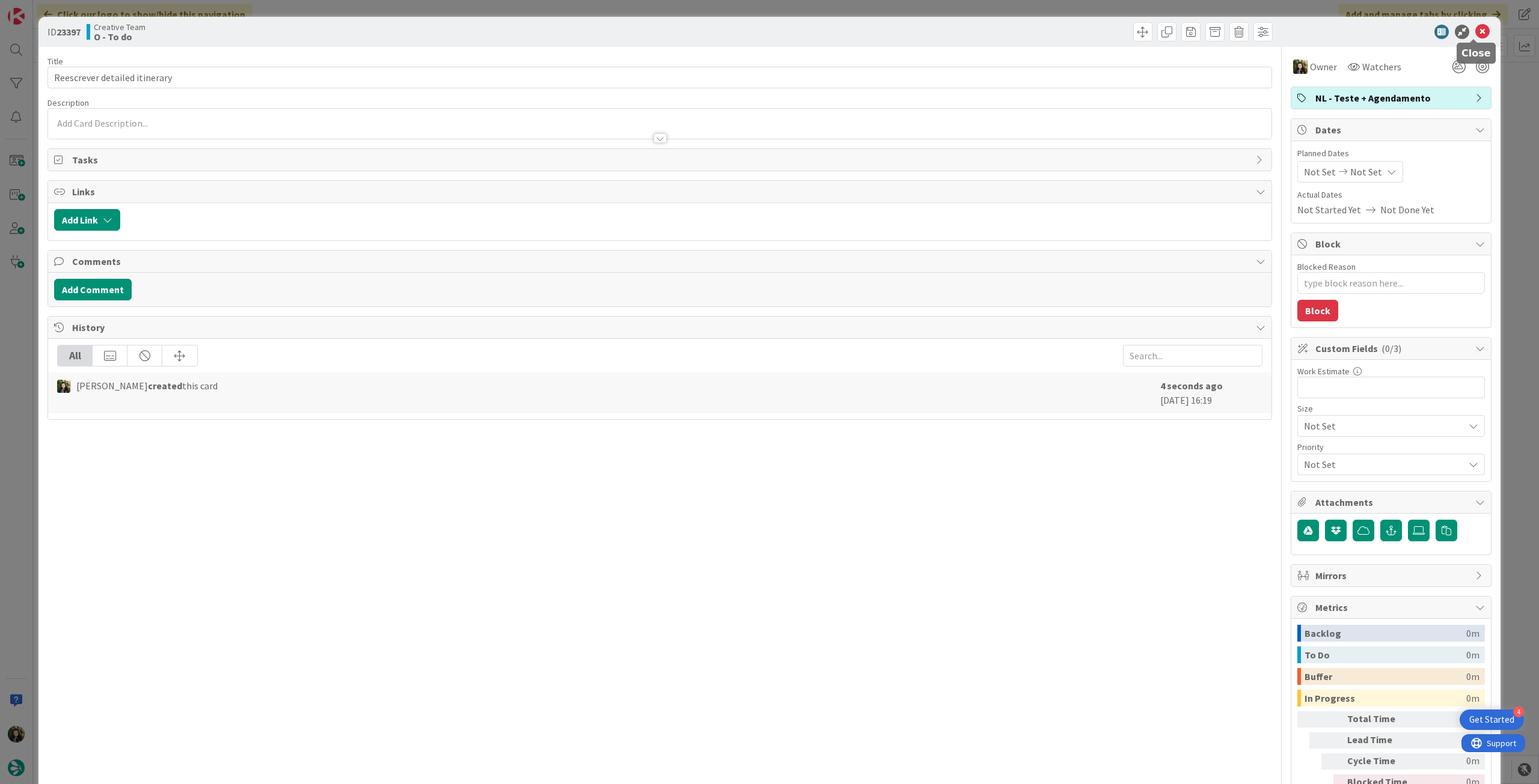
click at [1475, 30] on icon at bounding box center [1482, 32] width 15 height 15
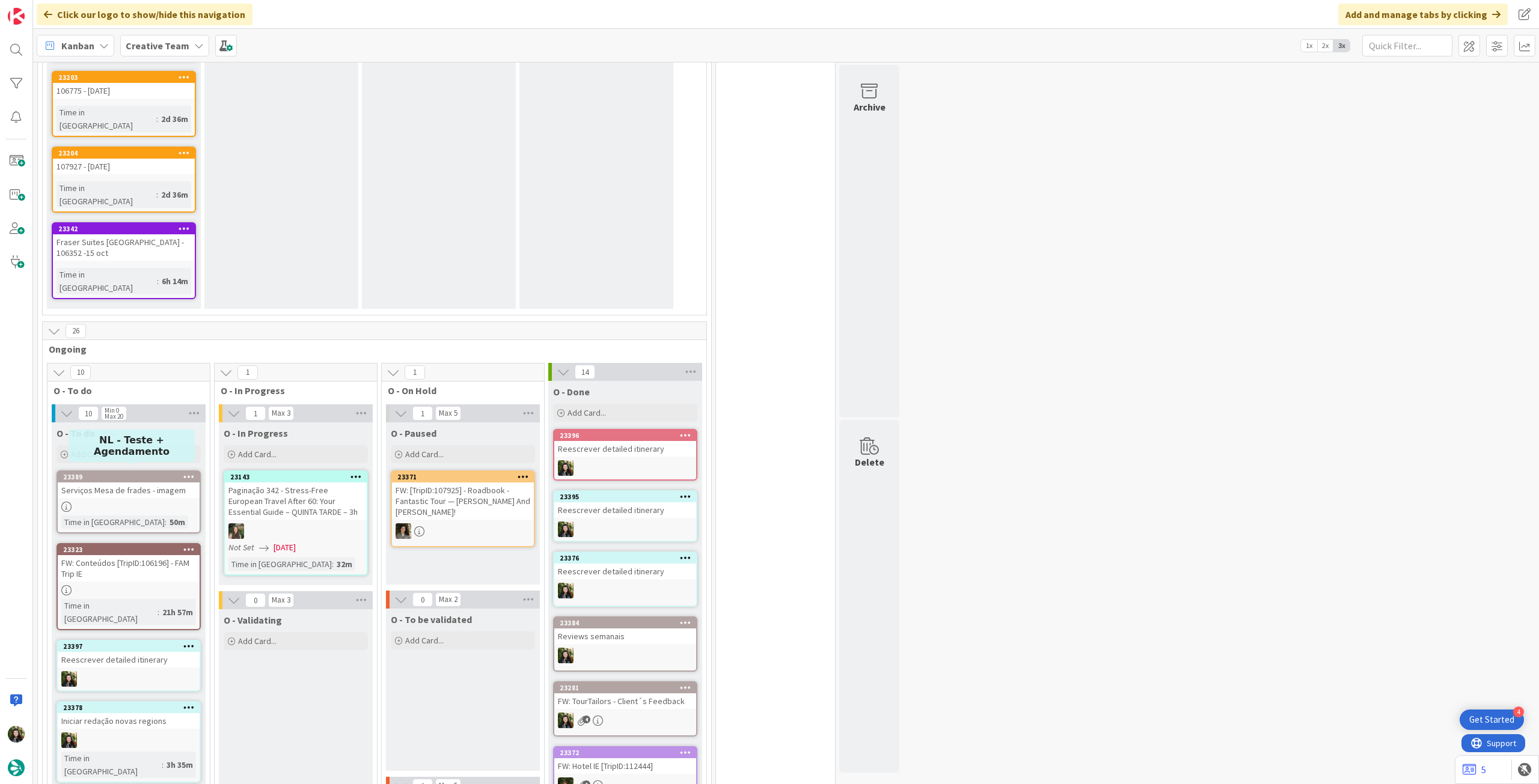
click at [130, 732] on div at bounding box center [128, 740] width 142 height 16
click at [158, 732] on div at bounding box center [128, 740] width 142 height 16
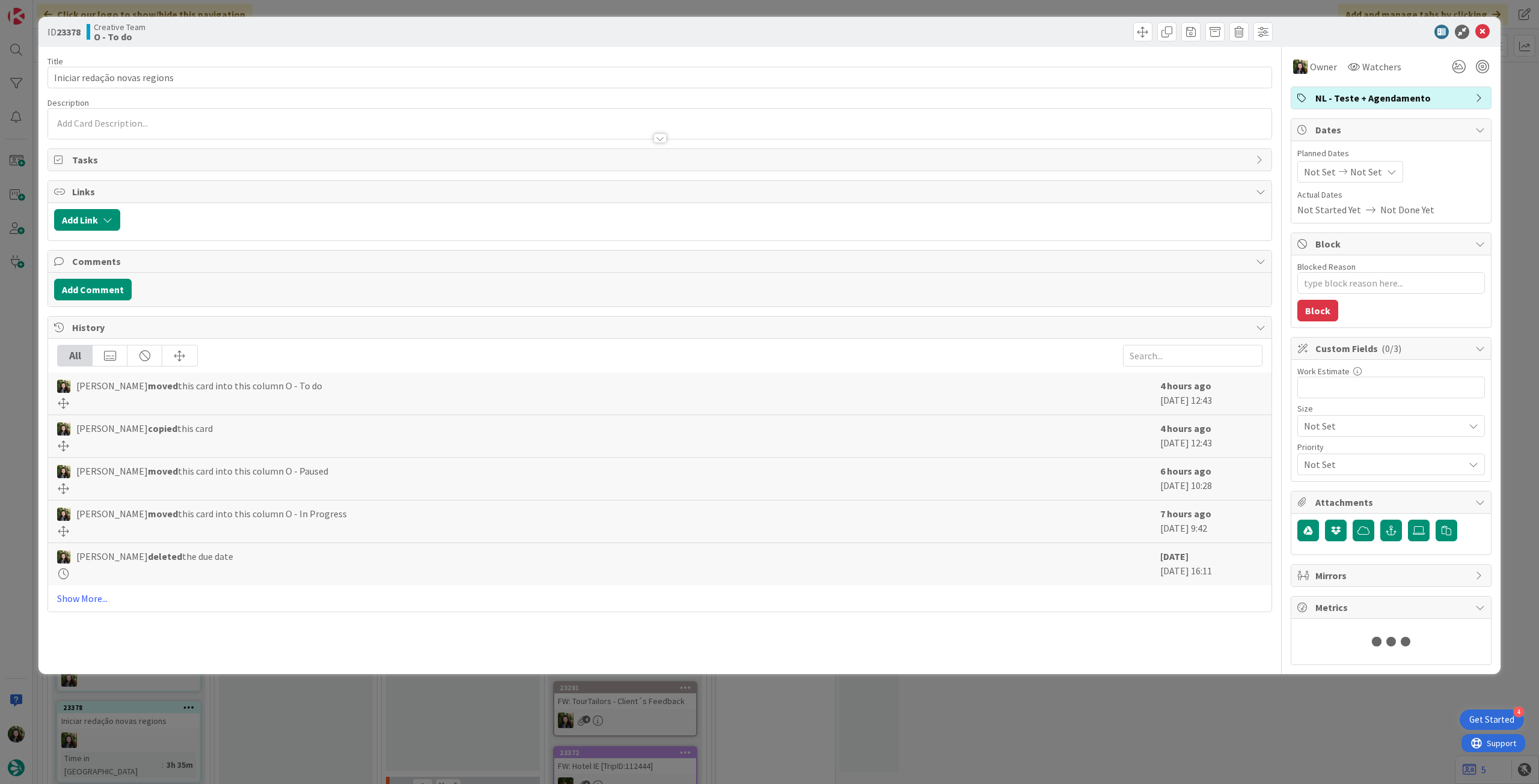
type textarea "x"
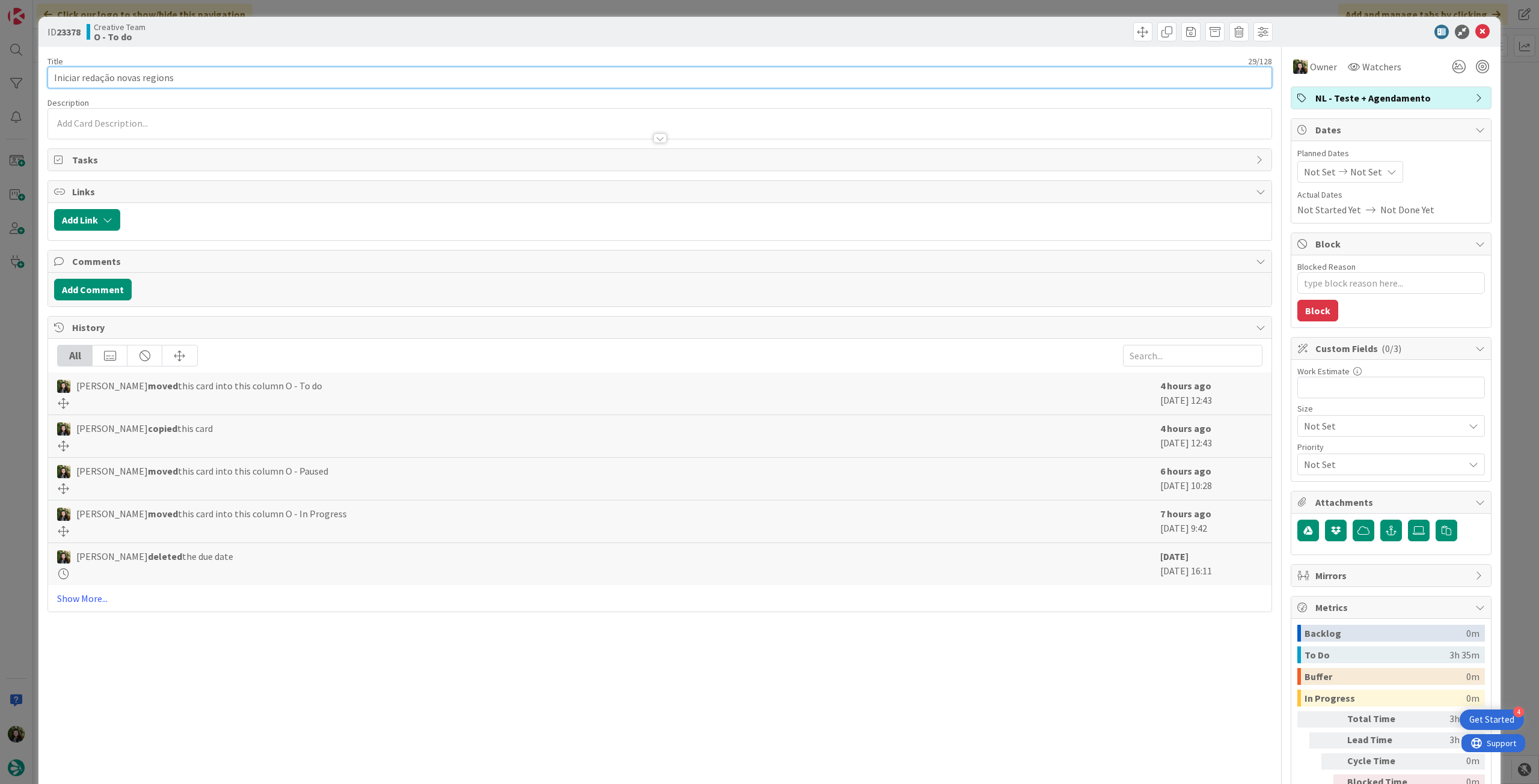
drag, startPoint x: 84, startPoint y: 72, endPoint x: 27, endPoint y: 100, distance: 63.5
click at [28, 94] on div "ID 23378 Creative Team O - To do Title 29 / 128 Iniciar redação novas regions D…" at bounding box center [769, 392] width 1539 height 784
type input "Redação novas regions"
type textarea "x"
type input "Redação novas regions"
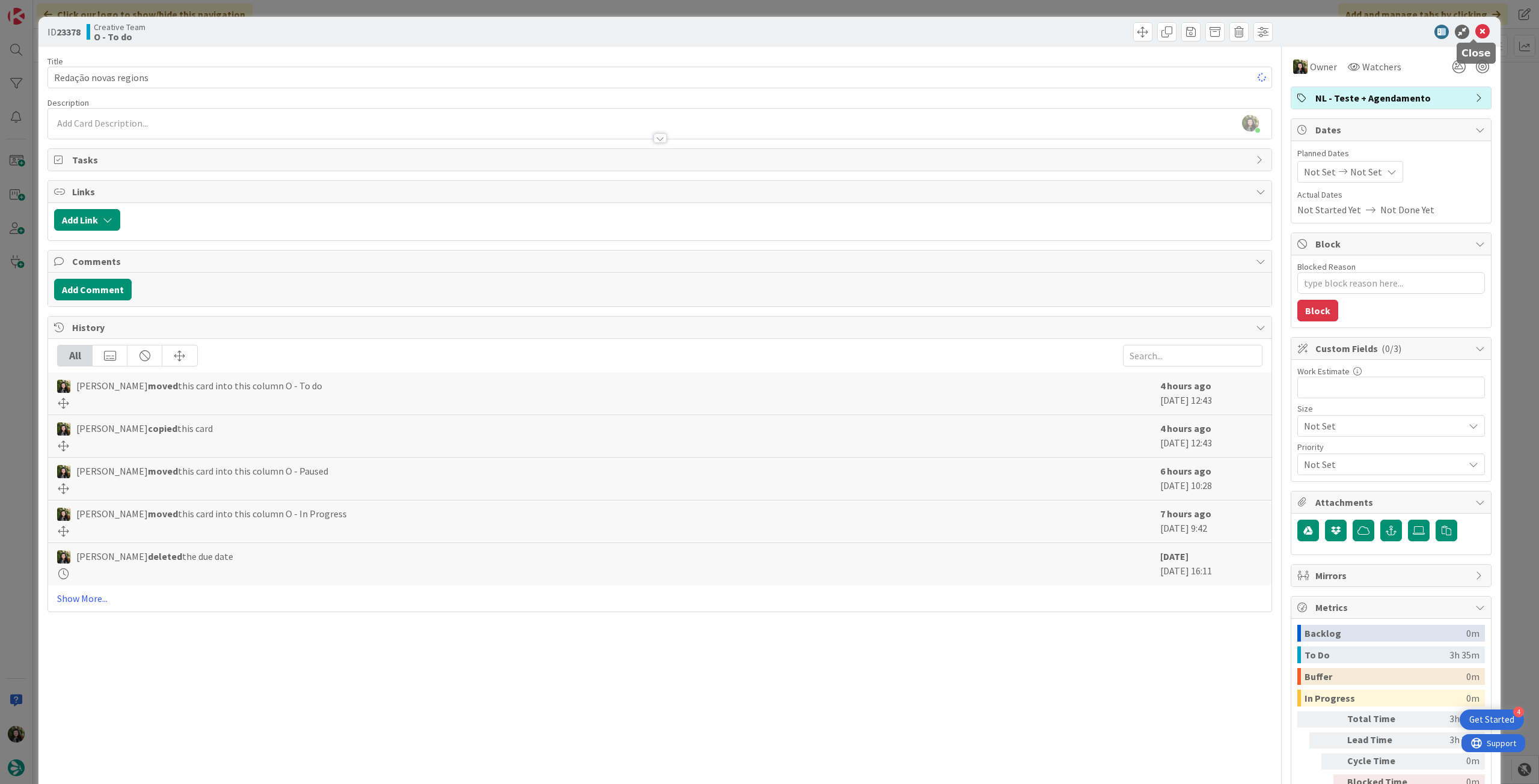
drag, startPoint x: 1471, startPoint y: 30, endPoint x: 1255, endPoint y: 158, distance: 251.1
click at [1475, 30] on icon at bounding box center [1482, 32] width 15 height 15
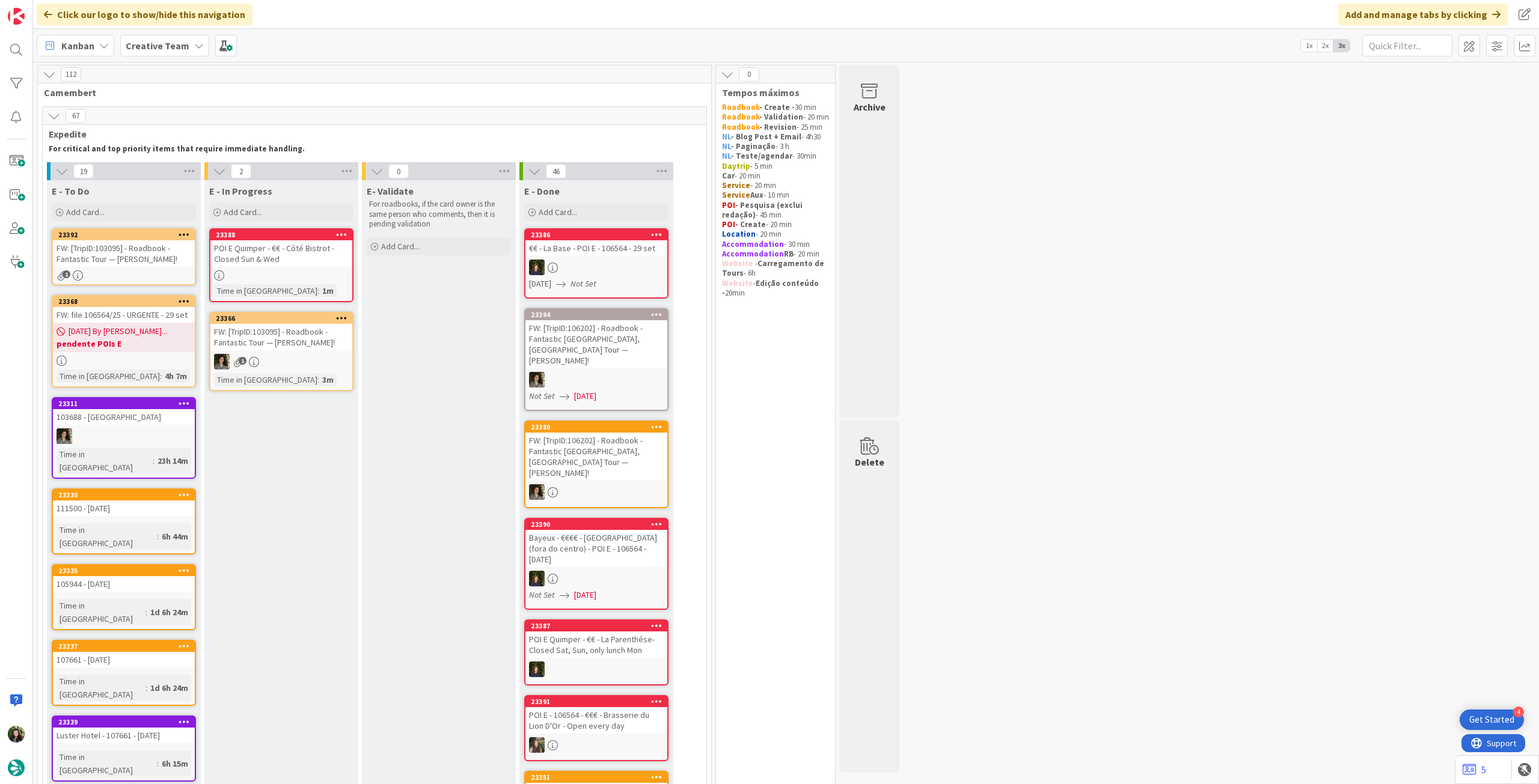
click at [152, 47] on b "Creative Team" at bounding box center [158, 46] width 64 height 12
click at [156, 163] on div "Creative Team - Análise" at bounding box center [222, 173] width 183 height 23
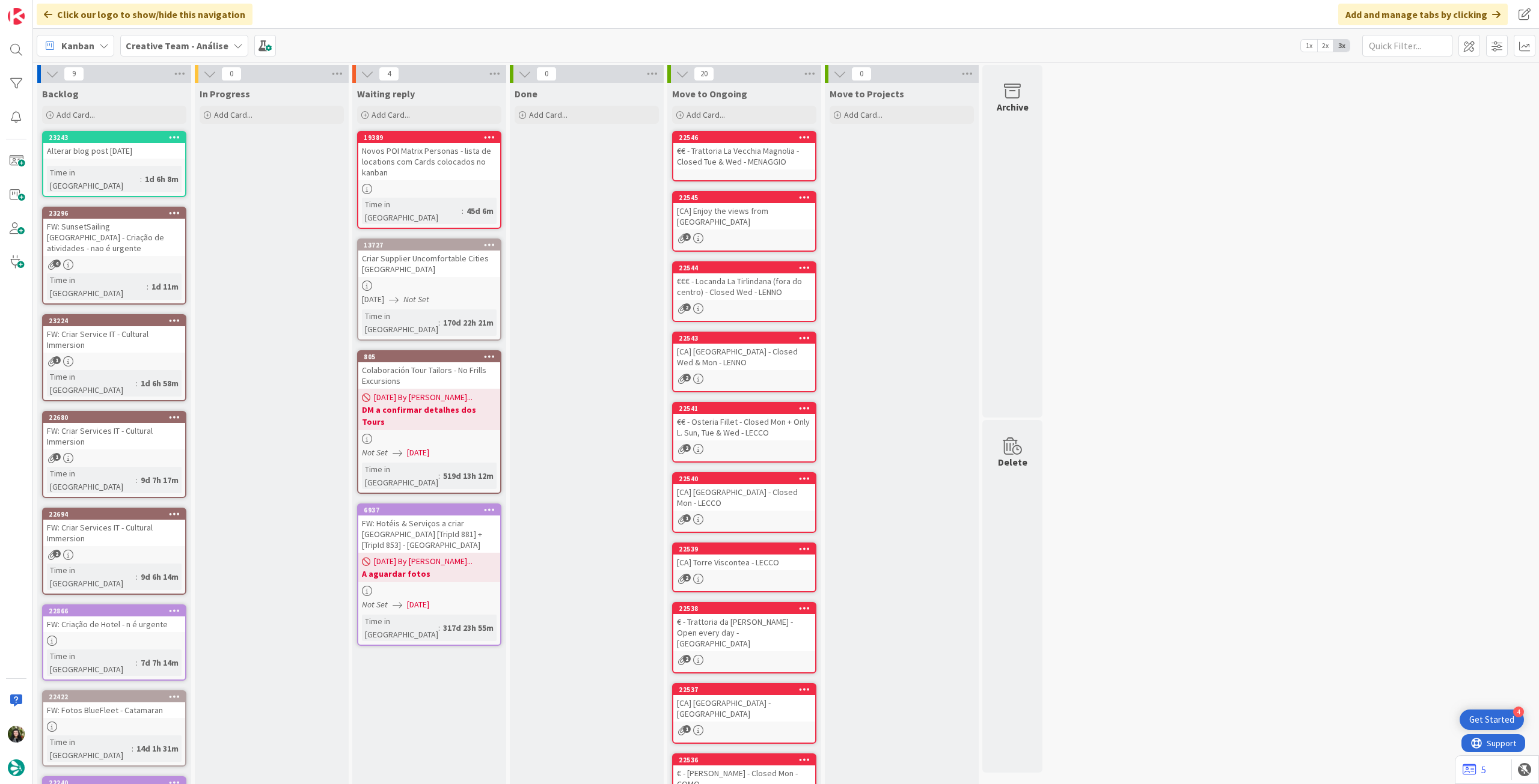
click at [199, 40] on b "Creative Team - Análise" at bounding box center [177, 46] width 103 height 12
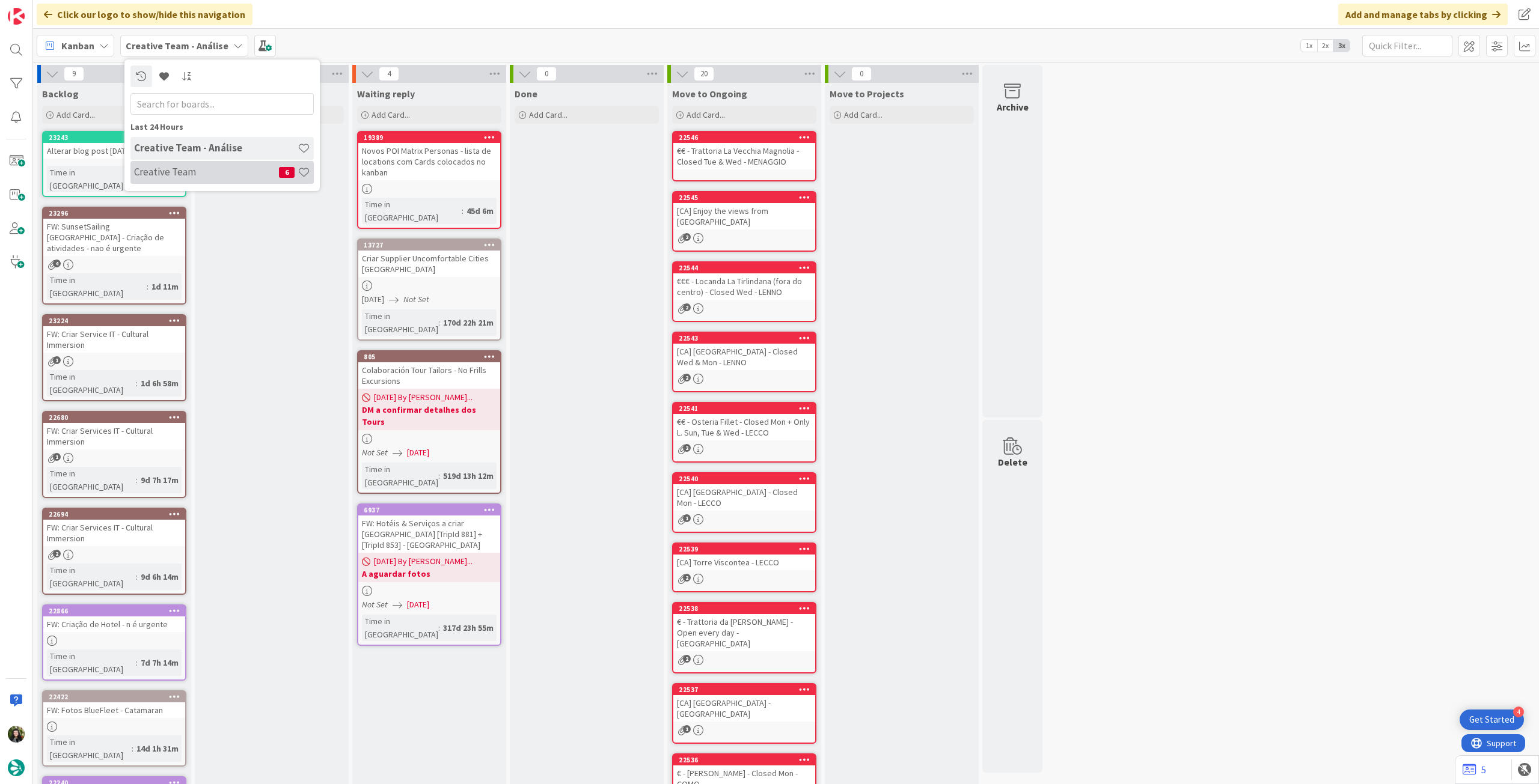
click at [202, 166] on h4 "Creative Team" at bounding box center [206, 171] width 145 height 12
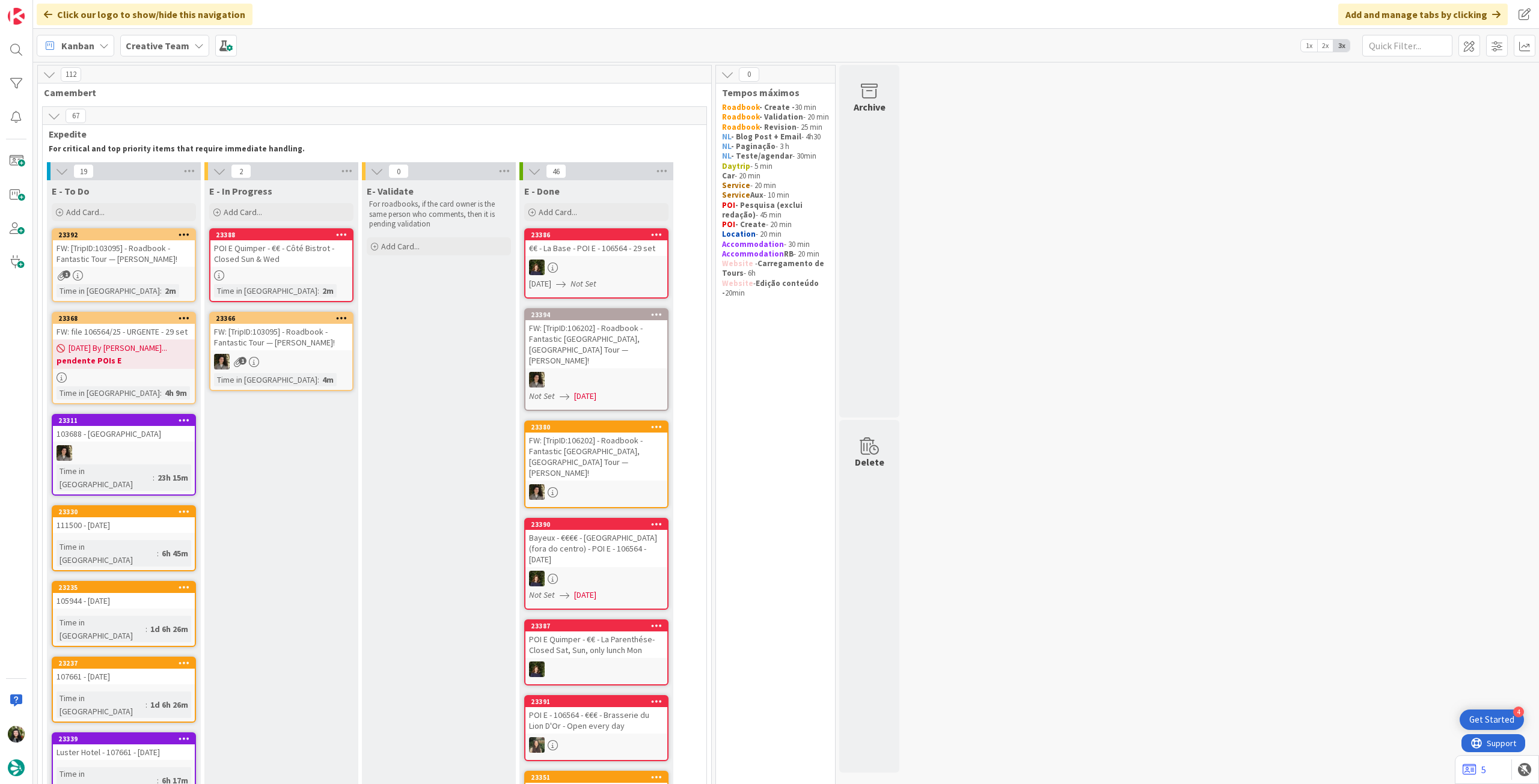
click at [173, 365] on b "pendente POIs E" at bounding box center [123, 360] width 135 height 12
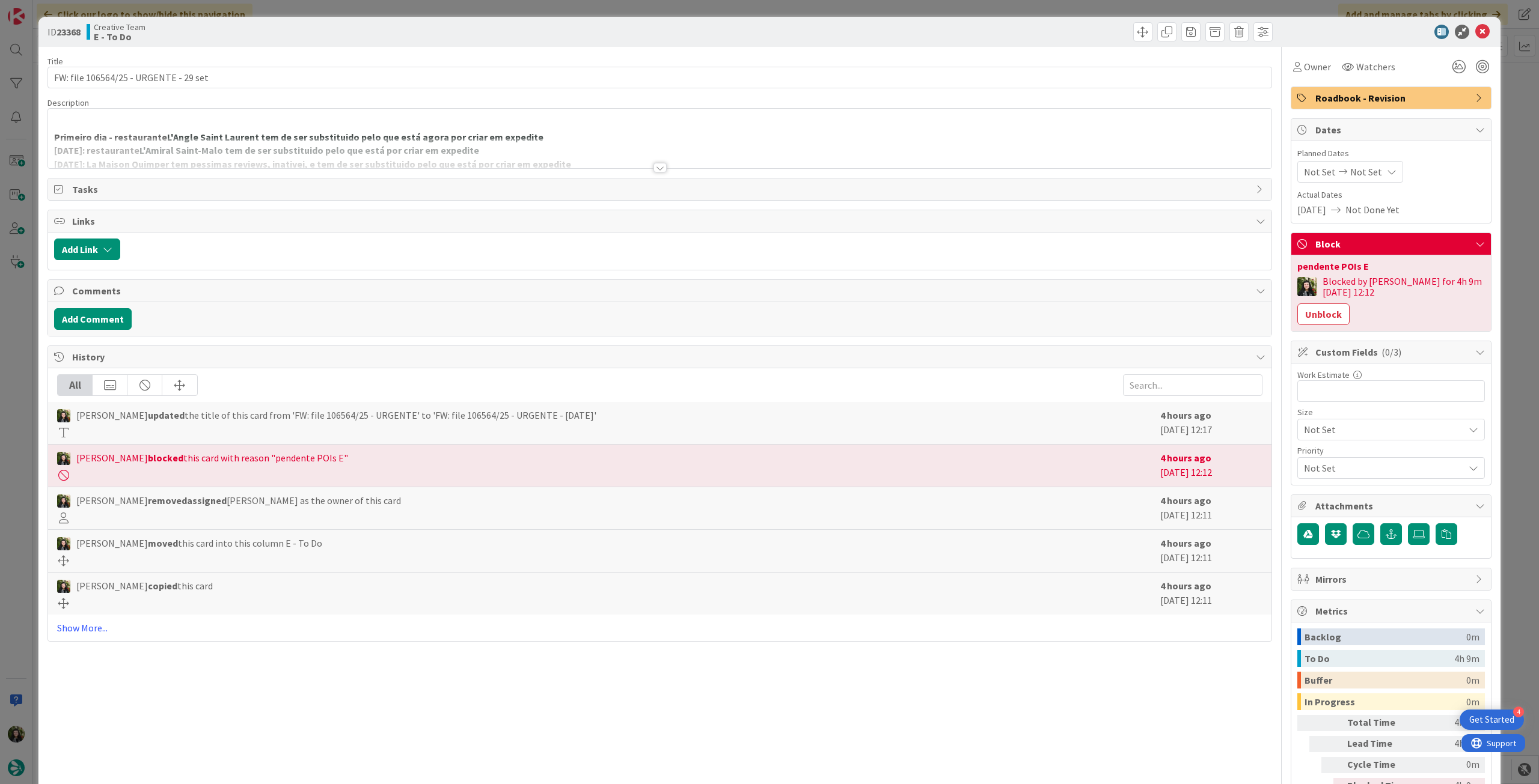
click at [331, 149] on div at bounding box center [660, 153] width 1223 height 30
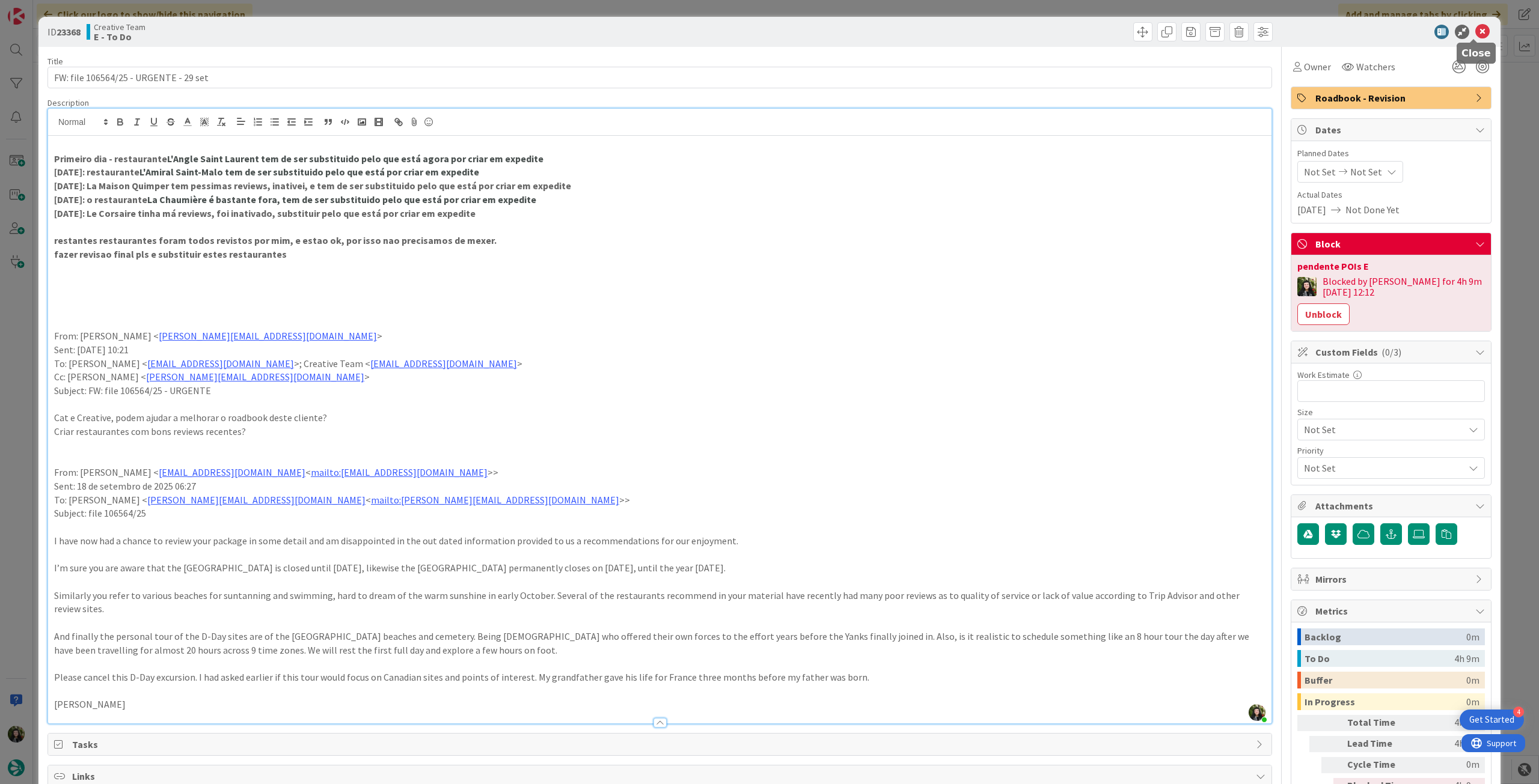
click at [1478, 26] on icon at bounding box center [1482, 32] width 15 height 15
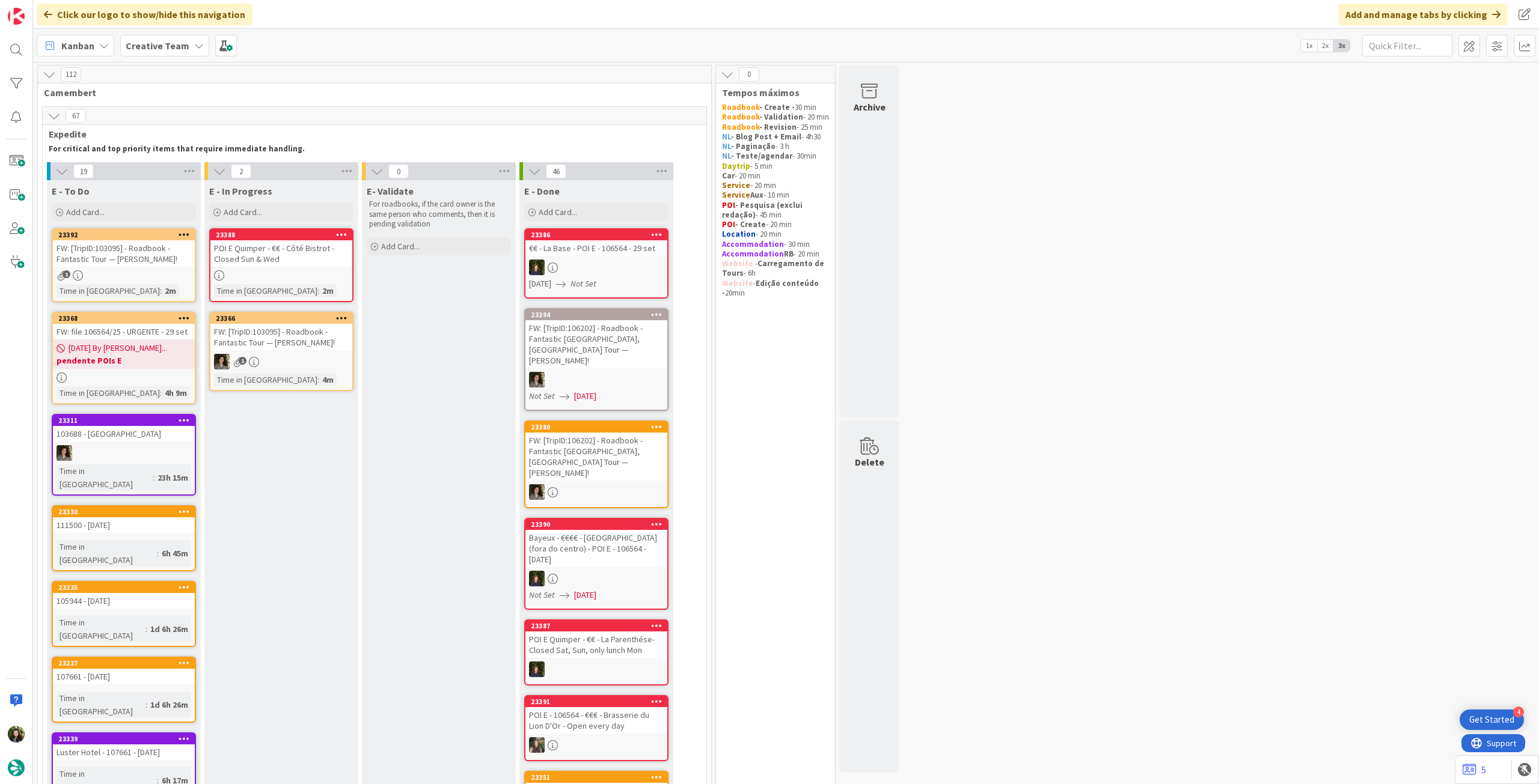
click at [158, 354] on div "[DATE] By [PERSON_NAME]... pendente POIs E" at bounding box center [124, 354] width 142 height 30
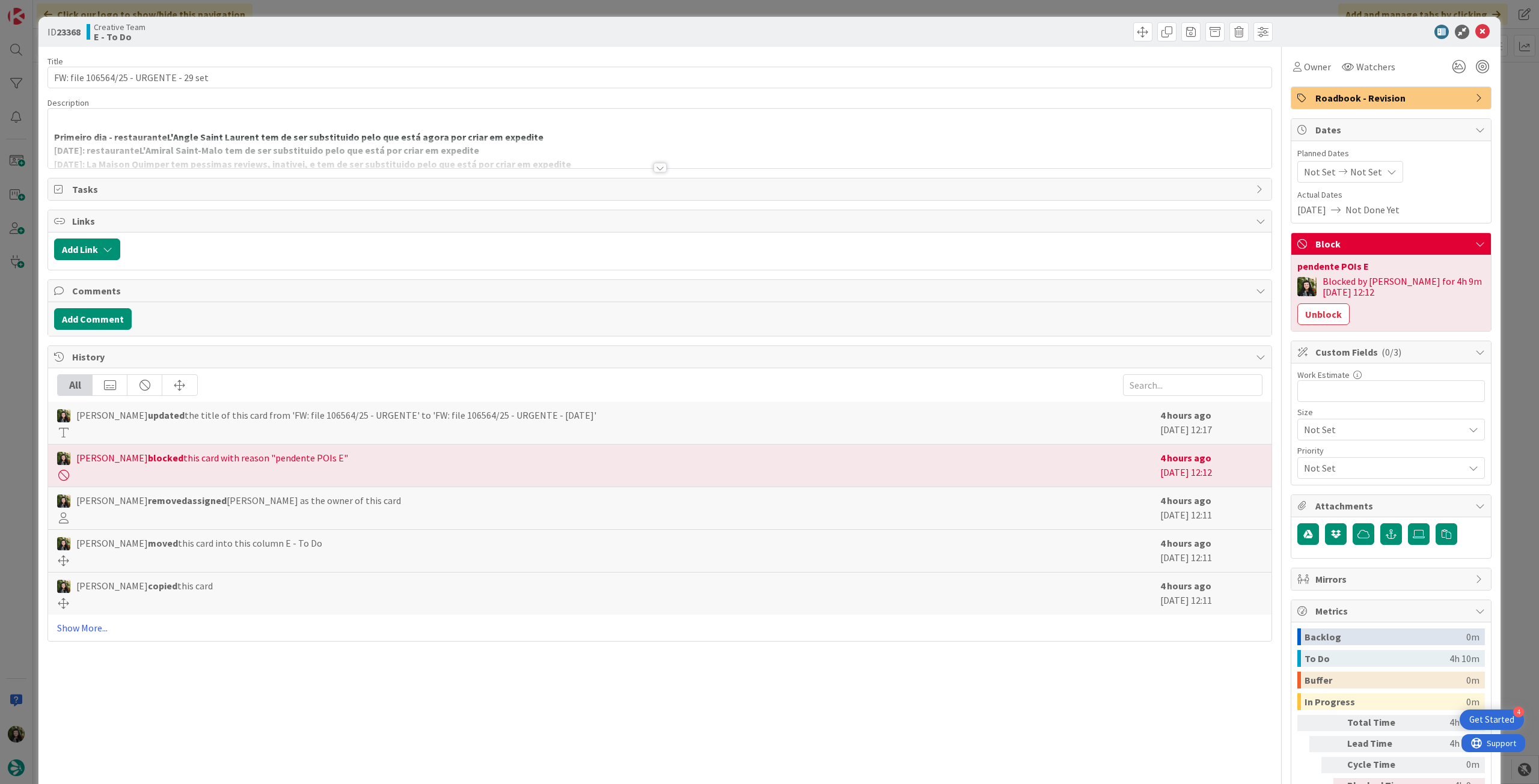
click at [342, 160] on div at bounding box center [660, 153] width 1223 height 30
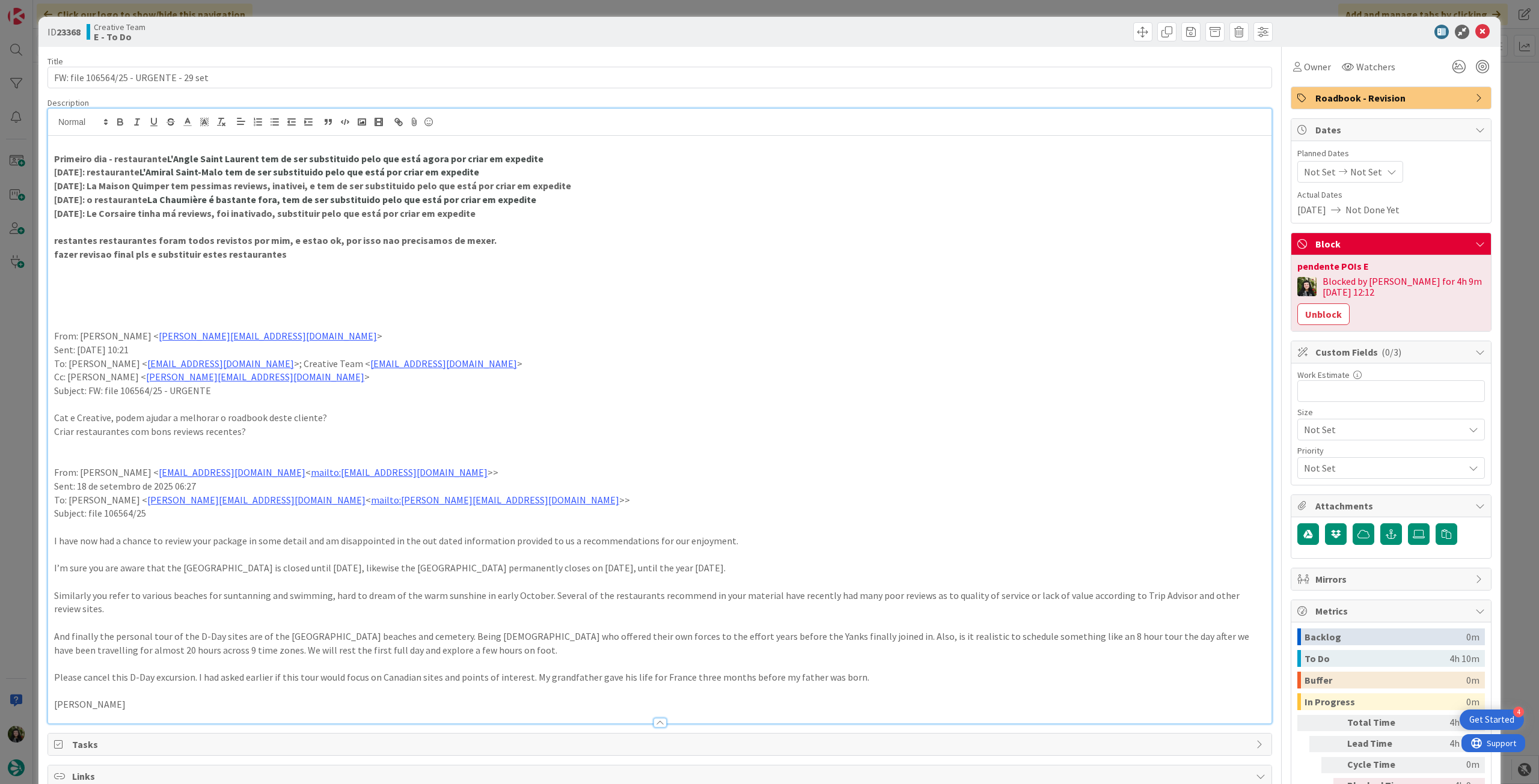
click at [352, 262] on p at bounding box center [660, 267] width 1211 height 14
click at [353, 257] on p "fazer revisao final pls e substituir estes restaurantes" at bounding box center [660, 255] width 1211 height 14
click at [1481, 28] on div at bounding box center [1385, 32] width 213 height 15
click at [1478, 29] on icon at bounding box center [1482, 32] width 15 height 15
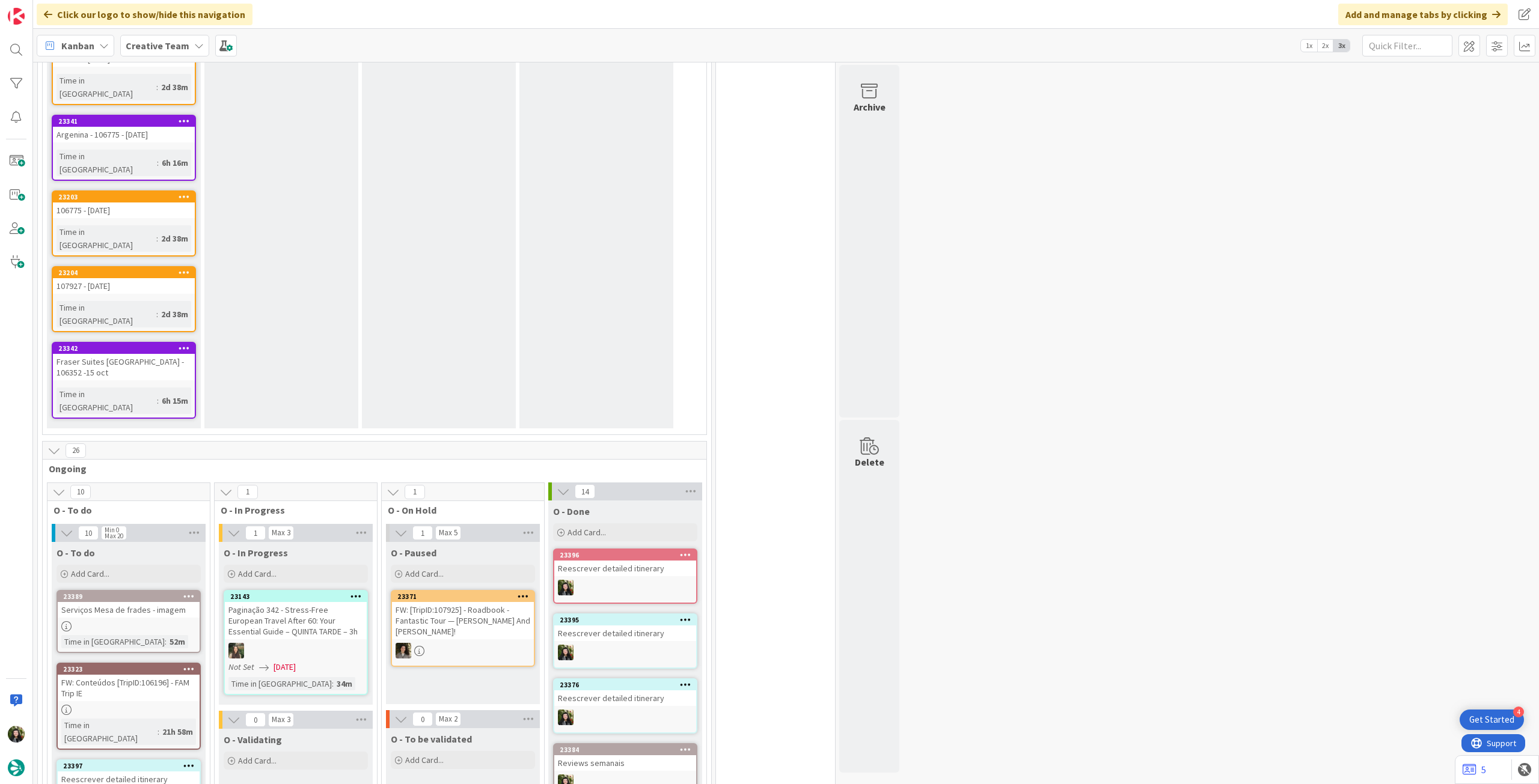
scroll to position [1522, 0]
